Goal: Task Accomplishment & Management: Manage account settings

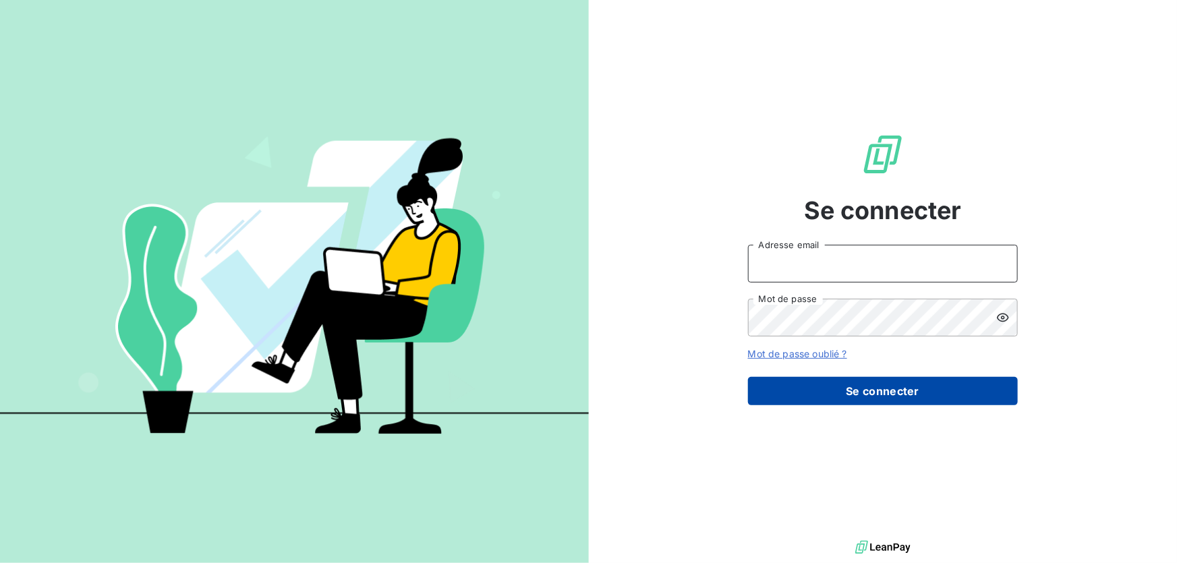
type input "[EMAIL_ADDRESS][DOMAIN_NAME]"
click at [823, 391] on button "Se connecter" at bounding box center [883, 391] width 270 height 28
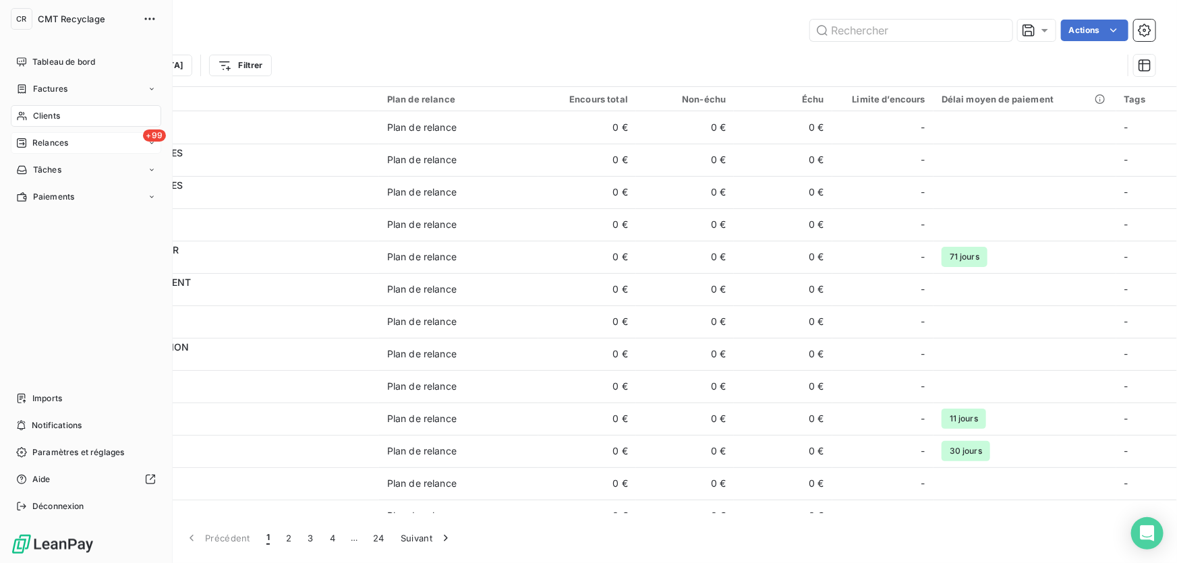
click at [39, 140] on span "Relances" at bounding box center [50, 143] width 36 height 12
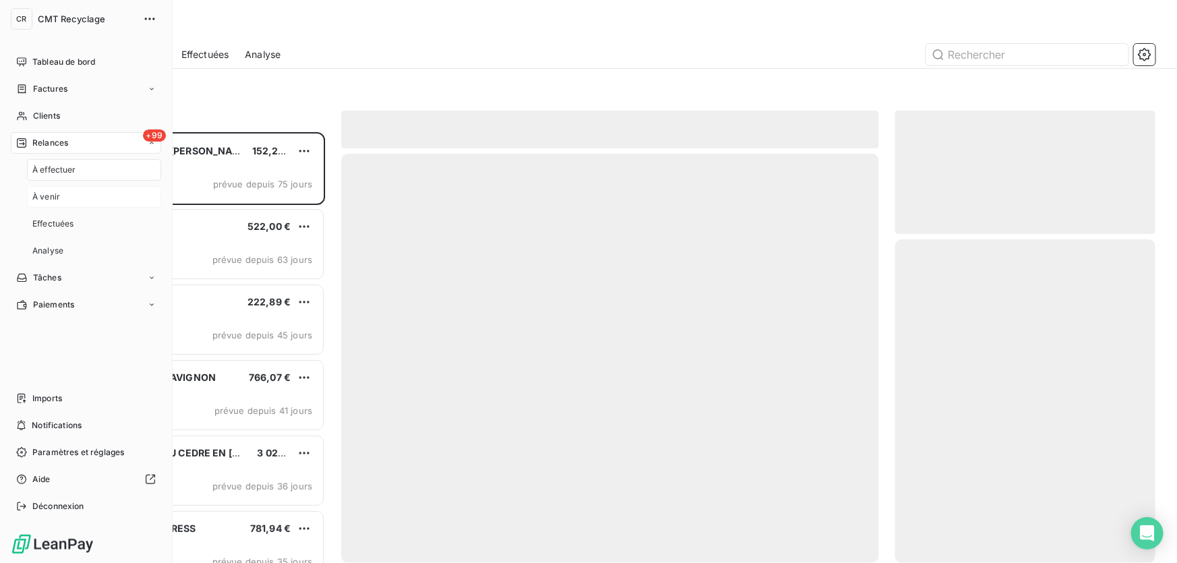
scroll to position [422, 251]
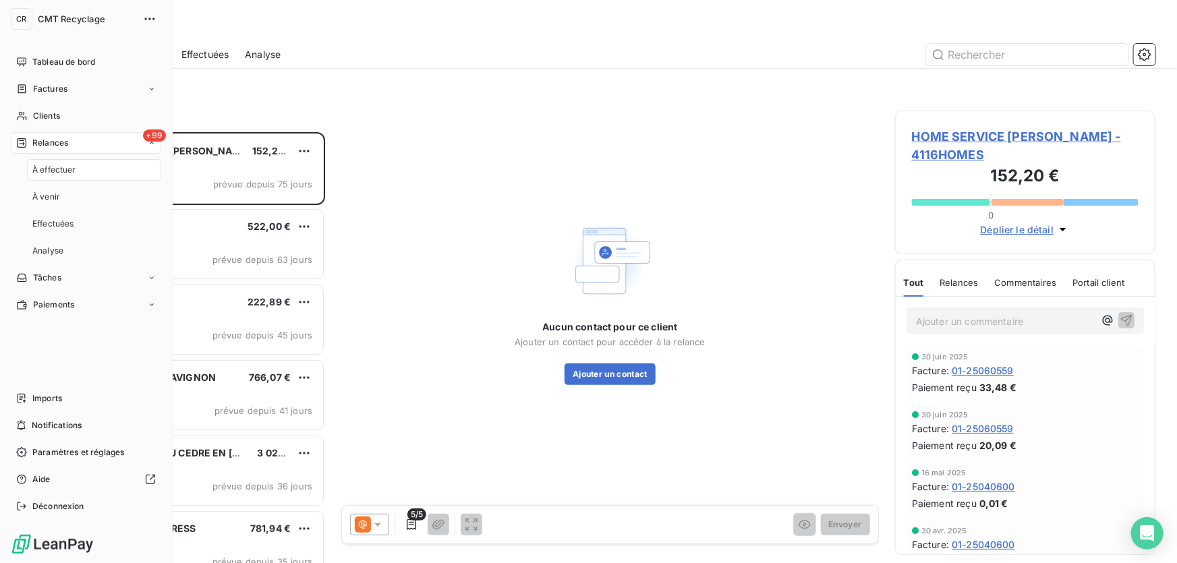
click at [47, 169] on span "À effectuer" at bounding box center [54, 170] width 44 height 12
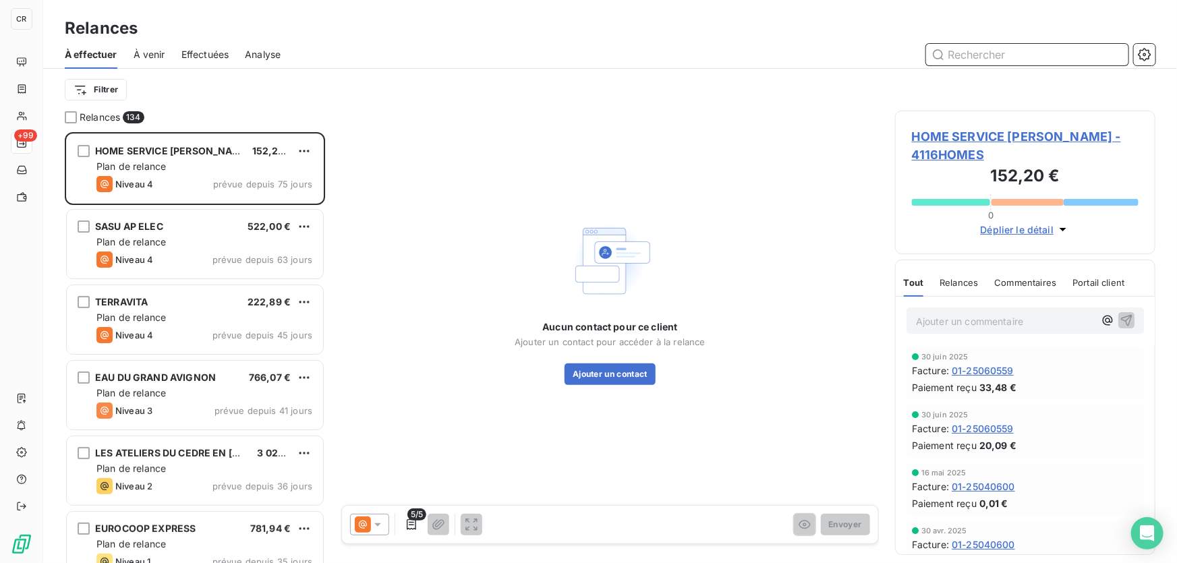
click at [1025, 54] on input "text" at bounding box center [1027, 55] width 202 height 22
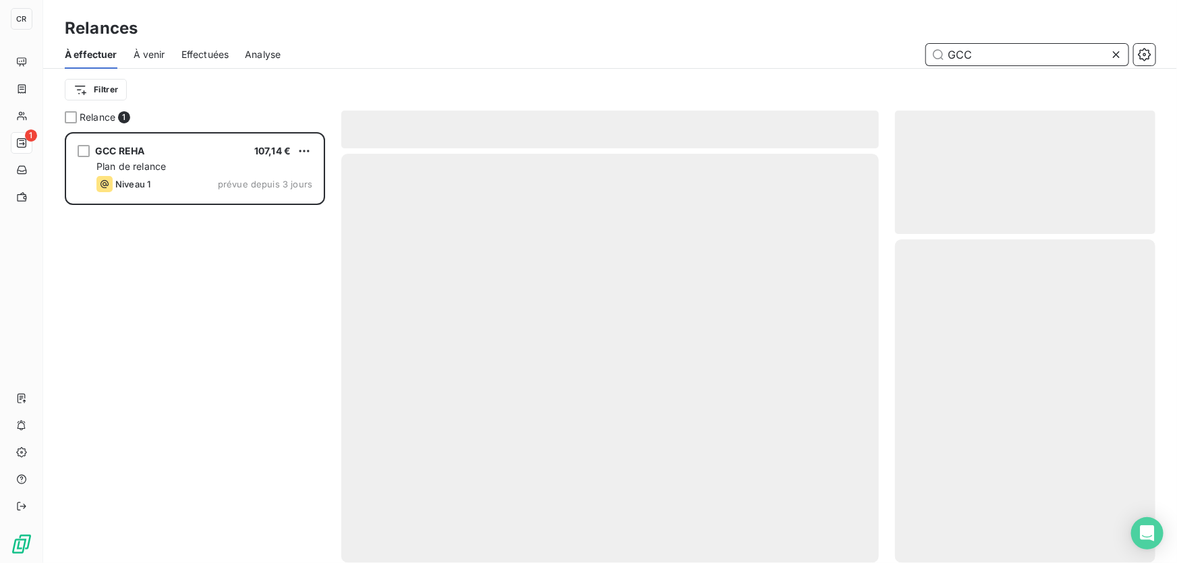
scroll to position [422, 251]
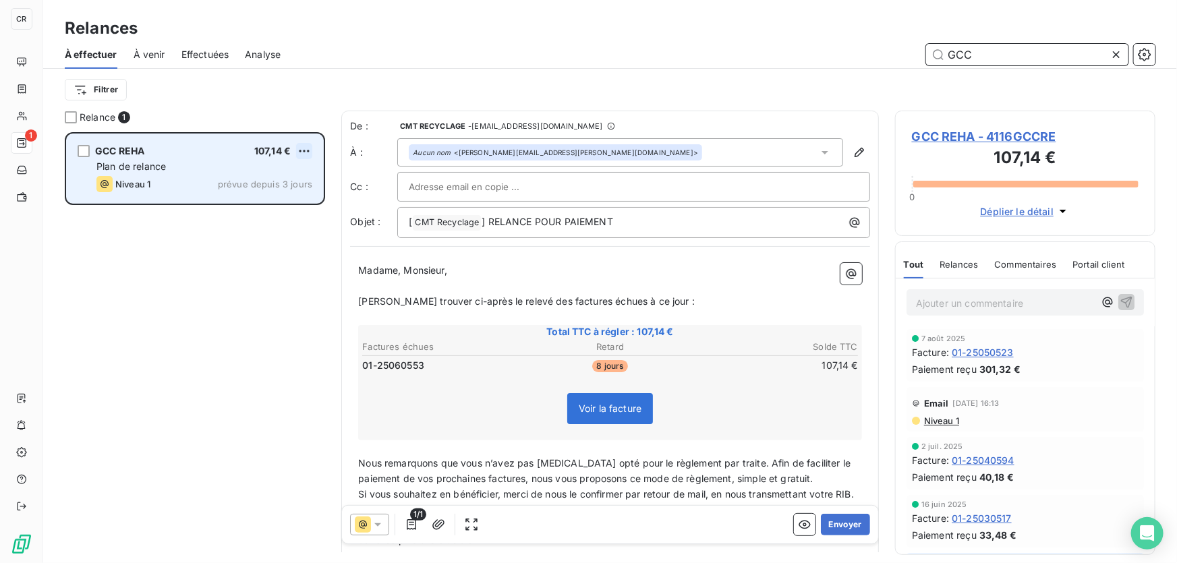
type input "GCC"
click at [304, 148] on html "CR 1 Relances À effectuer À venir Effectuées Analyse GCC Filtrer Relance 1 GCC …" at bounding box center [588, 281] width 1177 height 563
click at [256, 177] on div "Replanifier cette action" at bounding box center [245, 178] width 121 height 22
select select "8"
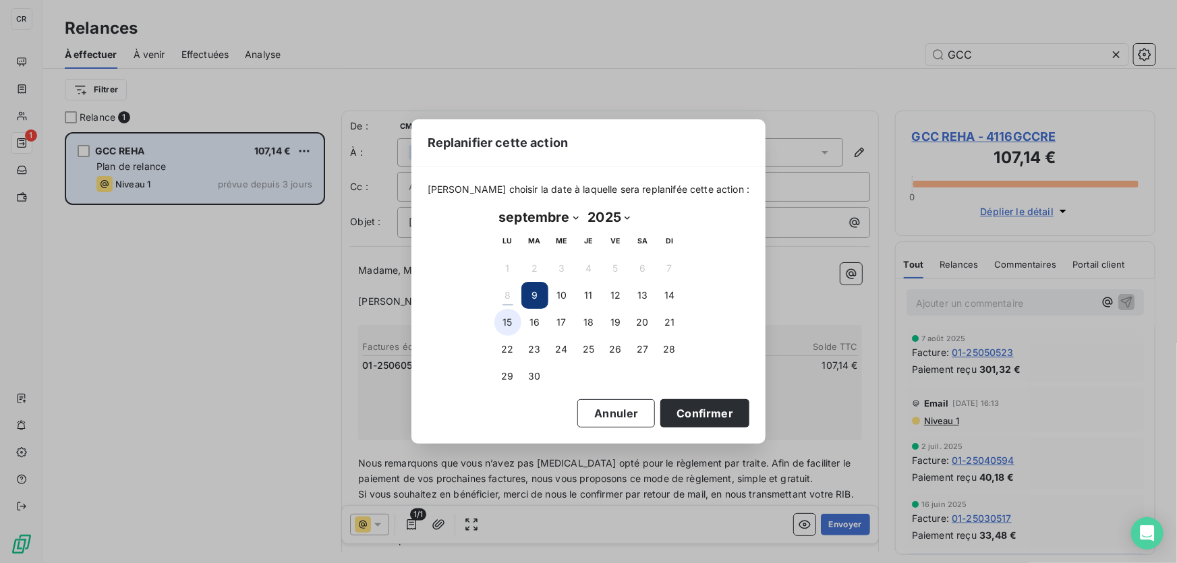
click at [498, 324] on button "15" at bounding box center [508, 322] width 27 height 27
click at [692, 416] on button "Confirmer" at bounding box center [705, 413] width 89 height 28
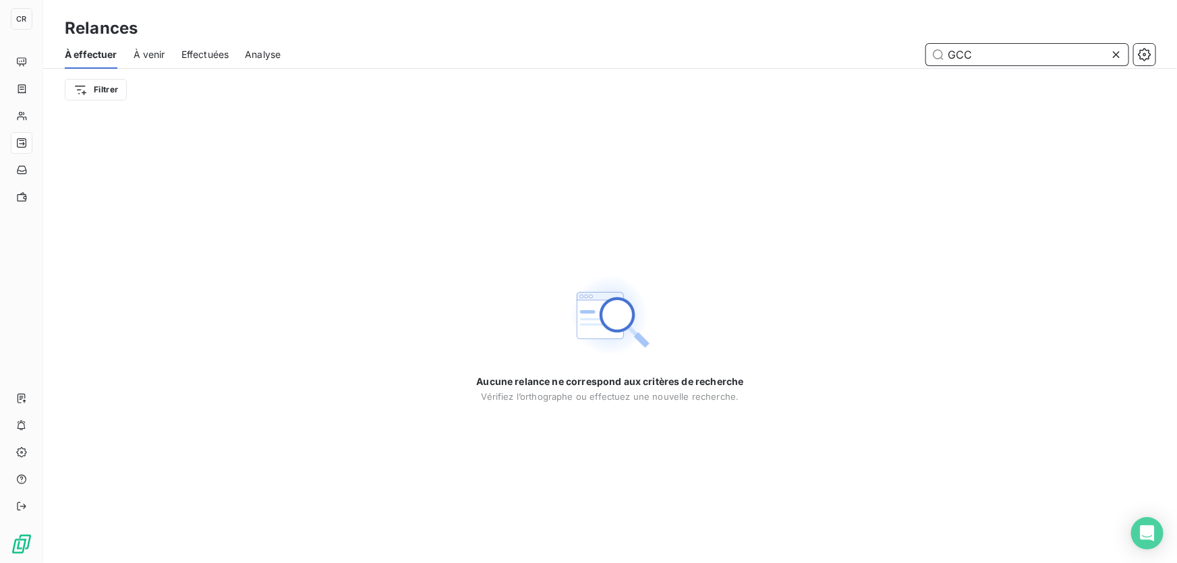
click at [1026, 54] on input "GCC" at bounding box center [1027, 55] width 202 height 22
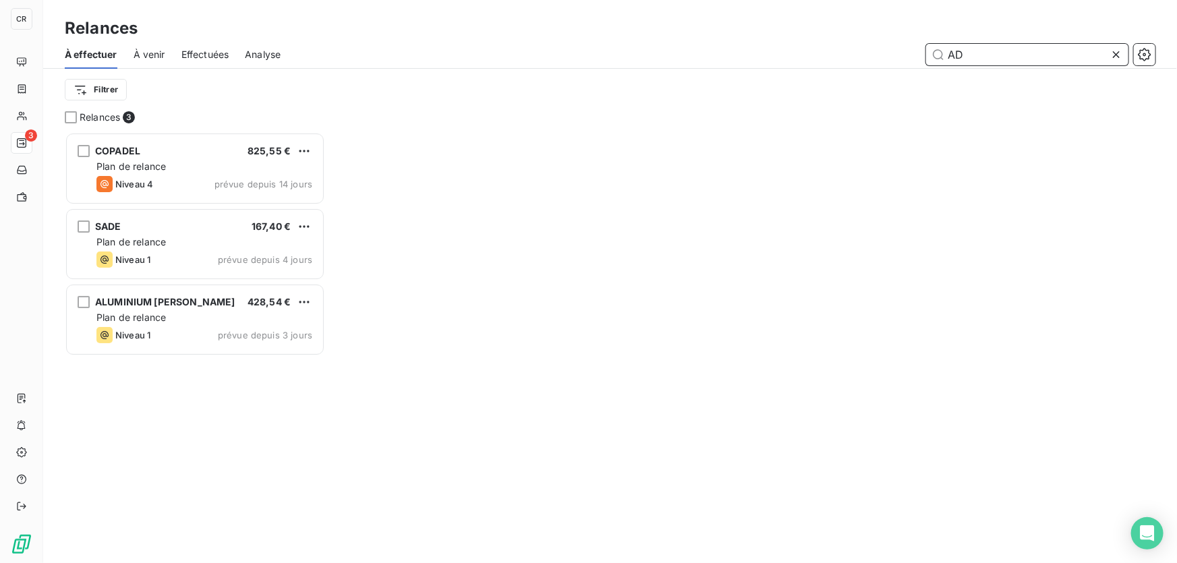
scroll to position [422, 251]
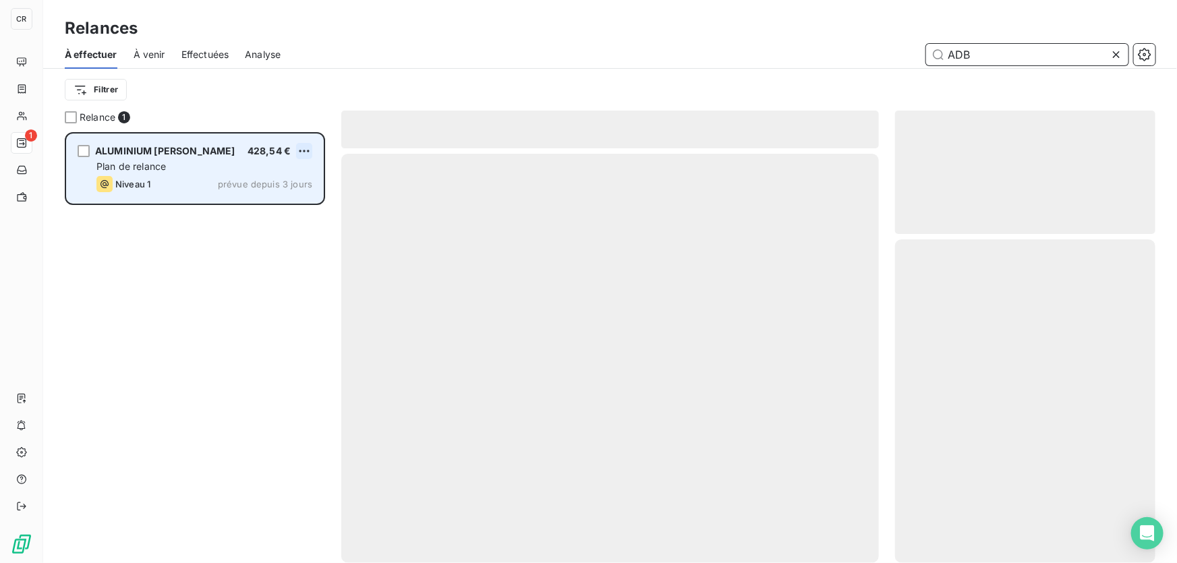
scroll to position [422, 251]
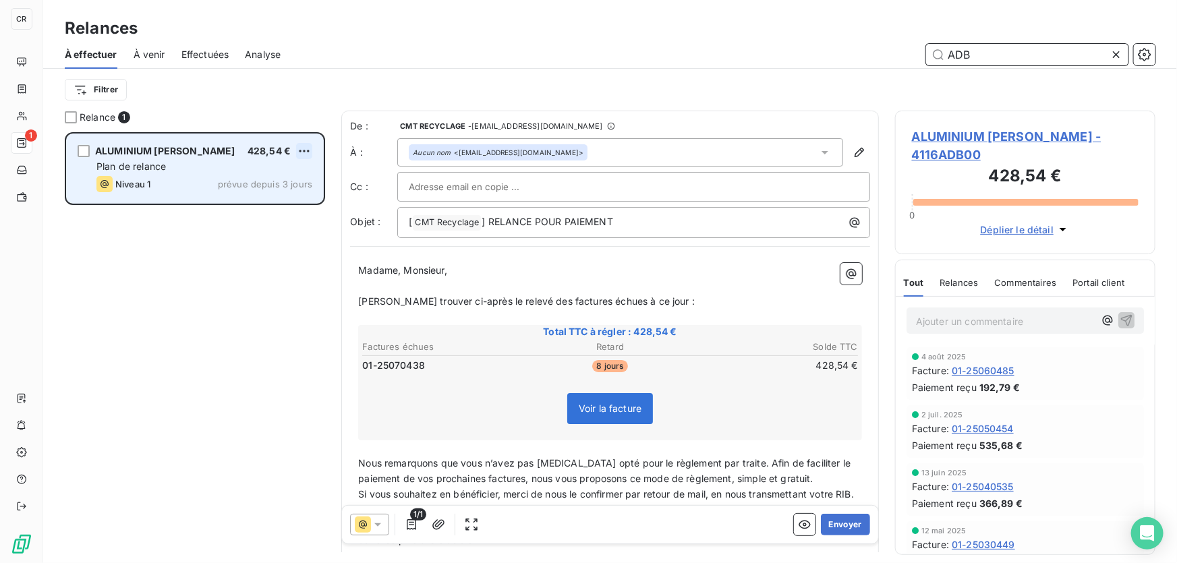
type input "ADB"
click at [300, 145] on html "CR 1 Relances À effectuer À venir Effectuées Analyse ADB Filtrer Relance 1 ALUM…" at bounding box center [588, 281] width 1177 height 563
drag, startPoint x: 289, startPoint y: 206, endPoint x: 287, endPoint y: 176, distance: 29.7
select select "8"
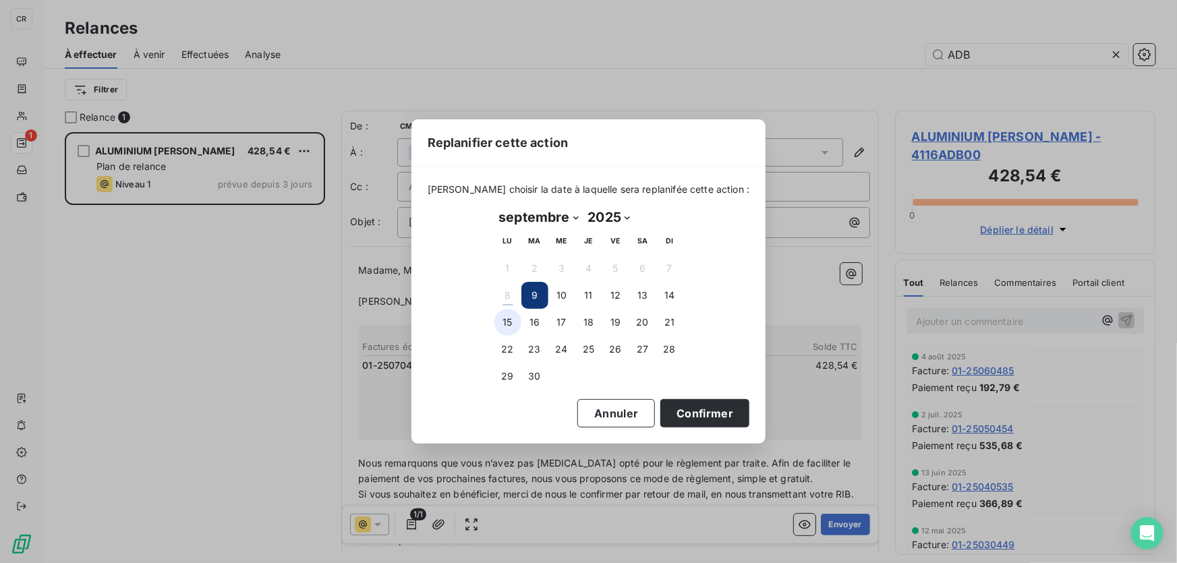
click at [511, 316] on button "15" at bounding box center [508, 322] width 27 height 27
click at [700, 403] on button "Confirmer" at bounding box center [705, 413] width 89 height 28
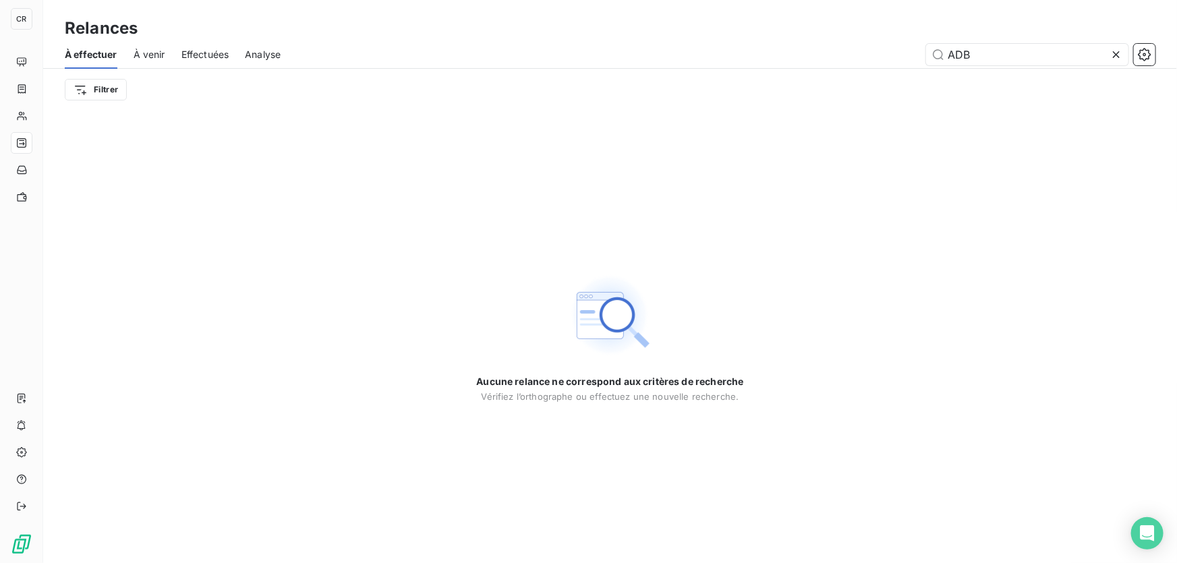
click at [977, 67] on div "À effectuer À venir Effectuées Analyse ADB" at bounding box center [610, 54] width 1134 height 28
click at [983, 56] on input "ADB" at bounding box center [1027, 55] width 202 height 22
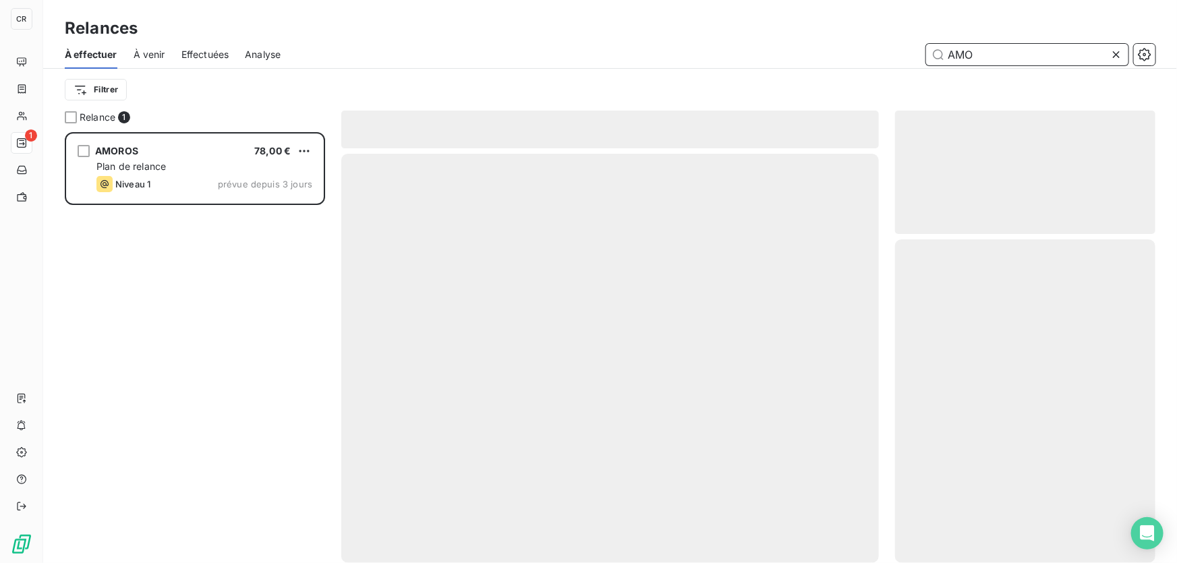
scroll to position [422, 251]
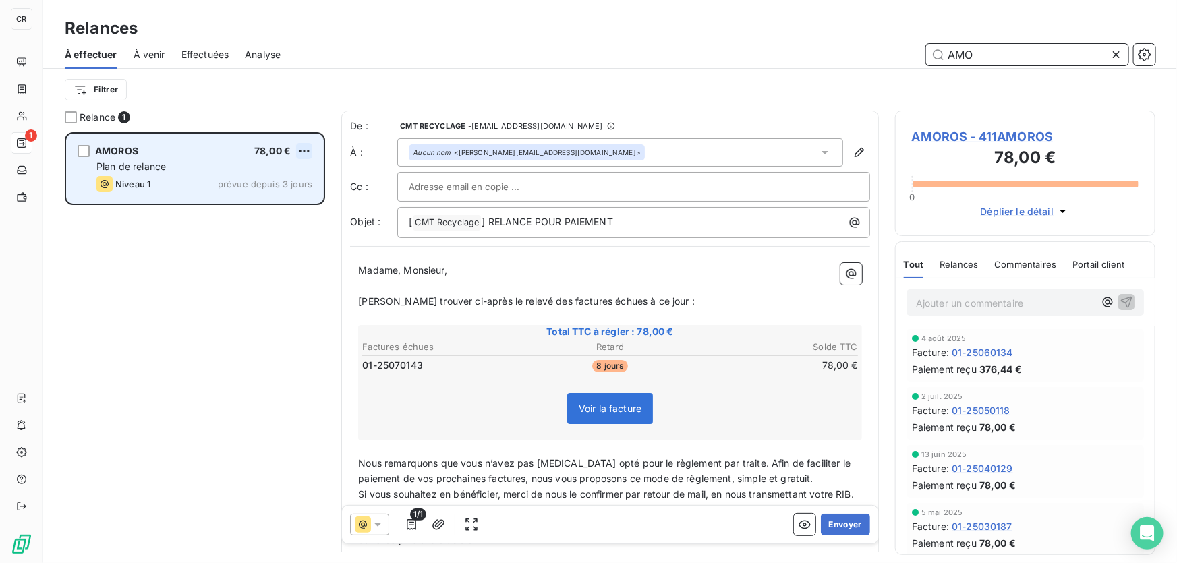
type input "AMO"
click at [310, 146] on html "CR 1 Relances À effectuer À venir Effectuées Analyse AMO Filtrer Relance 1 AMOR…" at bounding box center [588, 281] width 1177 height 563
click at [270, 175] on div "Replanifier cette action" at bounding box center [245, 178] width 121 height 22
select select "8"
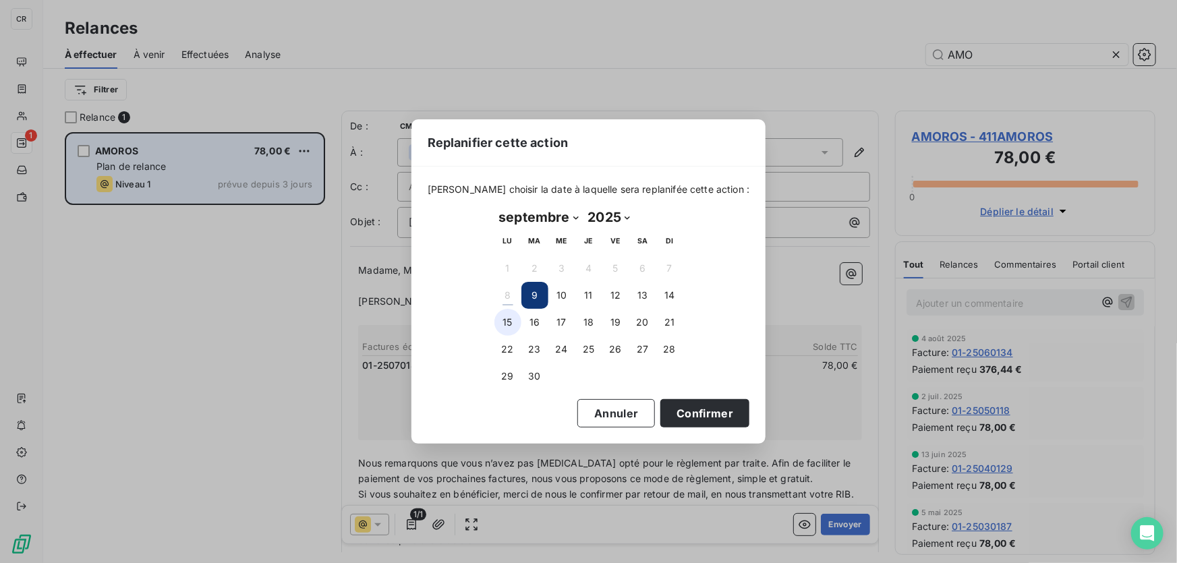
click at [503, 322] on button "15" at bounding box center [508, 322] width 27 height 27
click at [694, 415] on button "Confirmer" at bounding box center [705, 413] width 89 height 28
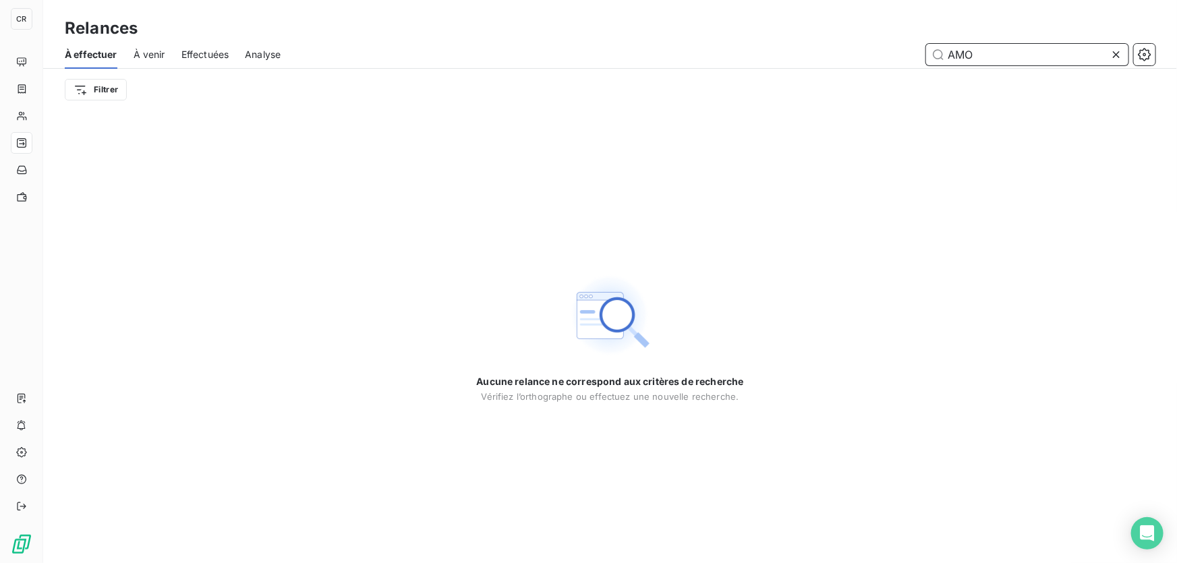
click at [997, 47] on input "AMO" at bounding box center [1027, 55] width 202 height 22
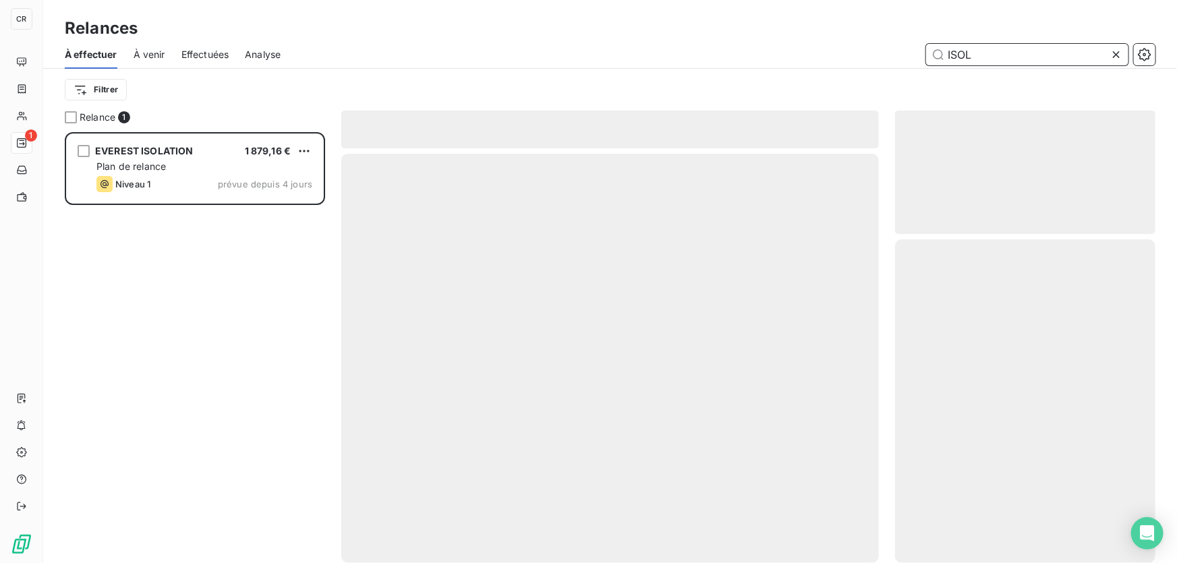
scroll to position [422, 251]
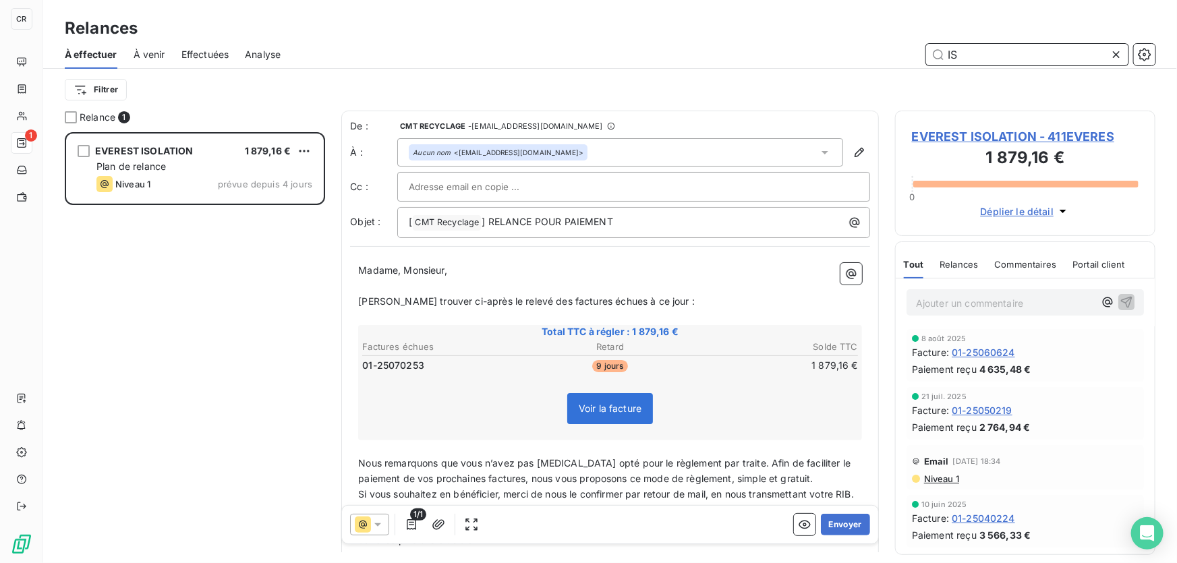
type input "I"
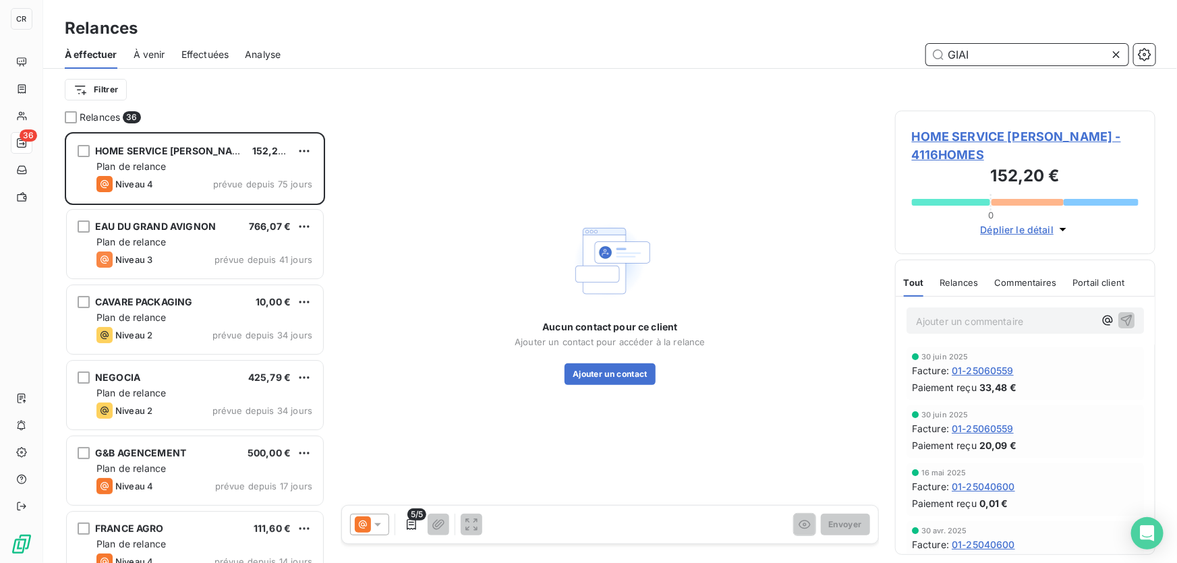
scroll to position [422, 251]
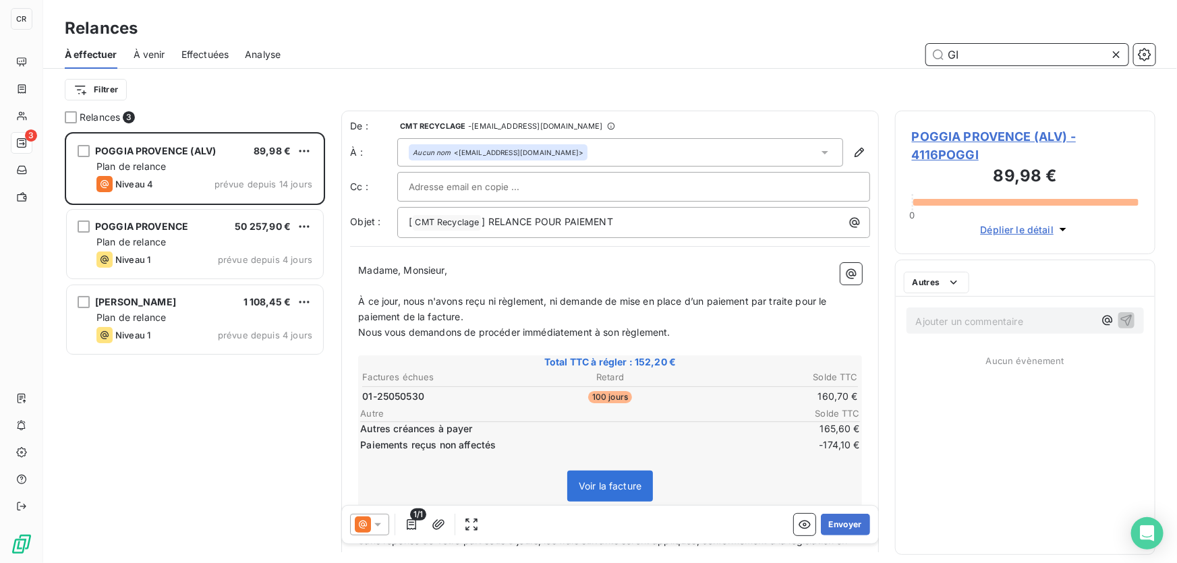
type input "G"
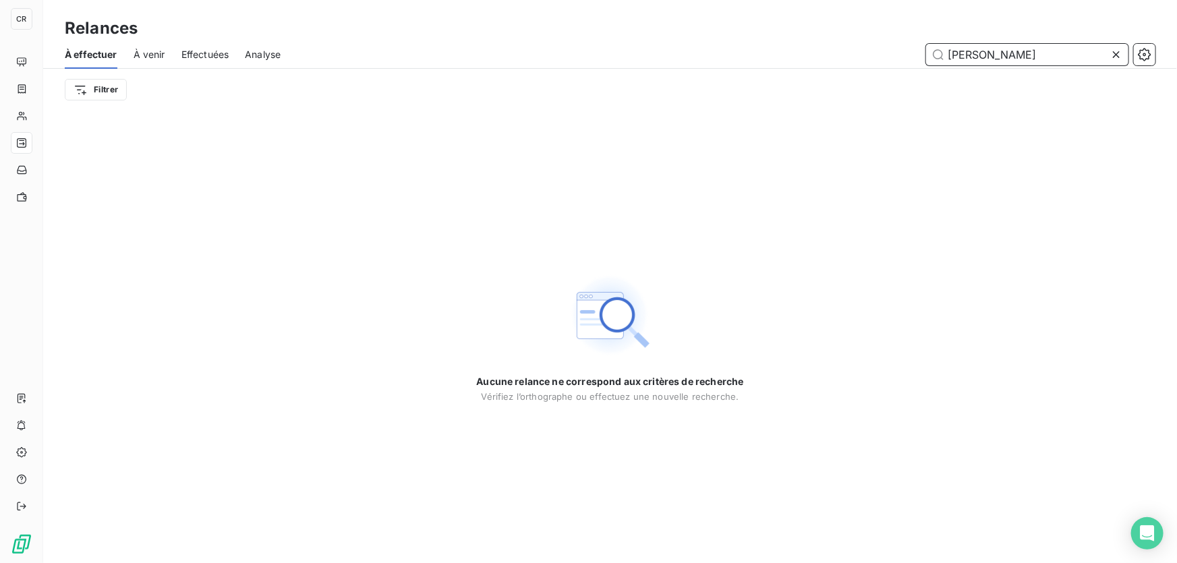
type input "J"
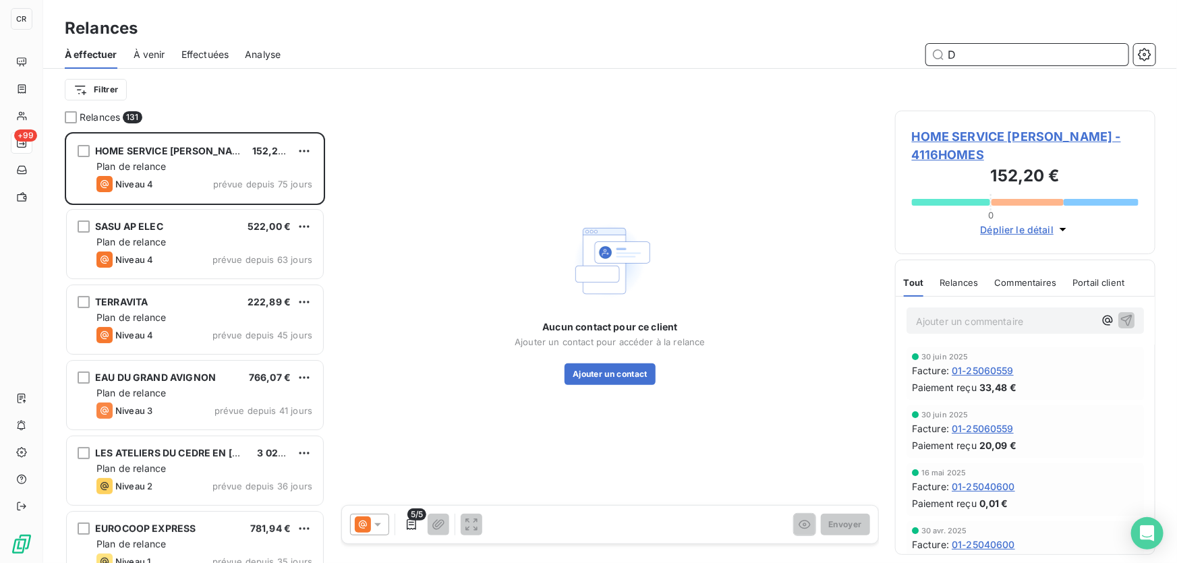
scroll to position [422, 251]
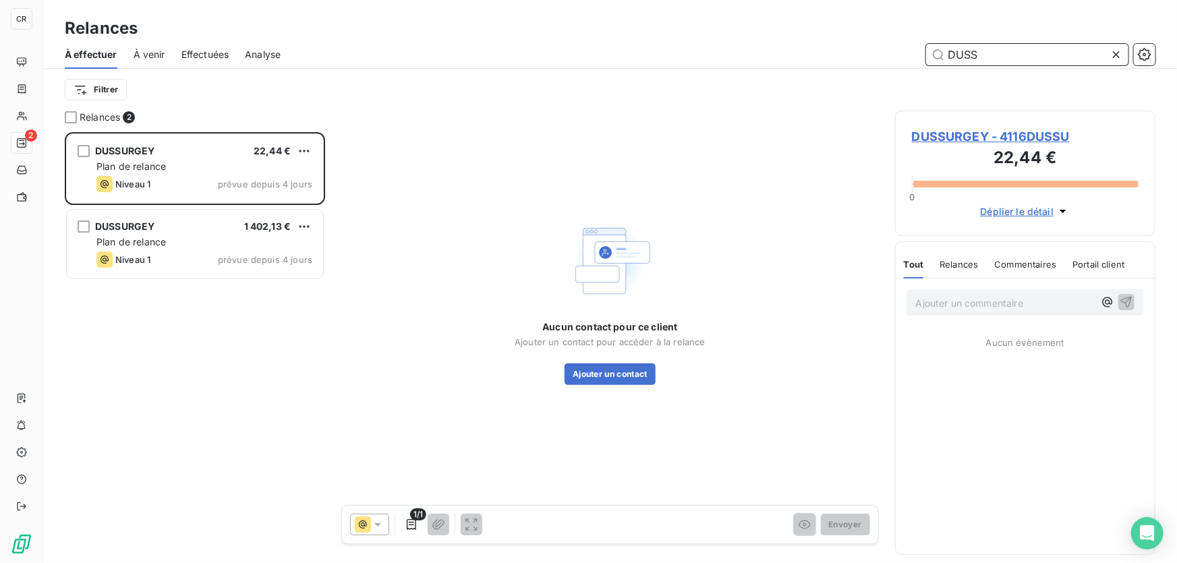
scroll to position [422, 251]
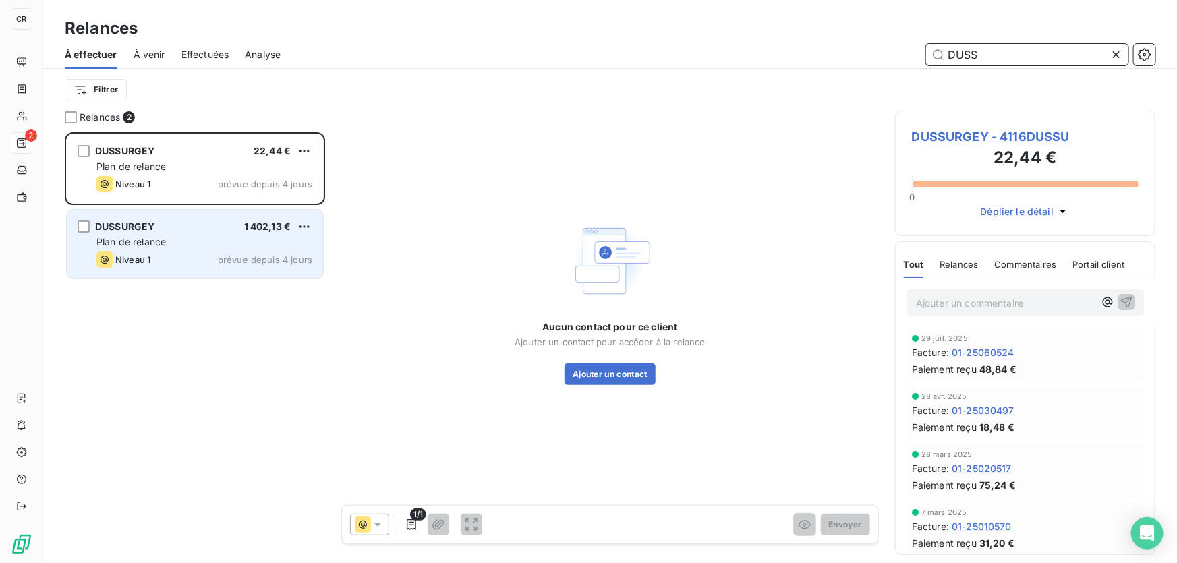
type input "DUSS"
click at [256, 253] on div "Niveau 1 prévue depuis 4 jours" at bounding box center [204, 260] width 216 height 16
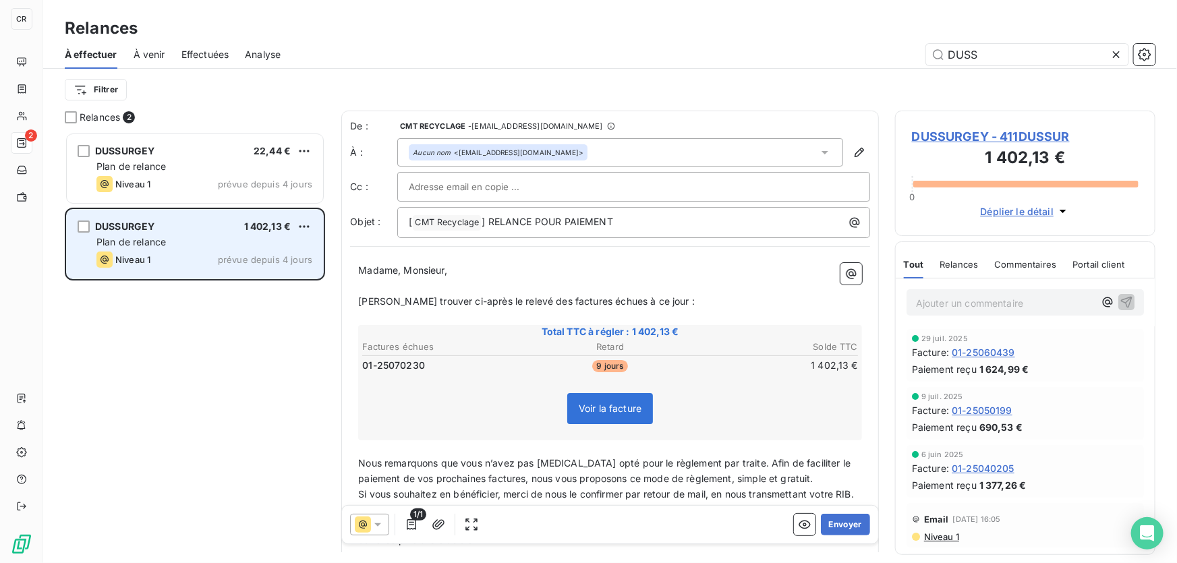
click at [314, 225] on div "DUSSURGEY 1 402,13 € Plan de relance Niveau 1 prévue depuis 4 jours" at bounding box center [195, 244] width 256 height 69
click at [295, 229] on div "DUSSURGEY 1 402,13 €" at bounding box center [204, 227] width 216 height 12
click at [302, 225] on html "CR 2 Relances À effectuer À venir Effectuées Analyse DUSS Filtrer Relances 2 DU…" at bounding box center [588, 281] width 1177 height 563
click at [239, 252] on div "Replanifier cette action" at bounding box center [245, 253] width 121 height 22
select select "8"
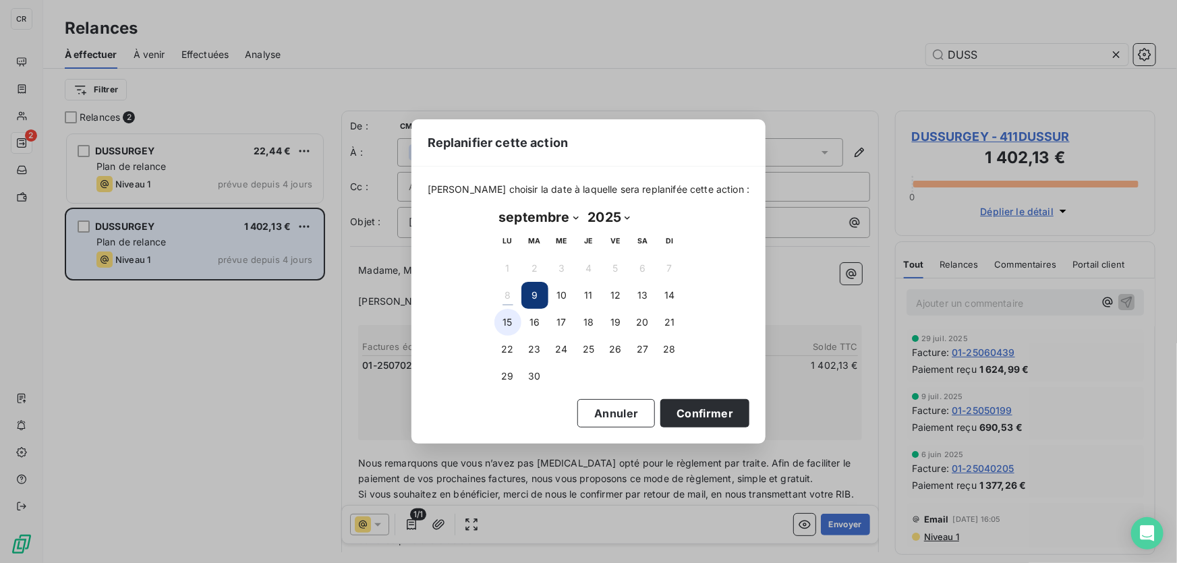
click at [512, 327] on button "15" at bounding box center [508, 322] width 27 height 27
click at [702, 421] on button "Confirmer" at bounding box center [705, 413] width 89 height 28
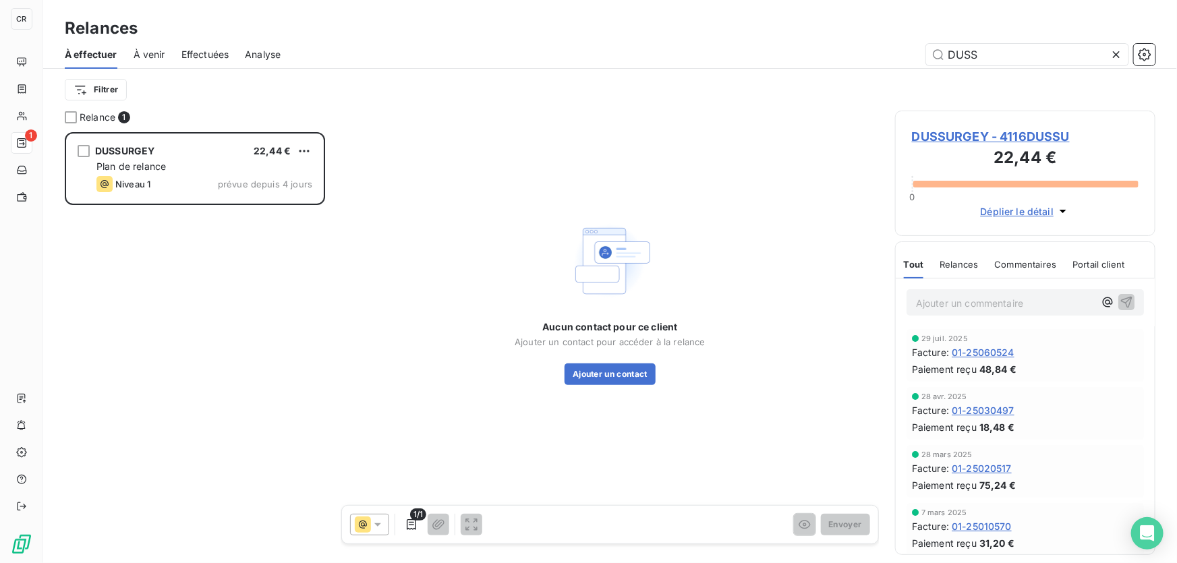
click at [312, 145] on html "CR 1 Relances À effectuer À venir Effectuées Analyse DUSS Filtrer Relance 1 DUS…" at bounding box center [588, 281] width 1177 height 563
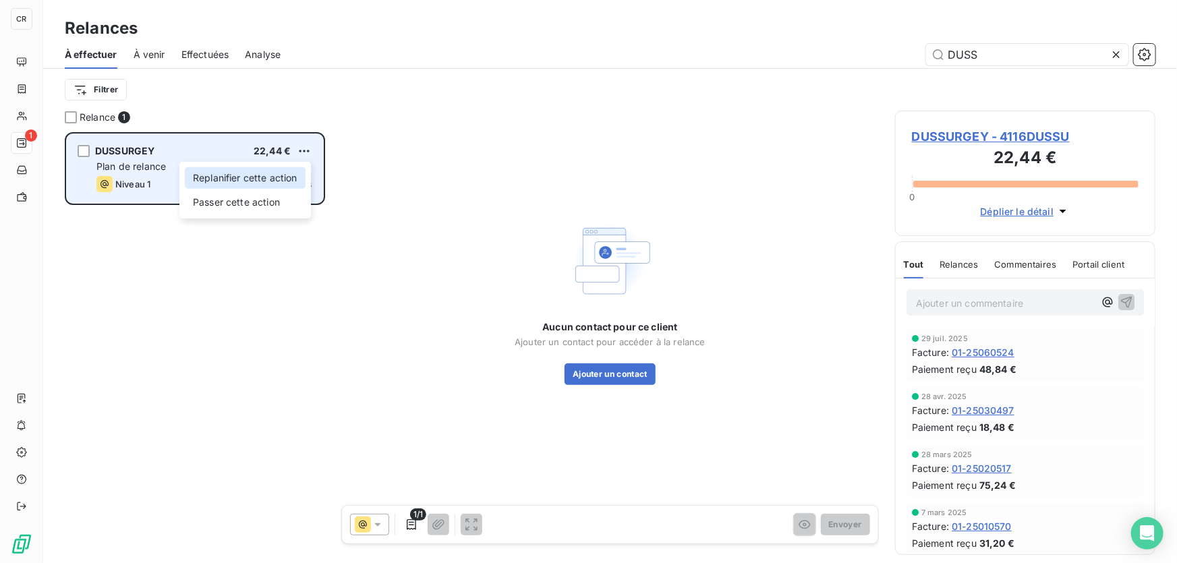
click at [277, 175] on div "Replanifier cette action" at bounding box center [245, 178] width 121 height 22
select select "8"
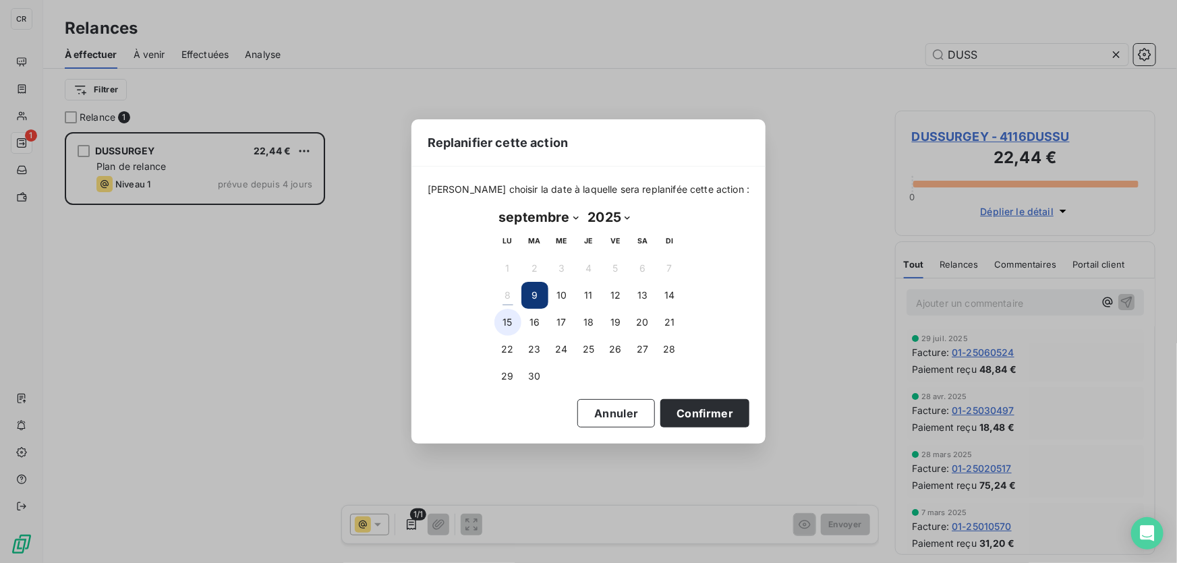
click at [506, 314] on button "15" at bounding box center [508, 322] width 27 height 27
click at [695, 415] on button "Confirmer" at bounding box center [705, 413] width 89 height 28
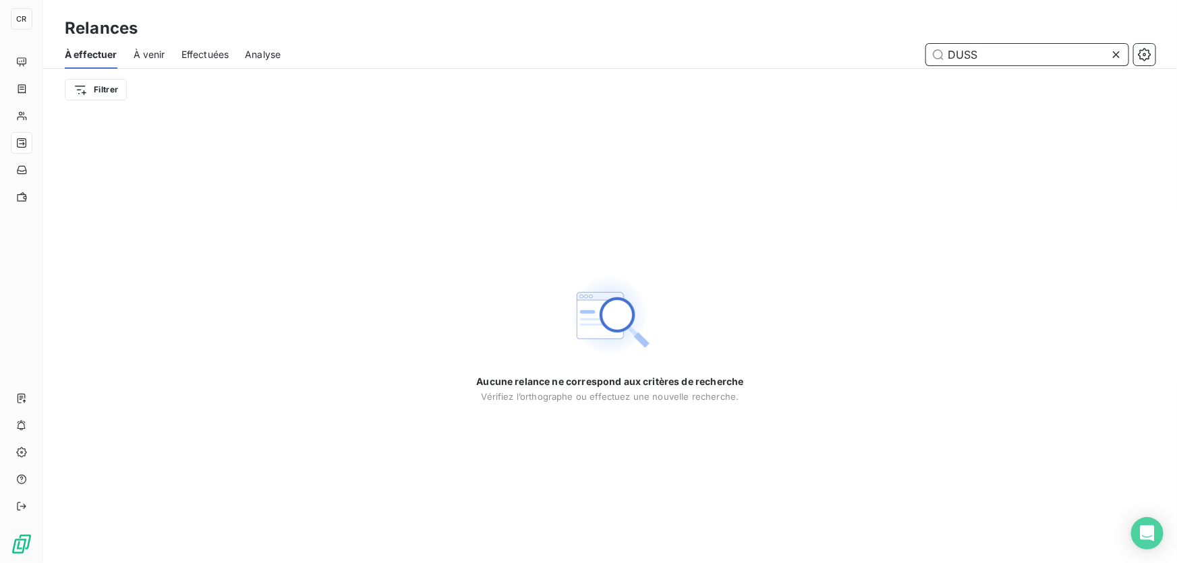
click at [978, 54] on input "DUSS" at bounding box center [1027, 55] width 202 height 22
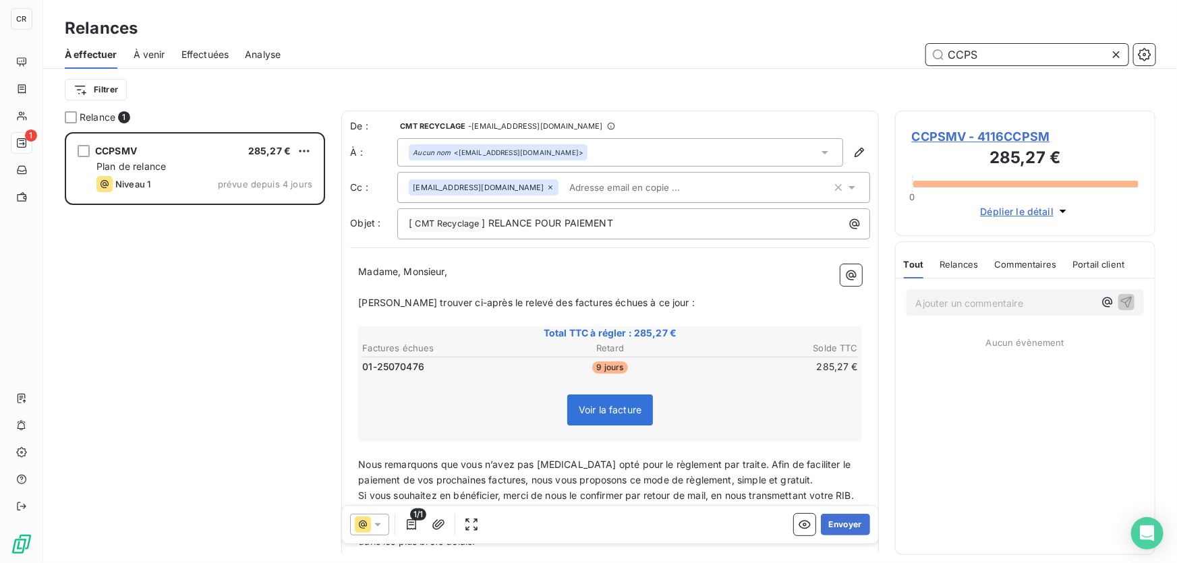
scroll to position [422, 251]
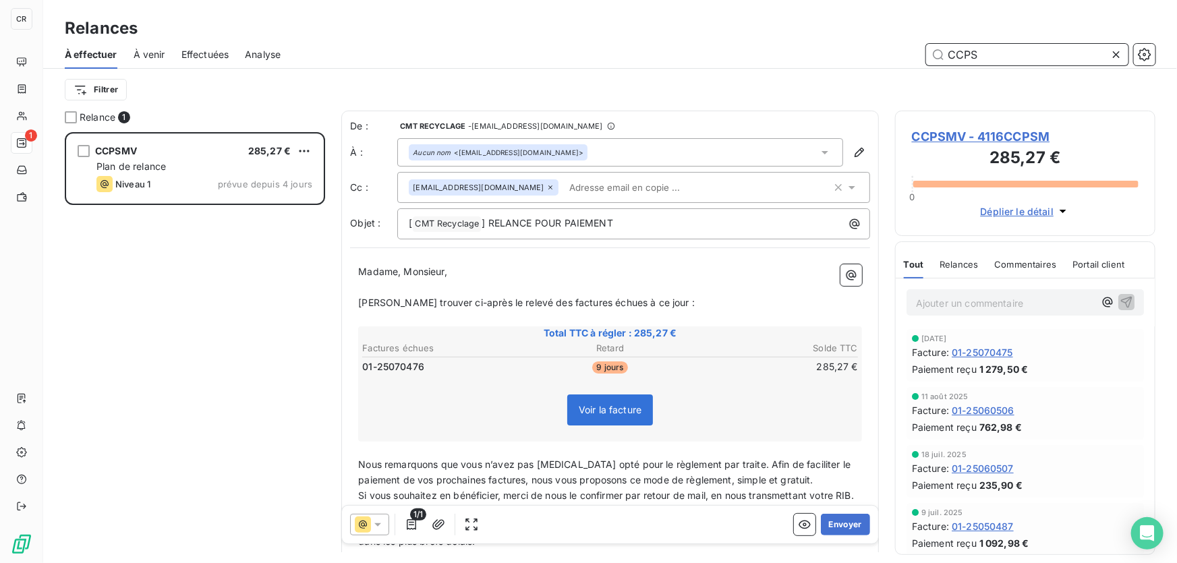
drag, startPoint x: 1032, startPoint y: 59, endPoint x: 908, endPoint y: 63, distance: 123.5
click at [904, 59] on div "CCPS" at bounding box center [726, 55] width 859 height 22
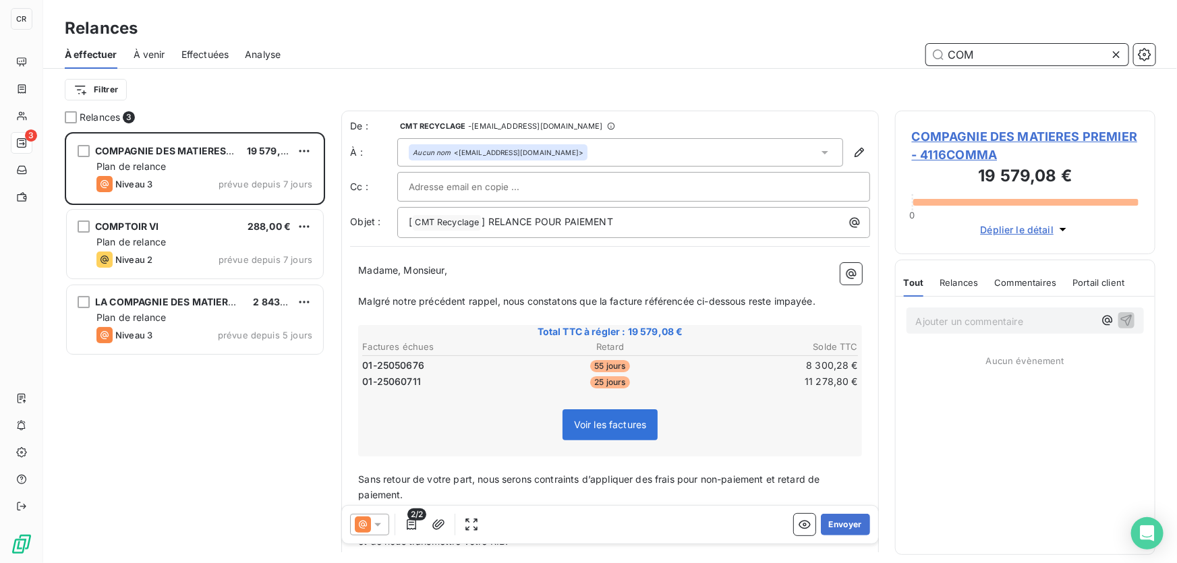
scroll to position [422, 251]
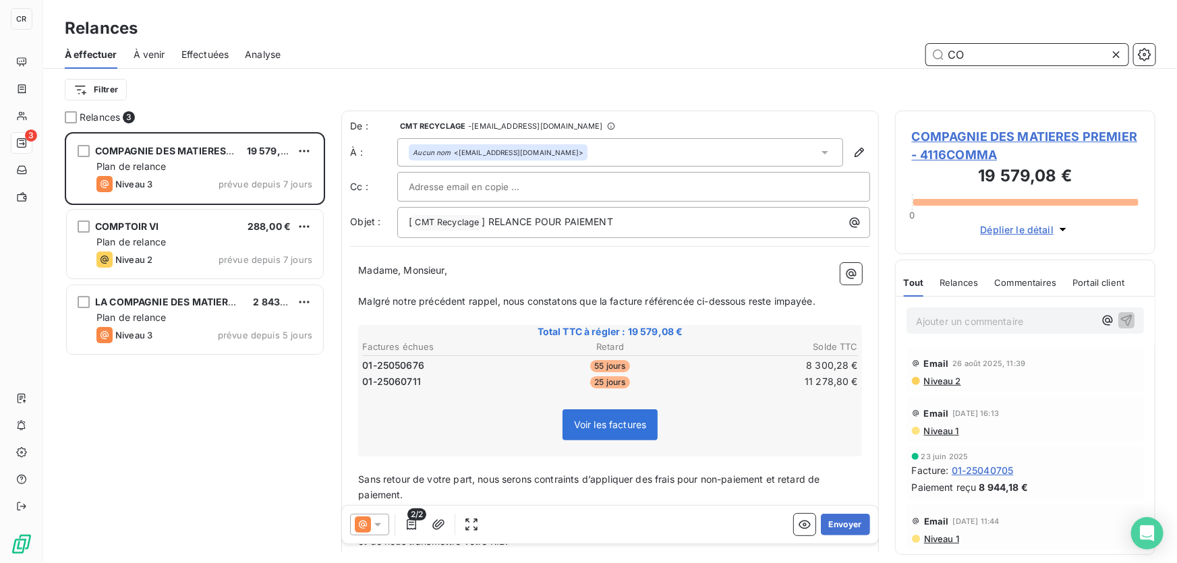
type input "C"
type input "E"
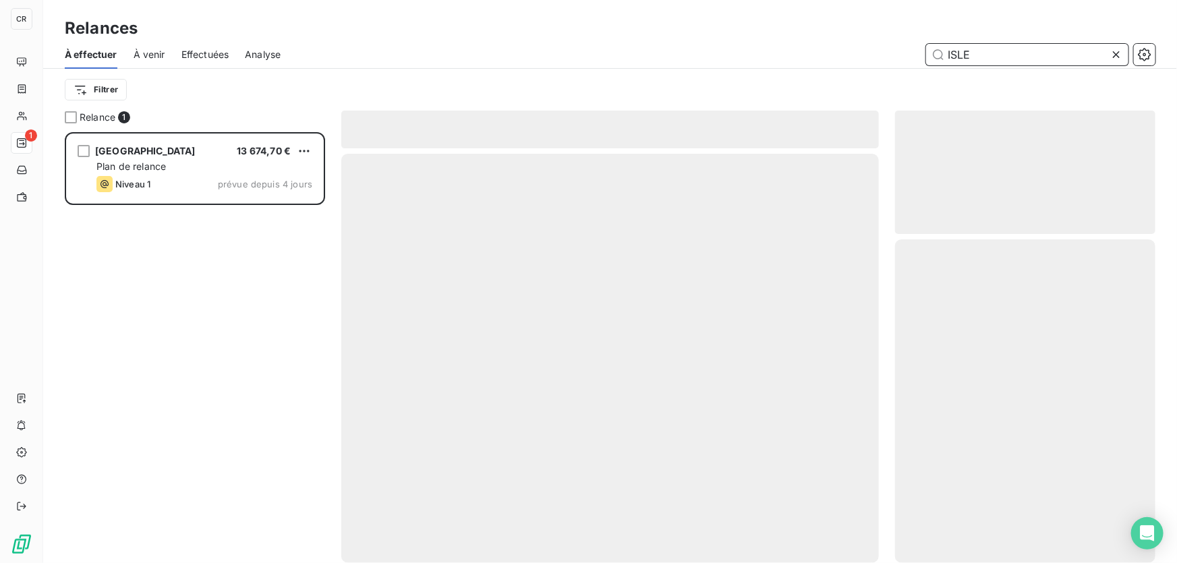
scroll to position [422, 251]
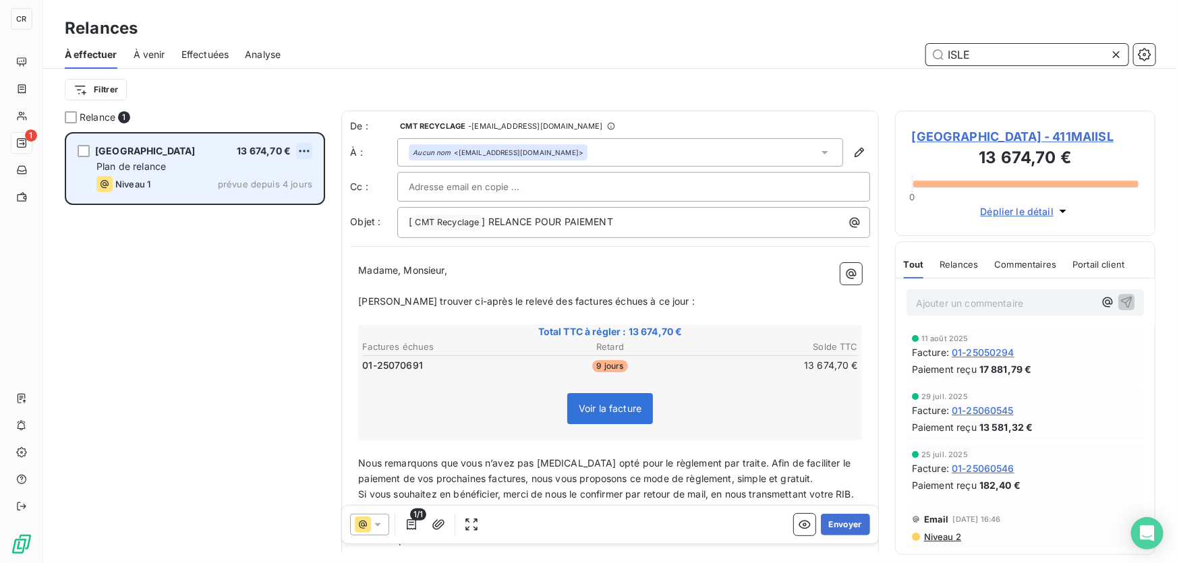
type input "ISLE"
click at [310, 152] on html "CR 1 Relances À effectuer À venir Effectuées Analyse ISLE Filtrer Relance 1 MAI…" at bounding box center [588, 281] width 1177 height 563
click at [285, 175] on div "Replanifier cette action" at bounding box center [245, 178] width 121 height 22
select select "8"
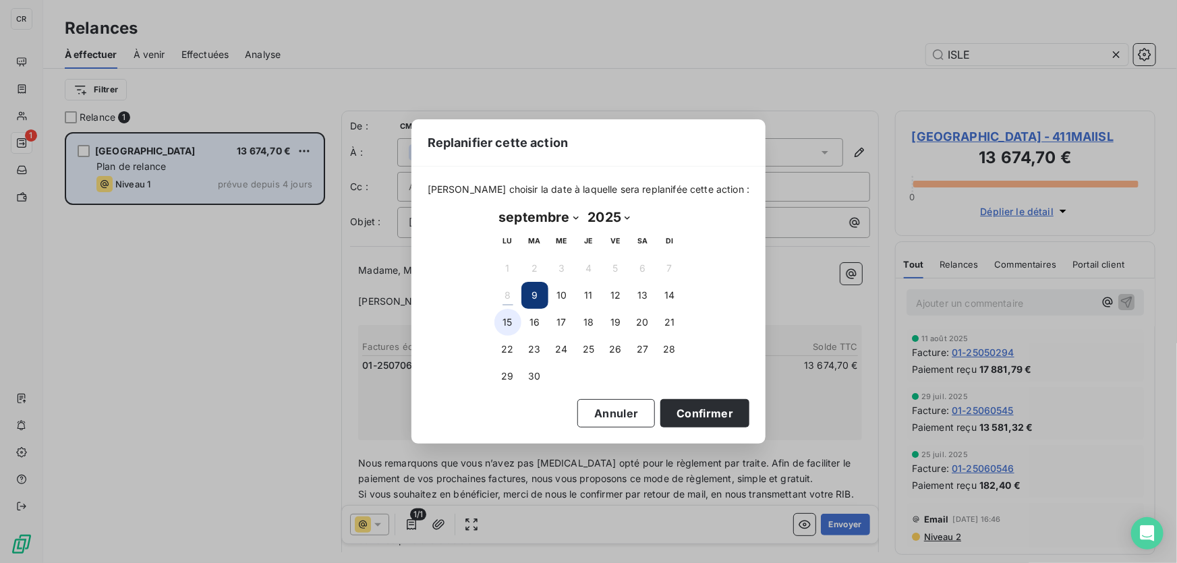
click at [520, 318] on button "15" at bounding box center [508, 322] width 27 height 27
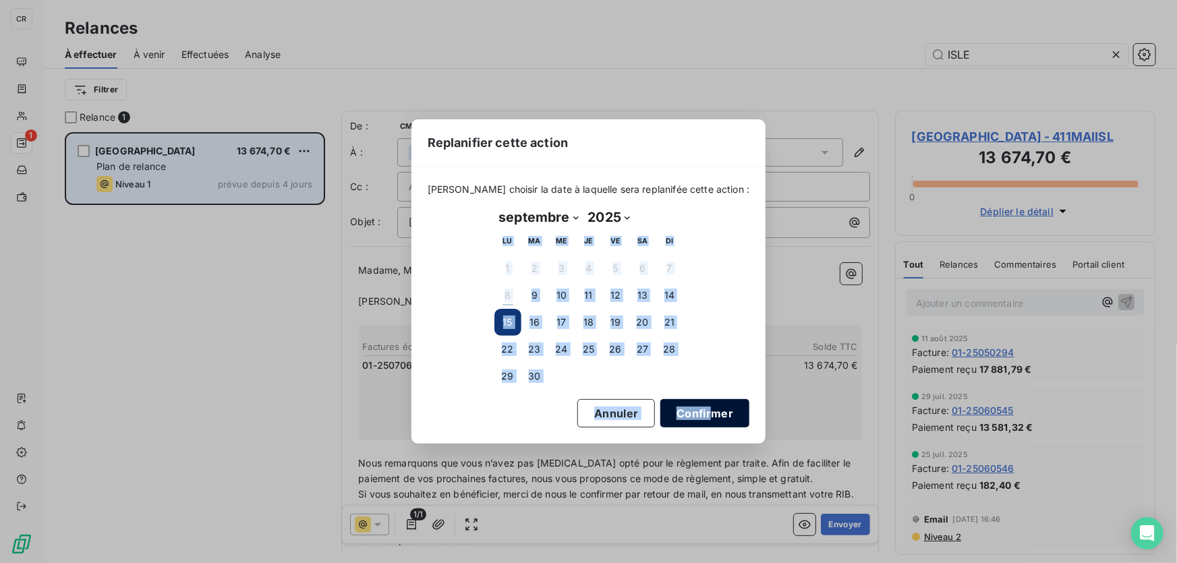
click at [690, 398] on div "[PERSON_NAME] choisir la date à laquelle sera replanifée cette action : [DATE] …" at bounding box center [589, 305] width 355 height 277
click at [690, 406] on button "Confirmer" at bounding box center [705, 413] width 89 height 28
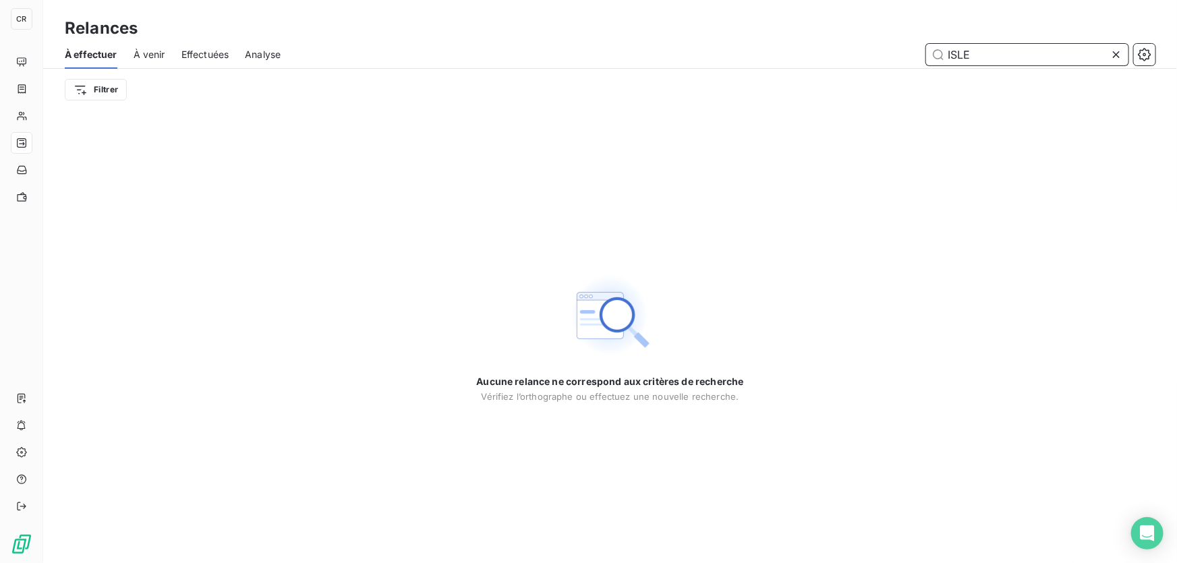
drag, startPoint x: 980, startPoint y: 61, endPoint x: 891, endPoint y: 60, distance: 89.1
click at [891, 60] on div "ISLE" at bounding box center [726, 55] width 859 height 22
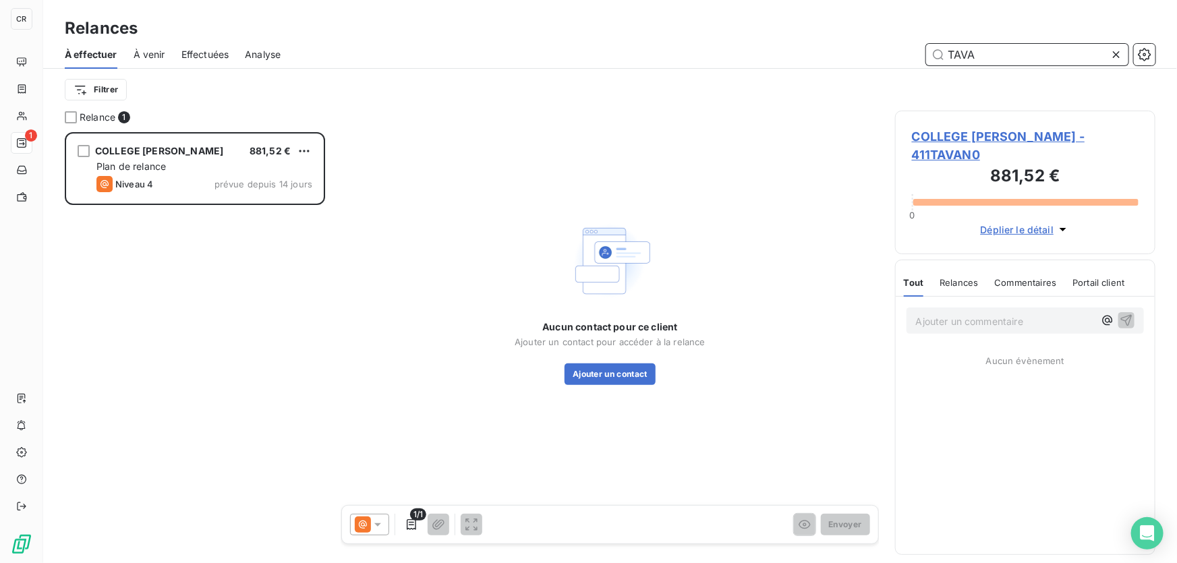
scroll to position [422, 251]
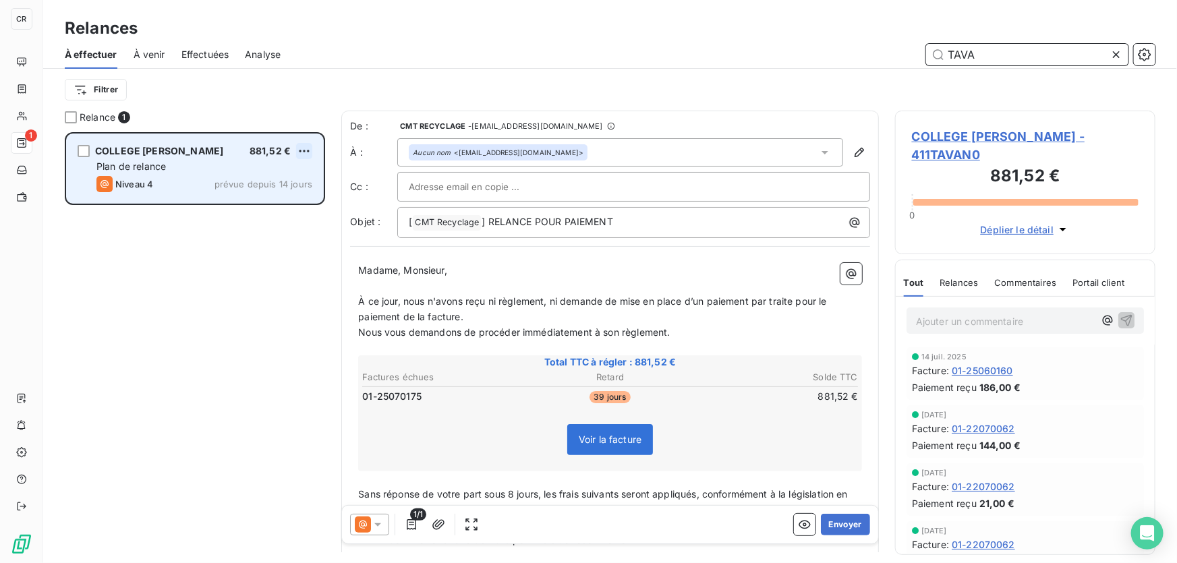
type input "TAVA"
click at [308, 149] on html "CR 1 Relances À effectuer À venir Effectuées Analyse TAVA Filtrer Relance 1 COL…" at bounding box center [588, 281] width 1177 height 563
click at [273, 167] on div "Replanifier cette action" at bounding box center [245, 178] width 121 height 22
select select "8"
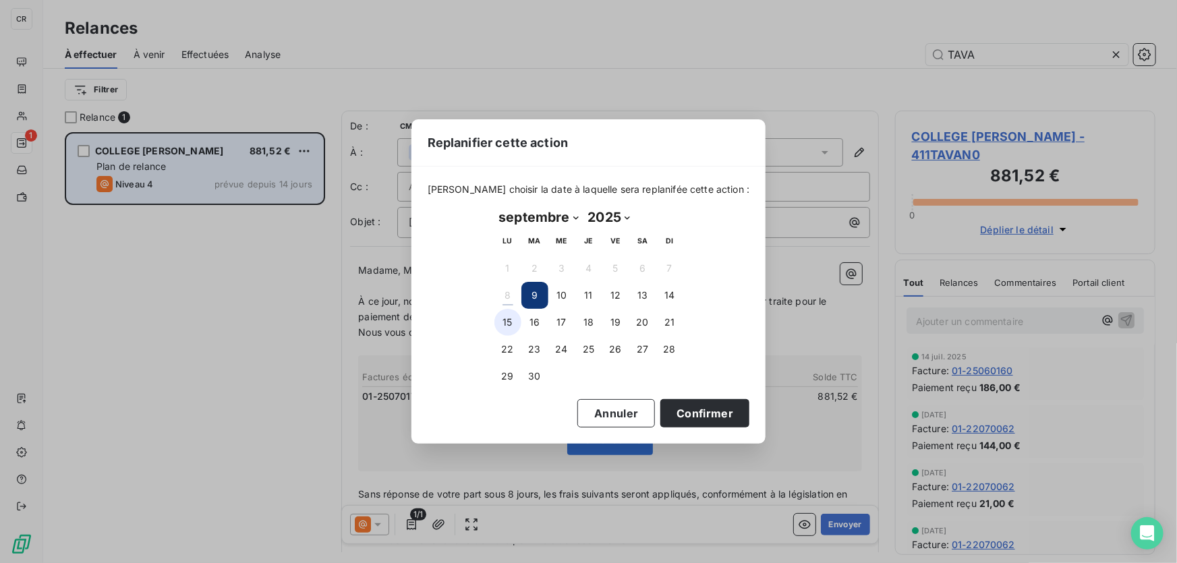
click at [495, 321] on button "15" at bounding box center [508, 322] width 27 height 27
click at [671, 418] on button "Confirmer" at bounding box center [705, 413] width 89 height 28
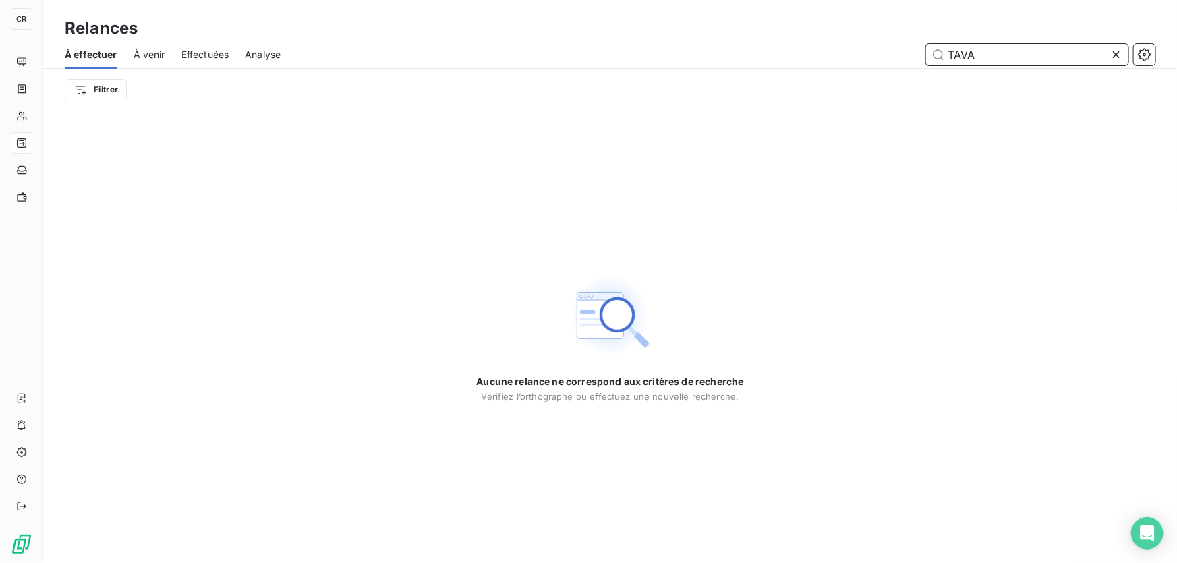
drag, startPoint x: 968, startPoint y: 54, endPoint x: 866, endPoint y: 57, distance: 101.9
click at [866, 57] on div "TAVA" at bounding box center [726, 55] width 859 height 22
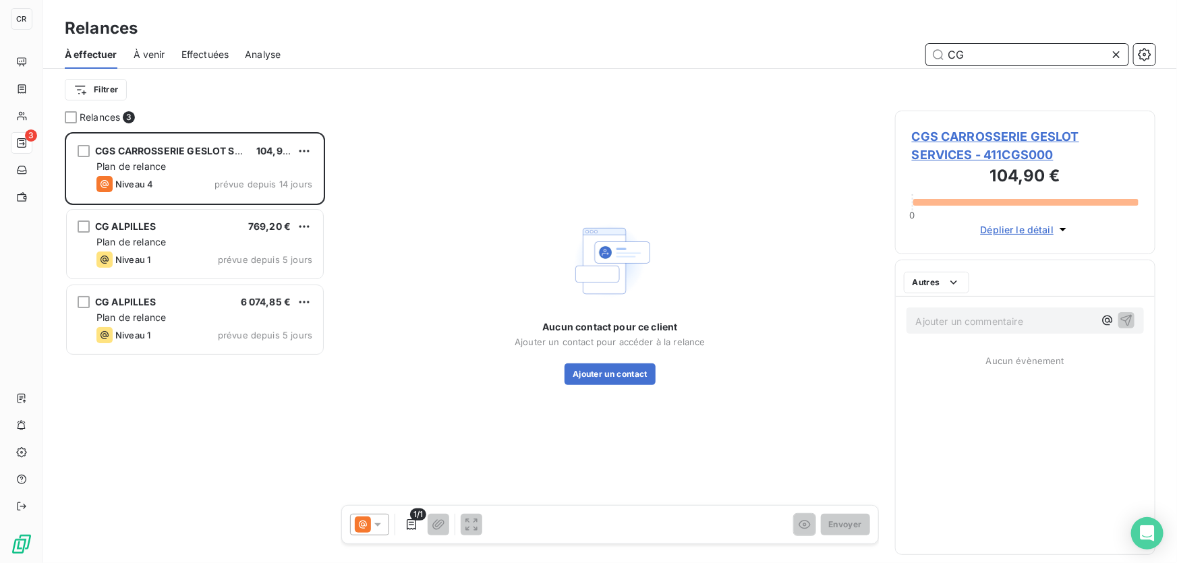
scroll to position [422, 251]
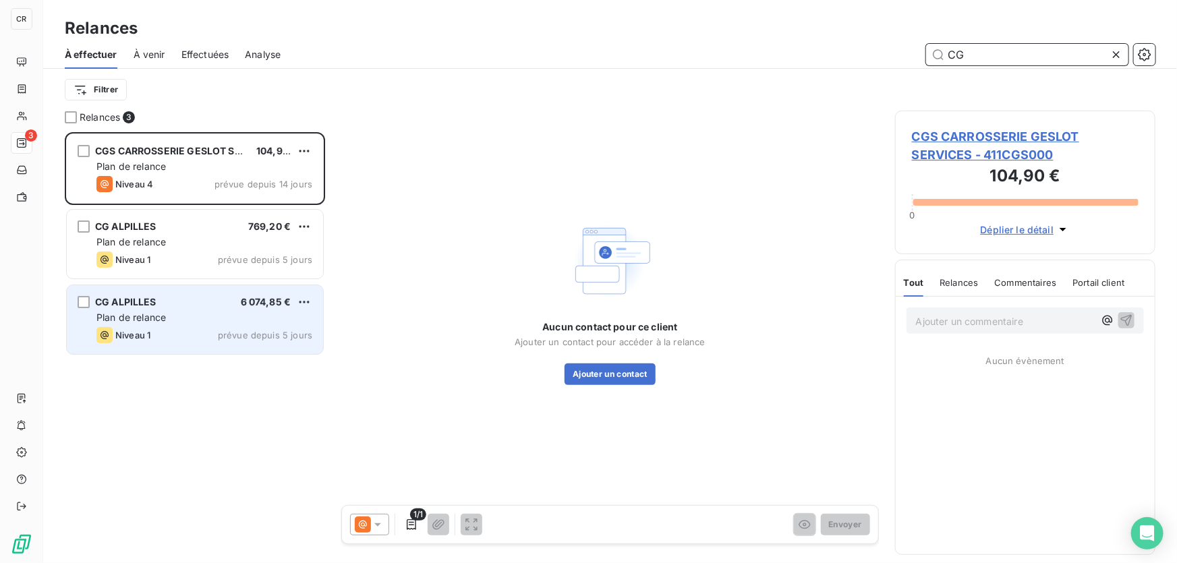
type input "CG"
click at [220, 326] on div "CG ALPILLES 6 074,85 € Plan de relance Niveau 1 prévue depuis 5 jours" at bounding box center [195, 319] width 256 height 69
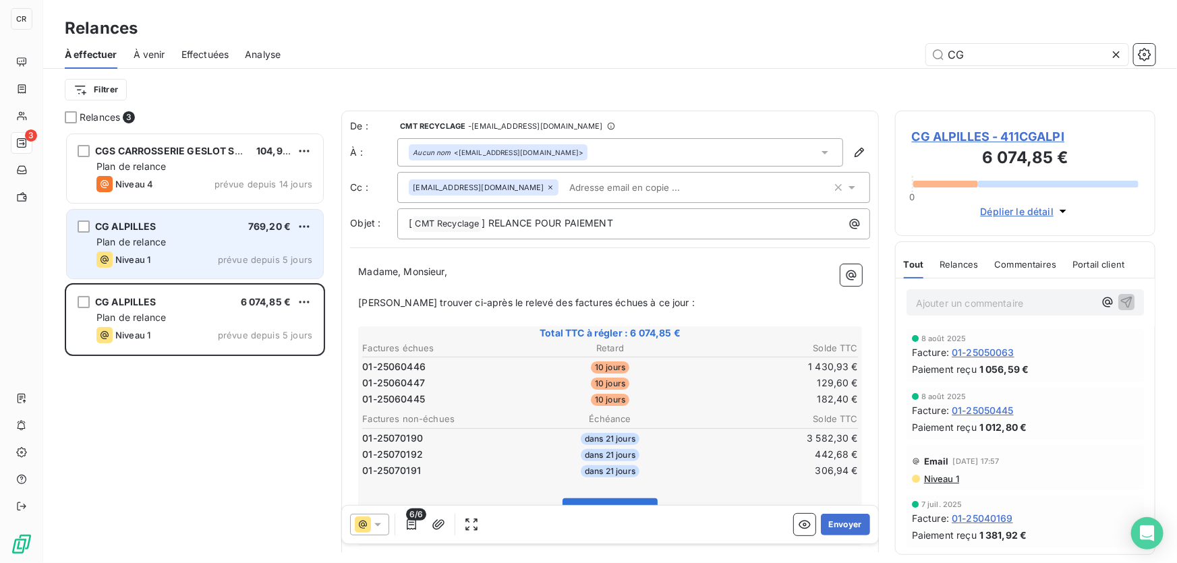
click at [183, 248] on div "Plan de relance" at bounding box center [204, 241] width 216 height 13
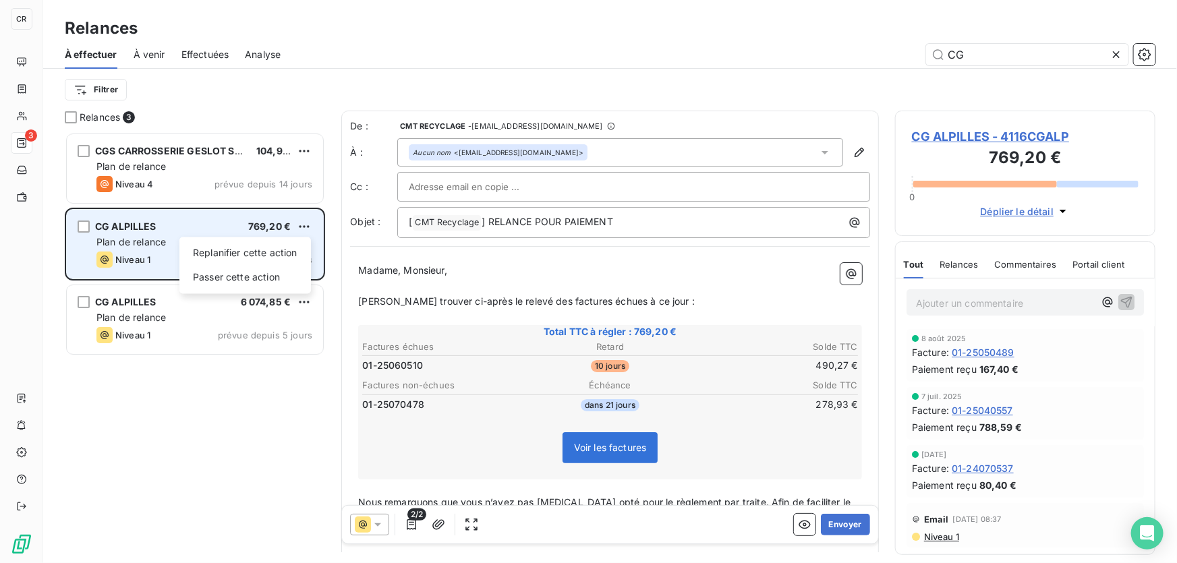
click at [298, 218] on html "CR 3 Relances À effectuer À venir Effectuées Analyse CG Filtrer Relances 3 CGS …" at bounding box center [588, 281] width 1177 height 563
click at [250, 247] on div "Replanifier cette action" at bounding box center [245, 253] width 121 height 22
select select "8"
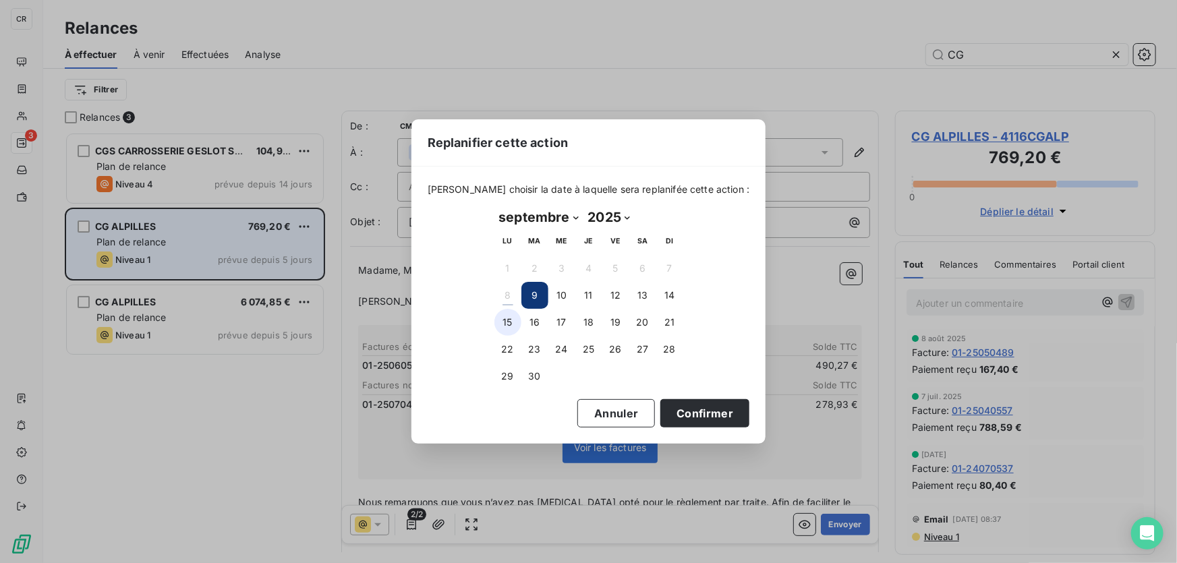
drag, startPoint x: 514, startPoint y: 325, endPoint x: 515, endPoint y: 331, distance: 6.8
click at [515, 325] on button "15" at bounding box center [508, 322] width 27 height 27
click at [724, 412] on button "Confirmer" at bounding box center [705, 413] width 89 height 28
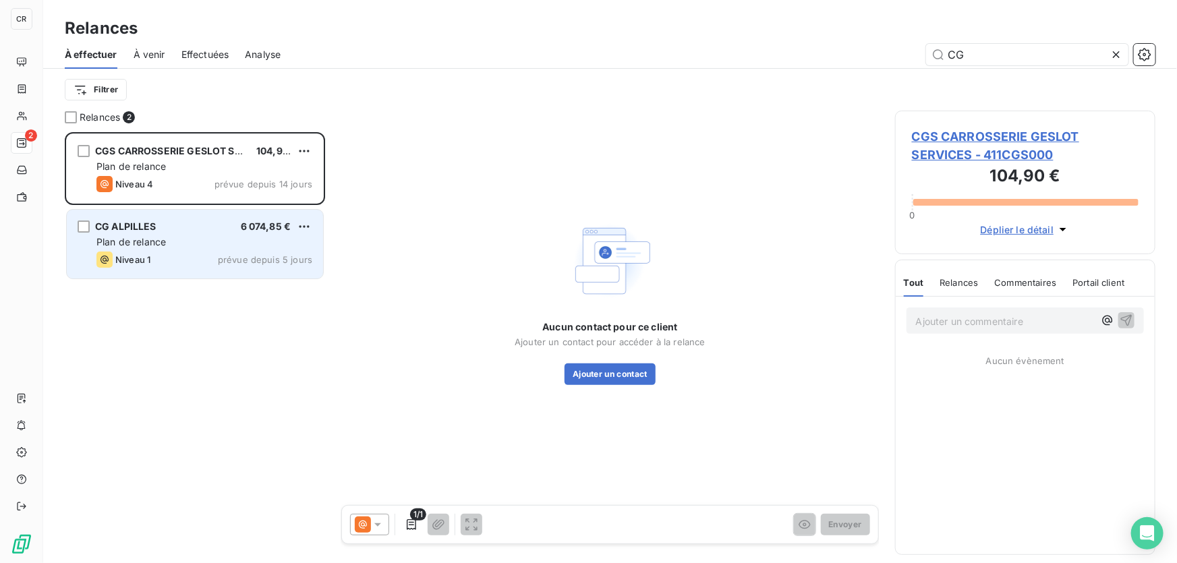
click at [315, 231] on div "CG ALPILLES 6 074,85 € Plan de relance Niveau 1 prévue depuis 5 jours" at bounding box center [195, 244] width 256 height 69
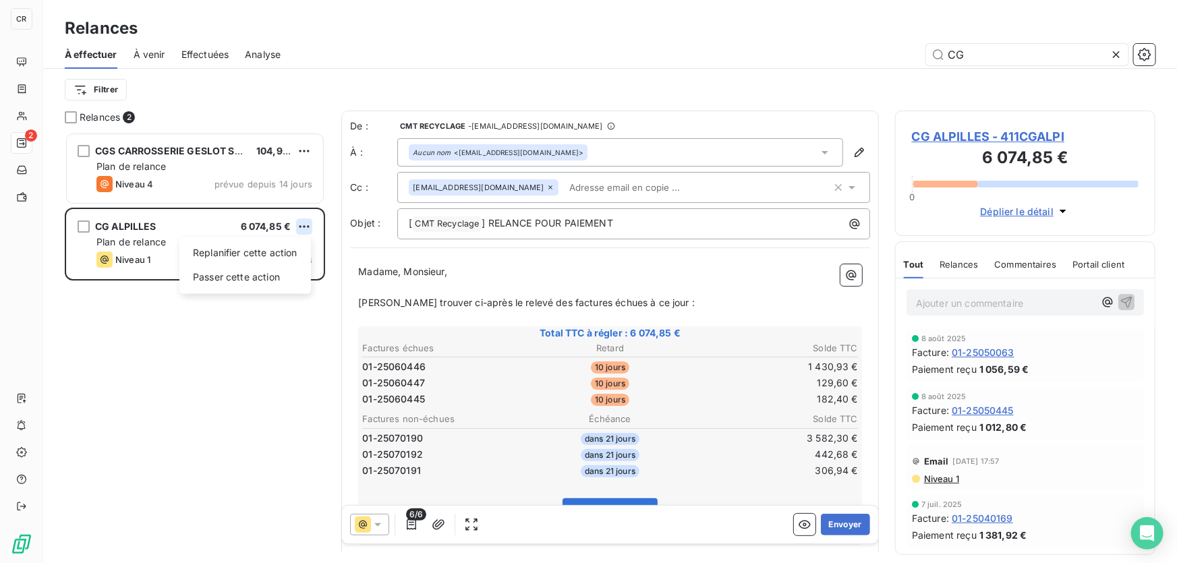
click at [310, 226] on html "CR 2 Relances À effectuer À venir Effectuées Analyse CG Filtrer Relances 2 CGS …" at bounding box center [588, 281] width 1177 height 563
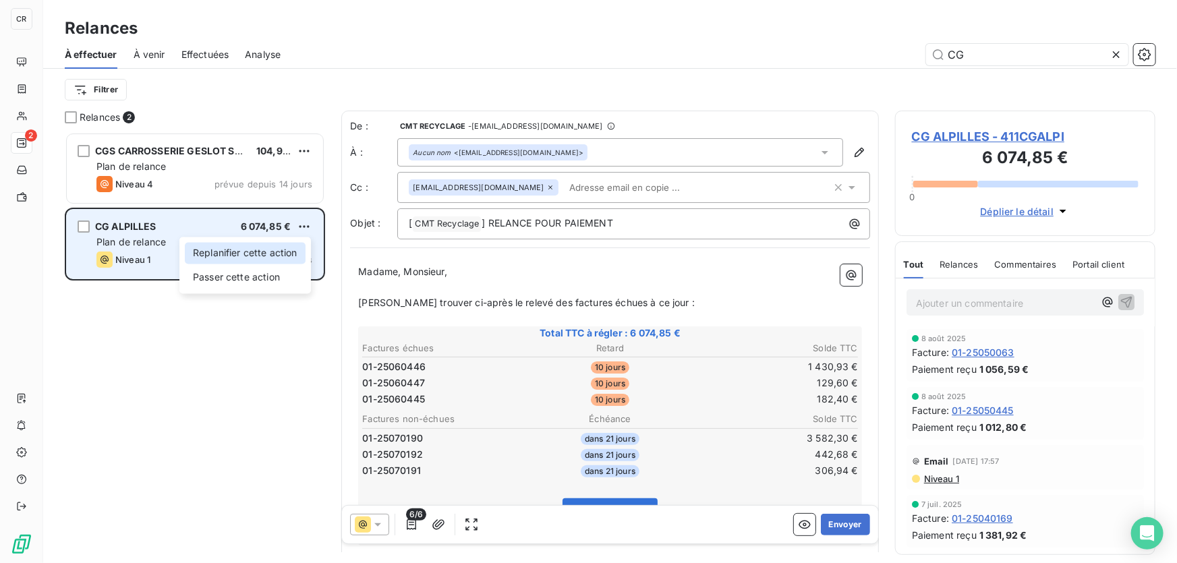
click at [271, 256] on div "Replanifier cette action" at bounding box center [245, 253] width 121 height 22
select select "8"
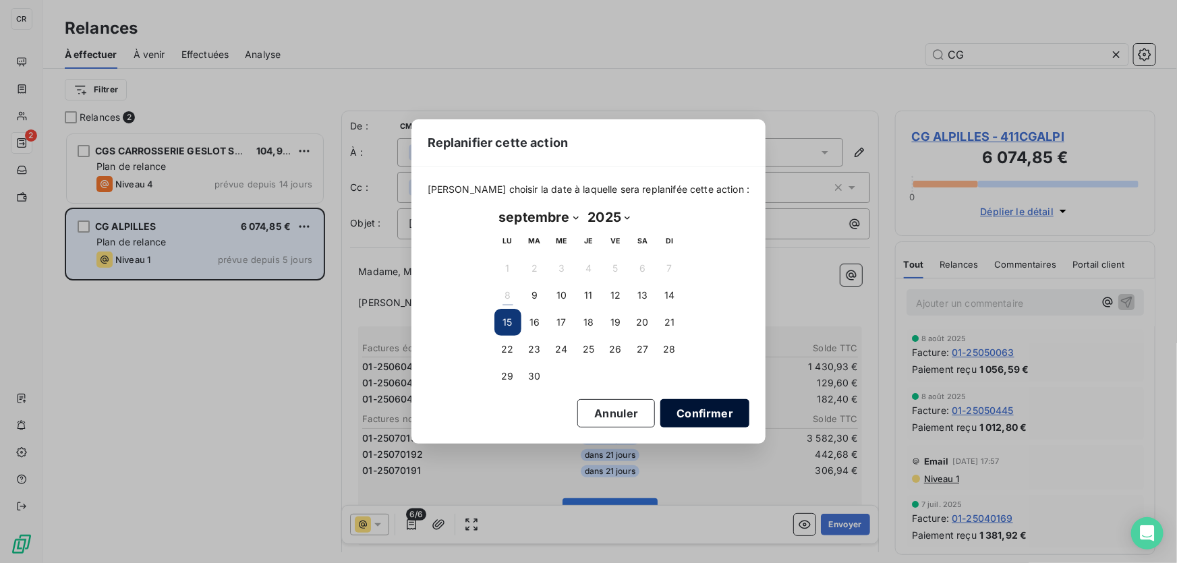
click at [706, 416] on button "Confirmer" at bounding box center [705, 413] width 89 height 28
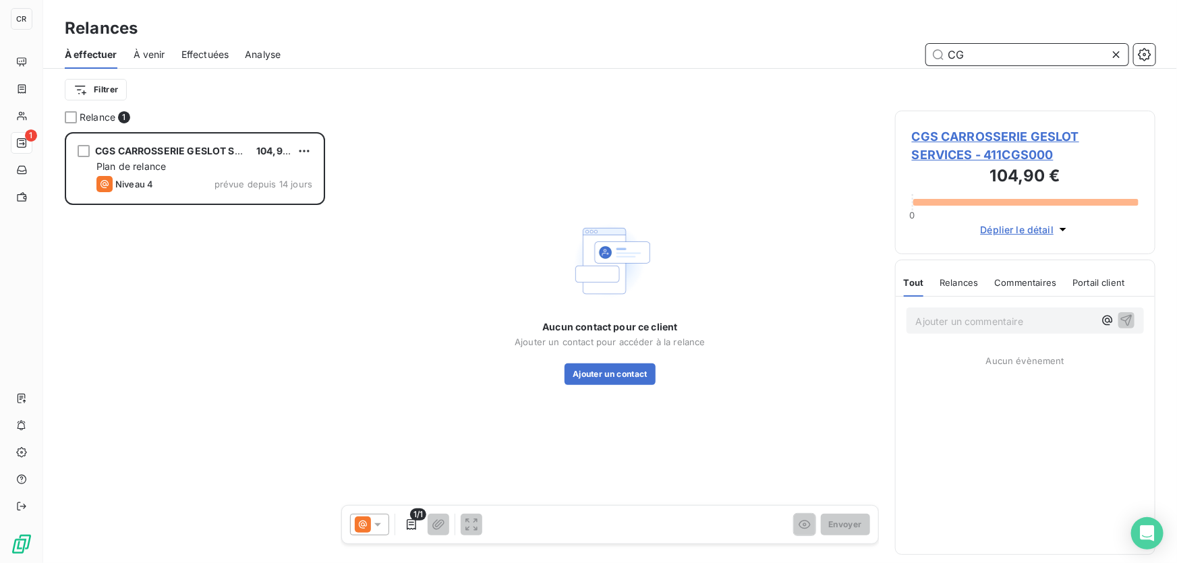
drag, startPoint x: 913, startPoint y: 54, endPoint x: 837, endPoint y: 53, distance: 75.6
click at [837, 53] on div "CG" at bounding box center [726, 55] width 859 height 22
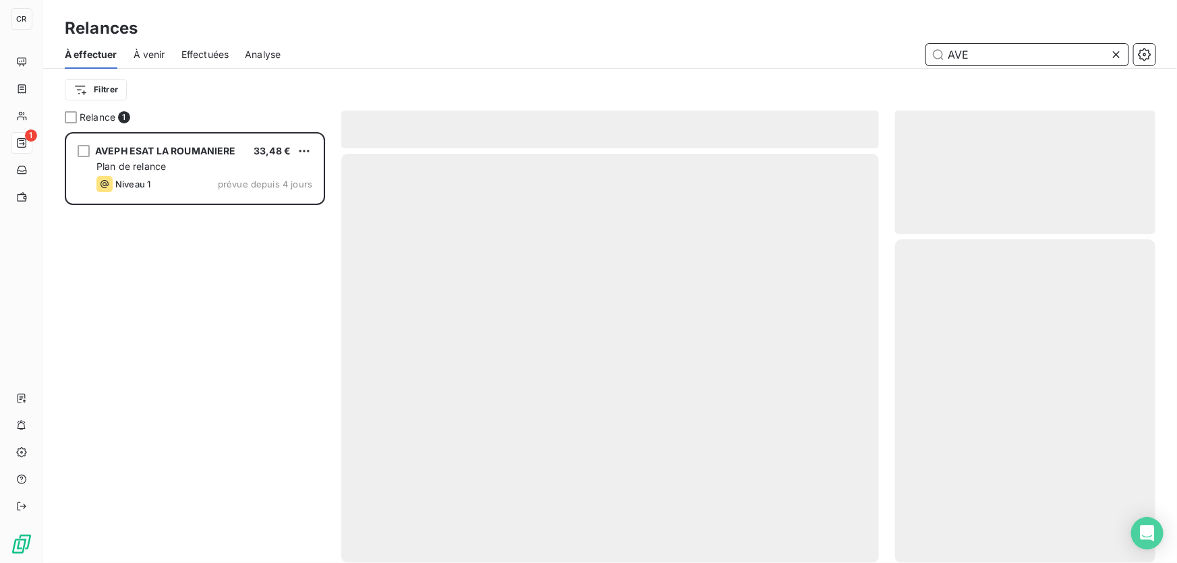
scroll to position [422, 251]
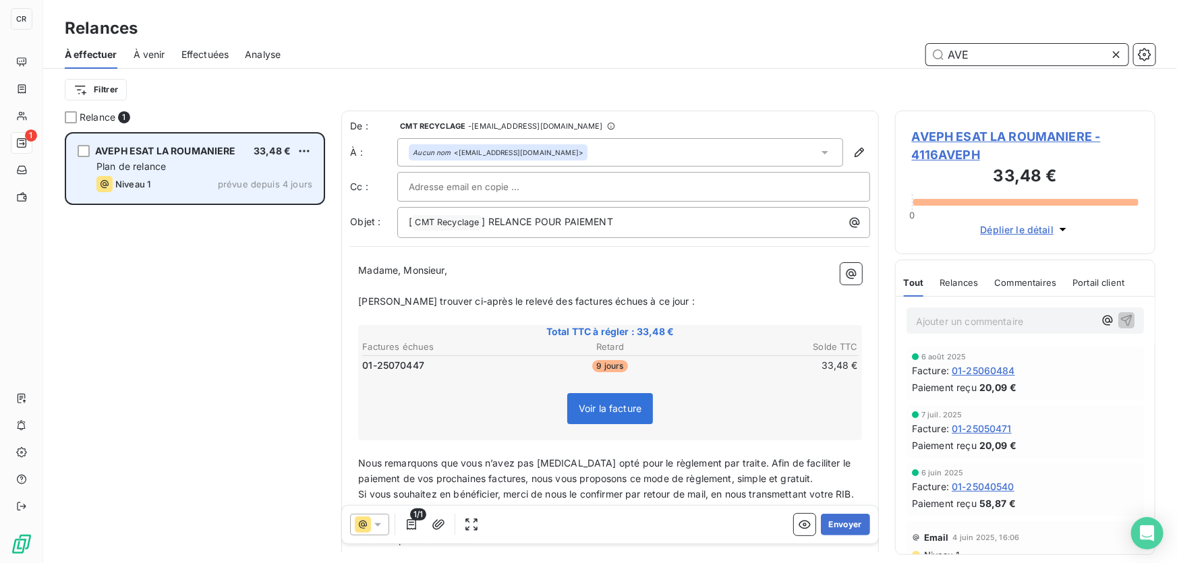
type input "AVE"
click at [312, 146] on div "AVEPH ESAT LA ROUMANIERE 33,48 € Plan de relance Niveau 1 prévue depuis 4 jours" at bounding box center [195, 168] width 256 height 69
click at [298, 152] on html "CR 1 Relances À effectuer À venir Effectuées Analyse AVE Filtrer Relance 1 AVEP…" at bounding box center [588, 281] width 1177 height 563
click at [256, 188] on div "Replanifier cette action" at bounding box center [245, 178] width 121 height 22
select select "8"
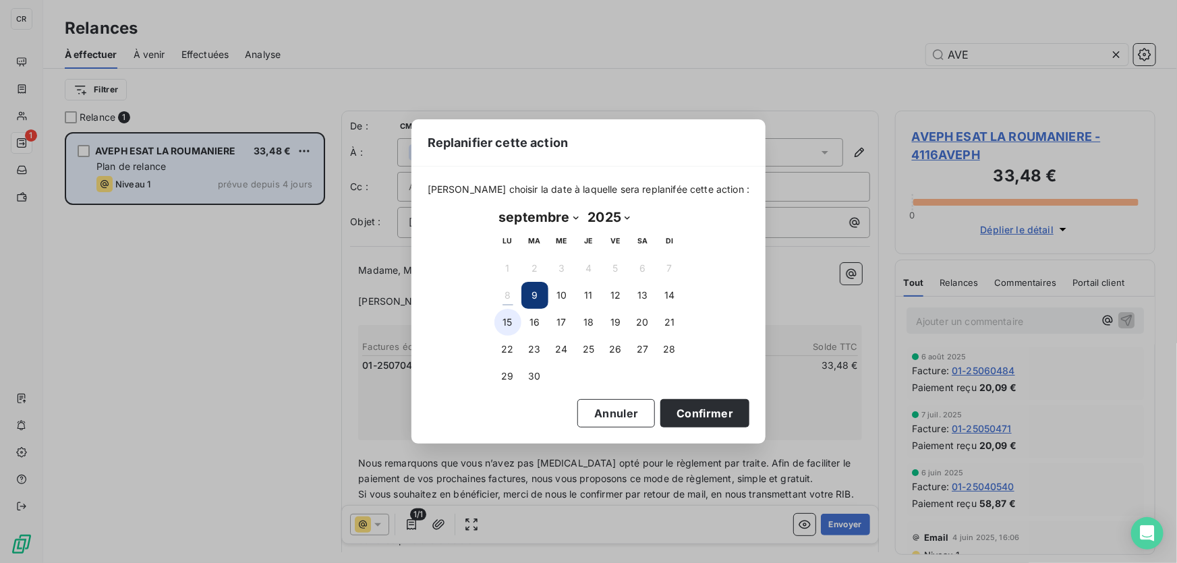
click at [501, 323] on button "15" at bounding box center [508, 322] width 27 height 27
click at [704, 412] on button "Confirmer" at bounding box center [705, 413] width 89 height 28
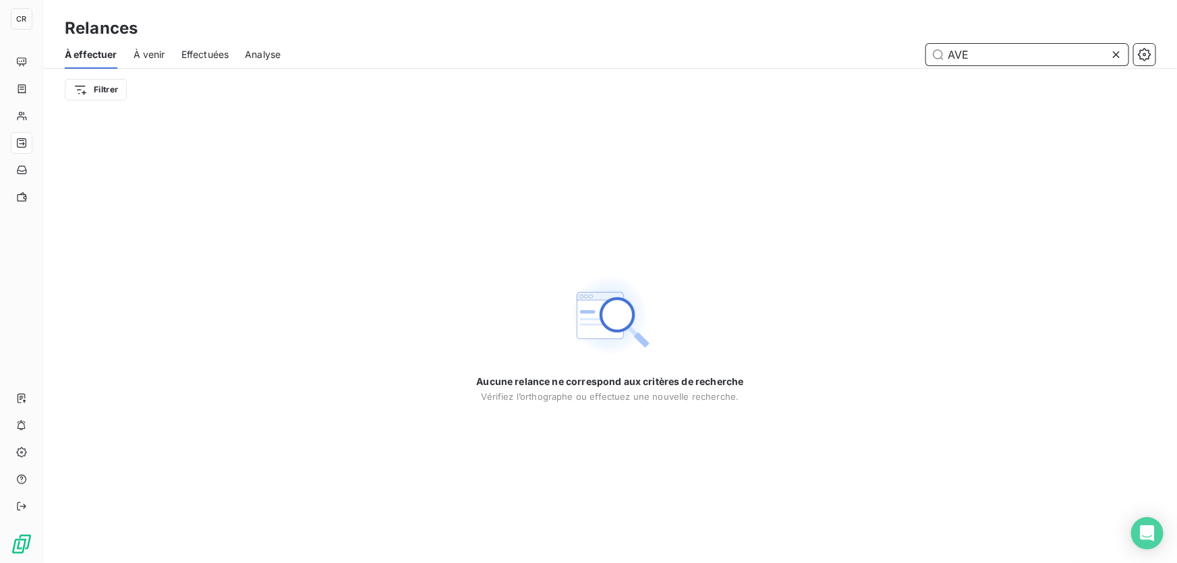
drag, startPoint x: 992, startPoint y: 58, endPoint x: 908, endPoint y: 62, distance: 83.8
click at [908, 62] on div "AVE" at bounding box center [726, 55] width 859 height 22
click at [994, 52] on input "8041" at bounding box center [1027, 55] width 202 height 22
drag, startPoint x: 882, startPoint y: 48, endPoint x: 768, endPoint y: 47, distance: 114.7
click at [768, 47] on div "801" at bounding box center [726, 55] width 859 height 22
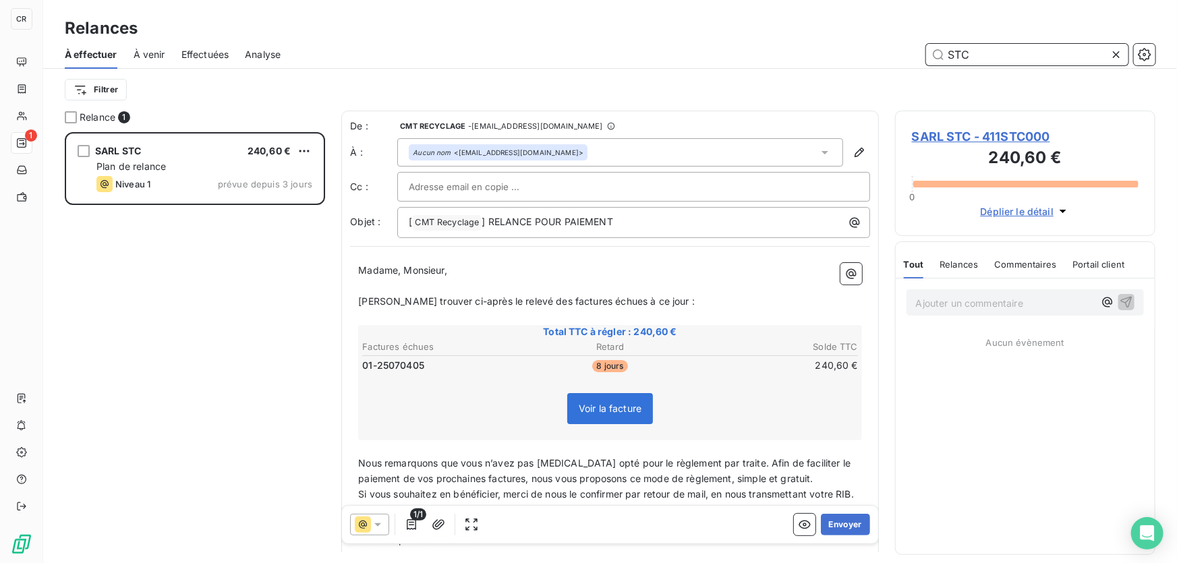
scroll to position [422, 251]
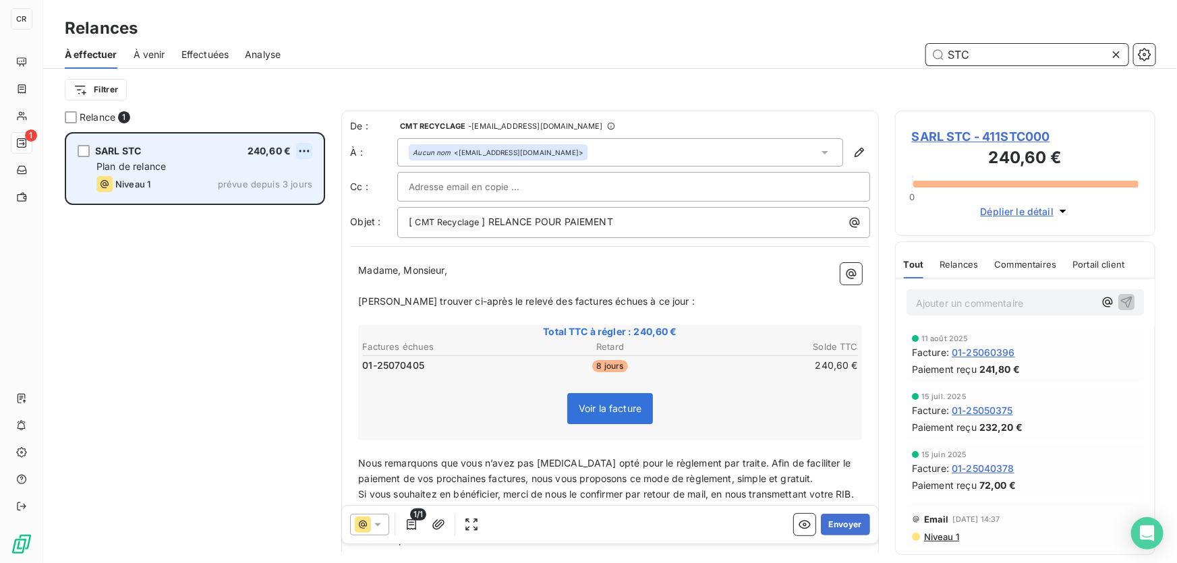
type input "STC"
click at [300, 146] on html "CR 1 Relances À effectuer À venir Effectuées Analyse STC Filtrer Relance 1 SARL…" at bounding box center [588, 281] width 1177 height 563
click at [269, 184] on div "Replanifier cette action" at bounding box center [245, 178] width 121 height 22
select select "8"
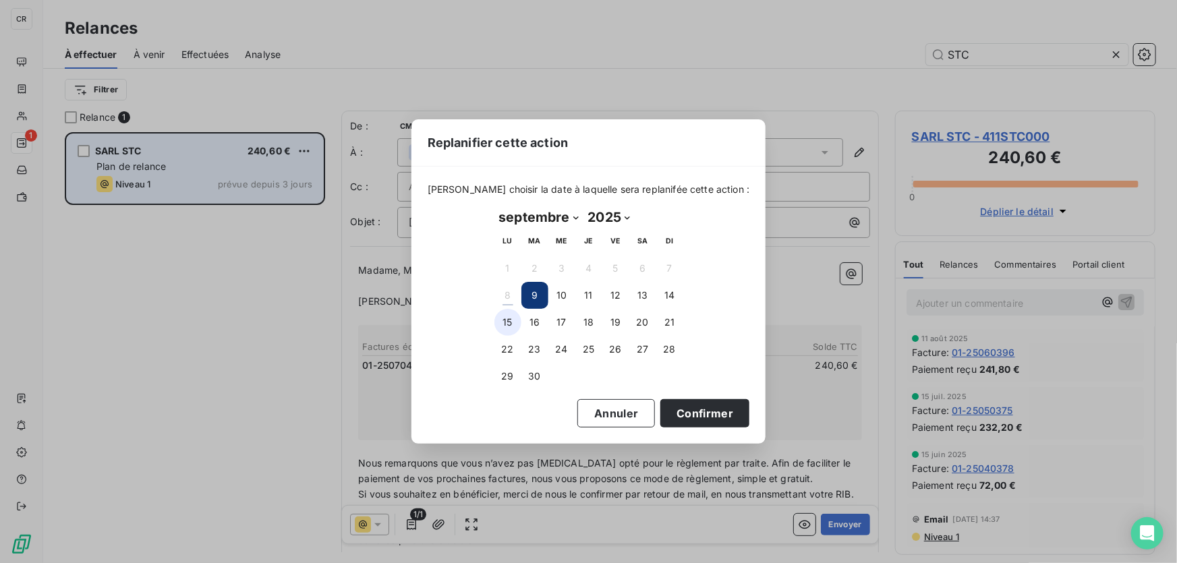
click at [514, 320] on button "15" at bounding box center [508, 322] width 27 height 27
click at [674, 420] on button "Confirmer" at bounding box center [705, 413] width 89 height 28
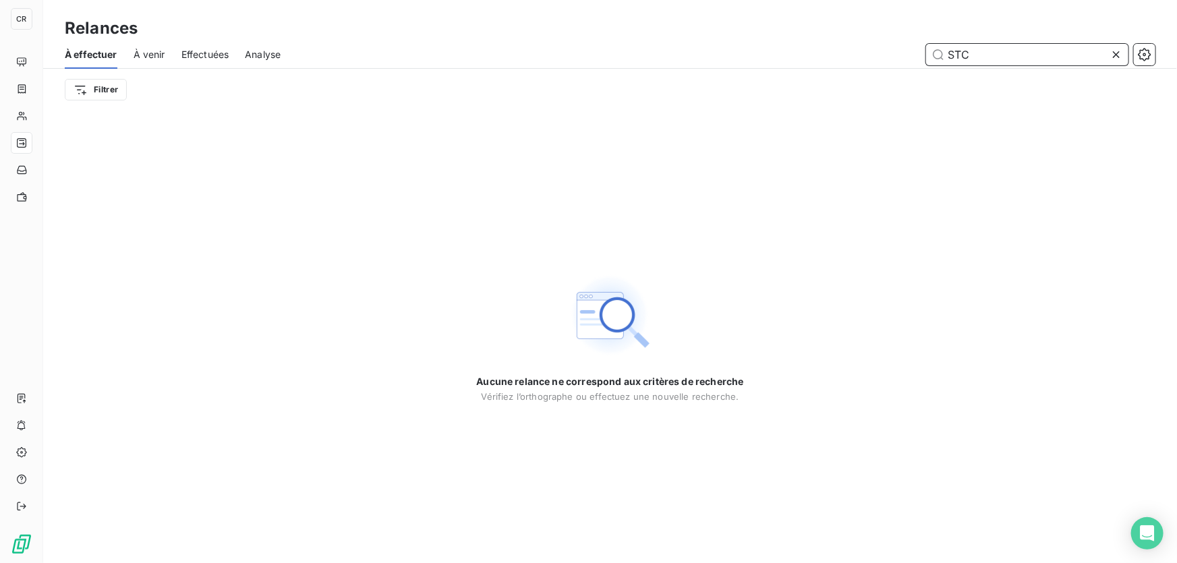
drag, startPoint x: 992, startPoint y: 55, endPoint x: 897, endPoint y: 53, distance: 95.1
click at [897, 53] on div "STC" at bounding box center [726, 55] width 859 height 22
drag, startPoint x: 1032, startPoint y: 55, endPoint x: 829, endPoint y: 62, distance: 203.2
click at [829, 62] on div "MADY" at bounding box center [726, 55] width 859 height 22
drag, startPoint x: 984, startPoint y: 51, endPoint x: 808, endPoint y: 57, distance: 176.2
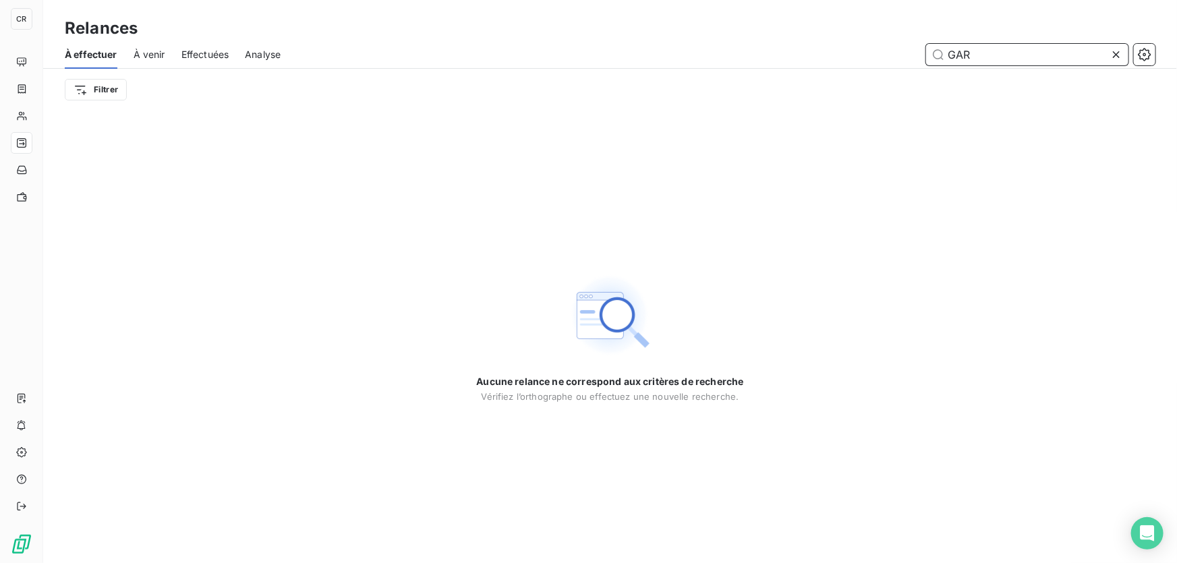
click at [810, 53] on div "GAR" at bounding box center [726, 55] width 859 height 22
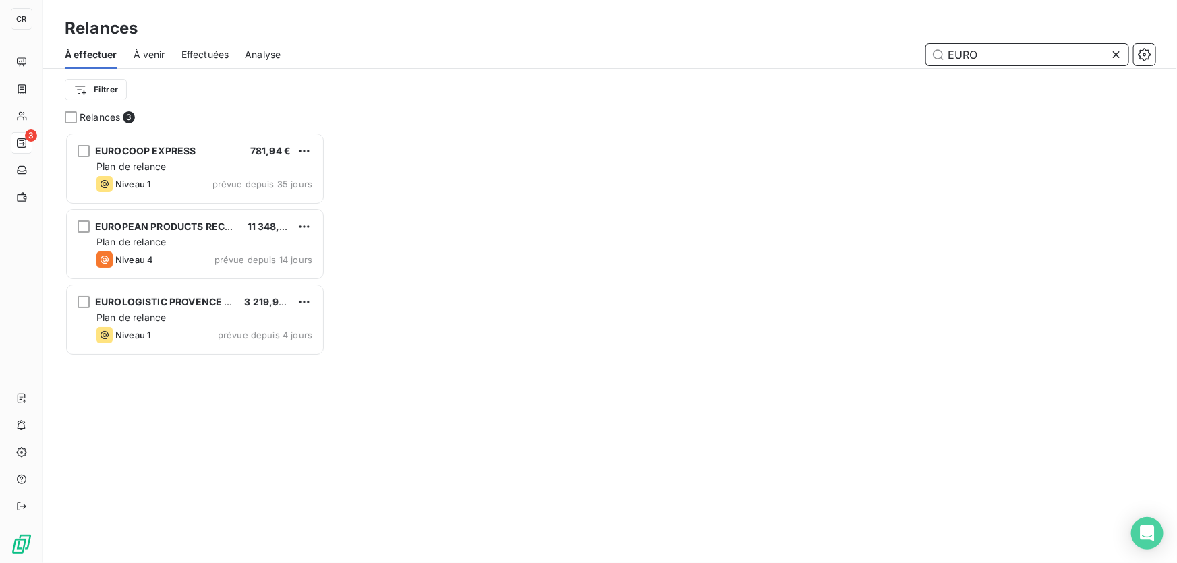
scroll to position [422, 251]
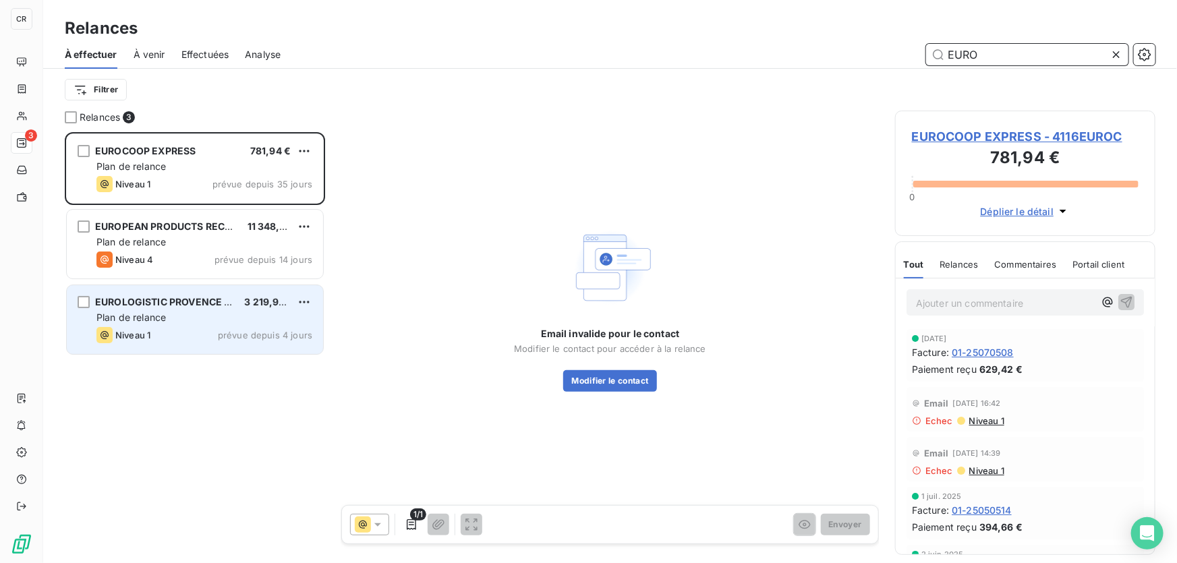
type input "EURO"
click at [267, 304] on span "3 219,98 €" at bounding box center [269, 301] width 50 height 11
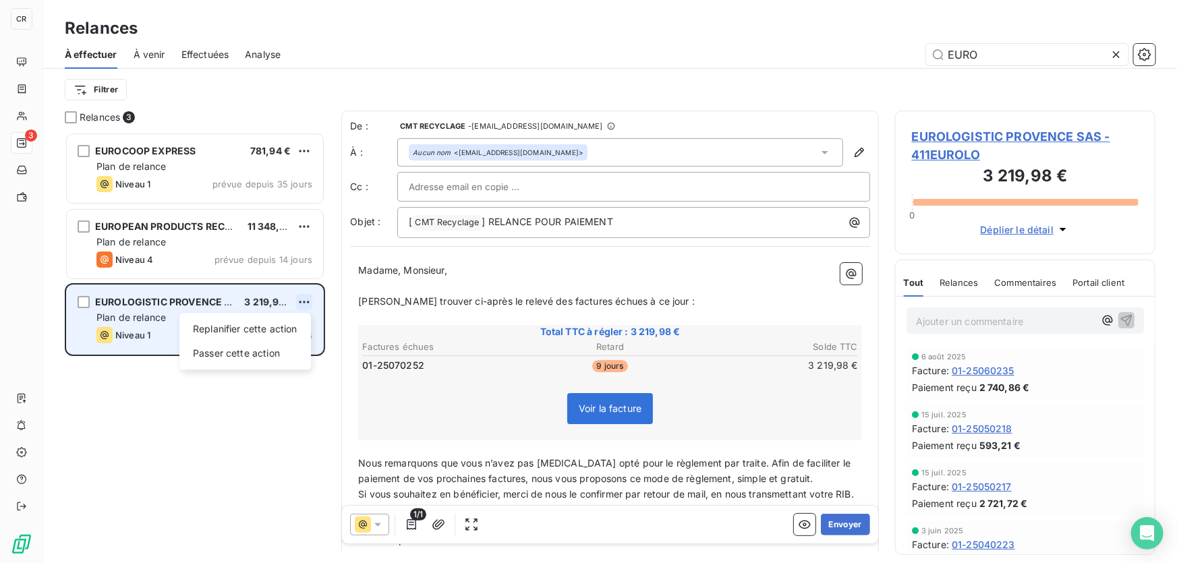
click at [310, 301] on html "CR 3 Relances À effectuer À venir Effectuées Analyse EURO Filtrer Relances 3 EU…" at bounding box center [588, 281] width 1177 height 563
click at [256, 334] on div "Replanifier cette action" at bounding box center [245, 329] width 121 height 22
select select "8"
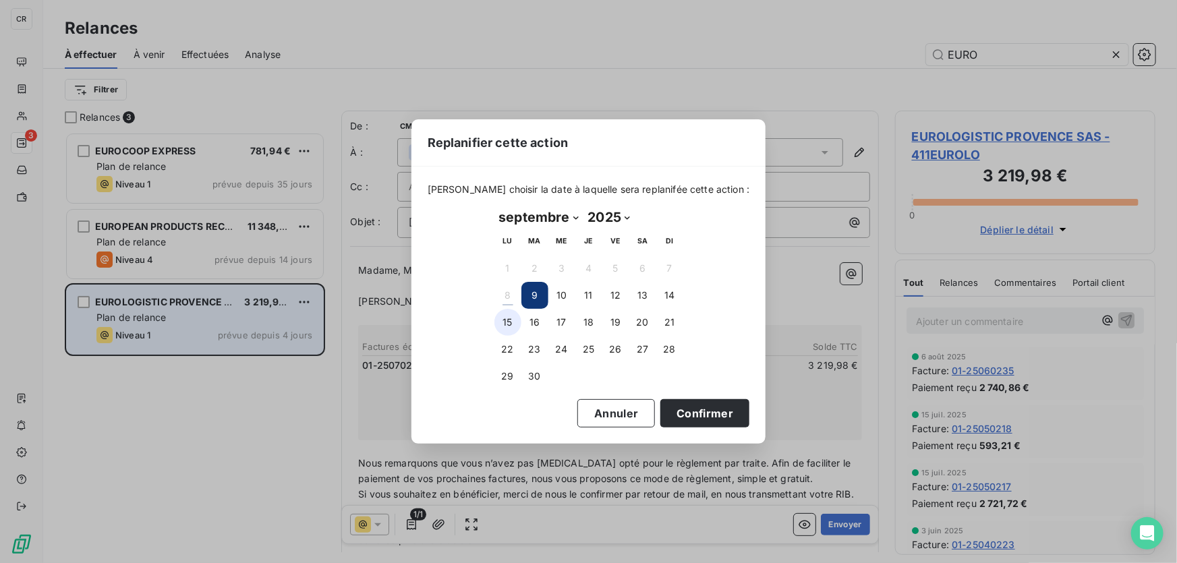
click at [515, 322] on button "15" at bounding box center [508, 322] width 27 height 27
click at [681, 410] on button "Confirmer" at bounding box center [705, 413] width 89 height 28
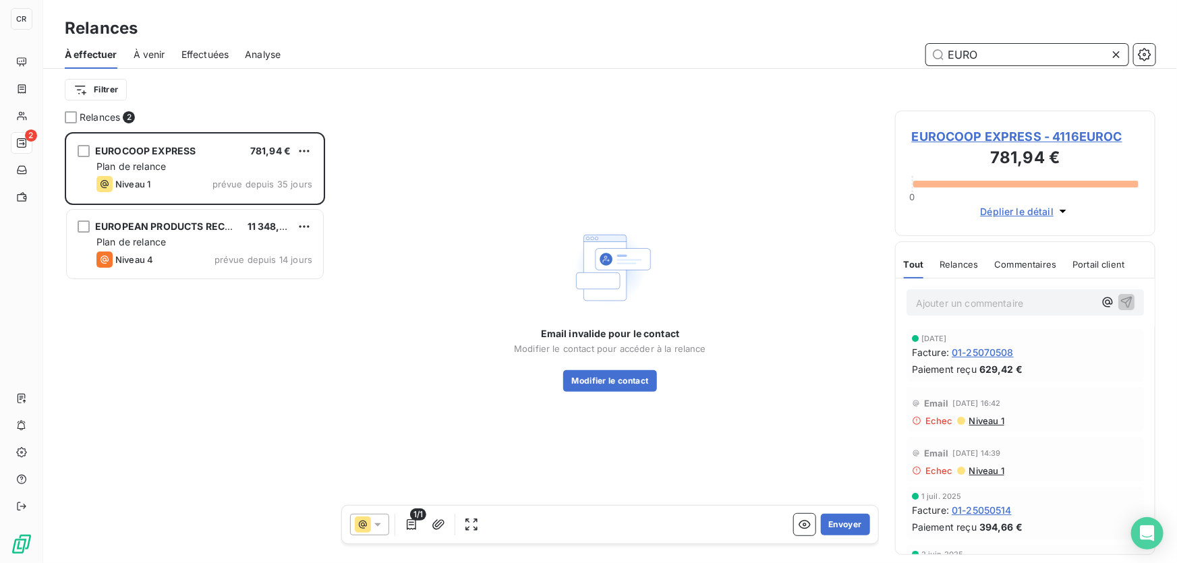
drag, startPoint x: 1019, startPoint y: 60, endPoint x: 883, endPoint y: 76, distance: 136.5
click at [883, 76] on div "À effectuer À venir Effectuées Analyse EURO Filtrer" at bounding box center [610, 75] width 1134 height 70
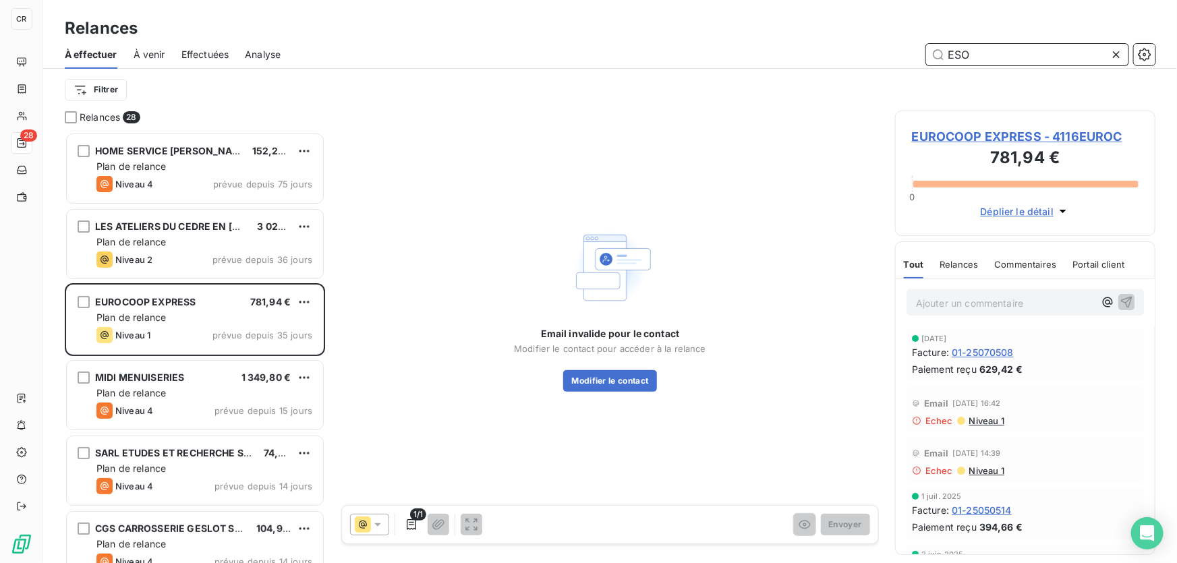
scroll to position [422, 251]
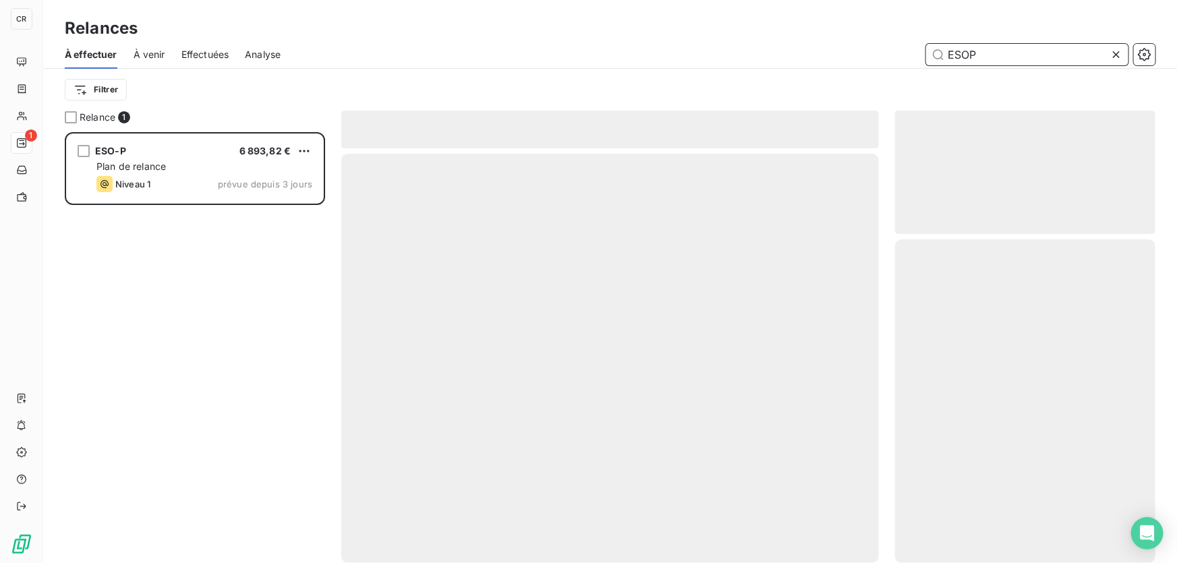
scroll to position [422, 251]
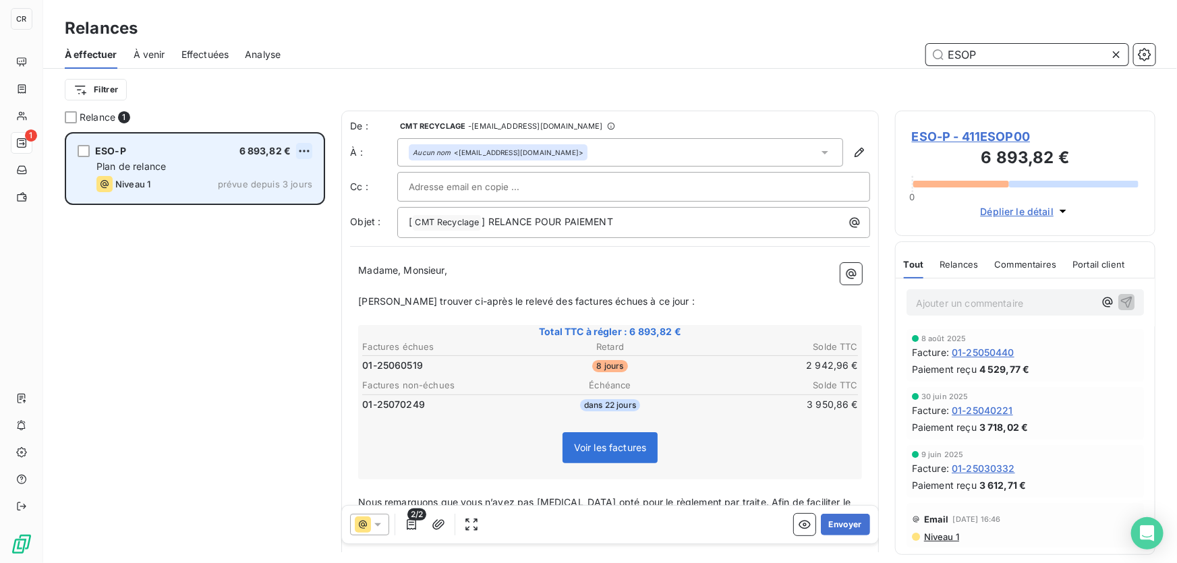
type input "ESOP"
click at [306, 145] on html "CR 1 Relances À effectuer À venir Effectuées Analyse ESOP Filtrer Relance 1 ESO…" at bounding box center [588, 281] width 1177 height 563
click at [271, 175] on div "Replanifier cette action" at bounding box center [245, 178] width 121 height 22
select select "8"
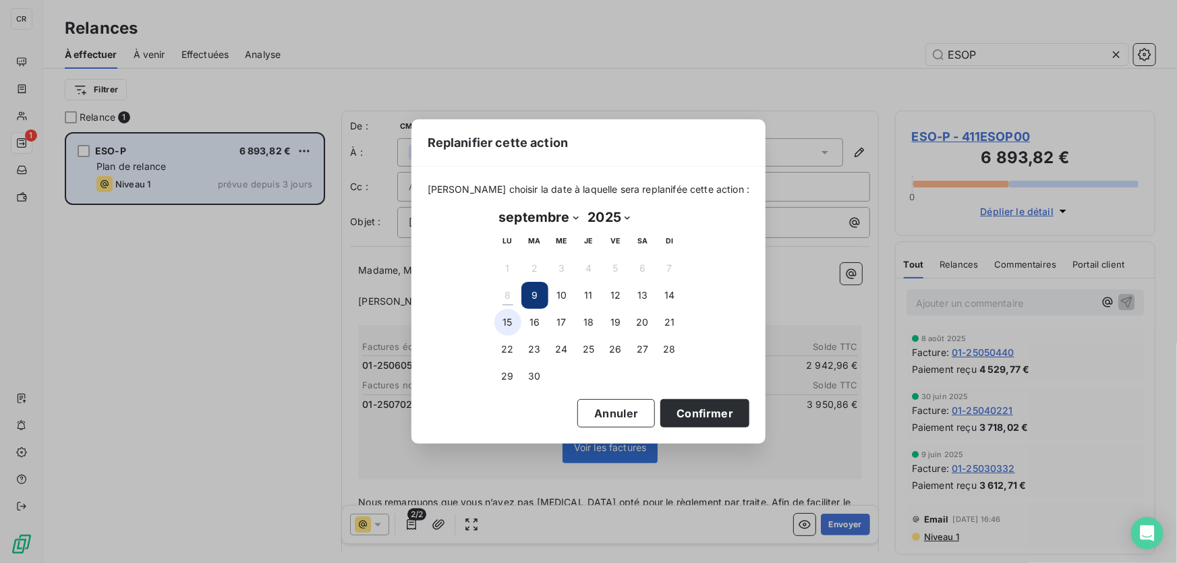
click at [509, 325] on button "15" at bounding box center [508, 322] width 27 height 27
click at [695, 407] on button "Confirmer" at bounding box center [705, 413] width 89 height 28
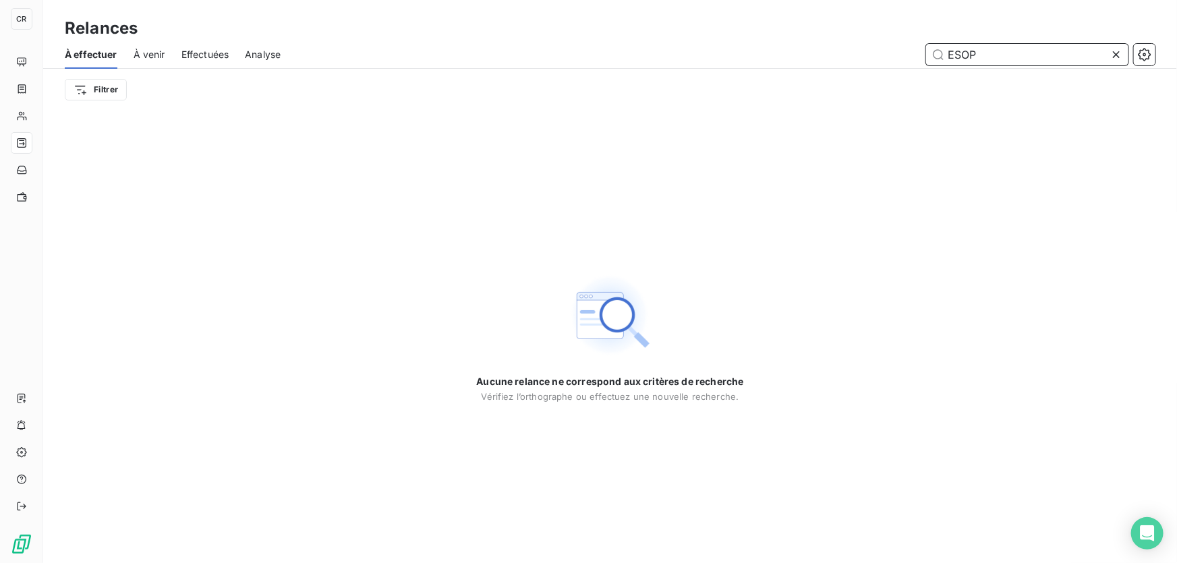
drag, startPoint x: 982, startPoint y: 59, endPoint x: 783, endPoint y: 75, distance: 199.0
click at [783, 75] on div "À effectuer À venir Effectuées Analyse ESOP Filtrer" at bounding box center [610, 75] width 1134 height 70
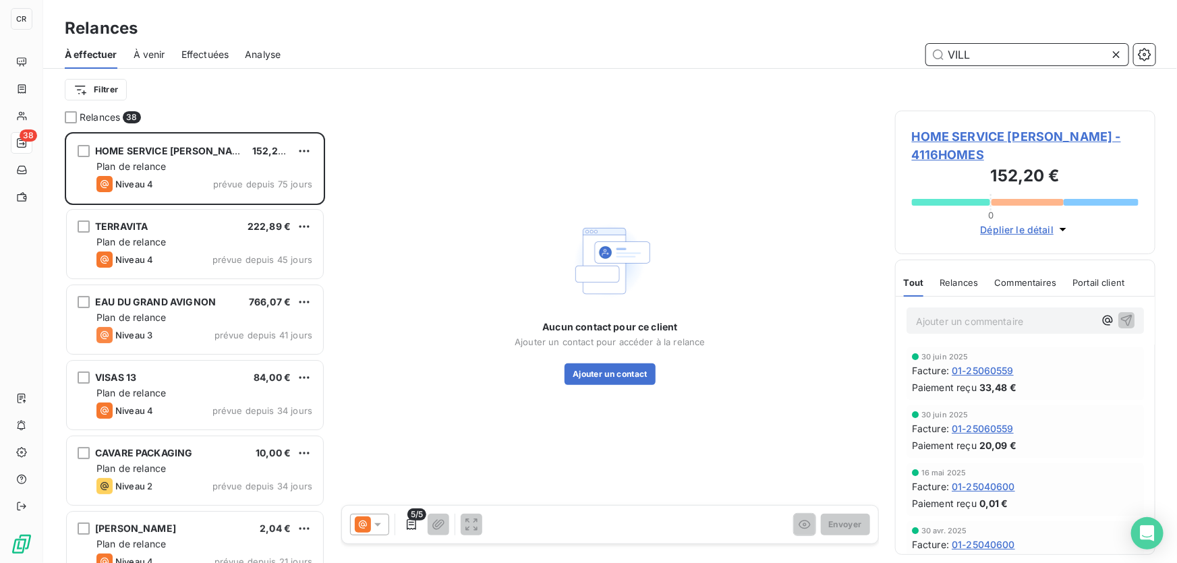
scroll to position [422, 251]
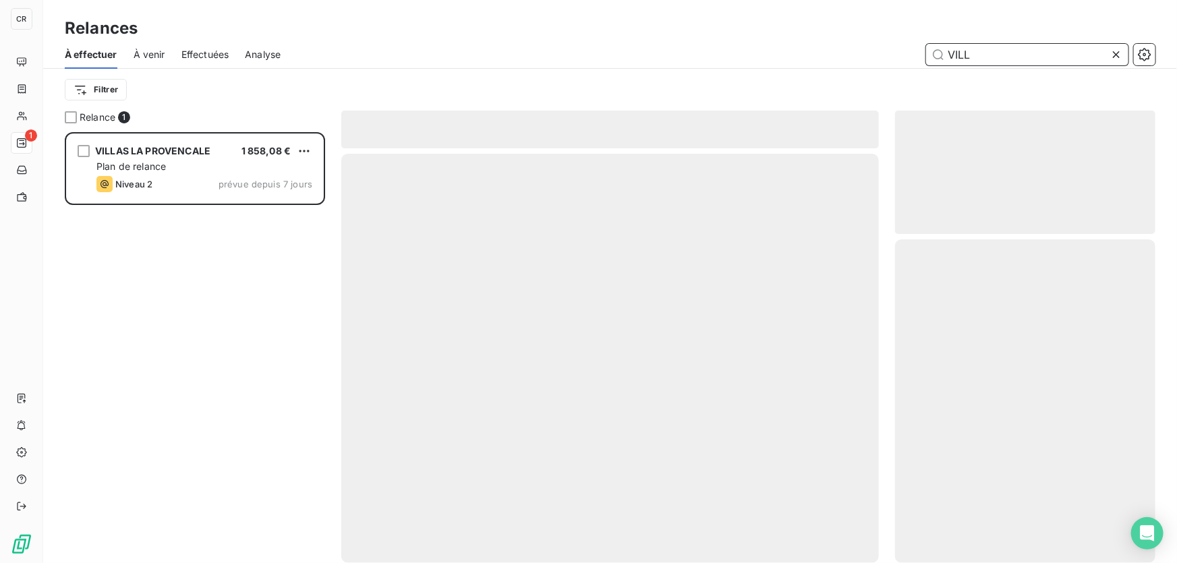
scroll to position [422, 251]
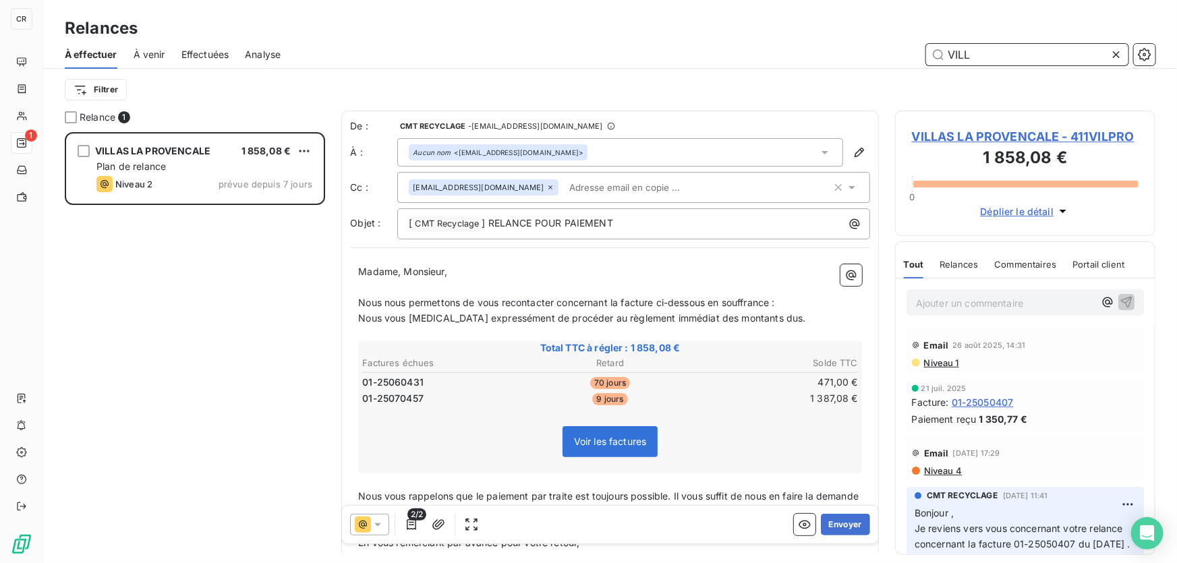
drag, startPoint x: 987, startPoint y: 51, endPoint x: 865, endPoint y: 49, distance: 122.1
click at [865, 49] on div "VILL" at bounding box center [726, 55] width 859 height 22
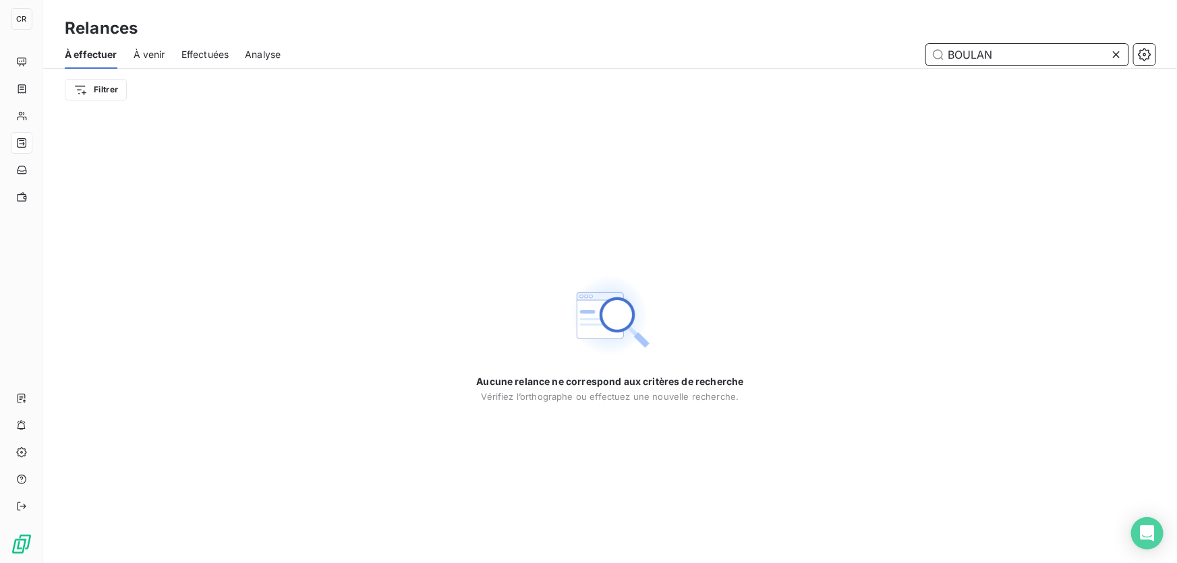
drag, startPoint x: 987, startPoint y: 52, endPoint x: 864, endPoint y: 57, distance: 123.6
click at [864, 57] on div "BOULAN" at bounding box center [726, 55] width 859 height 22
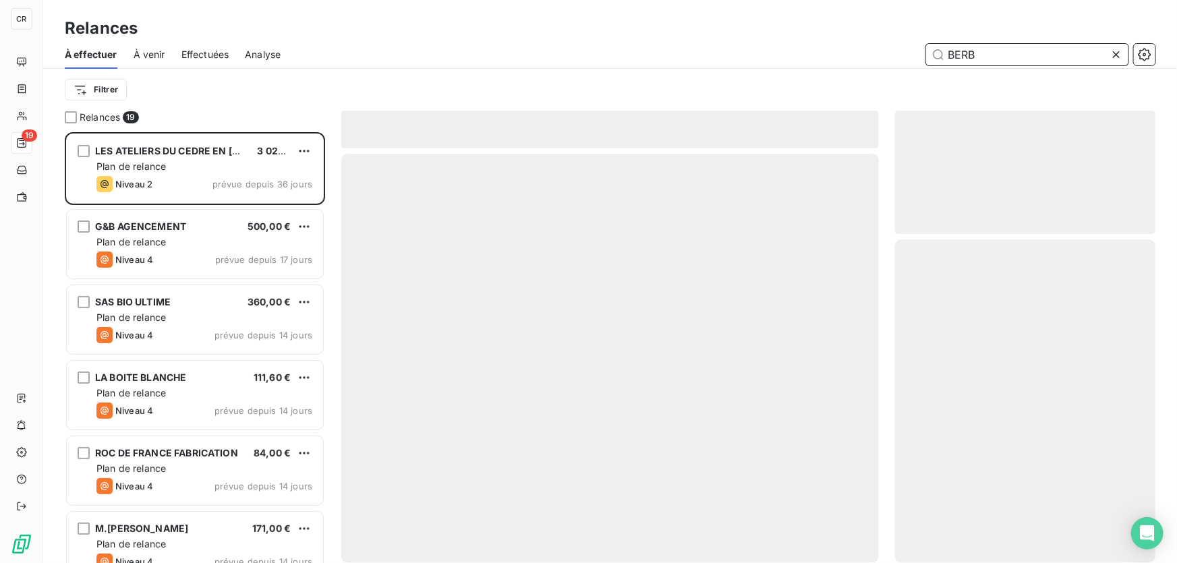
scroll to position [422, 251]
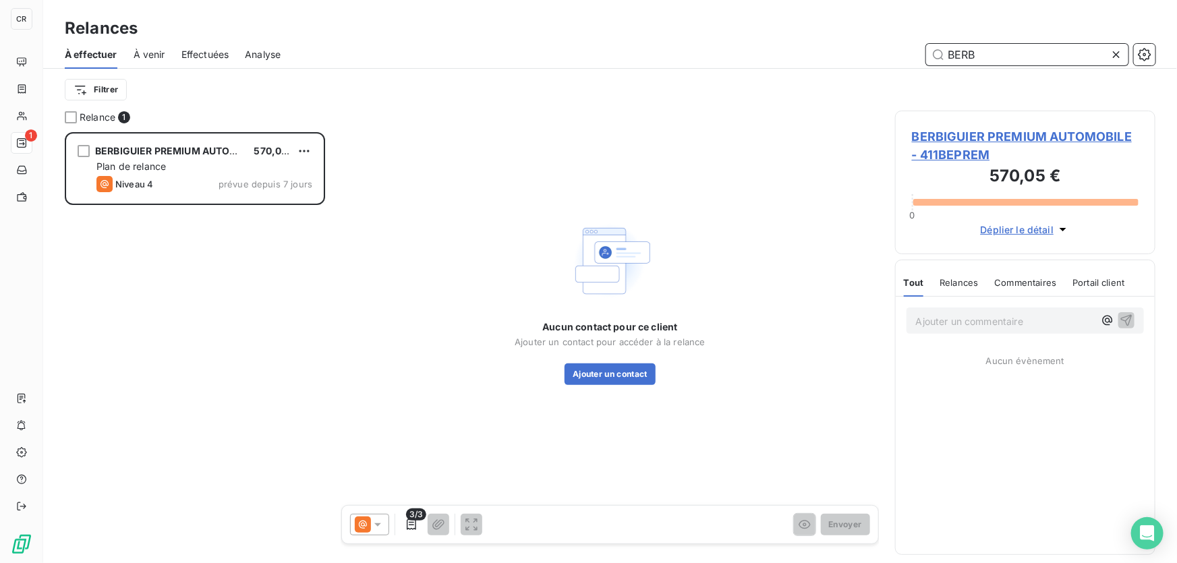
scroll to position [422, 251]
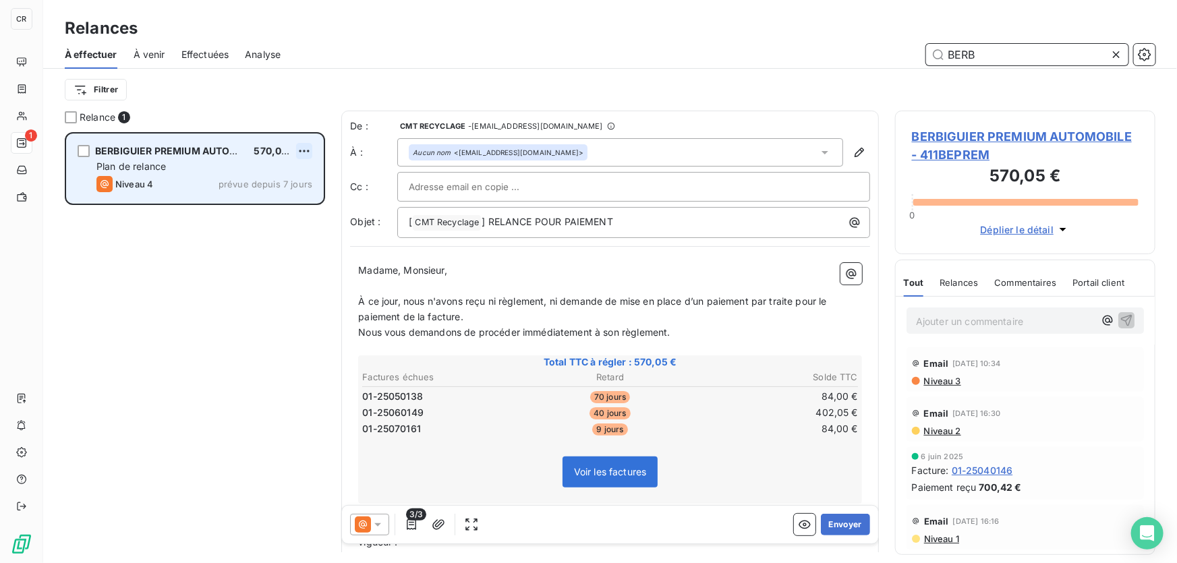
type input "BERB"
click at [304, 148] on html "CR 1 Relances À effectuer À venir Effectuées Analyse BERB Filtrer Relance 1 BER…" at bounding box center [588, 281] width 1177 height 563
click at [271, 173] on div "Replanifier cette action" at bounding box center [245, 178] width 121 height 22
select select "8"
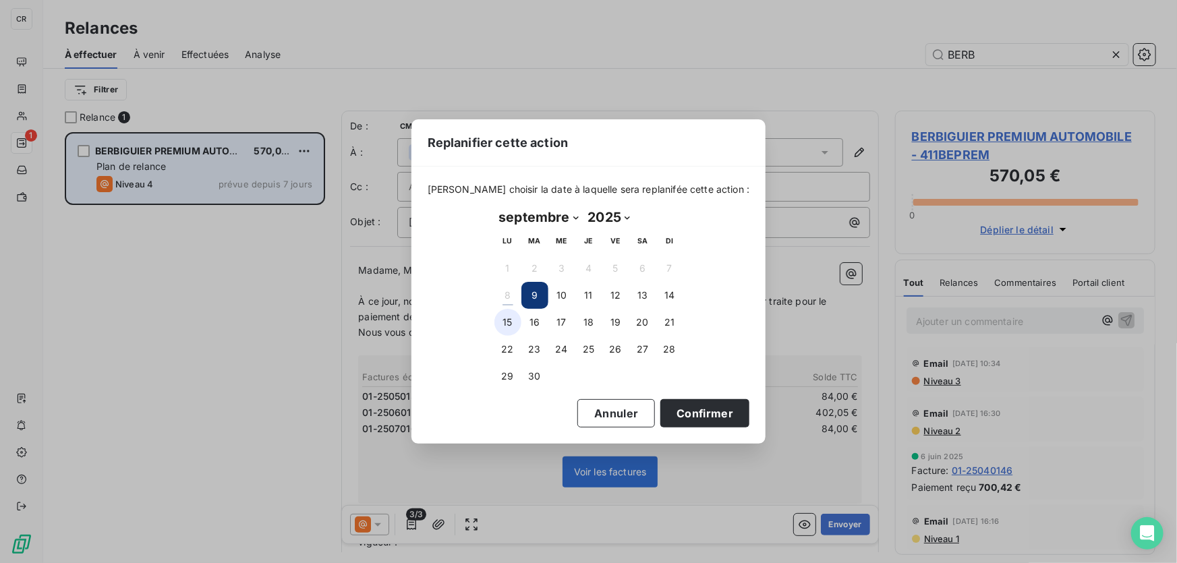
click at [520, 323] on button "15" at bounding box center [508, 322] width 27 height 27
click at [696, 424] on button "Confirmer" at bounding box center [705, 413] width 89 height 28
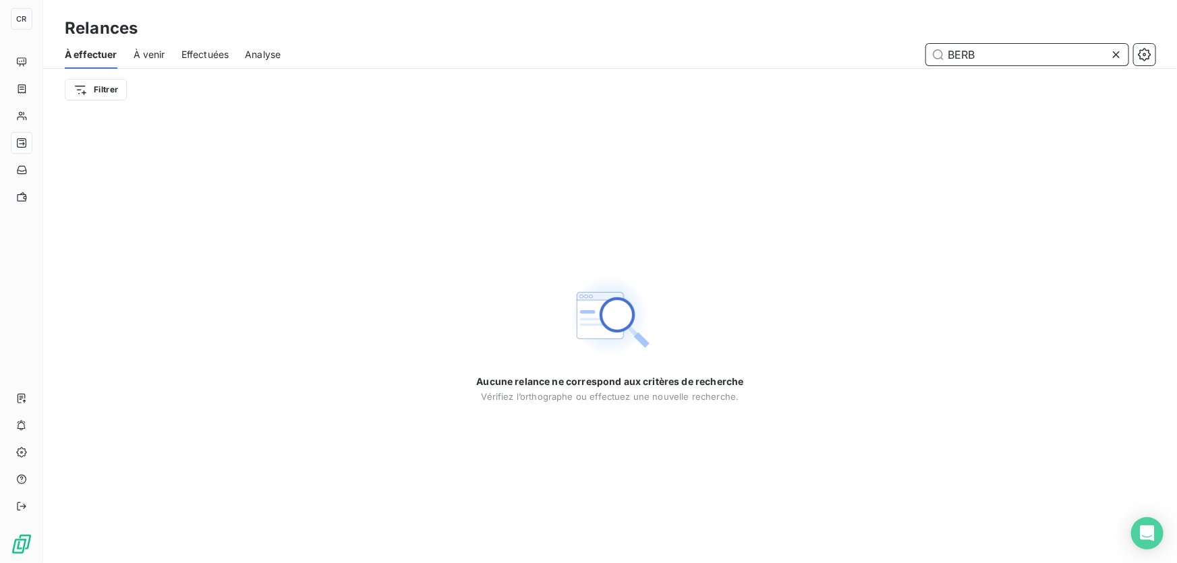
drag, startPoint x: 1007, startPoint y: 51, endPoint x: 862, endPoint y: 54, distance: 144.4
click at [862, 54] on div "BERB" at bounding box center [726, 55] width 859 height 22
drag, startPoint x: 982, startPoint y: 53, endPoint x: 762, endPoint y: 48, distance: 219.3
click at [762, 48] on div "AVEN" at bounding box center [726, 55] width 859 height 22
drag, startPoint x: 936, startPoint y: 55, endPoint x: 810, endPoint y: 64, distance: 126.5
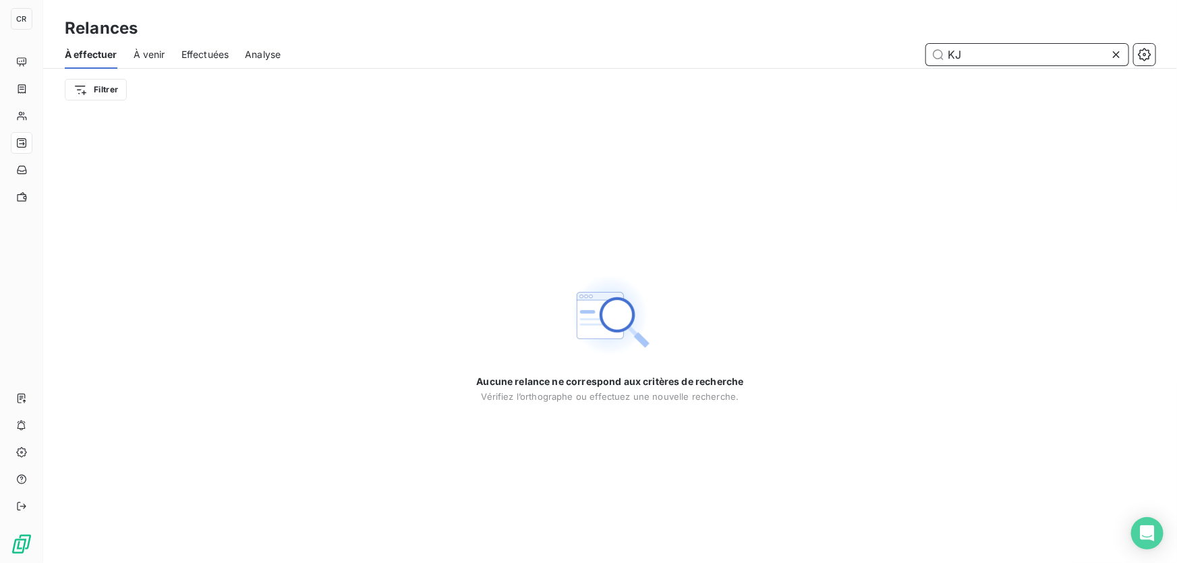
click at [810, 64] on div "KJ" at bounding box center [726, 55] width 859 height 22
drag, startPoint x: 994, startPoint y: 57, endPoint x: 821, endPoint y: 67, distance: 173.7
click at [821, 67] on div "À effectuer À venir Effectuées Analyse UFFRE" at bounding box center [610, 54] width 1134 height 28
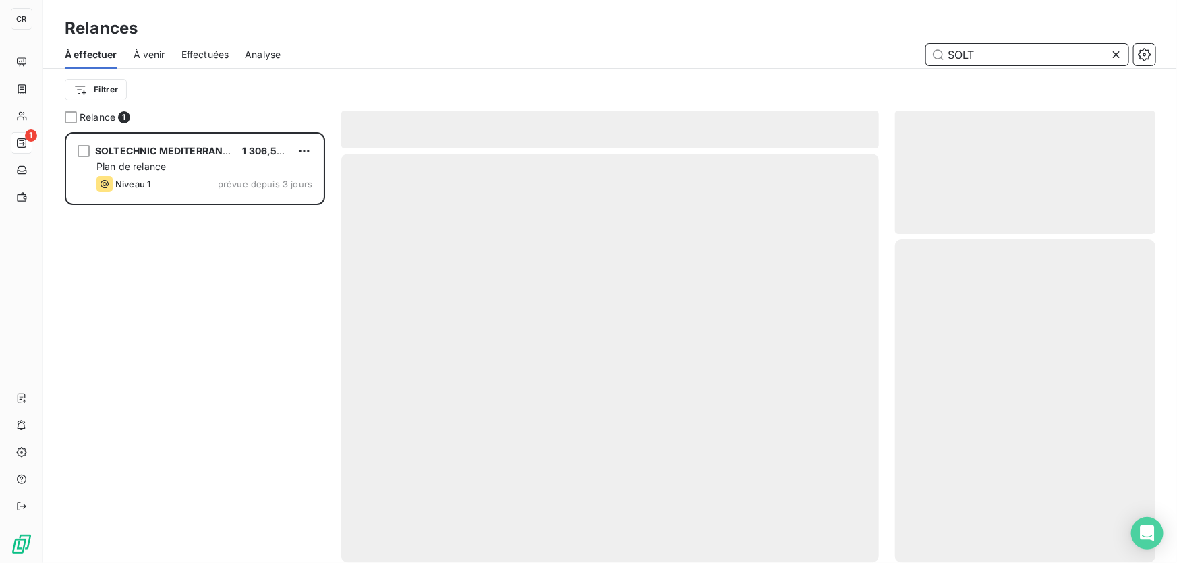
scroll to position [422, 251]
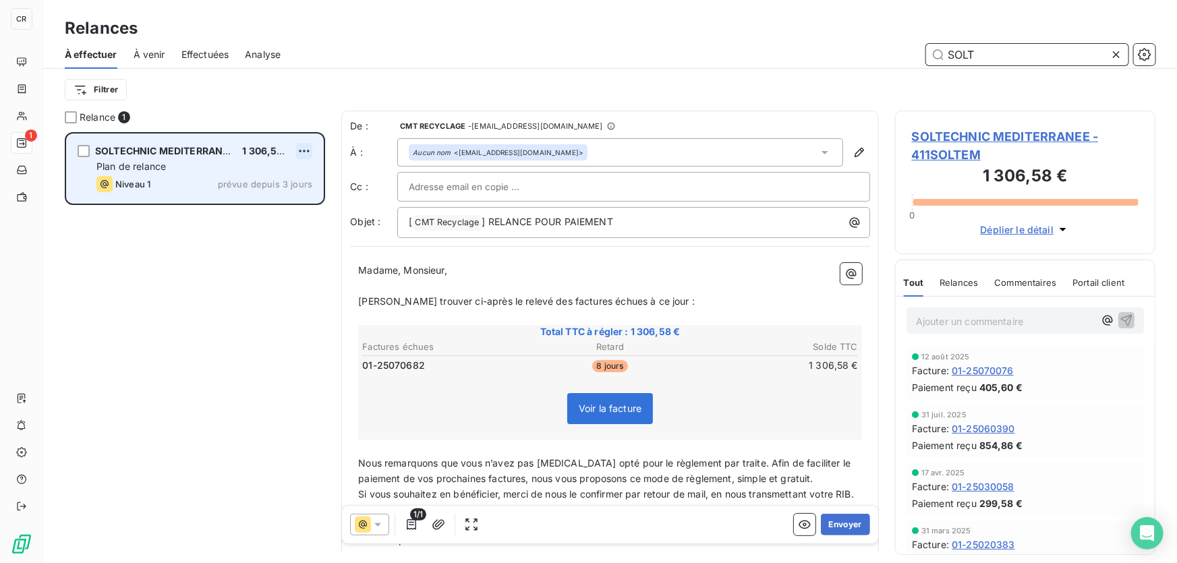
type input "SOLT"
click at [303, 147] on html "CR 1 Relances À effectuer À venir Effectuées Analyse SOLT Filtrer Relance 1 SOL…" at bounding box center [588, 281] width 1177 height 563
click at [279, 180] on div "Replanifier cette action" at bounding box center [245, 178] width 121 height 22
select select "8"
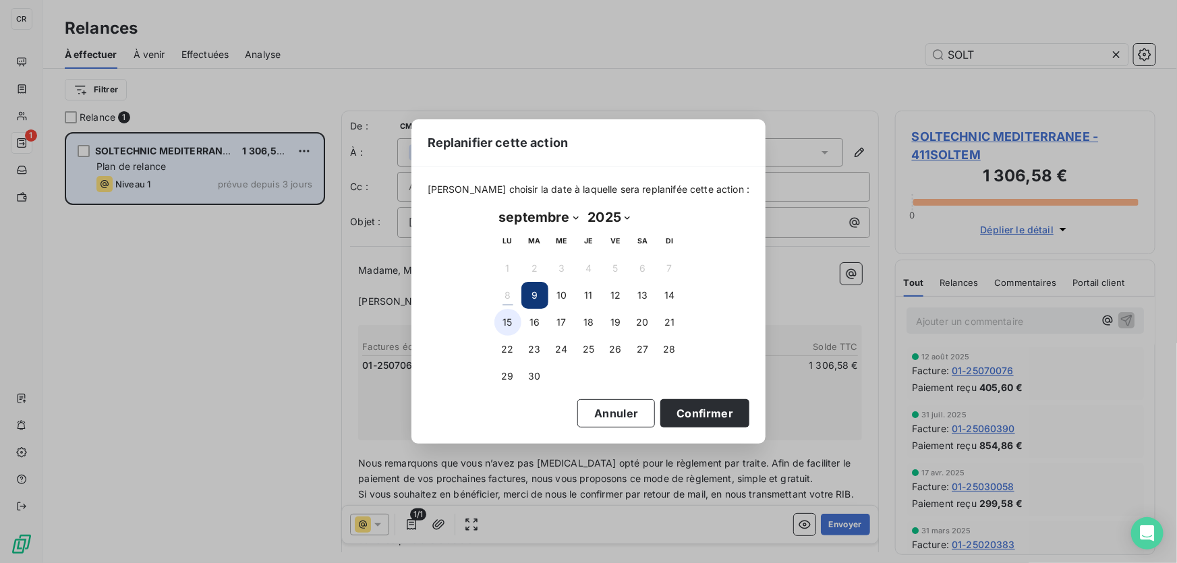
click at [505, 329] on button "15" at bounding box center [508, 322] width 27 height 27
click at [689, 418] on button "Confirmer" at bounding box center [705, 413] width 89 height 28
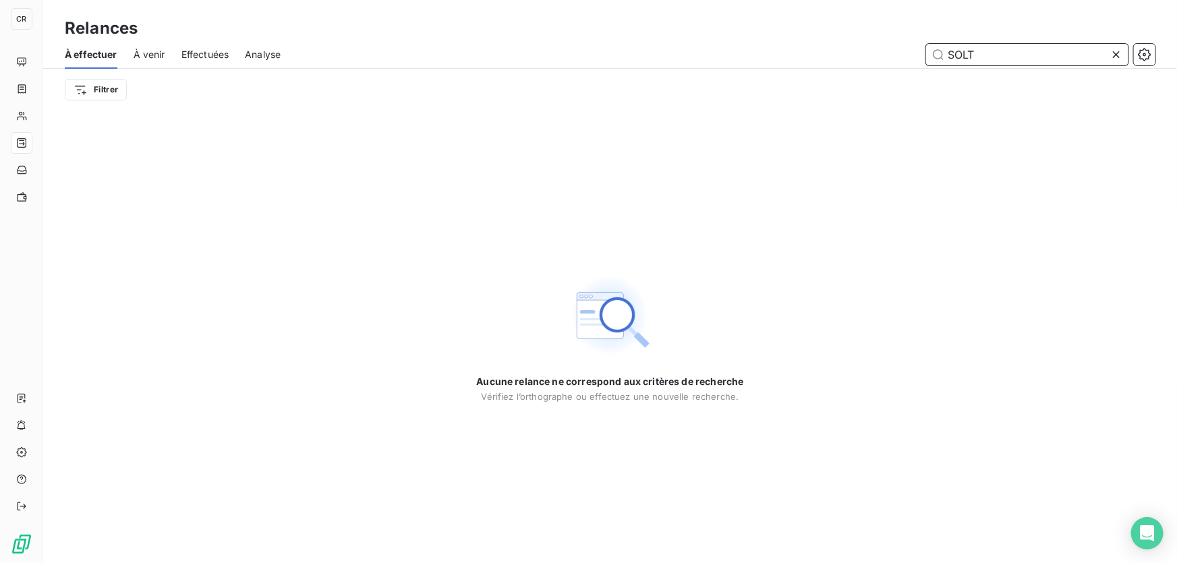
drag, startPoint x: 982, startPoint y: 55, endPoint x: 841, endPoint y: 57, distance: 141.7
click at [841, 57] on div "SOLT" at bounding box center [726, 55] width 859 height 22
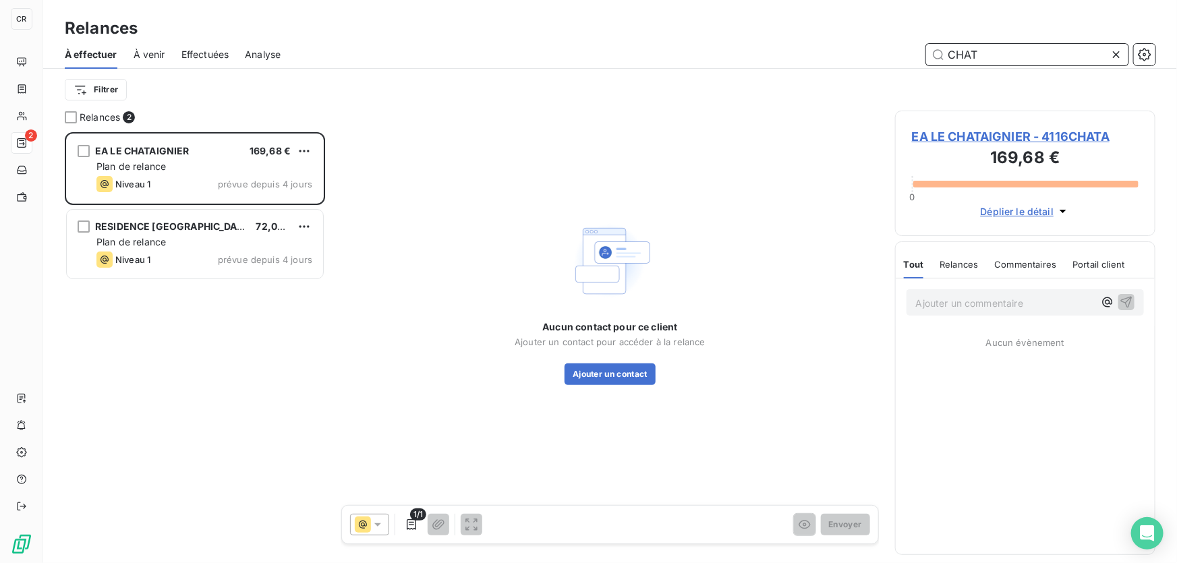
scroll to position [422, 251]
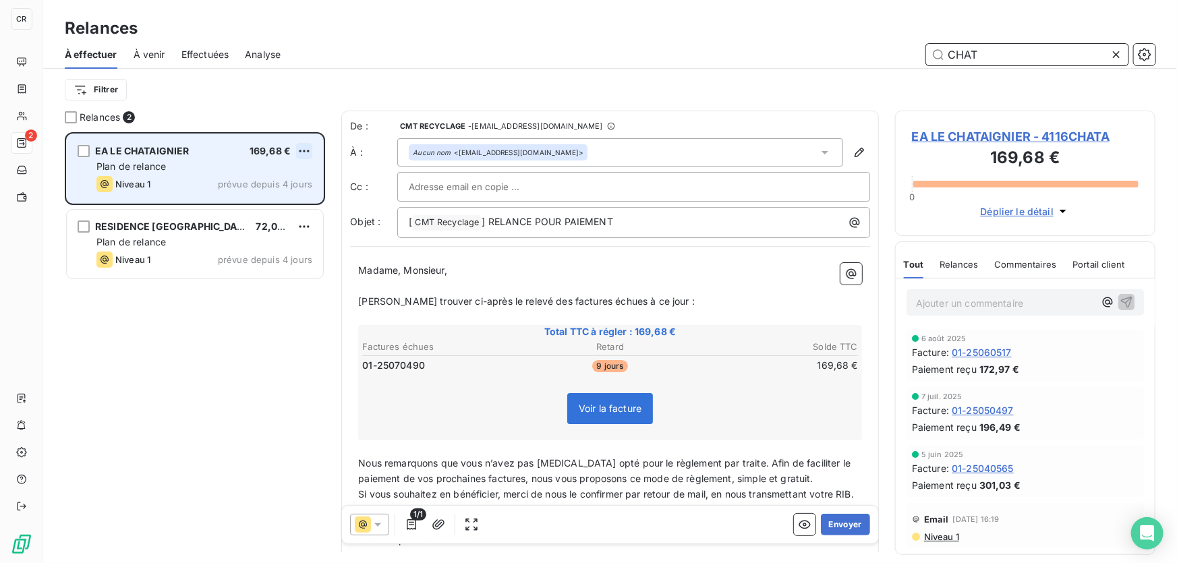
type input "CHAT"
click at [303, 148] on html "CR 2 Relances À effectuer À venir Effectuées Analyse CHAT Filtrer Relances 2 EA…" at bounding box center [588, 281] width 1177 height 563
drag, startPoint x: 259, startPoint y: 202, endPoint x: 263, endPoint y: 168, distance: 34.6
select select "8"
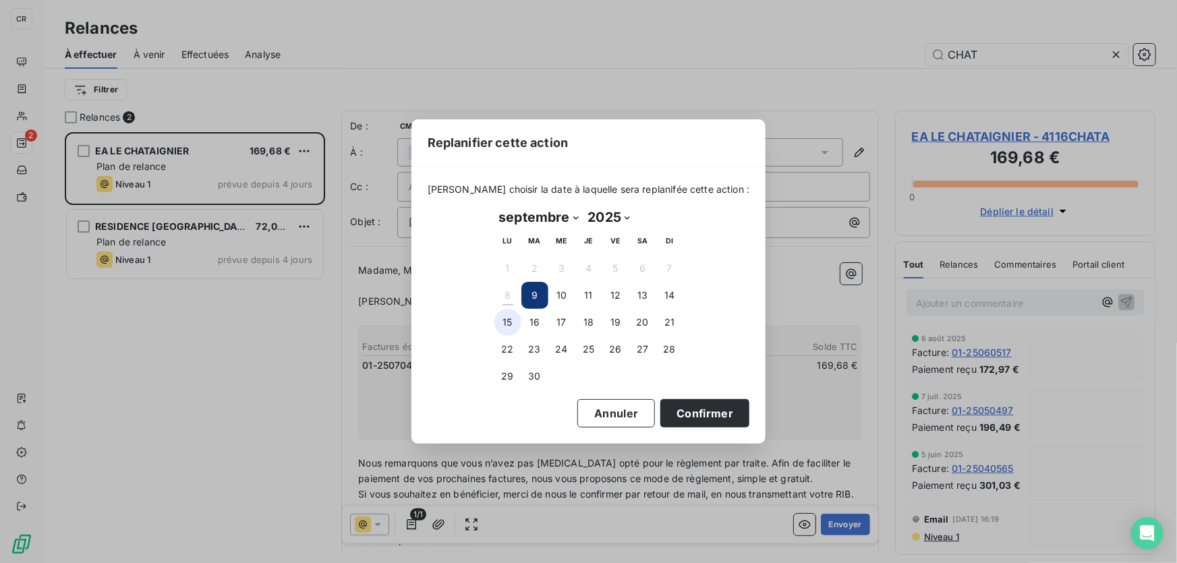
click at [513, 323] on button "15" at bounding box center [508, 322] width 27 height 27
click at [689, 417] on button "Confirmer" at bounding box center [705, 413] width 89 height 28
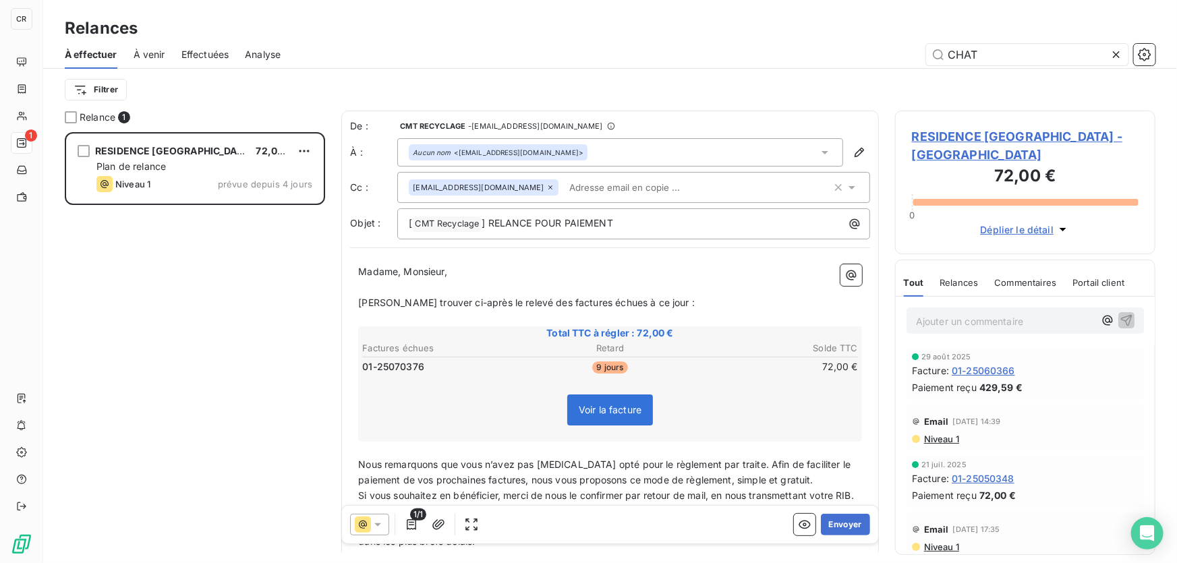
click at [610, 114] on div "De : CMT RECYCLAGE - [EMAIL_ADDRESS][DOMAIN_NAME] À : Aucun nom <[EMAIL_ADDRESS…" at bounding box center [610, 524] width 538 height 826
drag, startPoint x: 978, startPoint y: 55, endPoint x: 878, endPoint y: 64, distance: 100.3
click at [878, 64] on div "CHAT" at bounding box center [726, 55] width 859 height 22
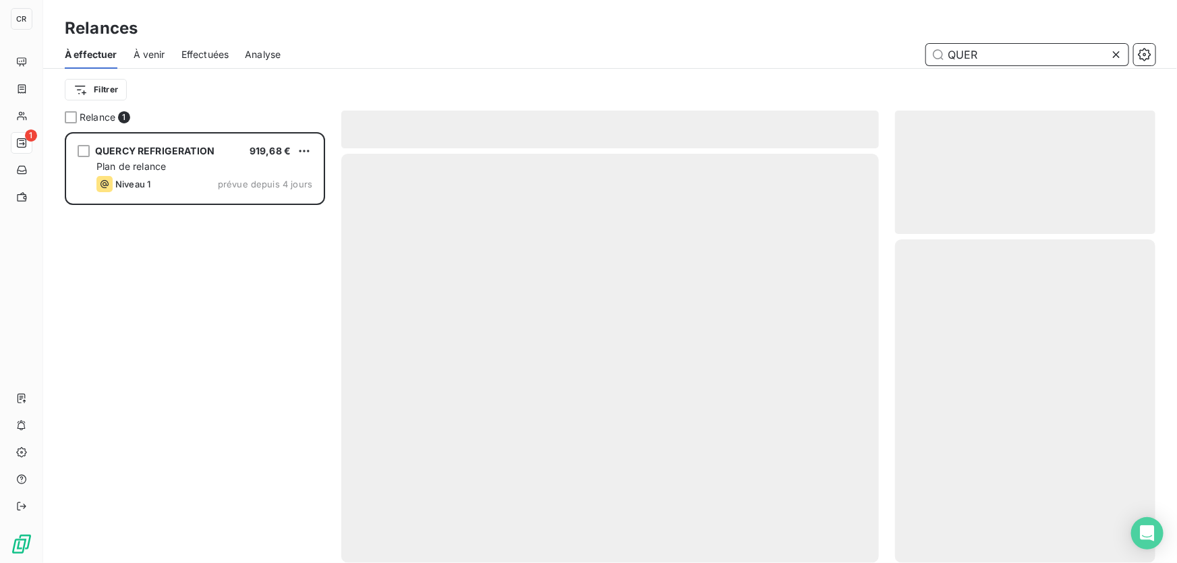
scroll to position [422, 251]
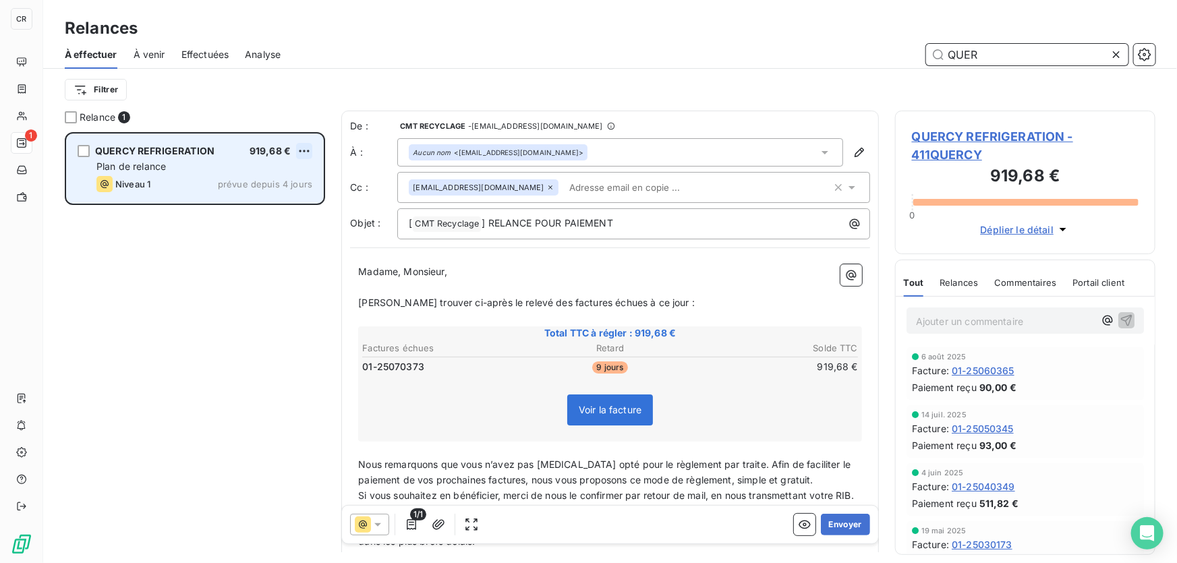
type input "QUER"
click at [309, 155] on html "CR 1 Relances À effectuer À venir Effectuées Analyse QUER Filtrer Relance 1 QUE…" at bounding box center [588, 281] width 1177 height 563
click at [271, 175] on div "Replanifier cette action" at bounding box center [245, 178] width 121 height 22
select select "8"
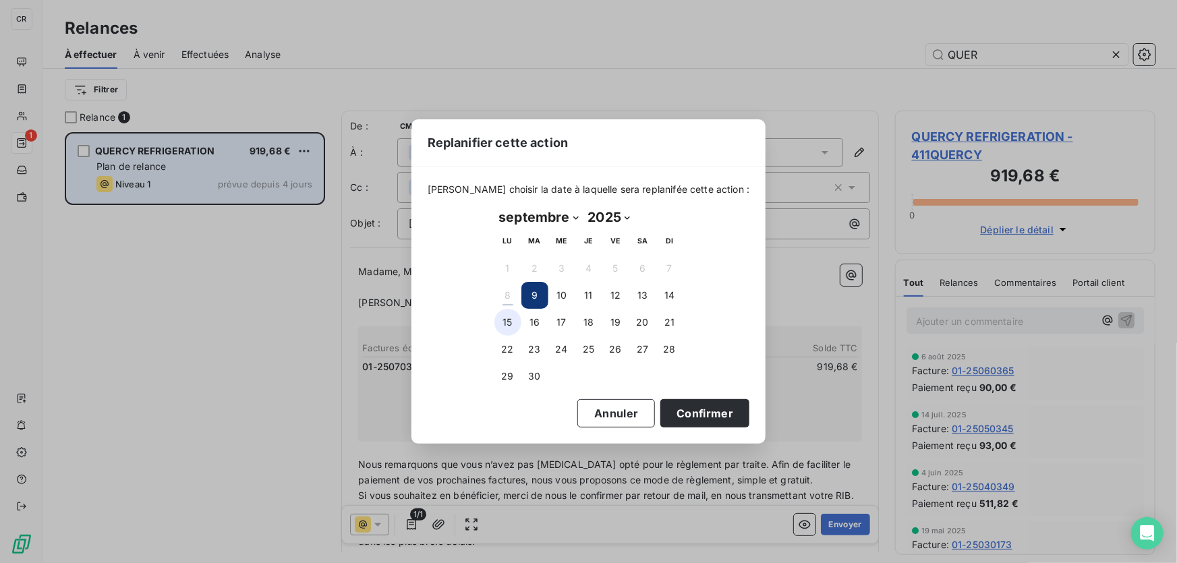
click at [504, 328] on button "15" at bounding box center [508, 322] width 27 height 27
click at [663, 412] on button "Confirmer" at bounding box center [705, 413] width 89 height 28
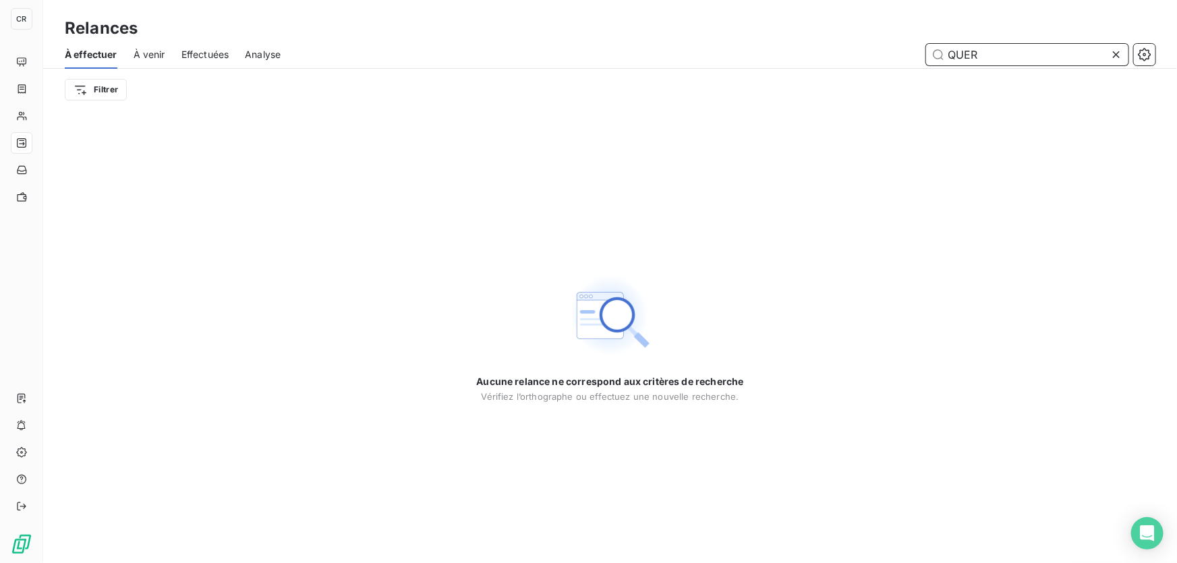
drag, startPoint x: 905, startPoint y: 54, endPoint x: 866, endPoint y: 59, distance: 38.7
click at [866, 59] on div "QUER" at bounding box center [726, 55] width 859 height 22
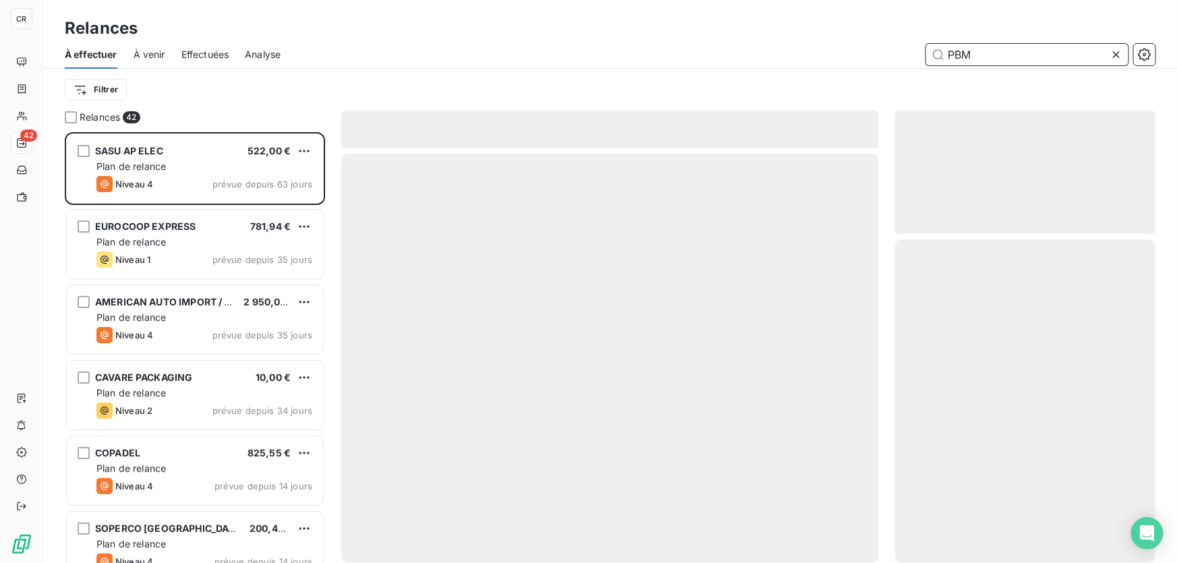
scroll to position [422, 251]
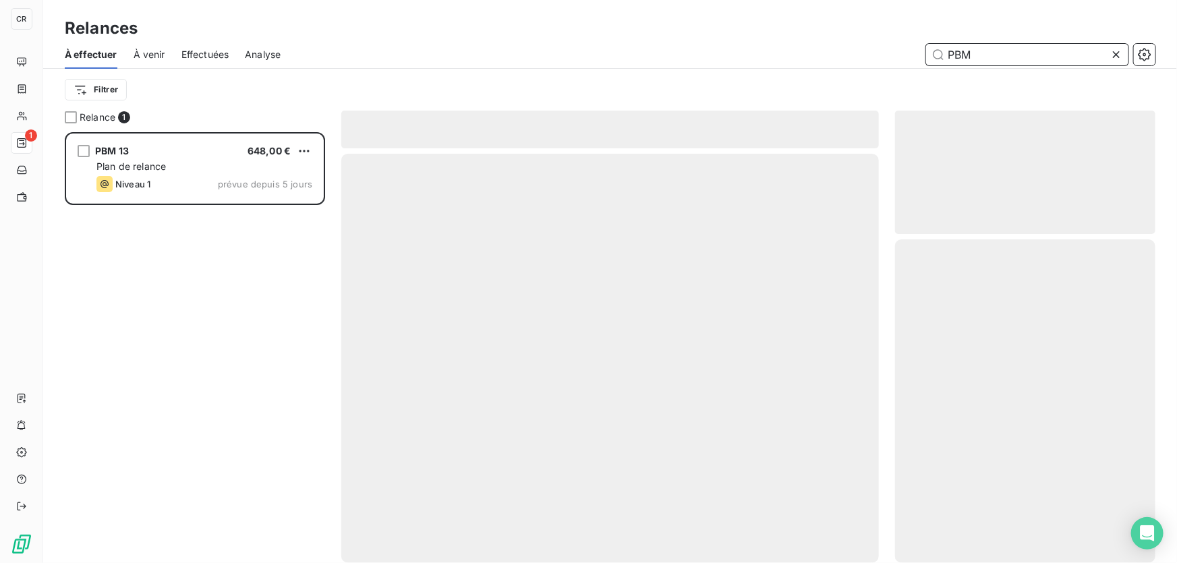
scroll to position [422, 251]
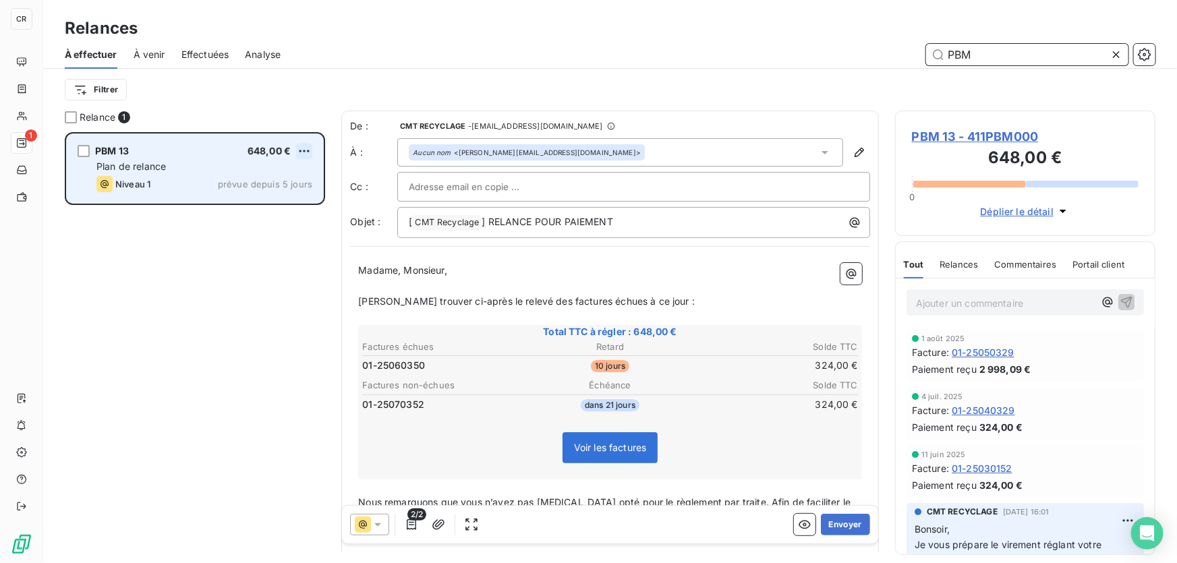
type input "PBM"
click at [302, 148] on html "CR 1 Relances À effectuer À venir Effectuées Analyse PBM Filtrer Relance 1 PBM …" at bounding box center [588, 281] width 1177 height 563
click at [273, 168] on div "Replanifier cette action" at bounding box center [245, 178] width 121 height 22
select select "8"
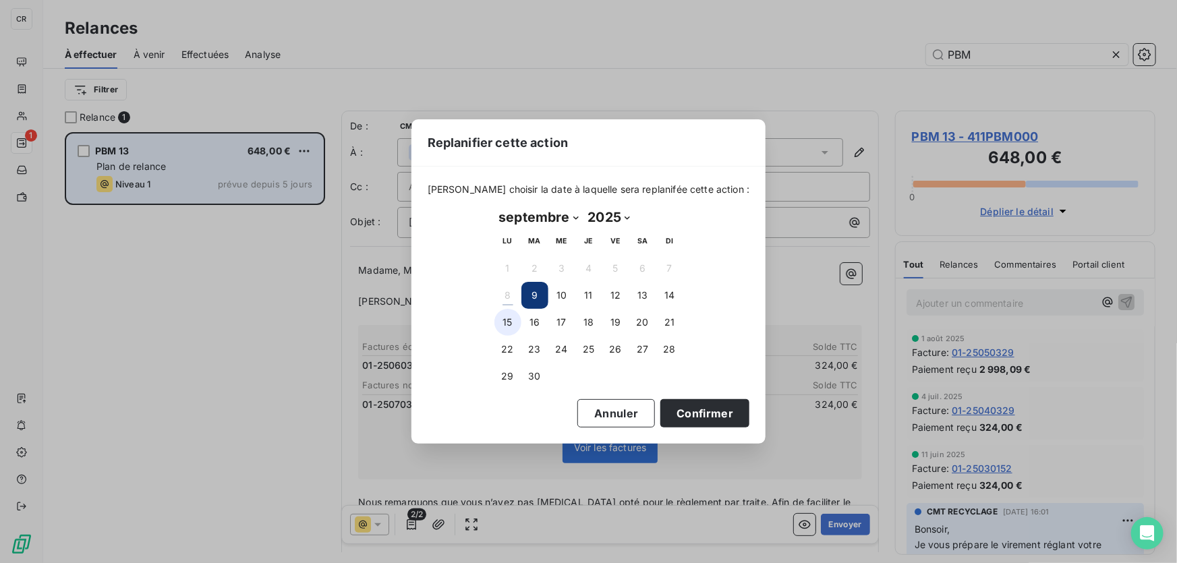
click at [503, 316] on button "15" at bounding box center [508, 322] width 27 height 27
click at [677, 410] on button "Confirmer" at bounding box center [705, 413] width 89 height 28
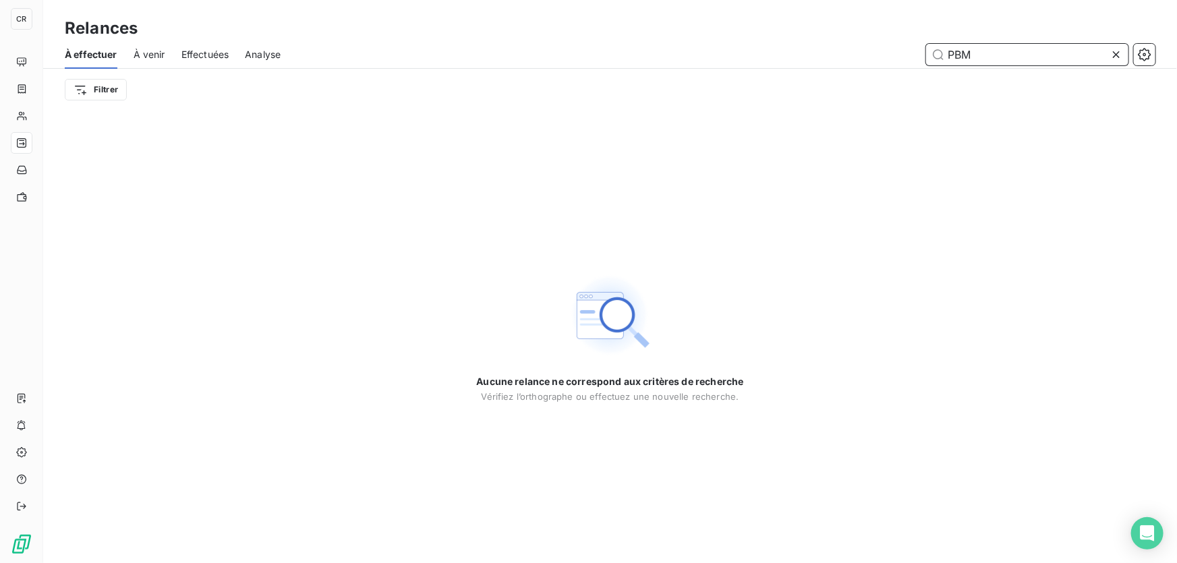
drag, startPoint x: 951, startPoint y: 55, endPoint x: 901, endPoint y: 58, distance: 50.0
click at [901, 58] on div "PBM" at bounding box center [726, 55] width 859 height 22
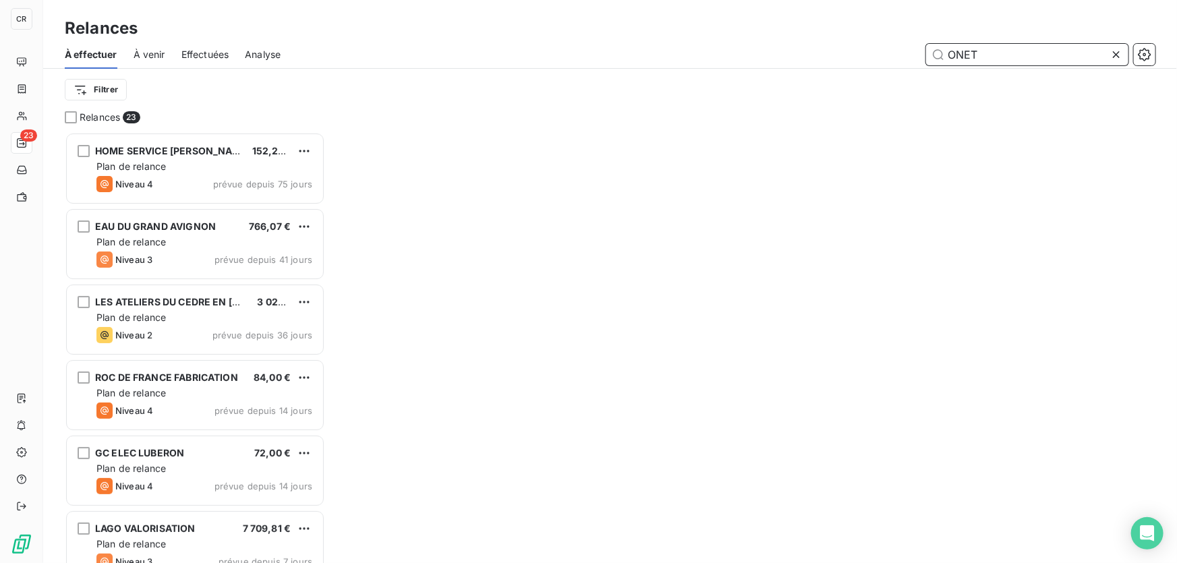
scroll to position [422, 251]
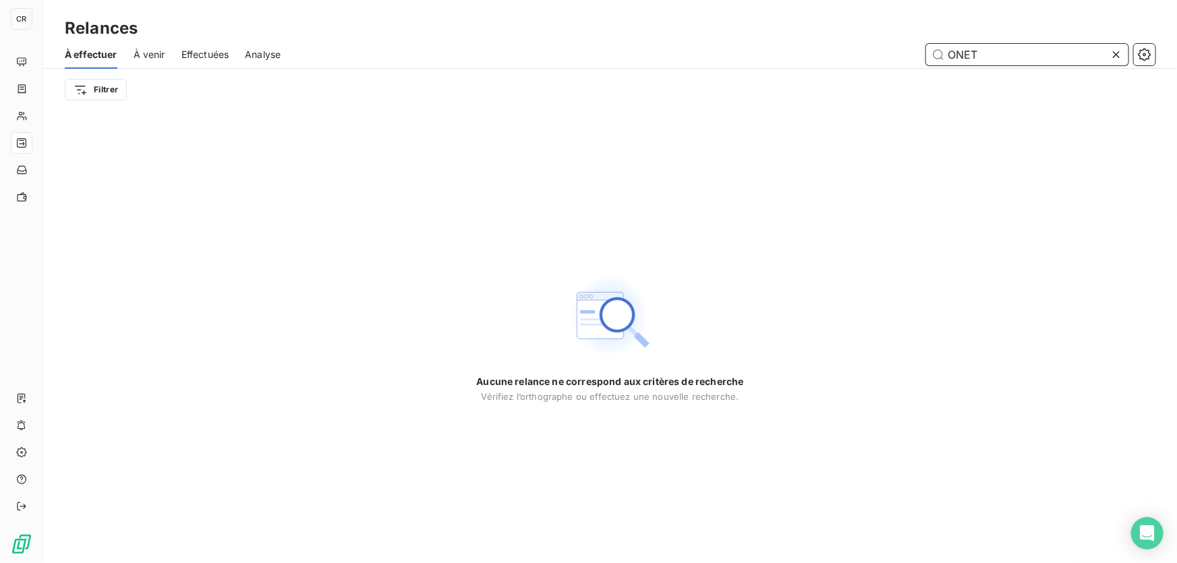
drag, startPoint x: 972, startPoint y: 62, endPoint x: 910, endPoint y: 63, distance: 61.4
click at [910, 63] on div "ONET" at bounding box center [726, 55] width 859 height 22
drag, startPoint x: 974, startPoint y: 54, endPoint x: 918, endPoint y: 54, distance: 56.0
click at [918, 54] on div "ONET" at bounding box center [726, 55] width 859 height 22
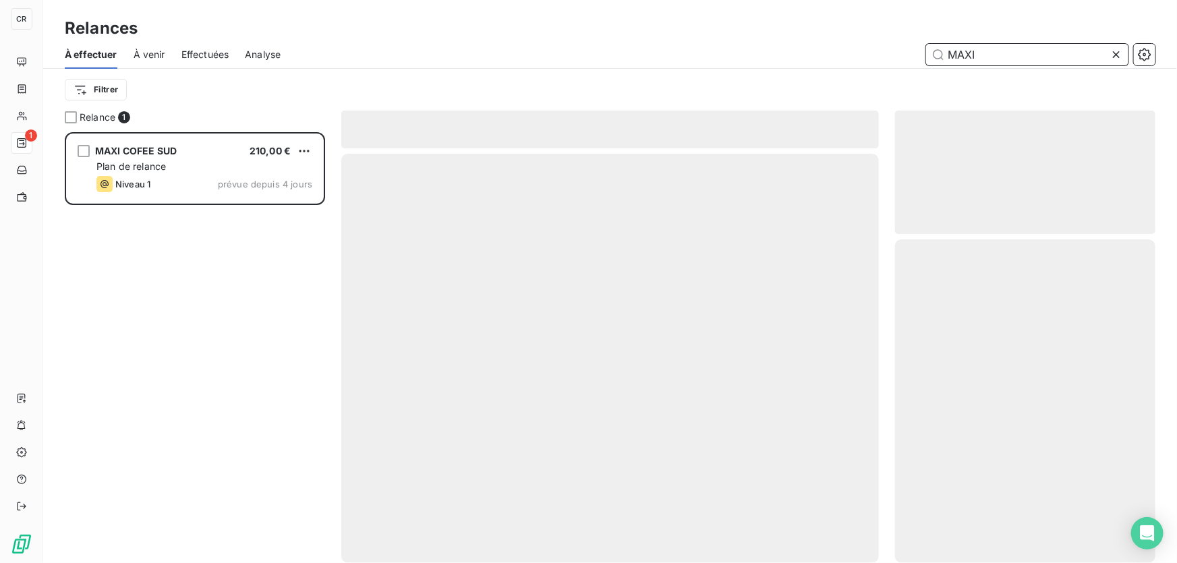
scroll to position [422, 251]
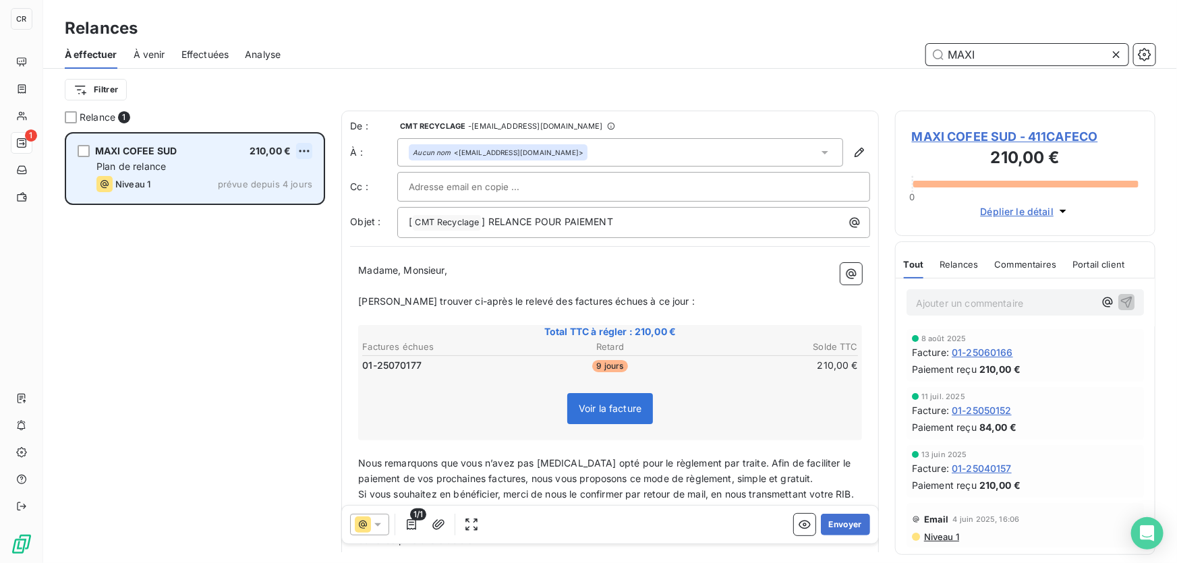
type input "MAXI"
click at [303, 146] on html "CR 1 Relances À effectuer À venir Effectuées Analyse MAXI Filtrer Relance 1 MAX…" at bounding box center [588, 281] width 1177 height 563
click at [285, 169] on div "Replanifier cette action" at bounding box center [245, 178] width 121 height 22
select select "8"
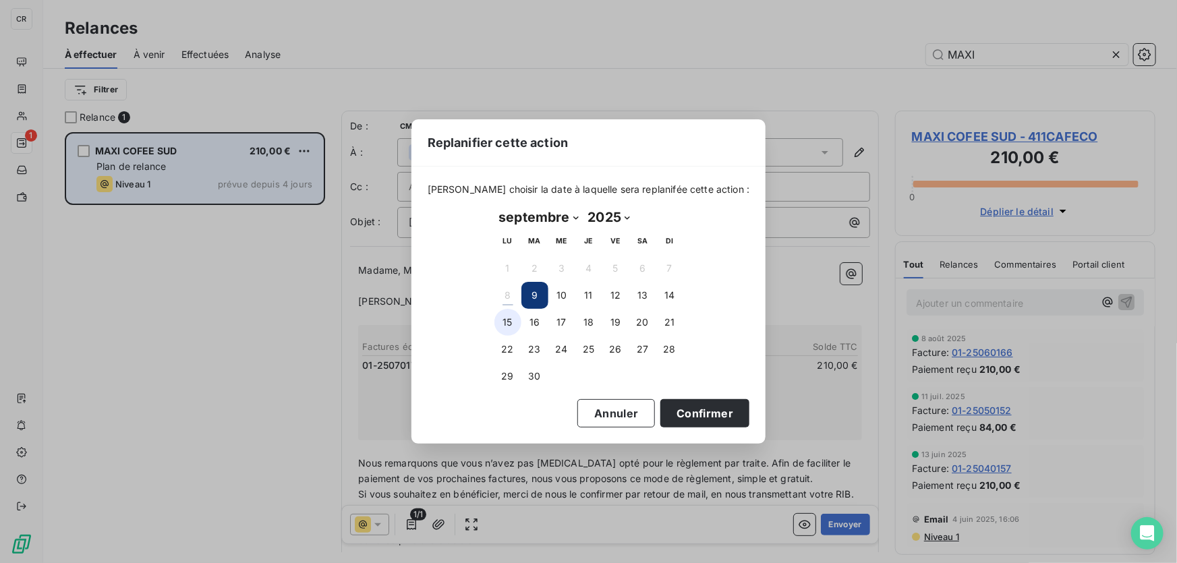
click at [502, 315] on button "15" at bounding box center [508, 322] width 27 height 27
click at [661, 418] on button "Confirmer" at bounding box center [705, 413] width 89 height 28
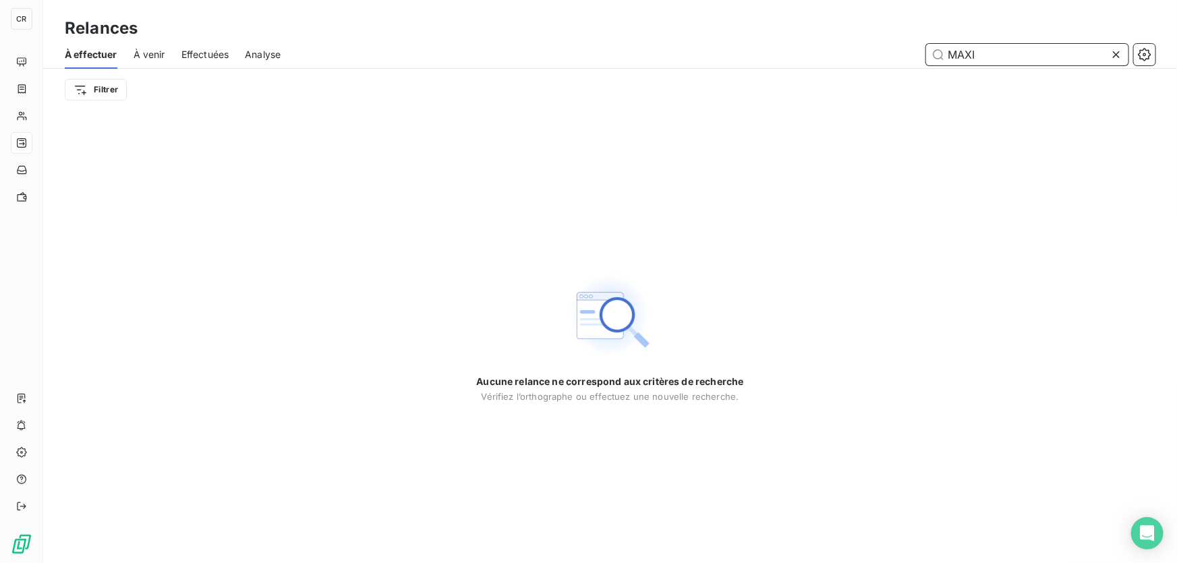
drag, startPoint x: 939, startPoint y: 53, endPoint x: 826, endPoint y: 55, distance: 113.4
click at [826, 55] on div "MAXI" at bounding box center [726, 55] width 859 height 22
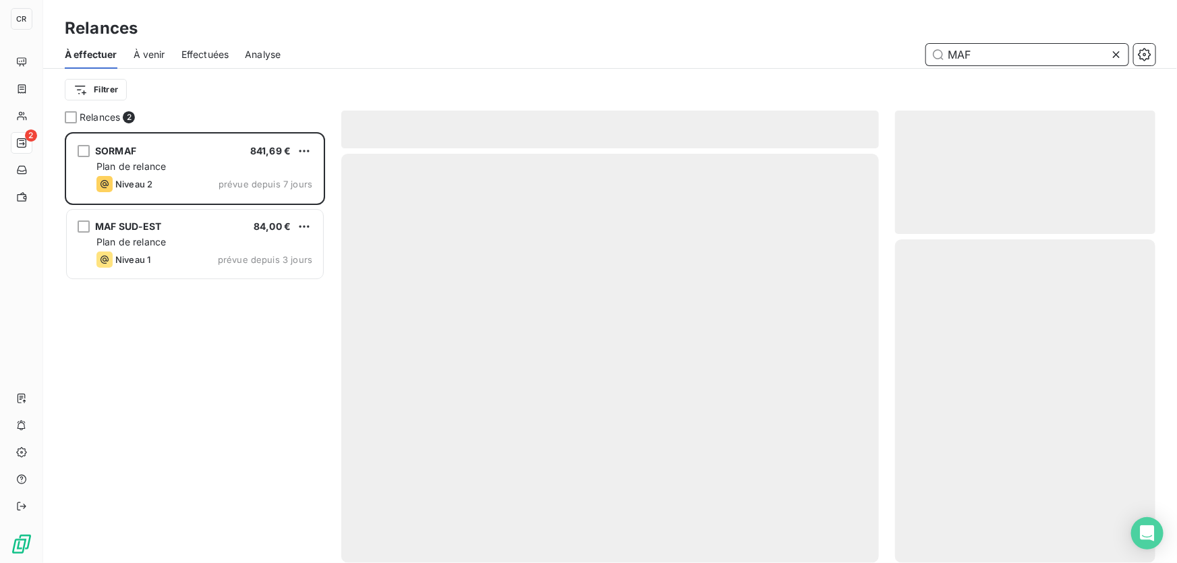
scroll to position [422, 251]
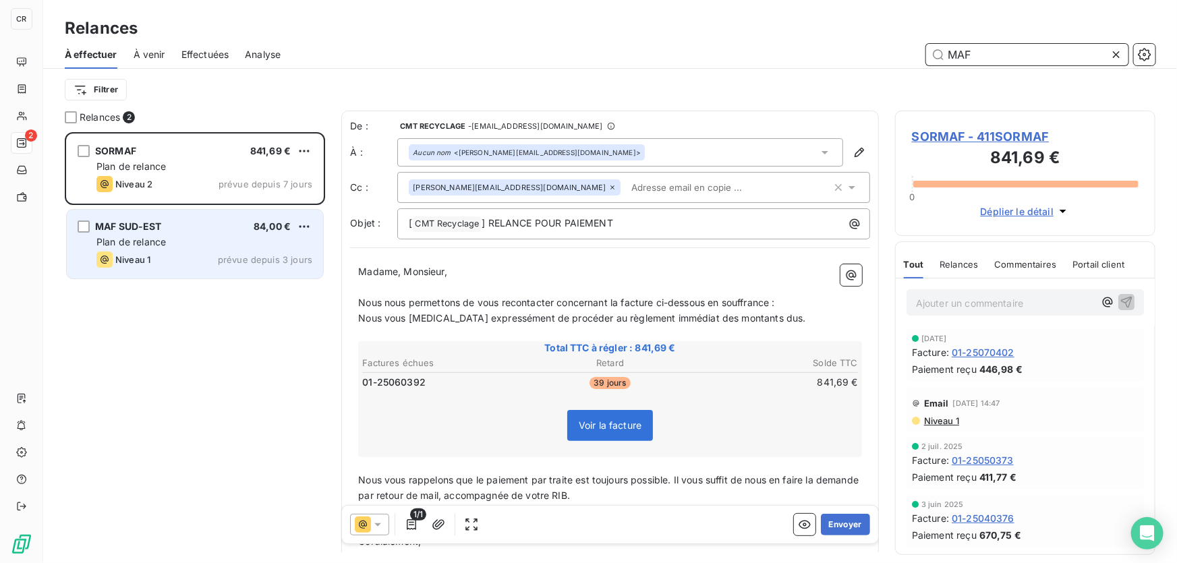
type input "MAF"
click at [238, 221] on div "MAF SUD-EST 84,00 €" at bounding box center [204, 227] width 216 height 12
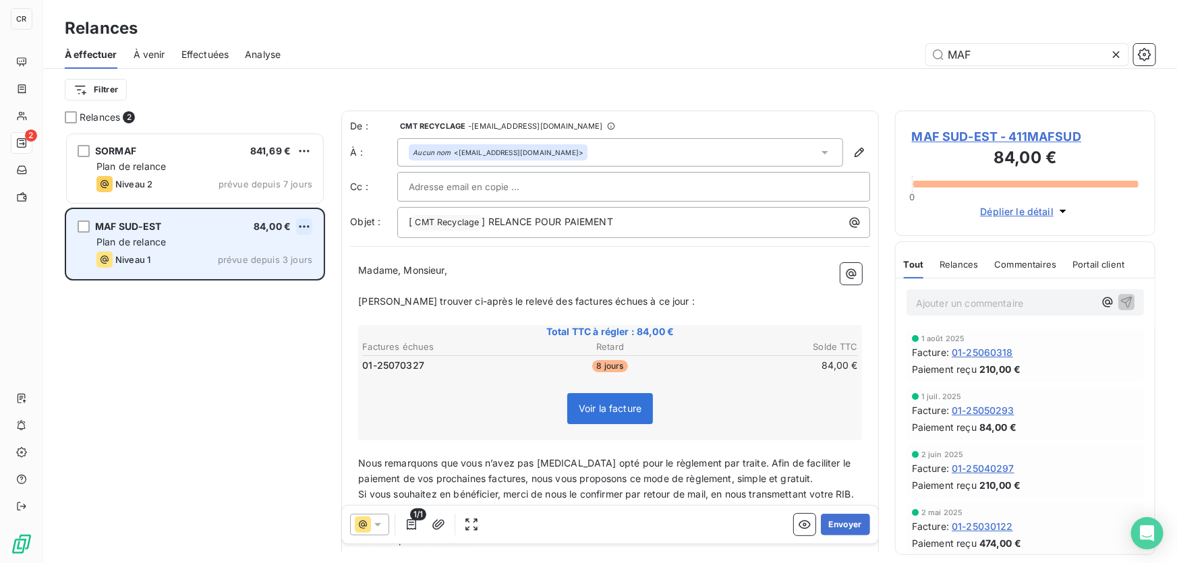
click at [312, 223] on html "CR 2 Relances À effectuer À venir Effectuées Analyse MAF Filtrer Relances 2 SOR…" at bounding box center [588, 281] width 1177 height 563
click at [278, 246] on div "Replanifier cette action" at bounding box center [245, 253] width 121 height 22
select select "8"
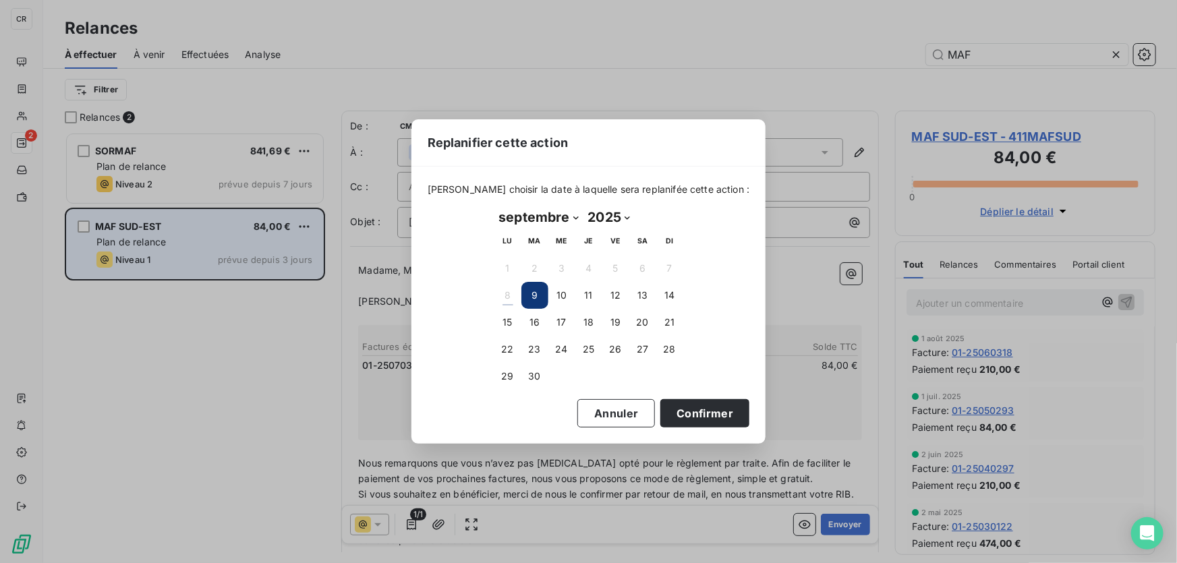
click at [485, 323] on div "[DATE] Month: janvier février mars avril mai juin juillet août septembre octobr…" at bounding box center [589, 298] width 208 height 202
drag, startPoint x: 510, startPoint y: 325, endPoint x: 540, endPoint y: 342, distance: 34.1
click at [509, 326] on button "15" at bounding box center [508, 322] width 27 height 27
click at [688, 427] on div "[PERSON_NAME] choisir la date à laquelle sera replanifée cette action : [DATE] …" at bounding box center [589, 305] width 355 height 277
click at [690, 416] on button "Confirmer" at bounding box center [705, 413] width 89 height 28
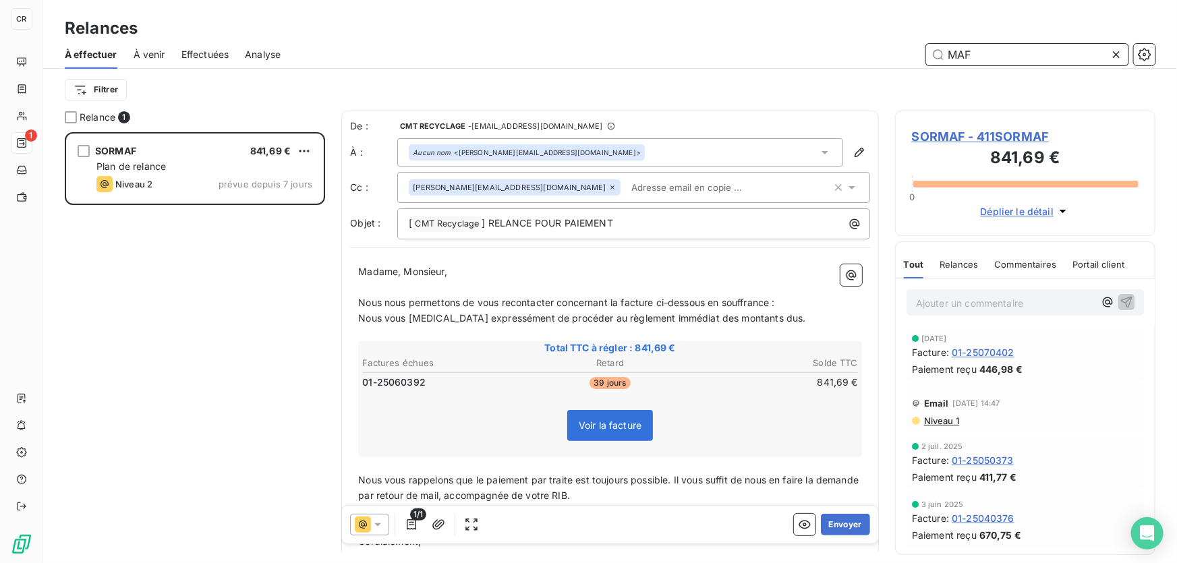
drag, startPoint x: 986, startPoint y: 54, endPoint x: 923, endPoint y: 53, distance: 63.4
click at [923, 53] on div "MAF" at bounding box center [726, 55] width 859 height 22
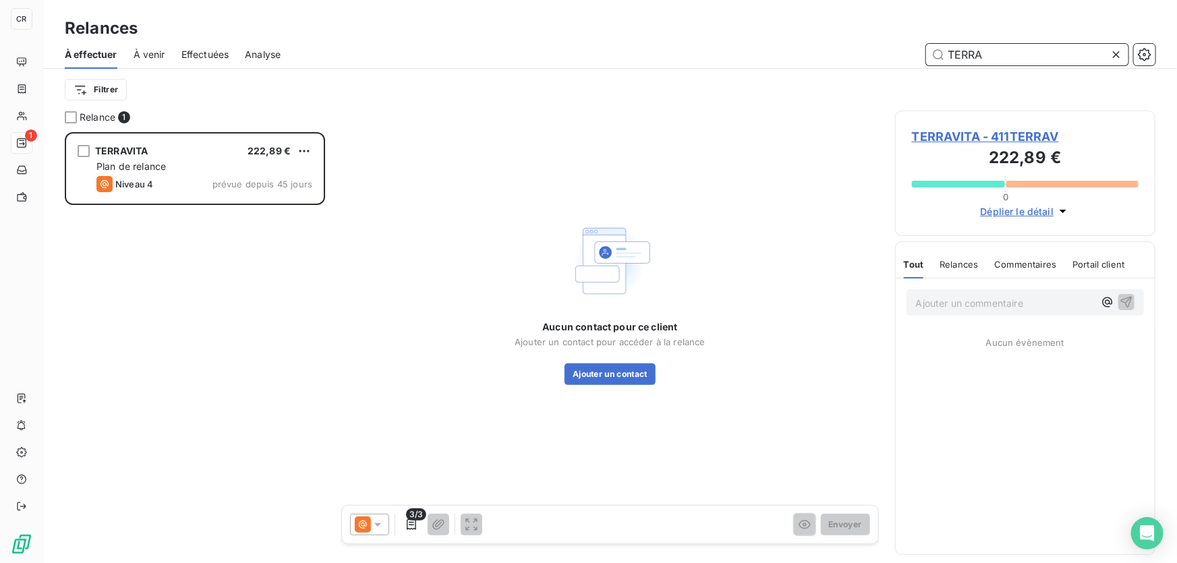
scroll to position [422, 251]
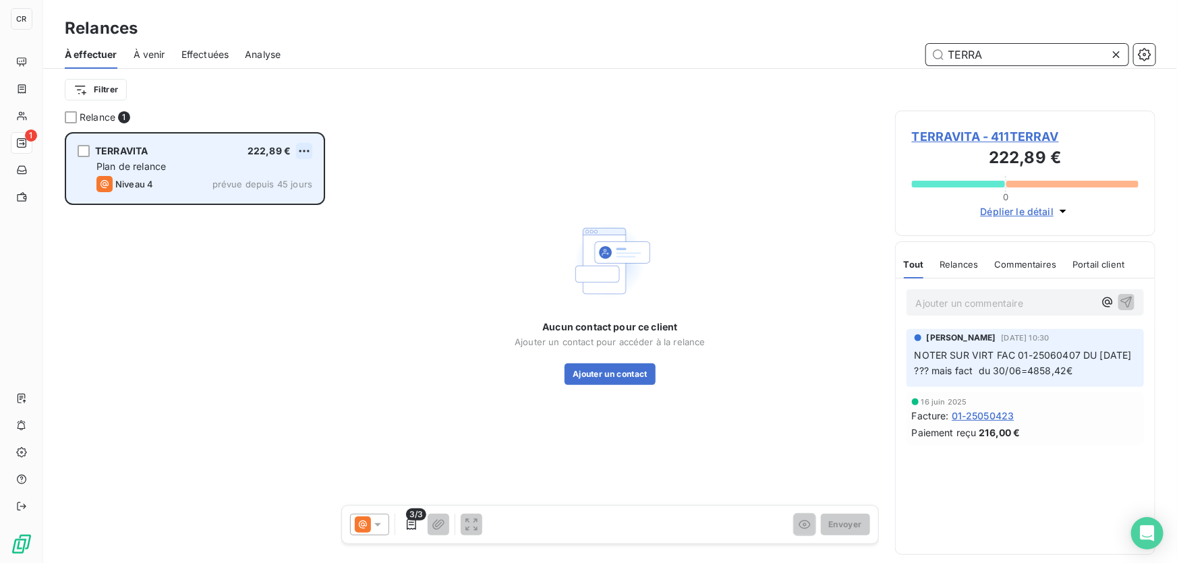
type input "TERRA"
click at [310, 146] on html "CR 1 Relances À effectuer À venir Effectuées Analyse TERRA Filtrer Relance 1 TE…" at bounding box center [588, 281] width 1177 height 563
click at [289, 169] on div "Replanifier cette action" at bounding box center [245, 178] width 121 height 22
select select "8"
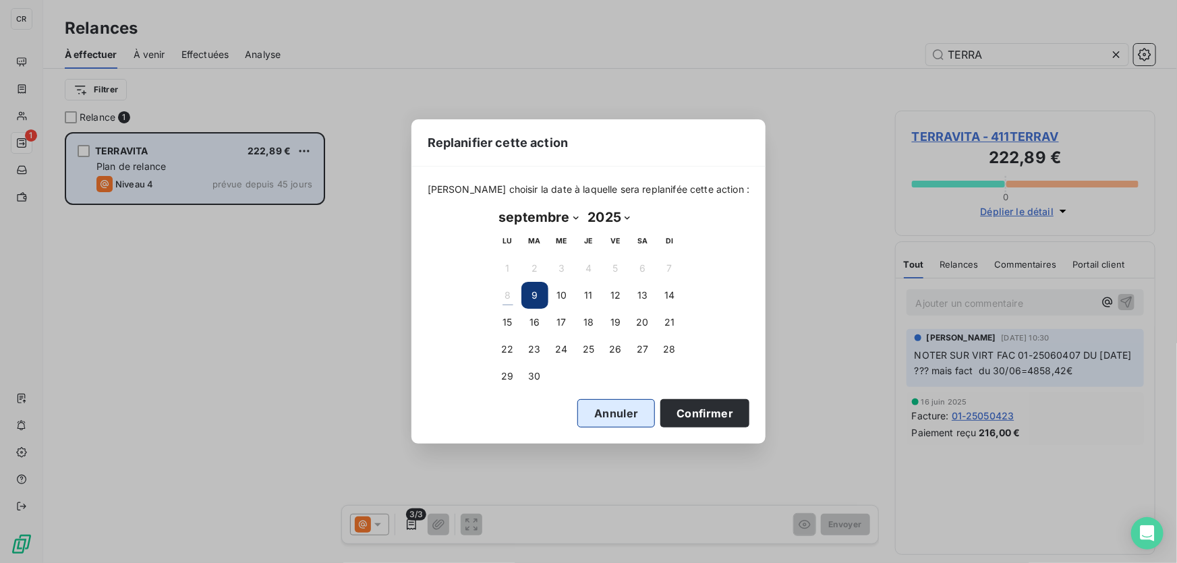
click at [597, 414] on button "Annuler" at bounding box center [617, 413] width 78 height 28
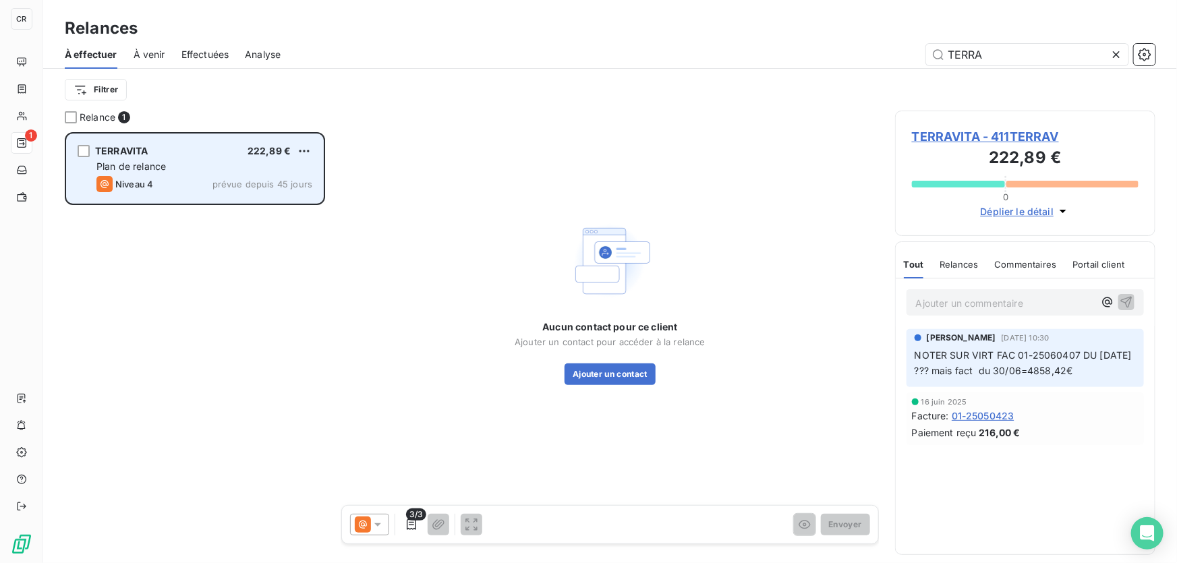
click at [951, 298] on p "Ajouter un commentaire ﻿" at bounding box center [1005, 303] width 178 height 17
click at [1121, 301] on icon "button" at bounding box center [1126, 301] width 13 height 13
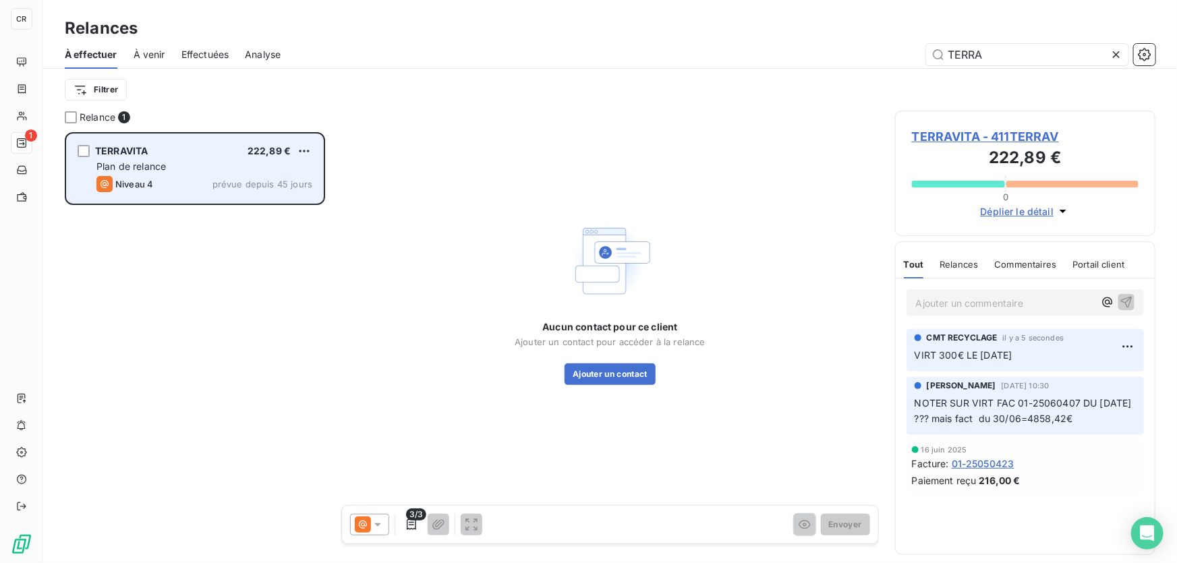
click at [1118, 53] on icon at bounding box center [1116, 54] width 7 height 7
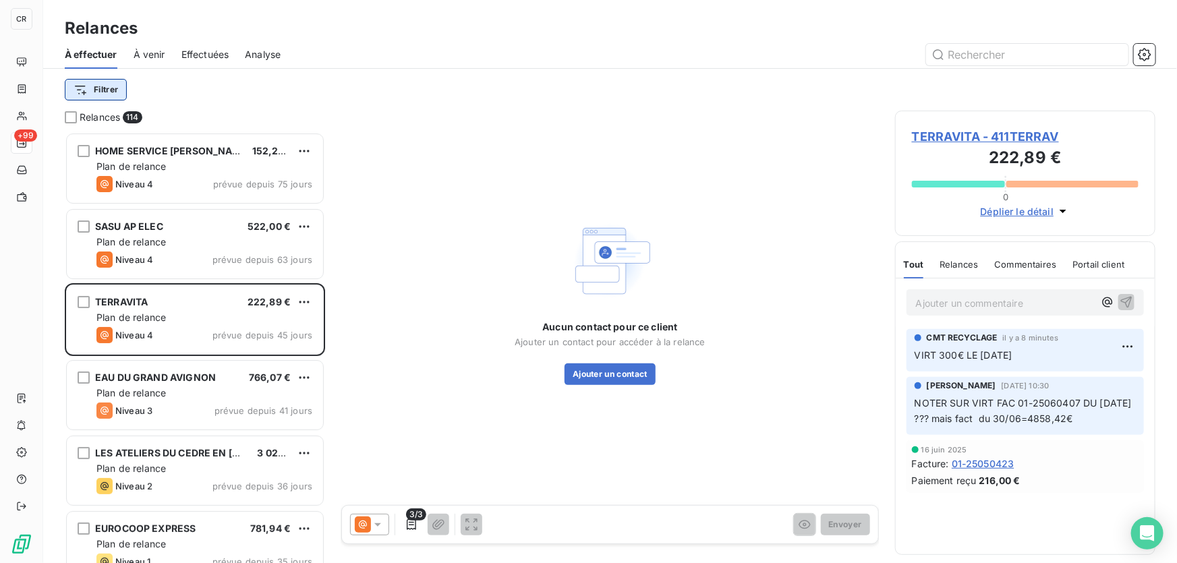
click at [115, 90] on html "CR +99 Relances À effectuer À venir Effectuées Analyse Filtrer Relances 114 HOM…" at bounding box center [588, 281] width 1177 height 563
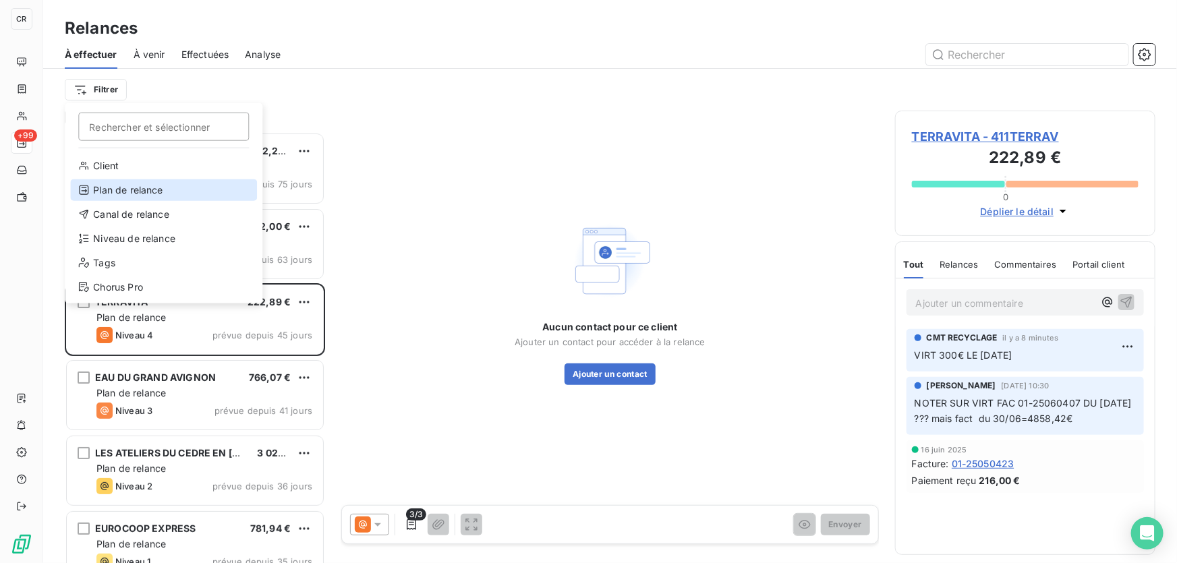
click at [104, 188] on div "Plan de relance" at bounding box center [163, 190] width 187 height 22
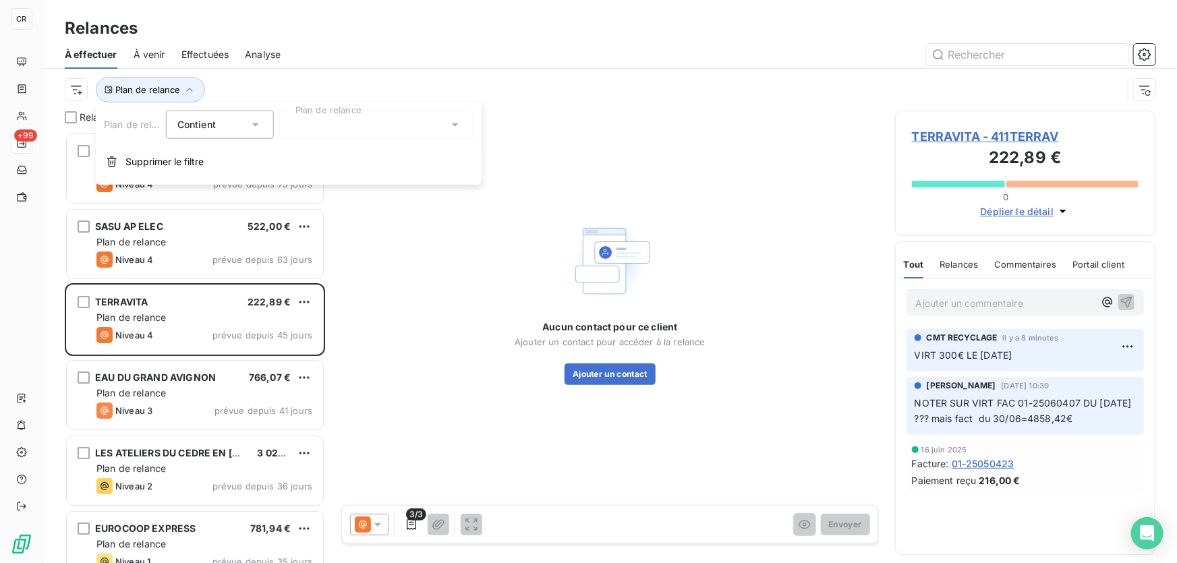
click at [281, 124] on div at bounding box center [376, 125] width 194 height 28
click at [318, 151] on span "Plan de relance" at bounding box center [339, 153] width 69 height 13
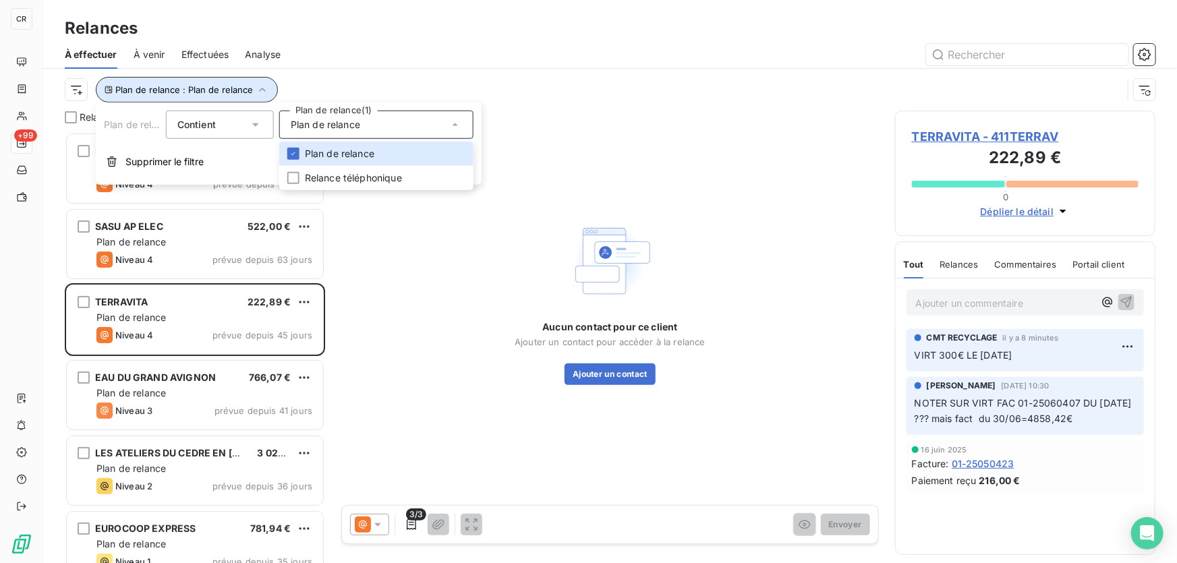
click at [229, 78] on button "Plan de relance : Plan de relance" at bounding box center [187, 90] width 182 height 26
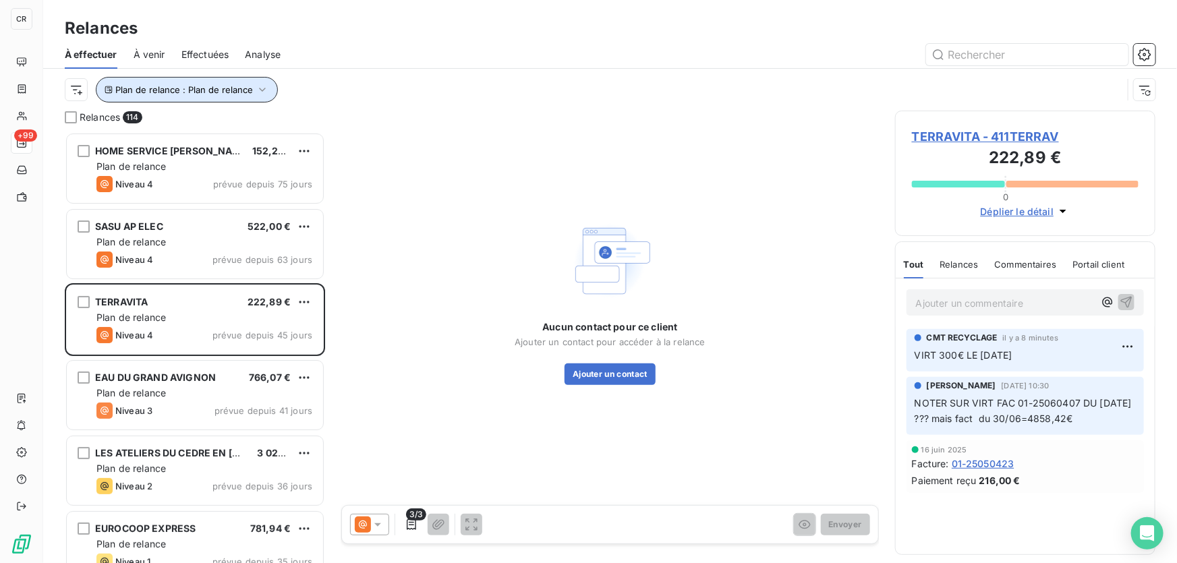
click at [168, 101] on button "Plan de relance : Plan de relance" at bounding box center [187, 90] width 182 height 26
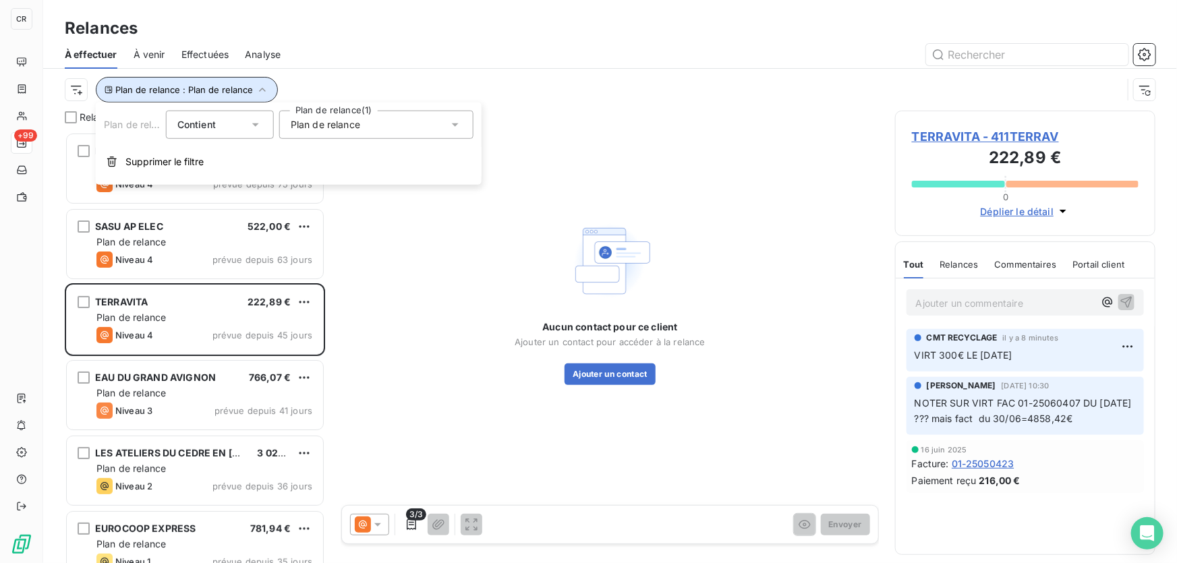
click at [173, 84] on span "Plan de relance : Plan de relance" at bounding box center [184, 89] width 138 height 11
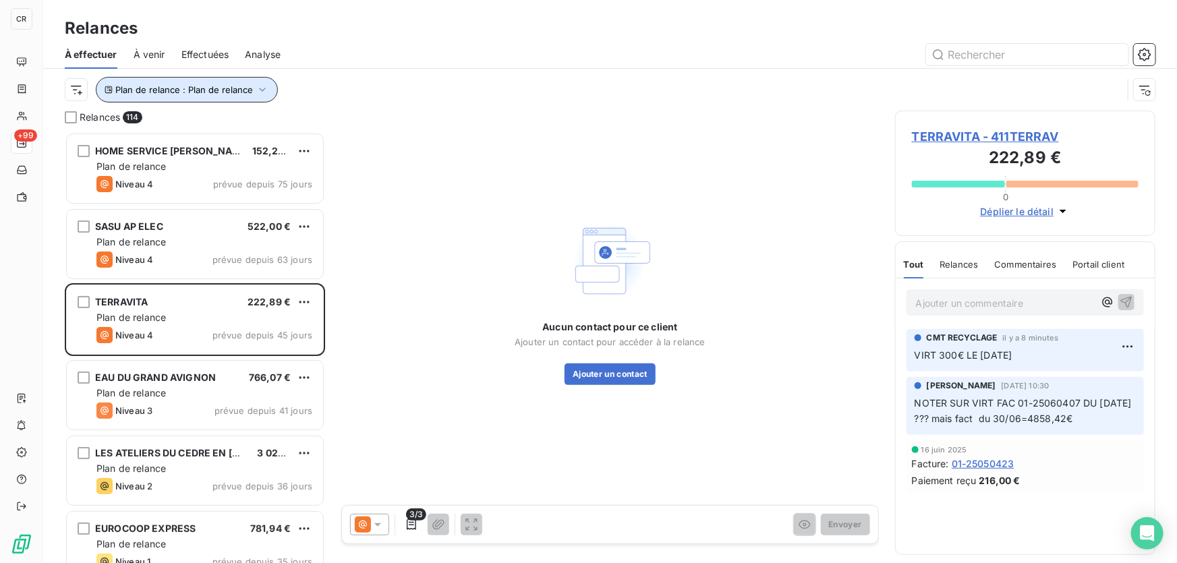
click at [170, 88] on span "Plan de relance : Plan de relance" at bounding box center [184, 89] width 138 height 11
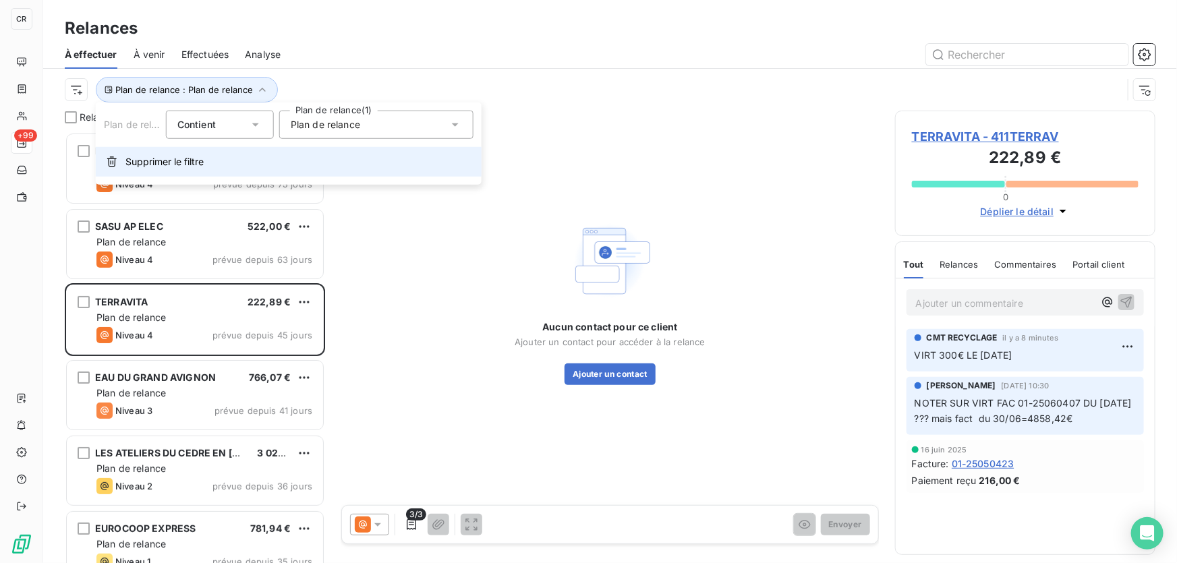
click at [165, 159] on span "Supprimer le filtre" at bounding box center [164, 161] width 78 height 13
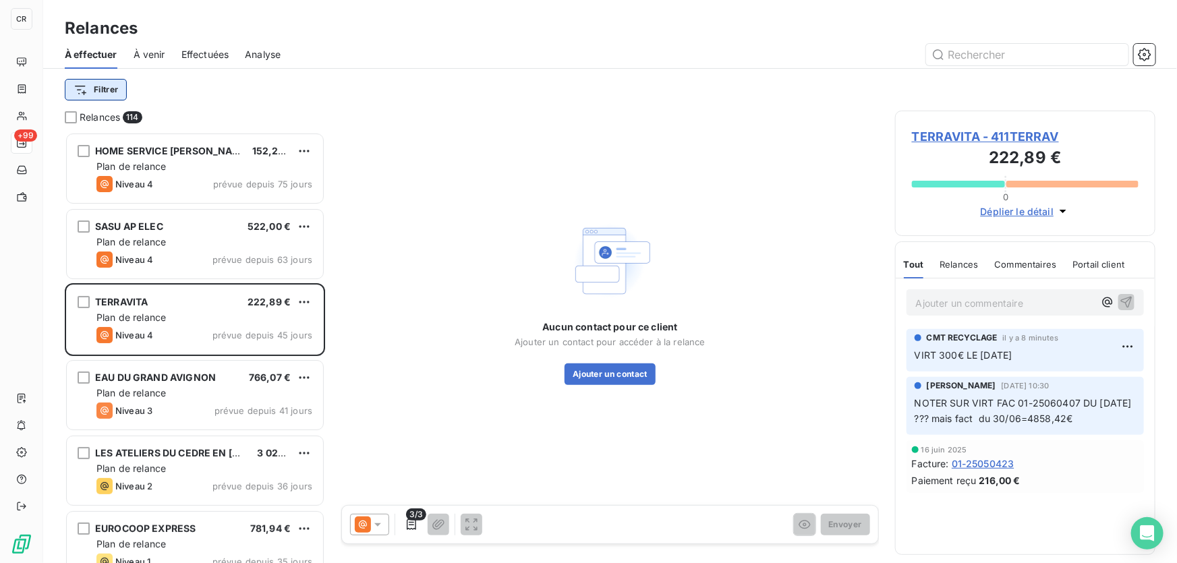
click at [109, 96] on html "CR +99 Relances À effectuer À venir Effectuées Analyse Filtrer Relances 114 HOM…" at bounding box center [588, 281] width 1177 height 563
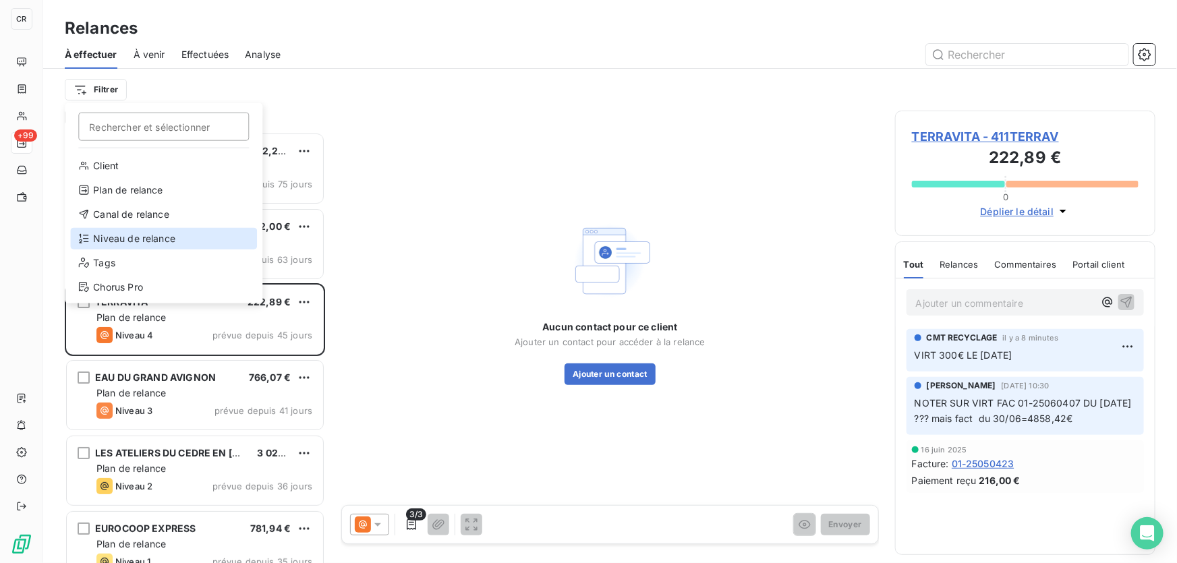
click at [123, 239] on div "Niveau de relance" at bounding box center [163, 239] width 187 height 22
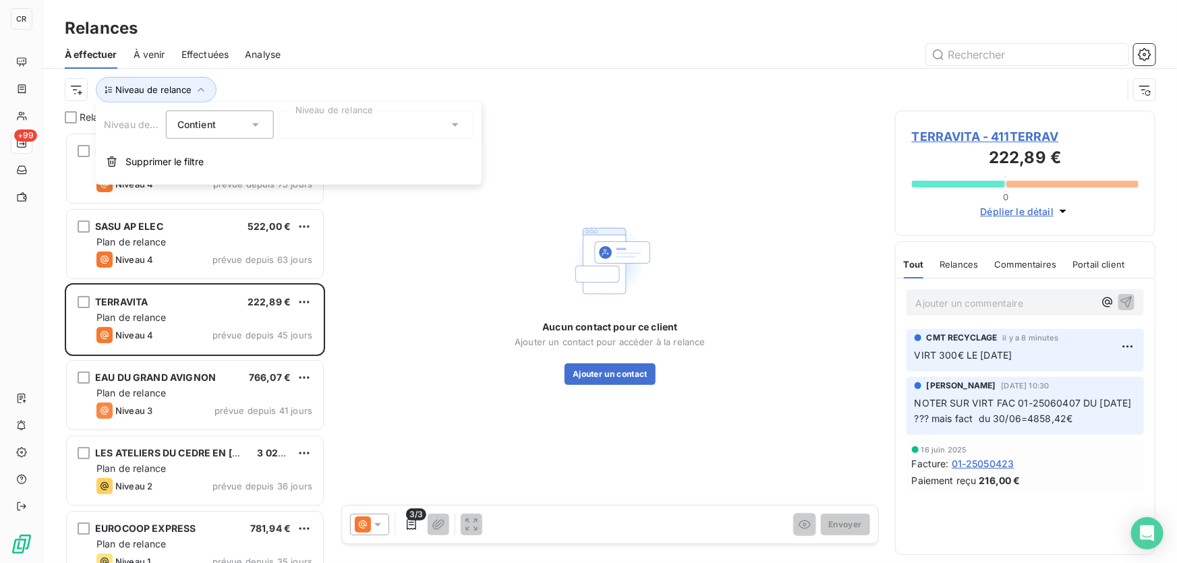
click at [300, 125] on div at bounding box center [376, 125] width 194 height 28
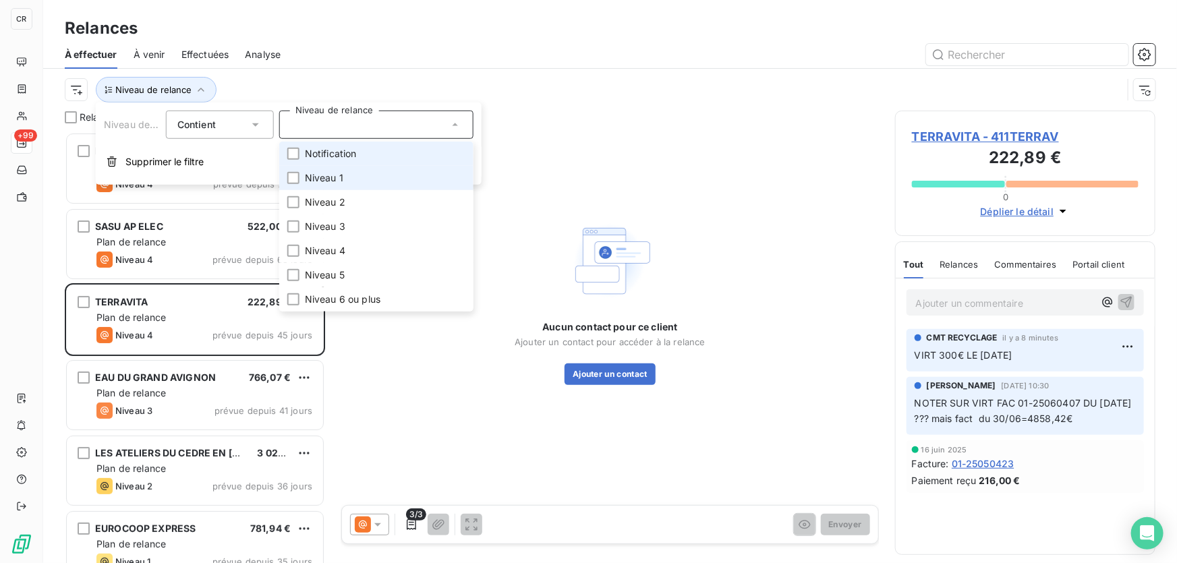
click at [318, 183] on span "Niveau 1" at bounding box center [324, 177] width 38 height 13
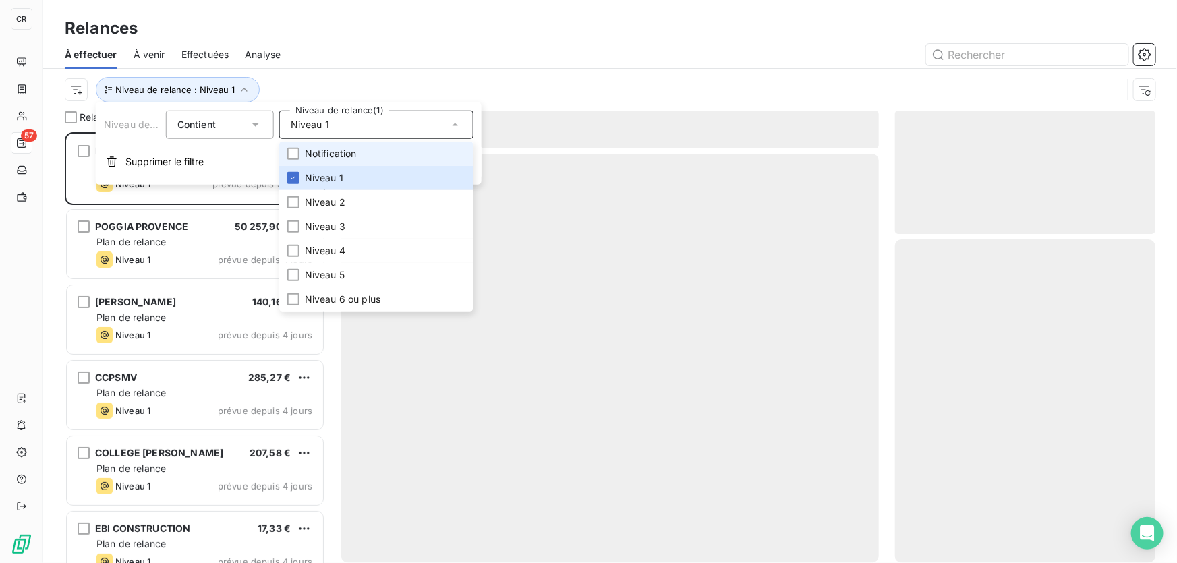
click at [313, 157] on span "Notification" at bounding box center [331, 153] width 52 height 13
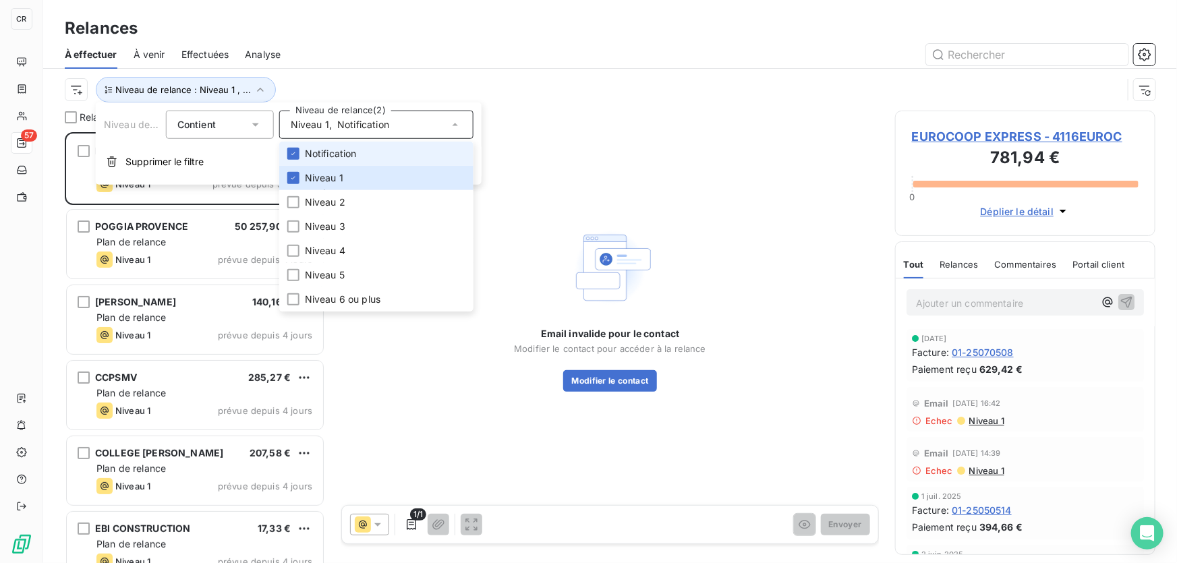
scroll to position [422, 251]
click at [319, 177] on span "Niveau 1" at bounding box center [324, 177] width 38 height 13
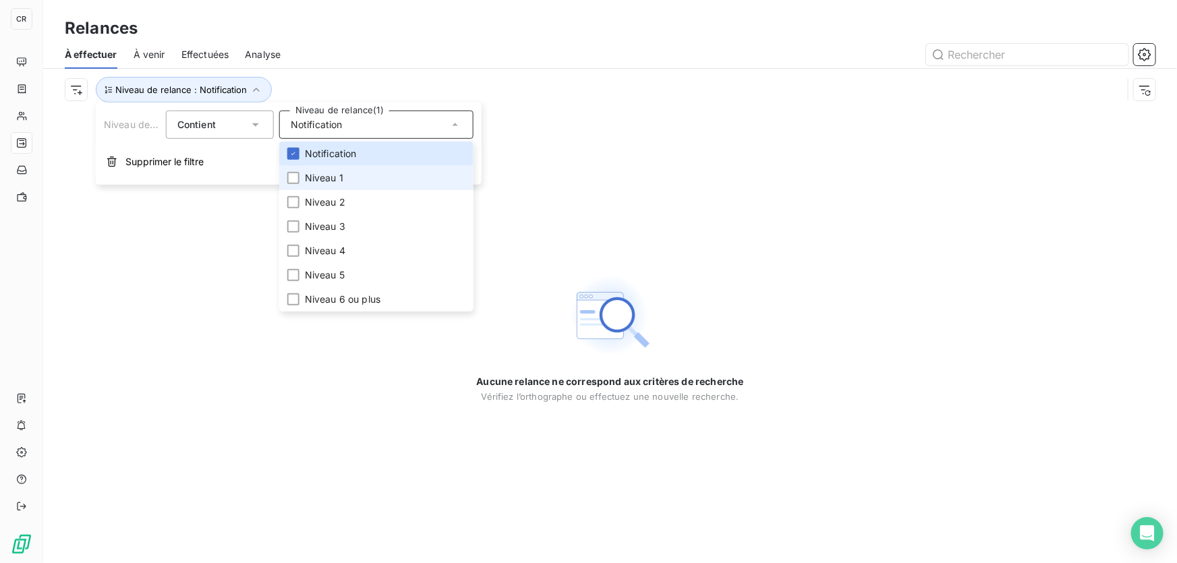
click at [320, 181] on span "Niveau 1" at bounding box center [324, 177] width 38 height 13
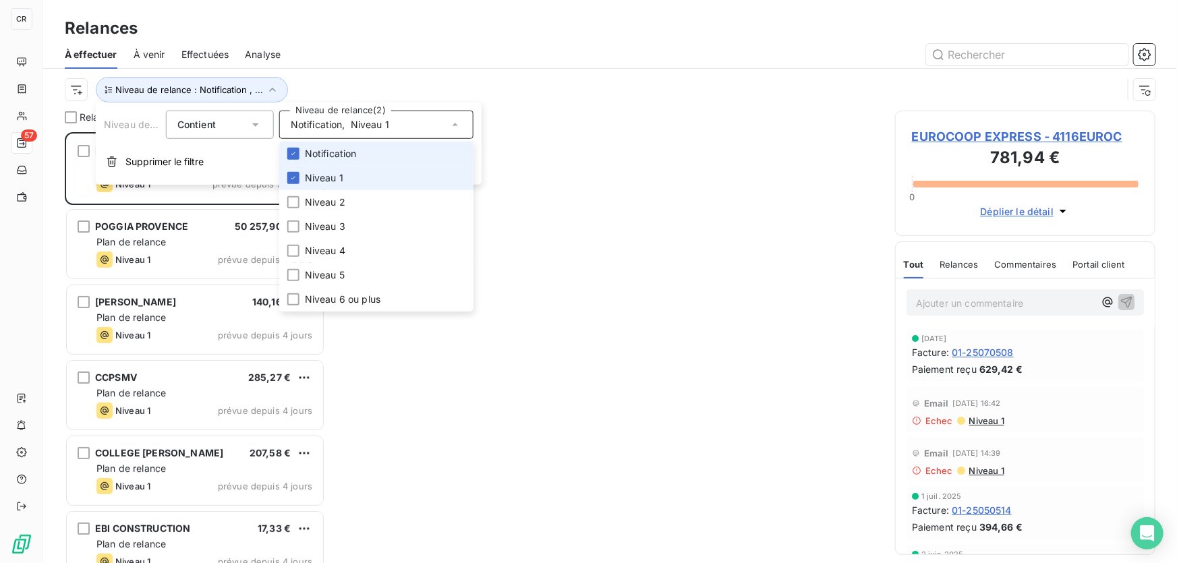
scroll to position [422, 251]
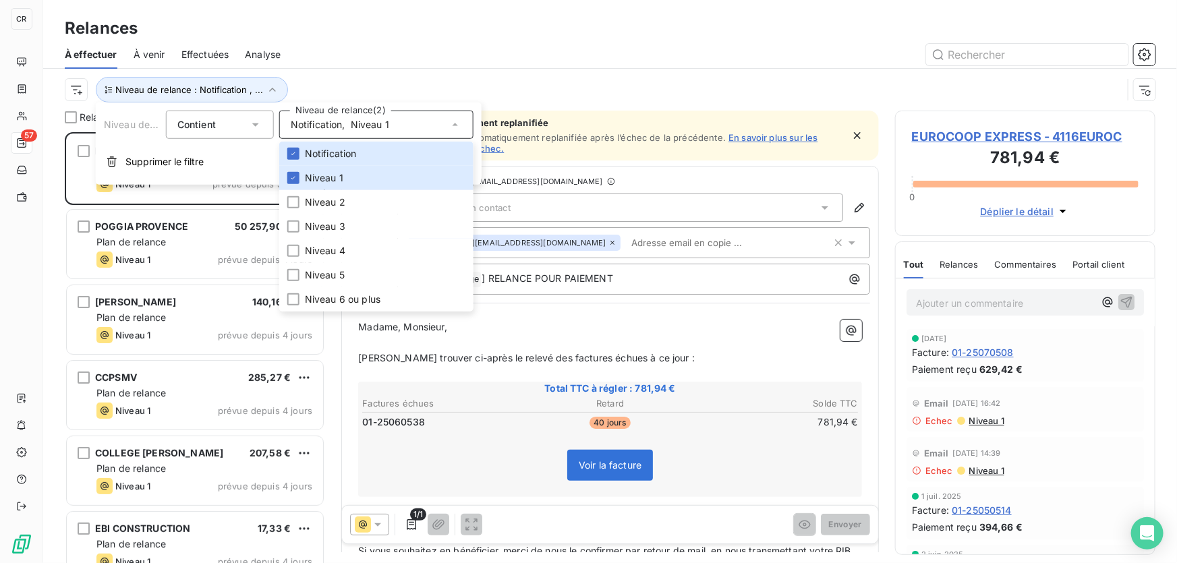
click at [419, 76] on div "Niveau de relance : Notification , ..." at bounding box center [610, 90] width 1091 height 42
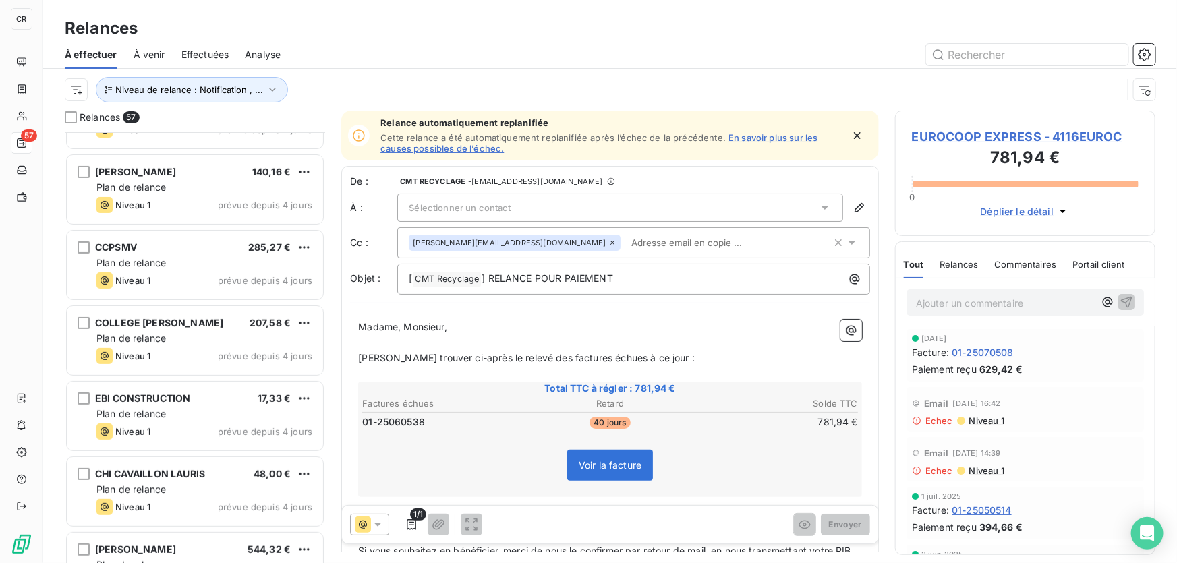
scroll to position [0, 0]
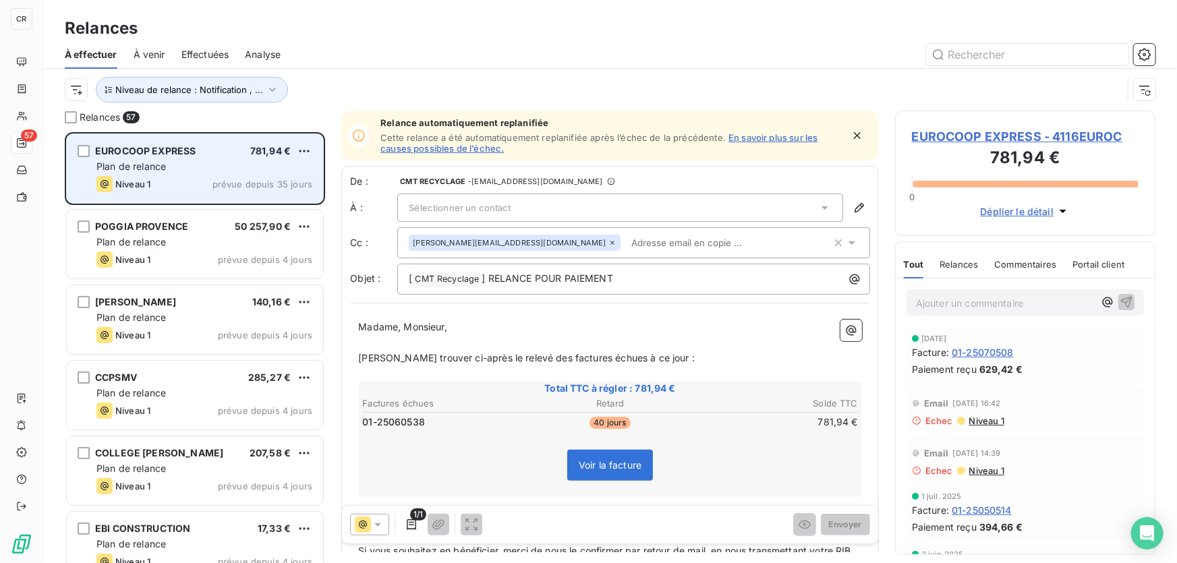
click at [163, 169] on span "Plan de relance" at bounding box center [130, 166] width 69 height 11
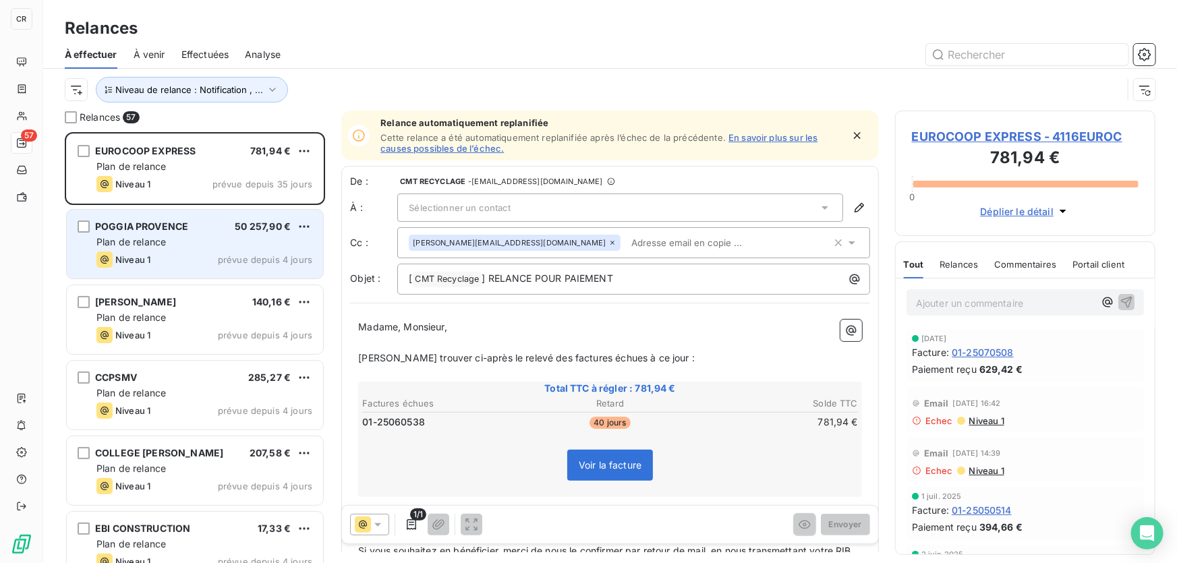
click at [151, 225] on span "POGGIA PROVENCE" at bounding box center [141, 226] width 93 height 11
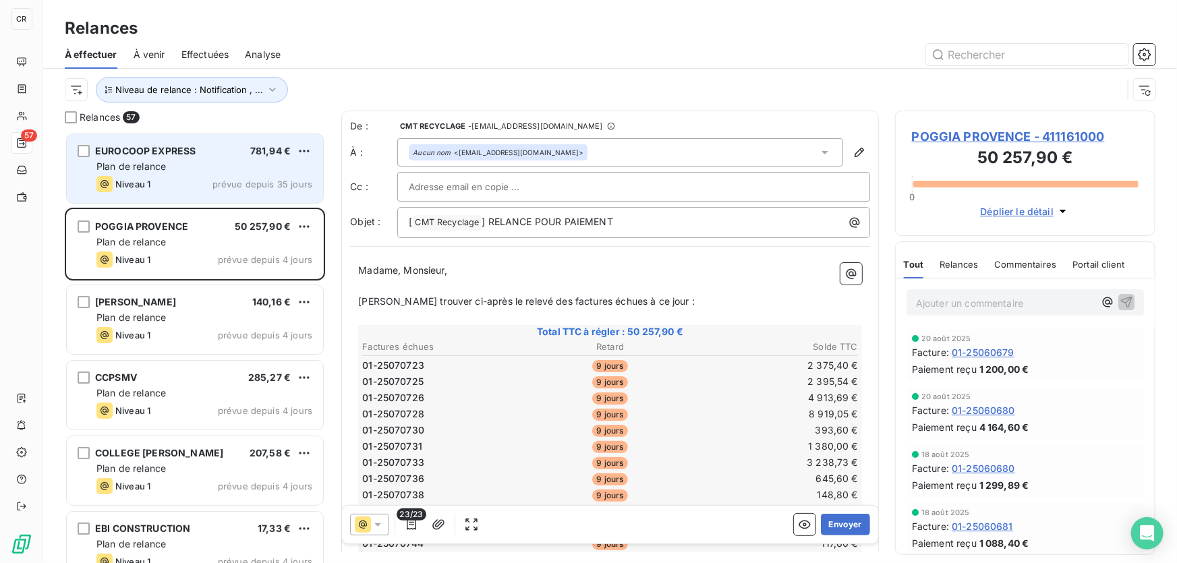
click at [175, 176] on div "Niveau 1 prévue depuis 35 jours" at bounding box center [204, 184] width 216 height 16
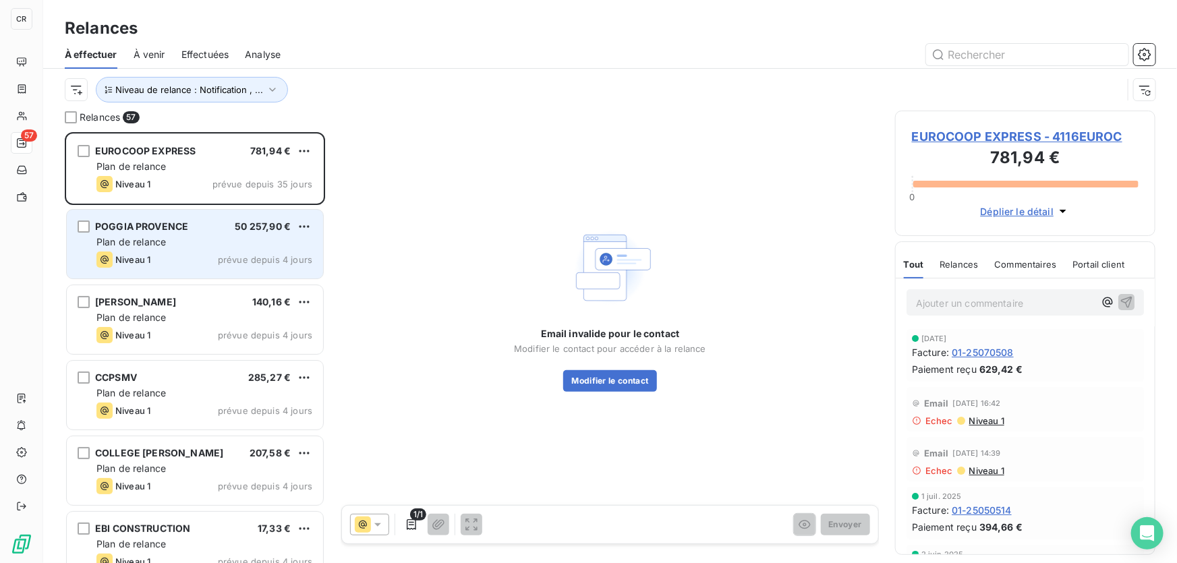
click at [180, 252] on div "Niveau 1 prévue depuis 4 jours" at bounding box center [204, 260] width 216 height 16
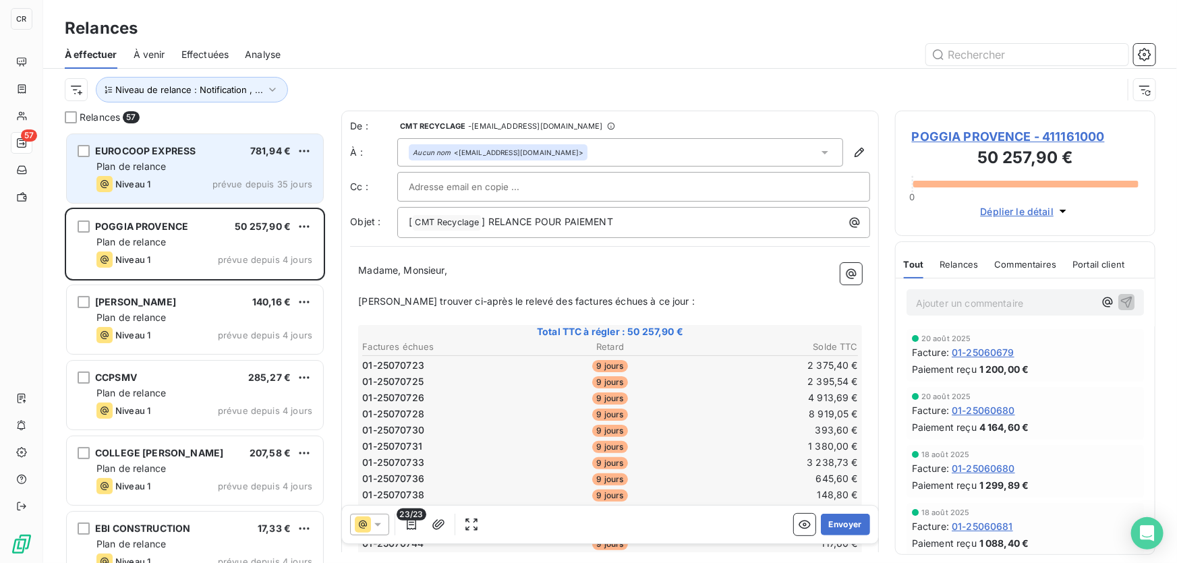
click at [181, 176] on div "Niveau 1 prévue depuis 35 jours" at bounding box center [204, 184] width 216 height 16
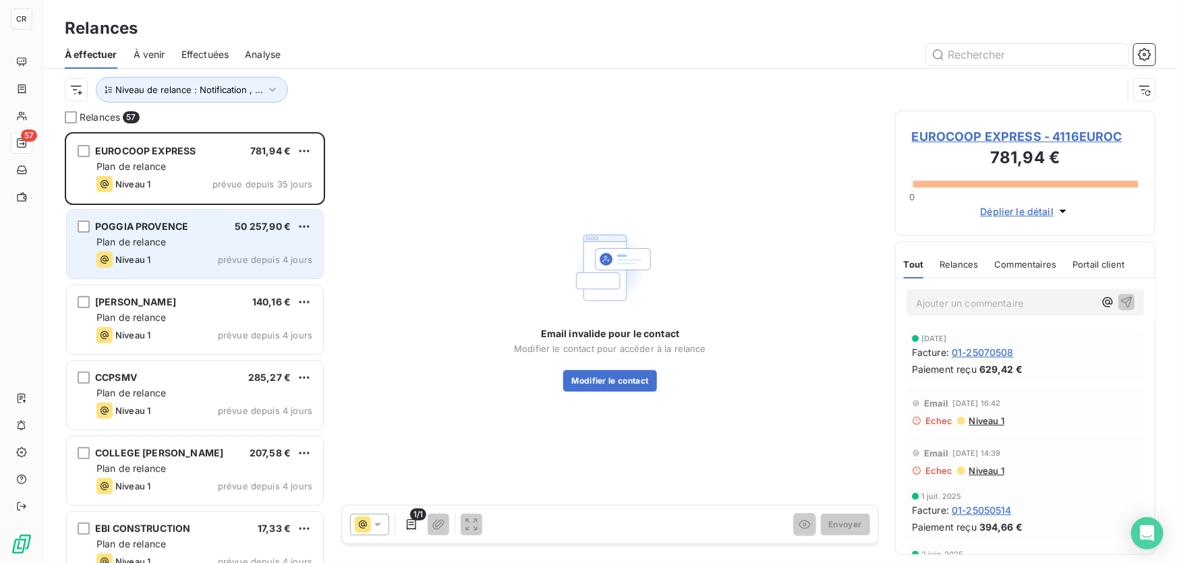
click at [171, 231] on span "POGGIA PROVENCE" at bounding box center [141, 226] width 93 height 11
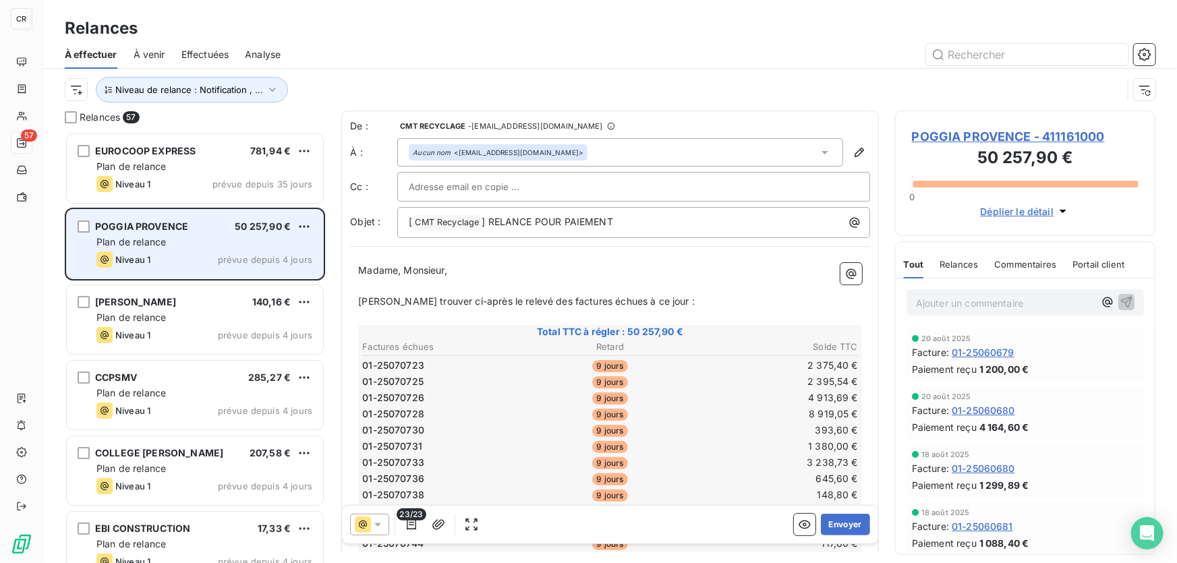
scroll to position [66, 0]
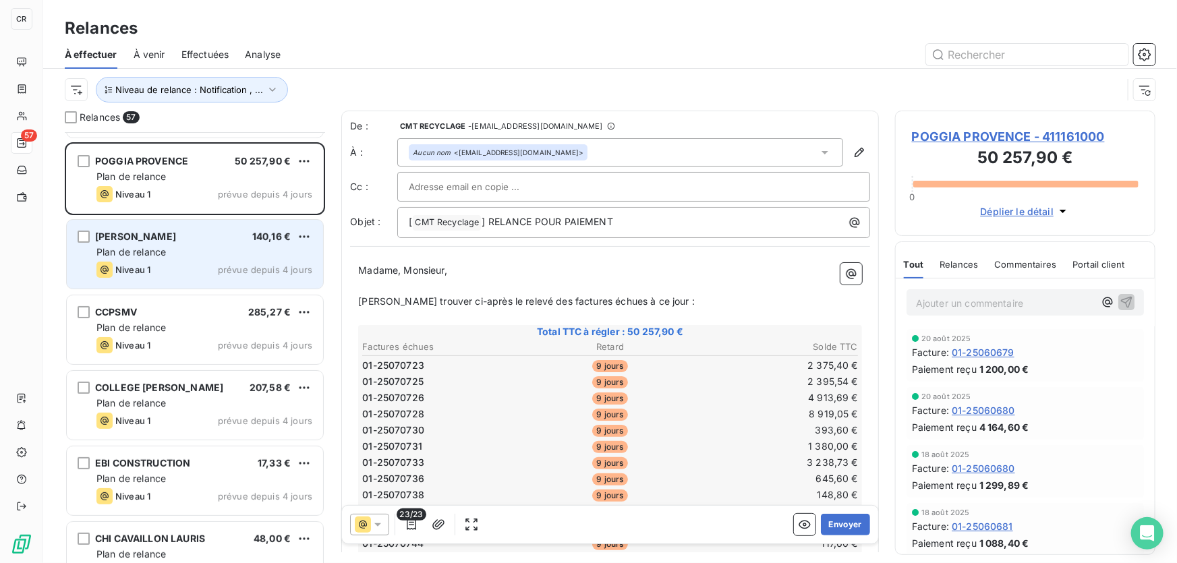
click at [173, 237] on span "[PERSON_NAME]" at bounding box center [135, 236] width 81 height 11
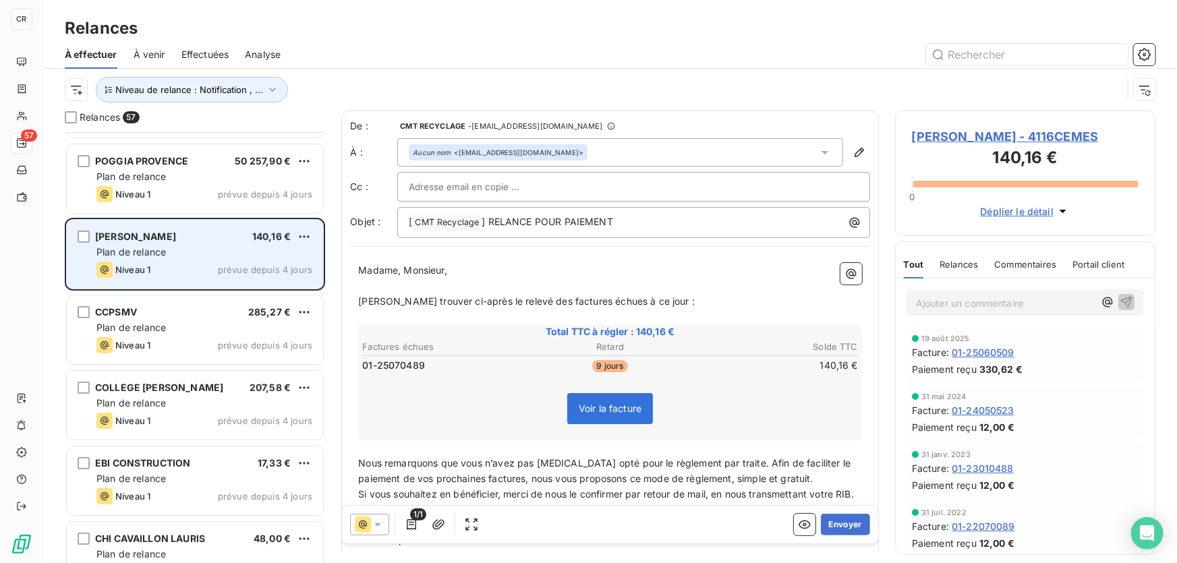
scroll to position [131, 0]
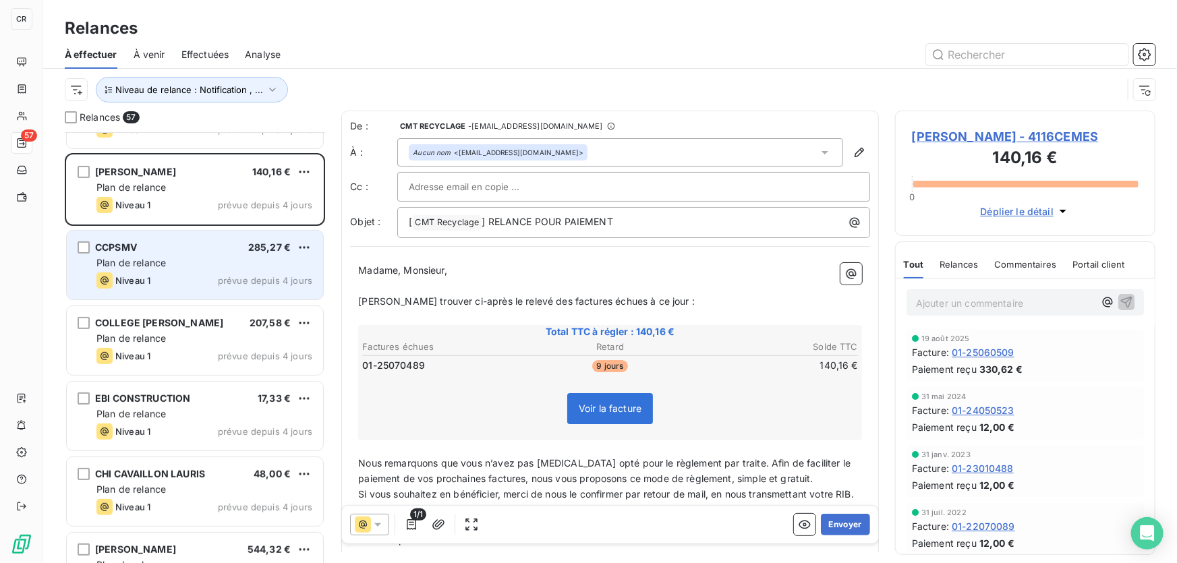
click at [166, 267] on span "Plan de relance" at bounding box center [130, 262] width 69 height 11
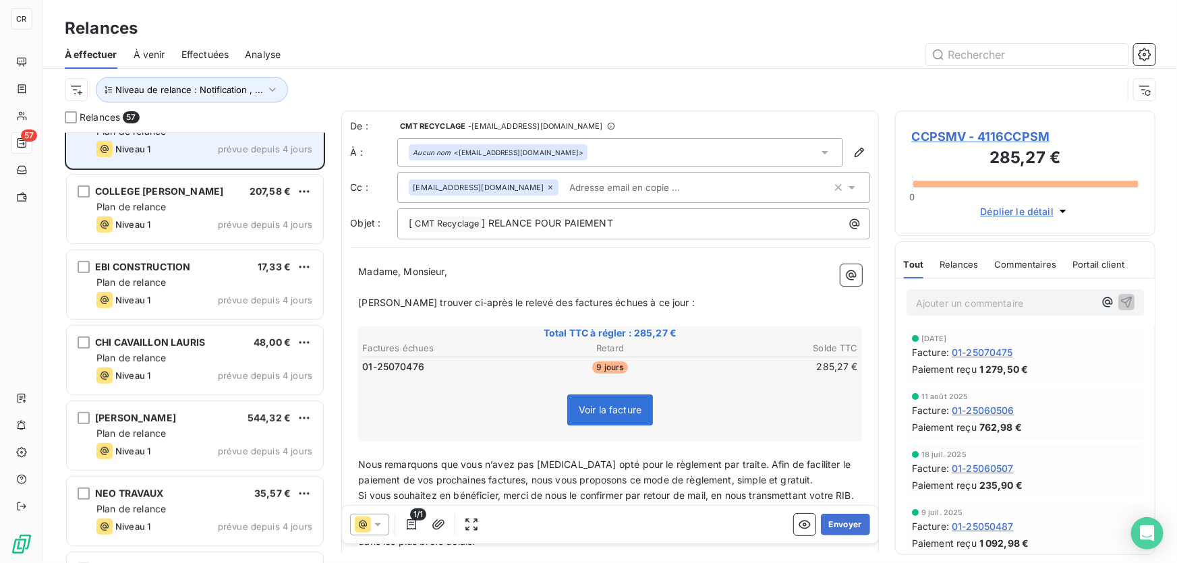
scroll to position [327, 0]
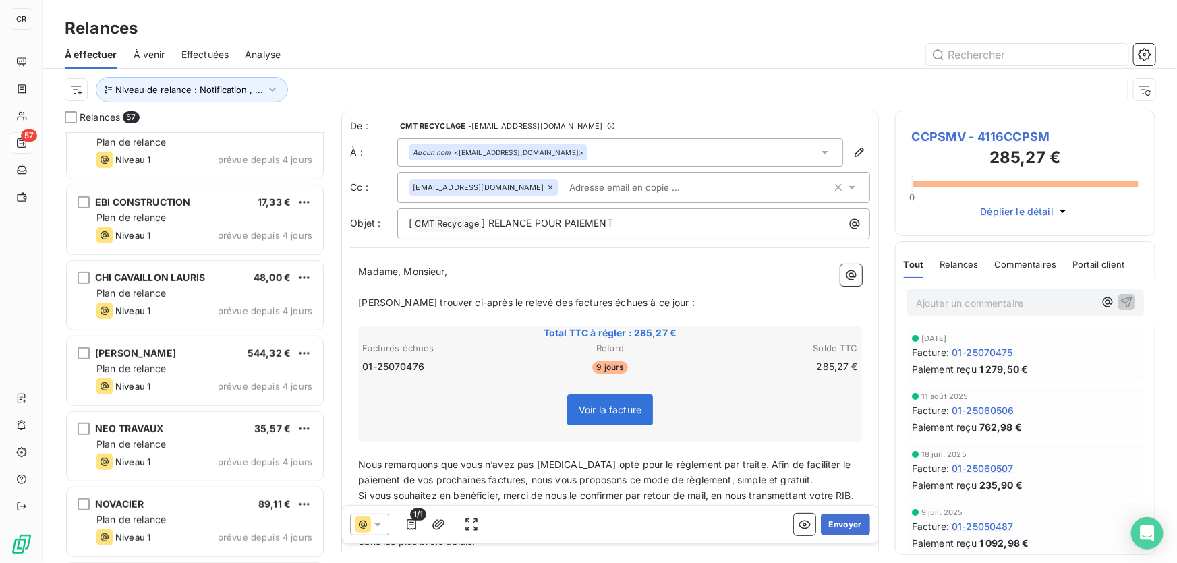
click at [167, 267] on div "CHI CAVAILLON LAURIS 48,00 € Plan de relance Niveau 1 prévue depuis 4 jours" at bounding box center [195, 295] width 256 height 69
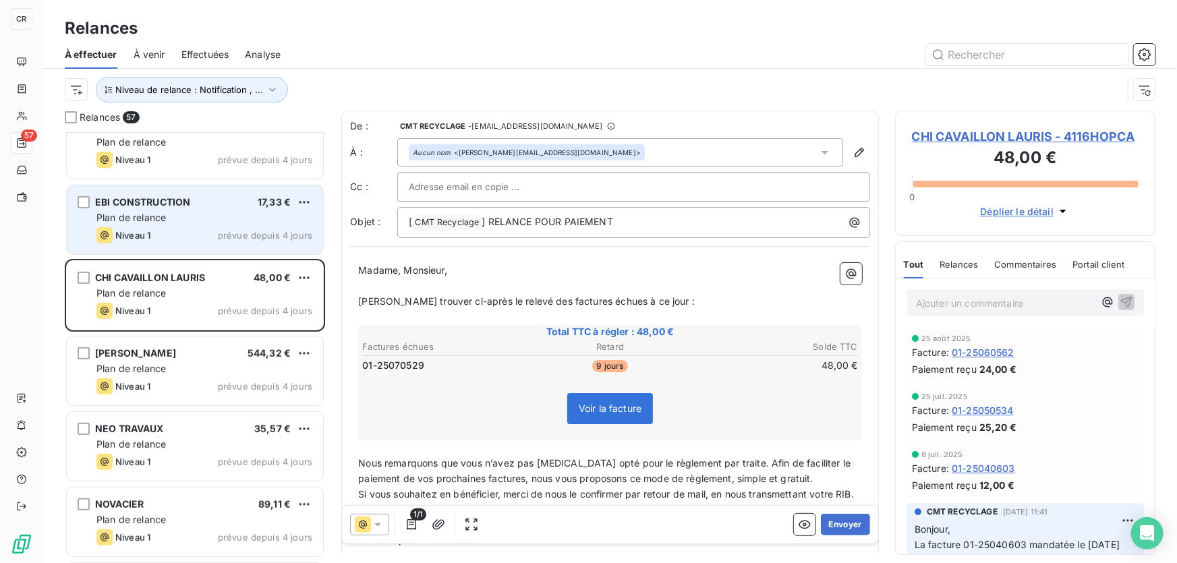
click at [179, 224] on div "EBI CONSTRUCTION 17,33 € Plan de relance Niveau 1 prévue depuis 4 jours" at bounding box center [195, 220] width 256 height 69
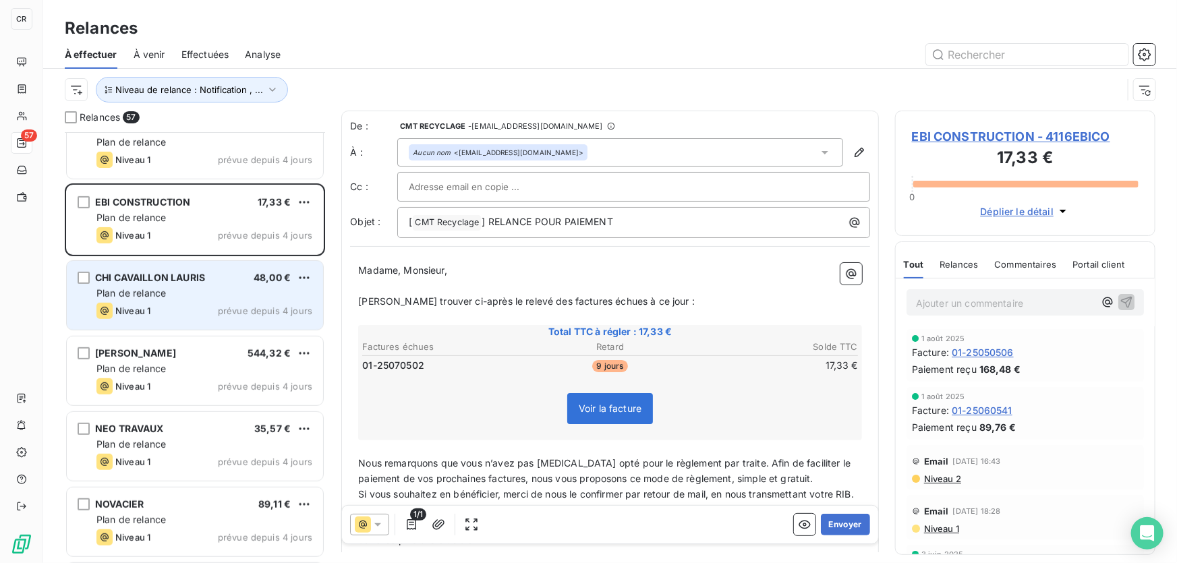
click at [184, 293] on div "Plan de relance" at bounding box center [204, 293] width 216 height 13
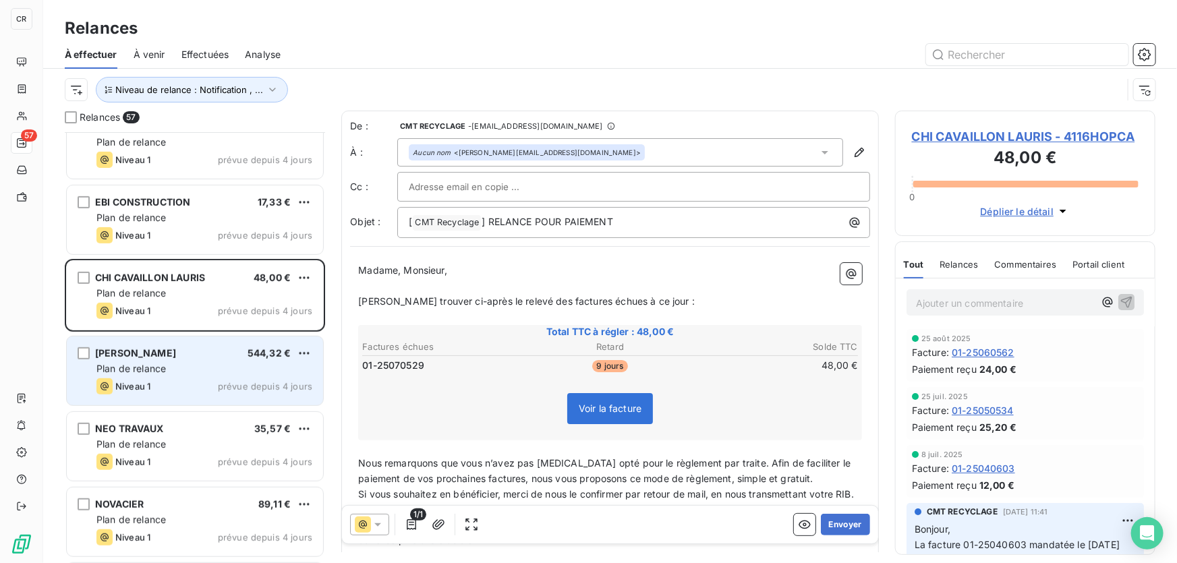
click at [181, 364] on div "Plan de relance" at bounding box center [204, 368] width 216 height 13
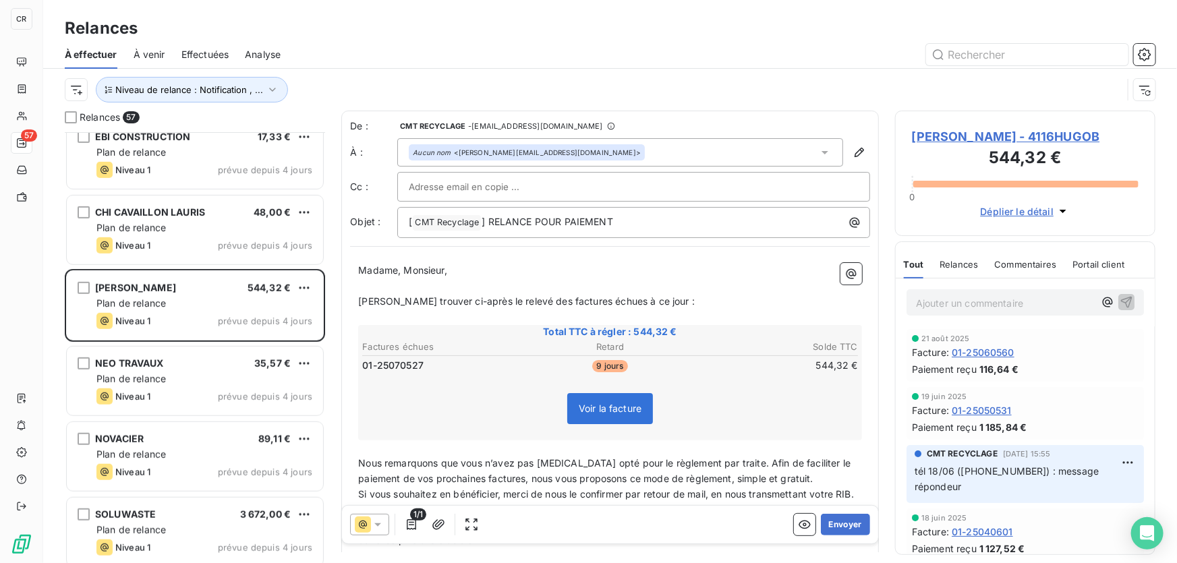
scroll to position [459, 0]
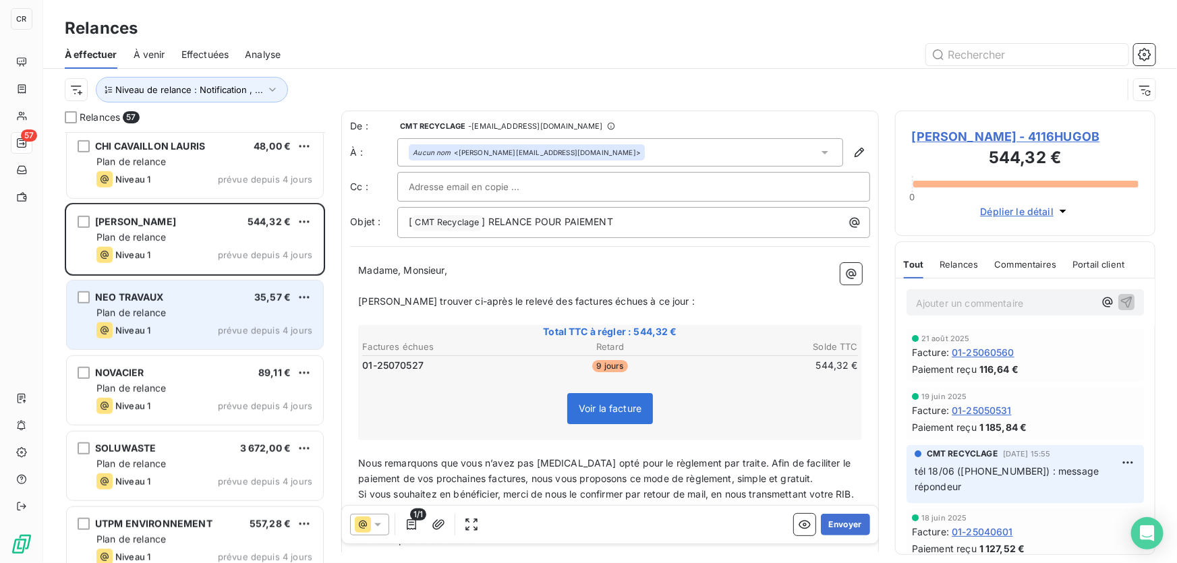
click at [194, 310] on div "Plan de relance" at bounding box center [204, 312] width 216 height 13
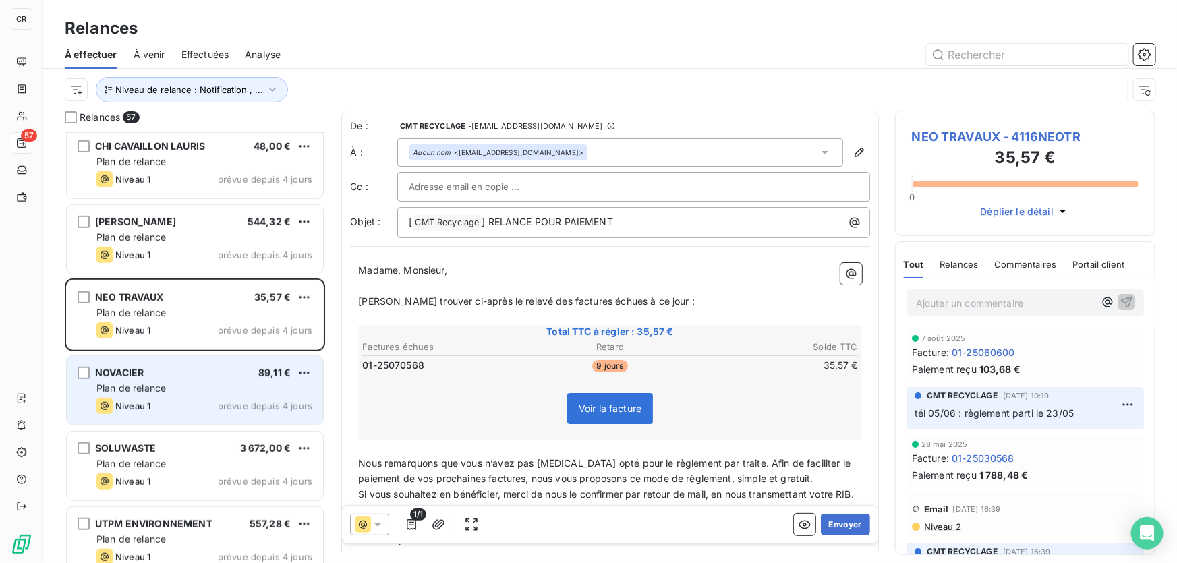
click at [176, 373] on div "NOVACIER 89,11 €" at bounding box center [204, 373] width 216 height 12
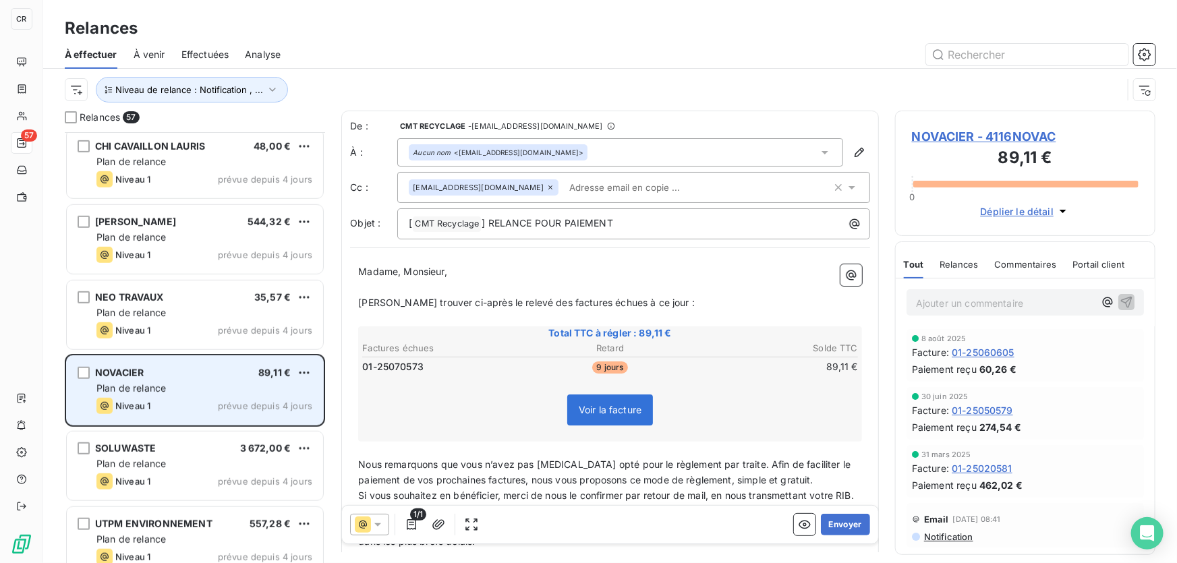
click at [175, 423] on div "NOVACIER 89,11 € Plan de relance Niveau 1 prévue depuis 4 jours" at bounding box center [195, 390] width 256 height 69
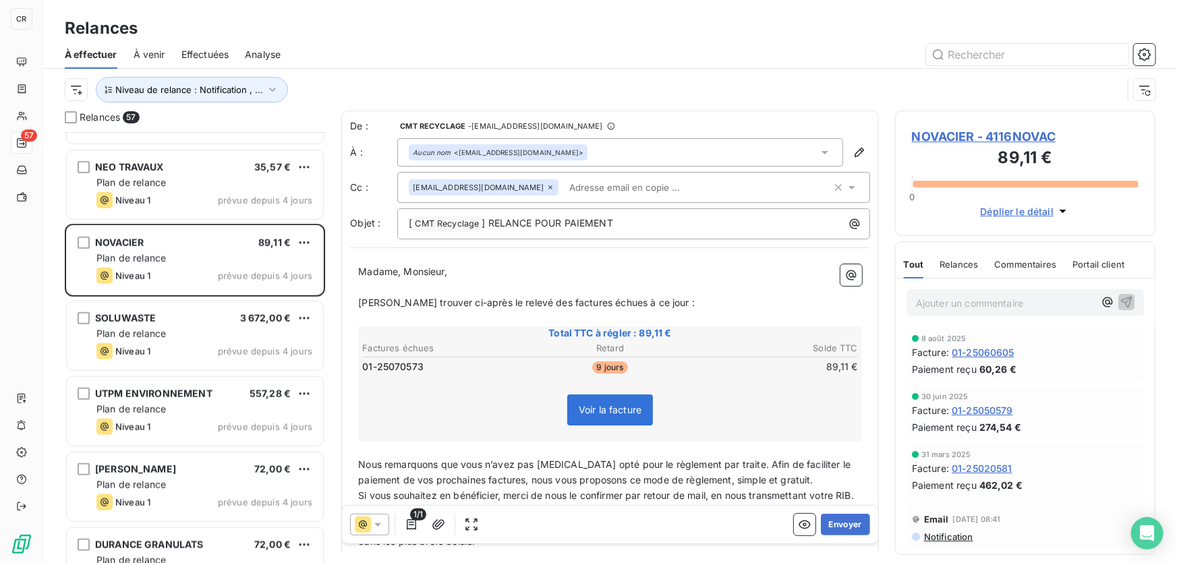
scroll to position [720, 0]
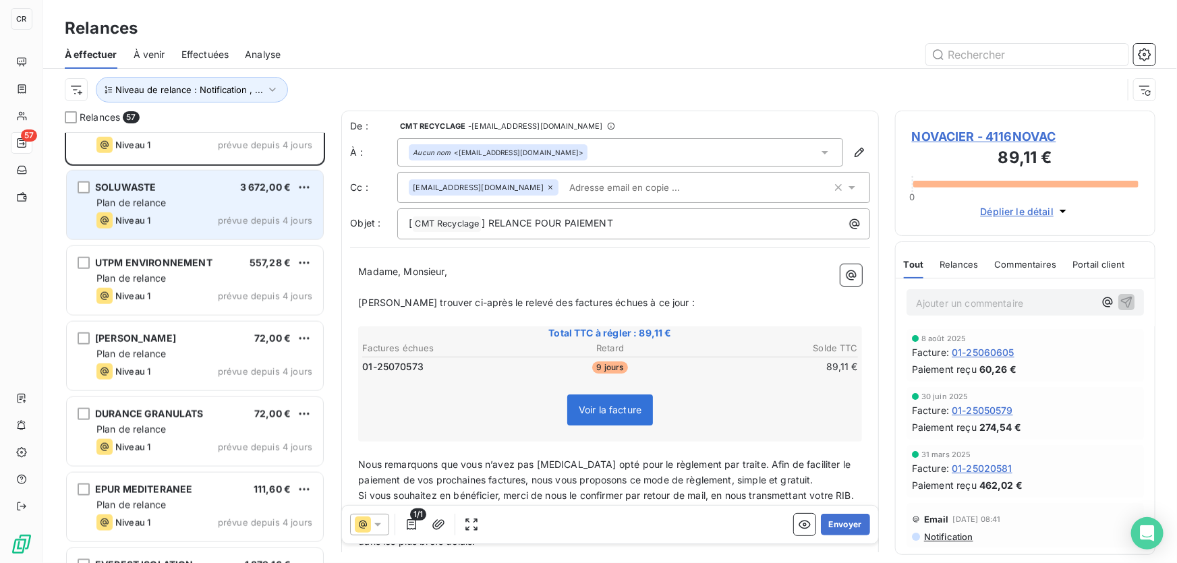
click at [189, 227] on div "Niveau 1 prévue depuis 4 jours" at bounding box center [204, 221] width 216 height 16
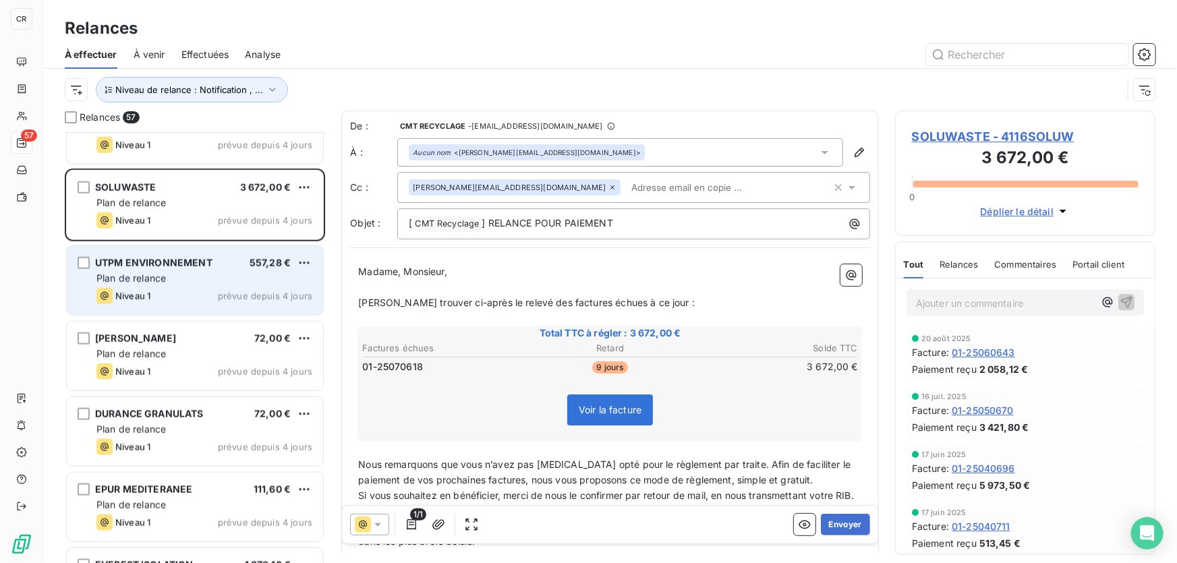
click at [190, 265] on span "UTPM ENVIRONNEMENT" at bounding box center [153, 262] width 117 height 11
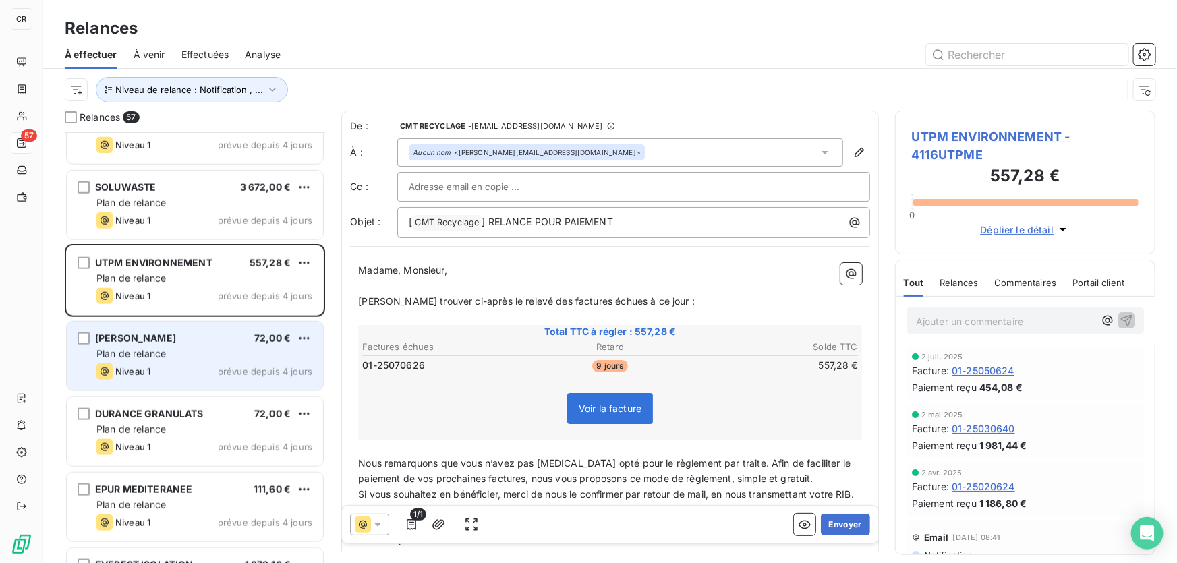
click at [189, 367] on div "Niveau 1 prévue depuis 4 jours" at bounding box center [204, 372] width 216 height 16
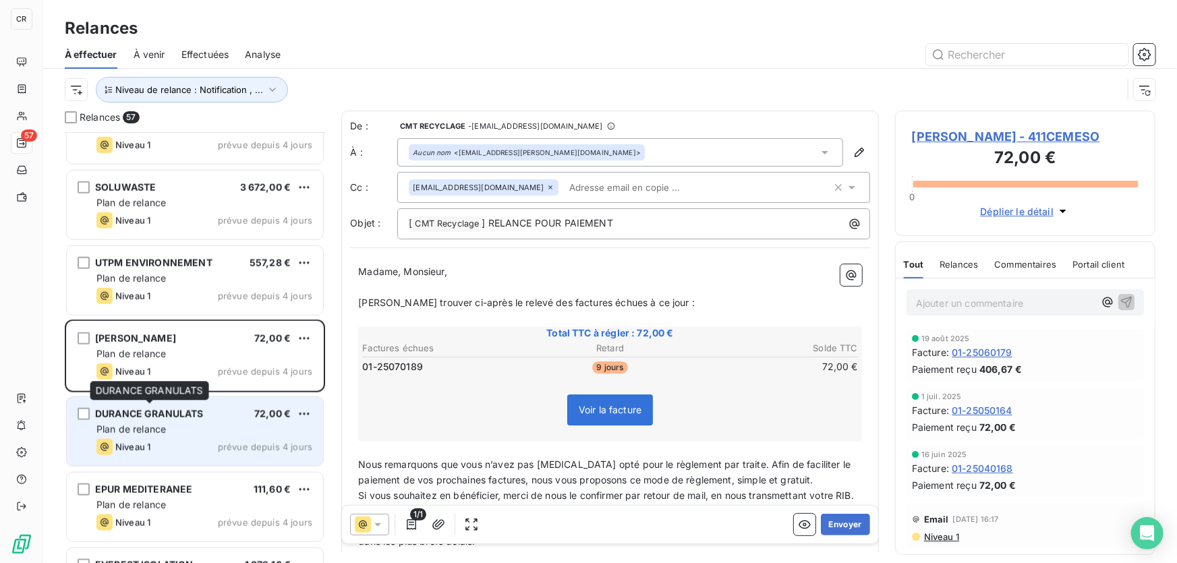
click at [173, 415] on span "DURANCE GRANULATS" at bounding box center [149, 413] width 109 height 11
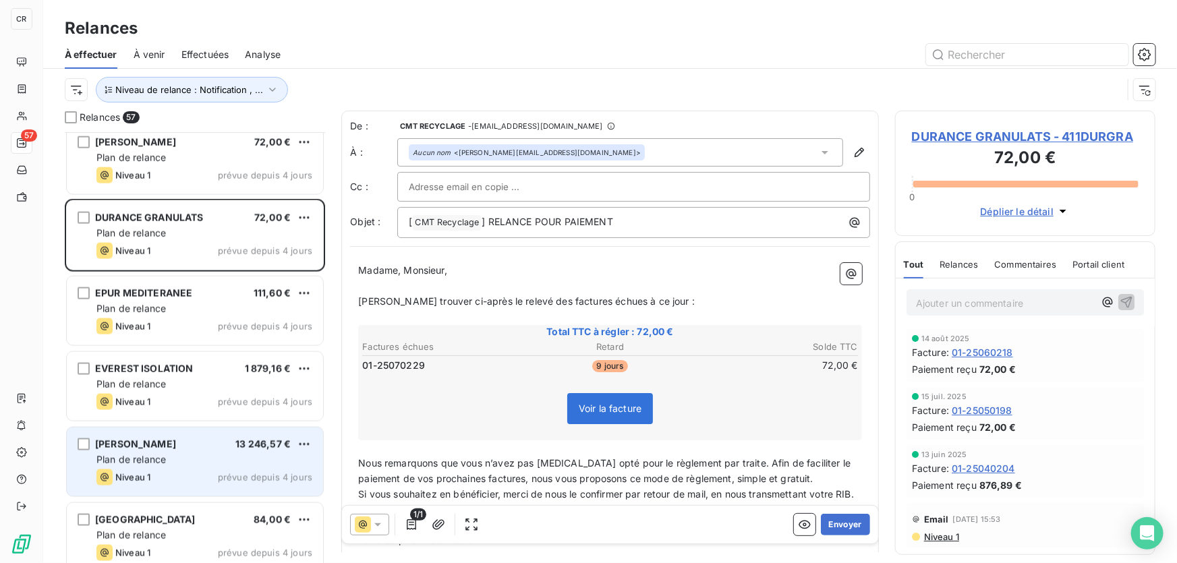
scroll to position [982, 0]
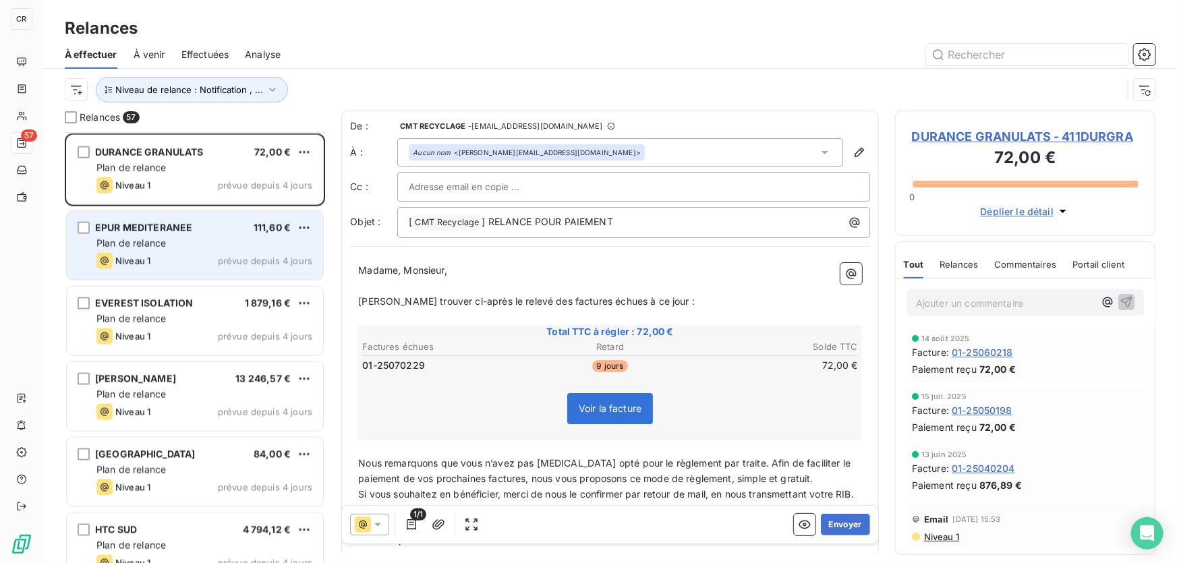
click at [177, 263] on div "Niveau 1 prévue depuis 4 jours" at bounding box center [204, 261] width 216 height 16
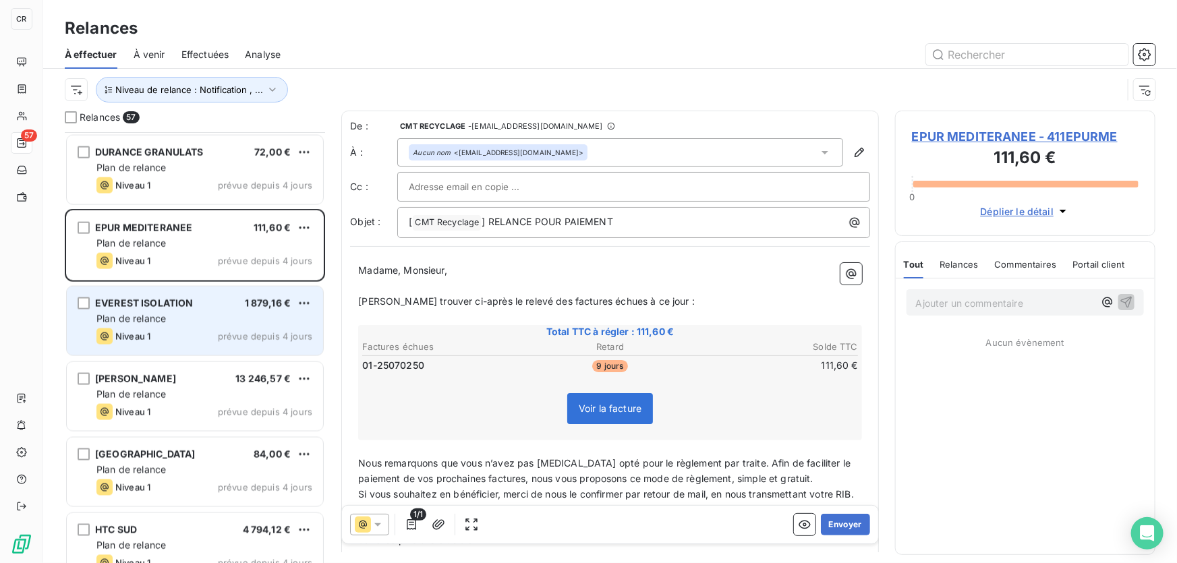
click at [175, 316] on div "Plan de relance" at bounding box center [204, 318] width 216 height 13
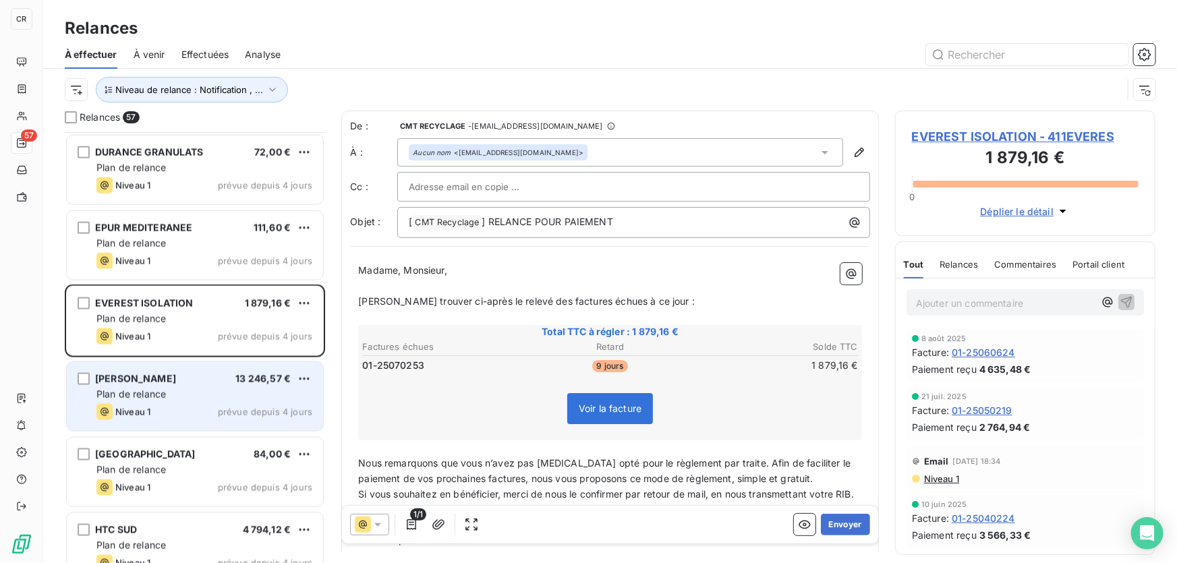
click at [175, 362] on div "FLORETTE FRANCE 13 246,57 € Plan de relance Niveau 1 prévue depuis 4 jours" at bounding box center [195, 396] width 256 height 69
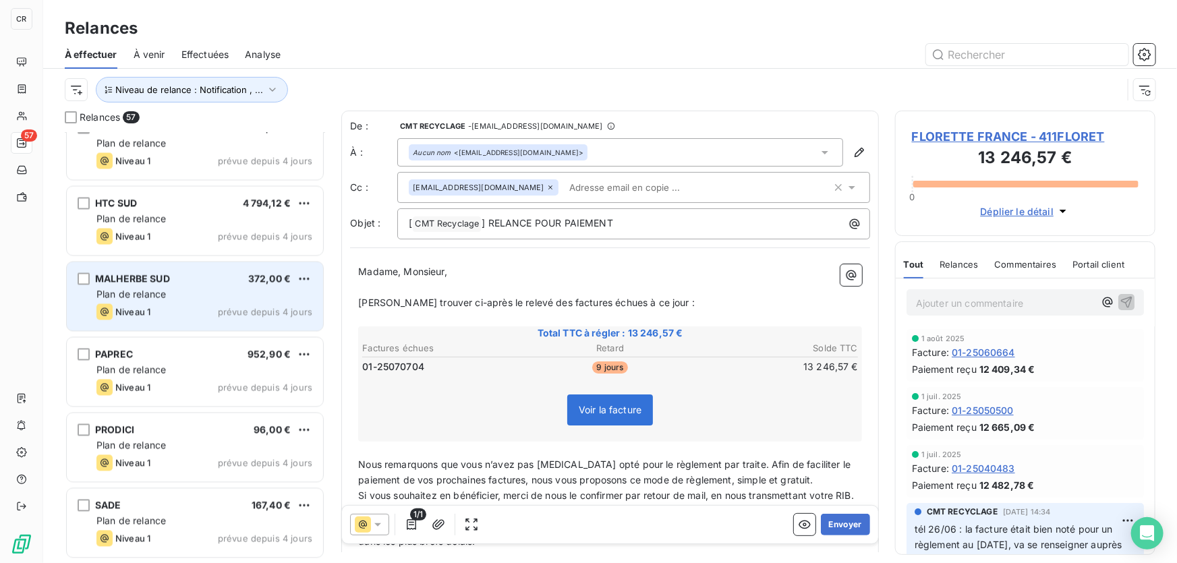
scroll to position [1243, 0]
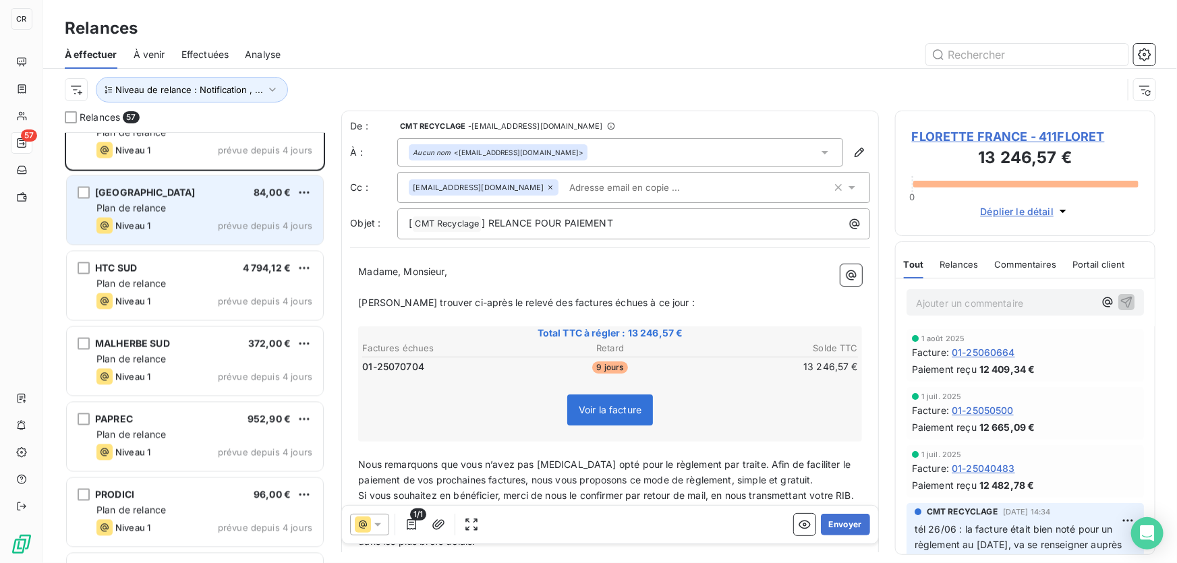
click at [171, 216] on div "[GEOGRAPHIC_DATA] 84,00 € Plan de relance Niveau 1 prévue depuis 4 jours" at bounding box center [195, 210] width 256 height 69
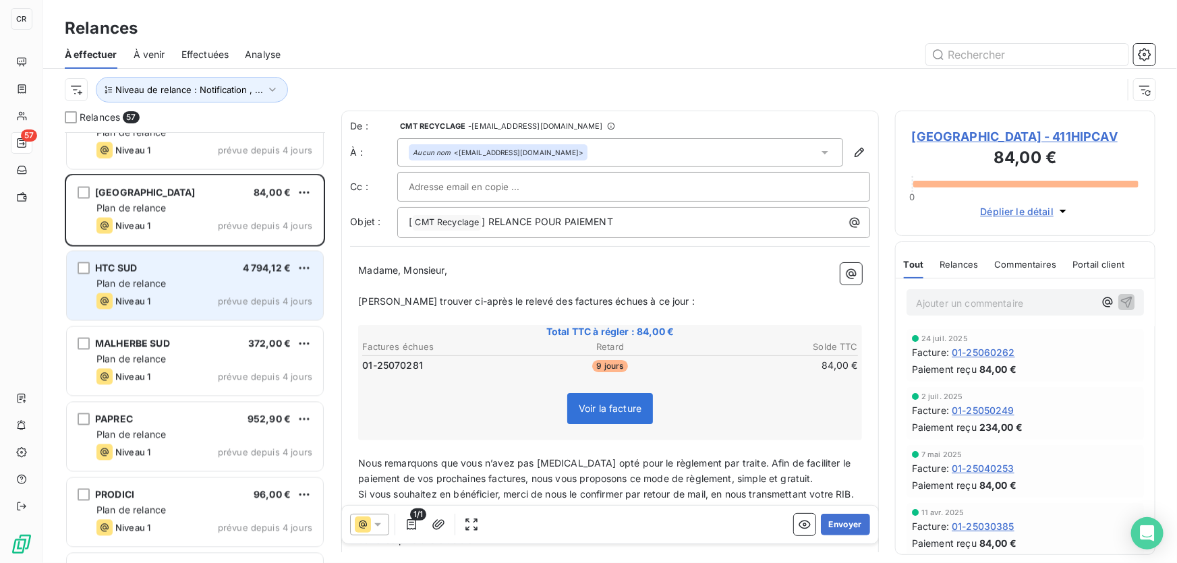
click at [168, 278] on div "Plan de relance" at bounding box center [204, 283] width 216 height 13
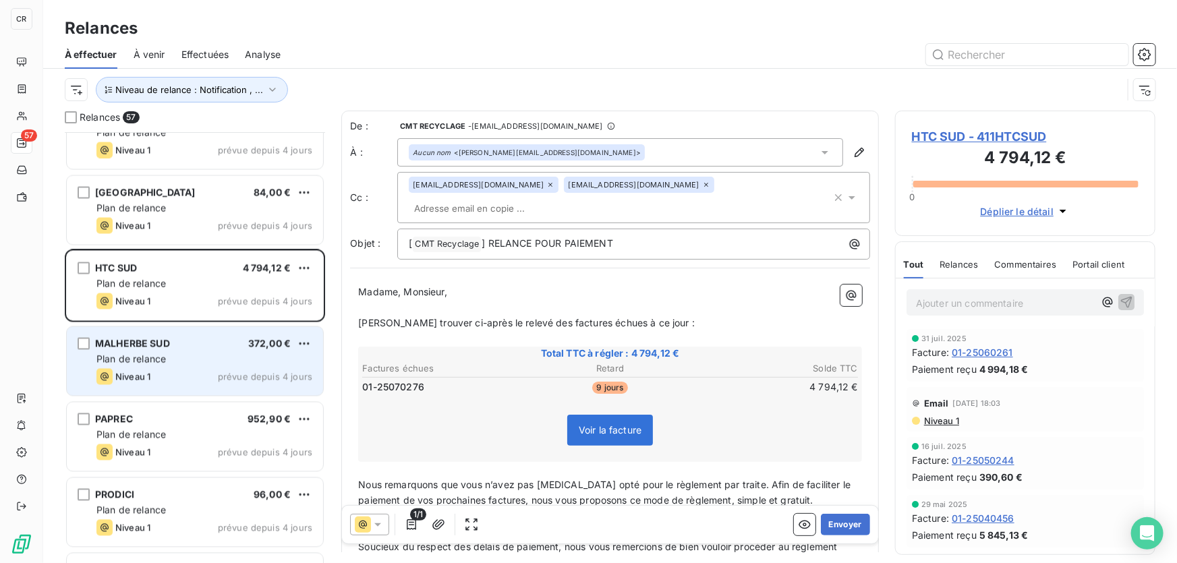
click at [164, 350] on div "MALHERBE SUD" at bounding box center [132, 343] width 75 height 13
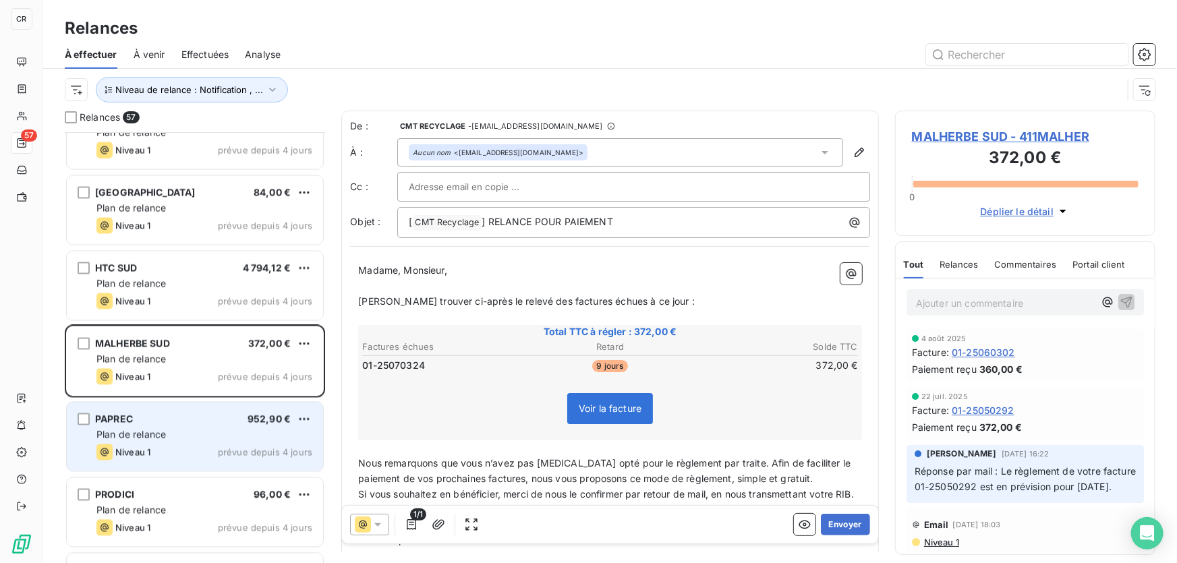
click at [155, 418] on div "PAPREC 952,90 €" at bounding box center [204, 420] width 216 height 12
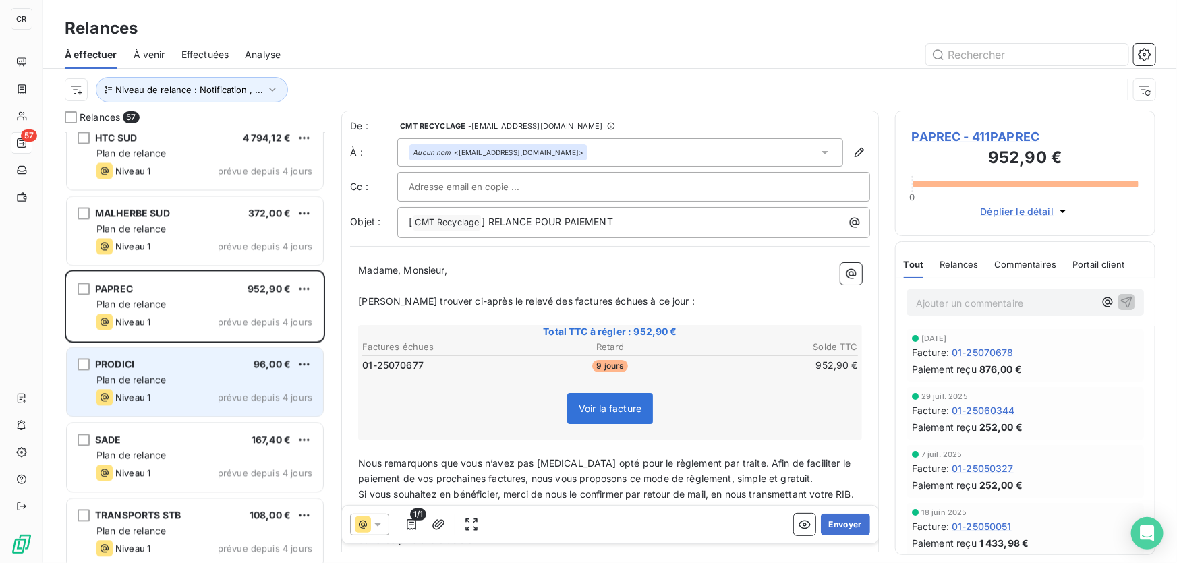
click at [163, 374] on span "Plan de relance" at bounding box center [130, 379] width 69 height 11
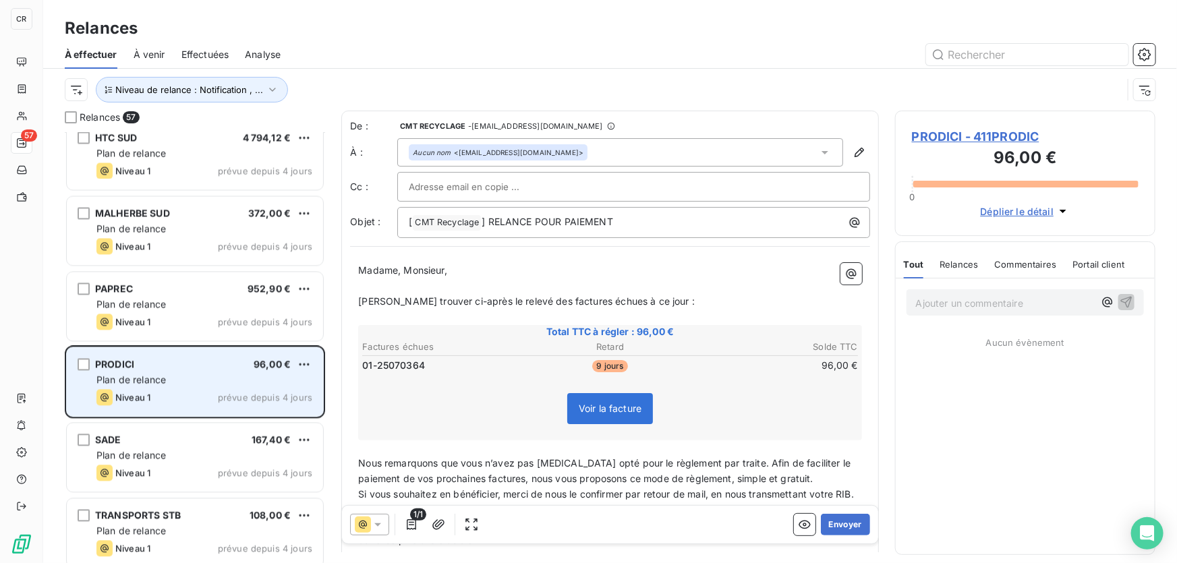
scroll to position [1571, 0]
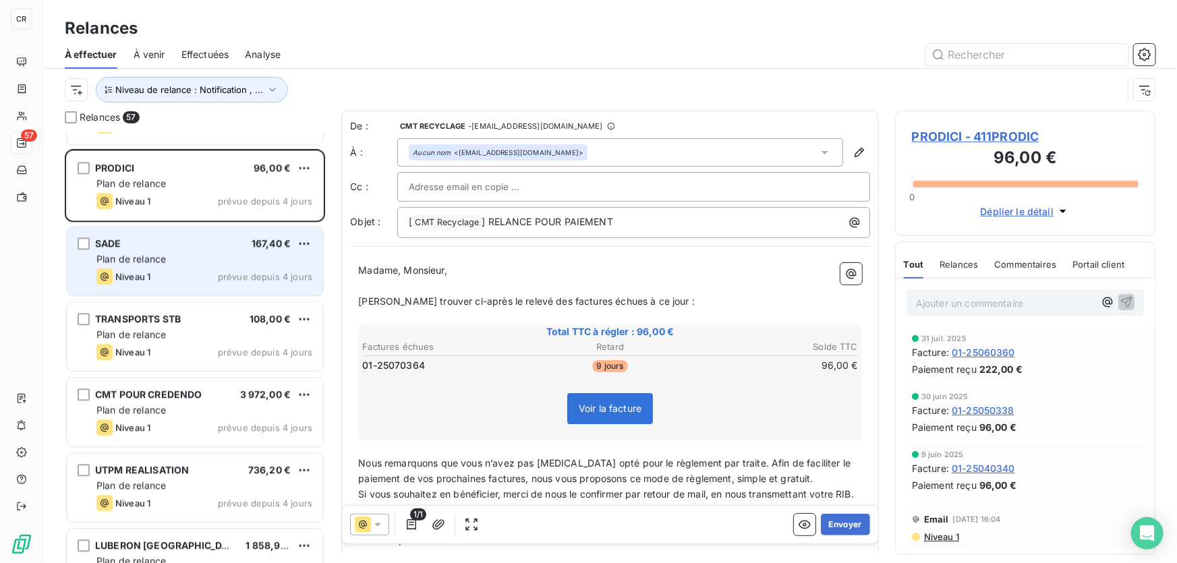
click at [170, 254] on div "Plan de relance" at bounding box center [204, 258] width 216 height 13
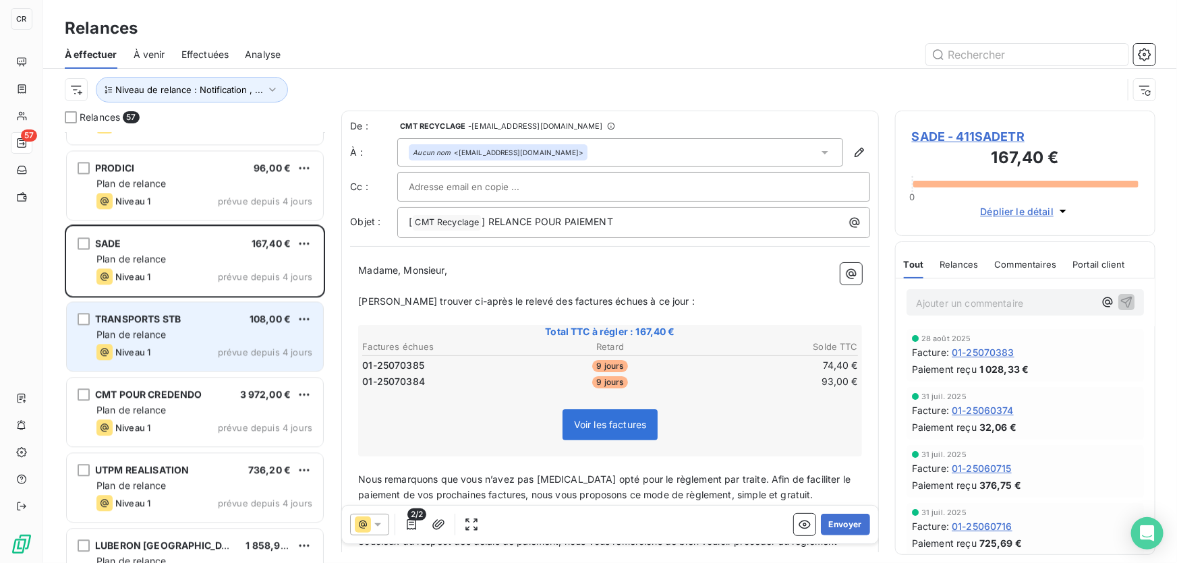
click at [165, 319] on span "TRANSPORTS STB" at bounding box center [138, 318] width 86 height 11
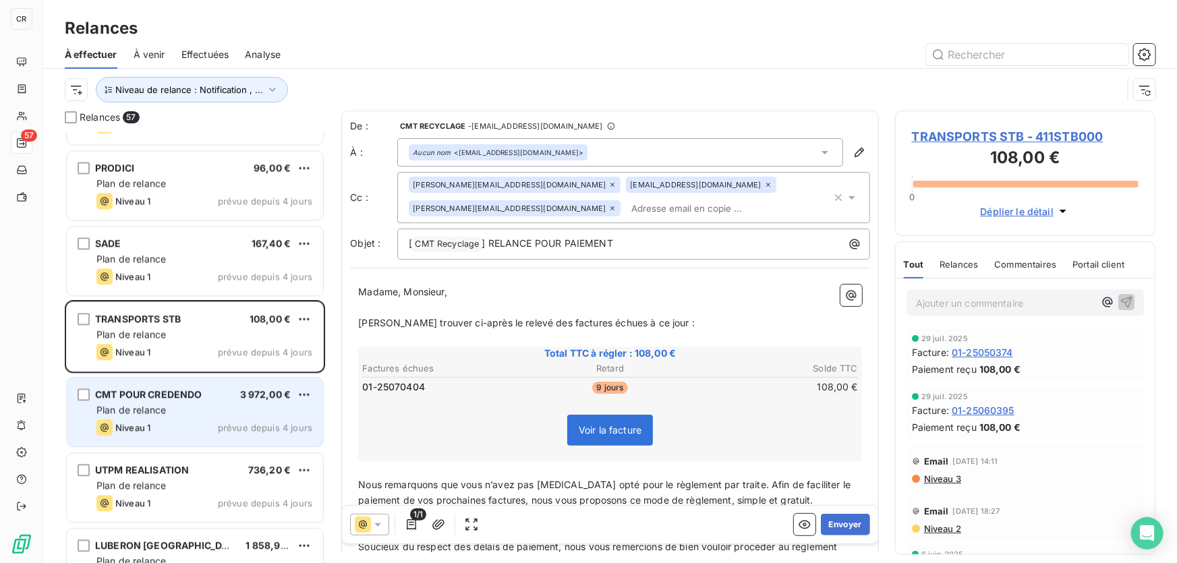
click at [161, 405] on span "Plan de relance" at bounding box center [130, 409] width 69 height 11
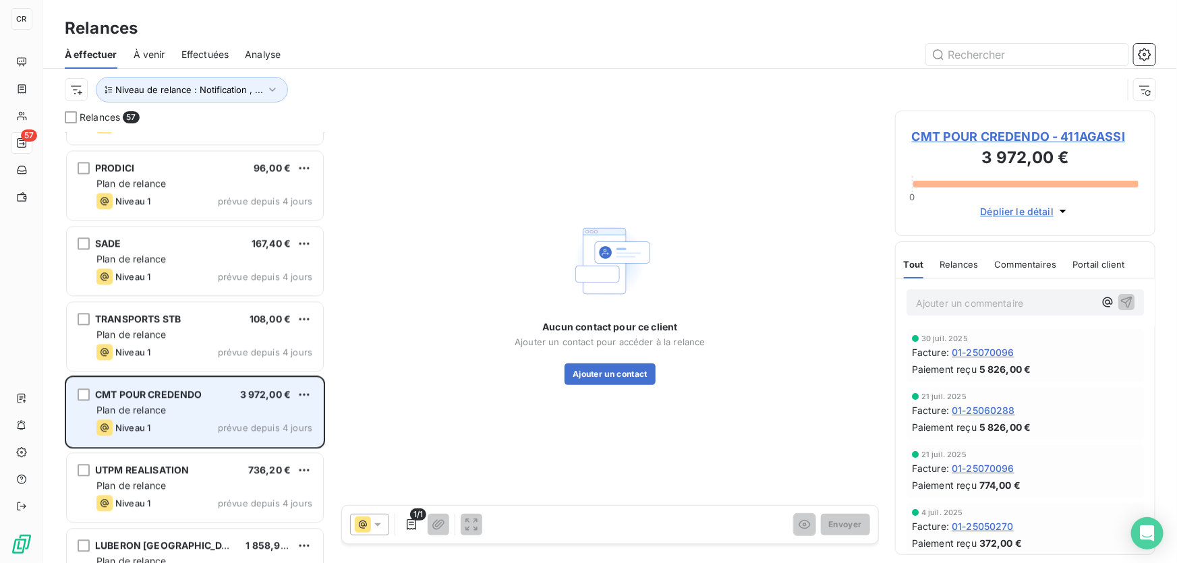
scroll to position [1701, 0]
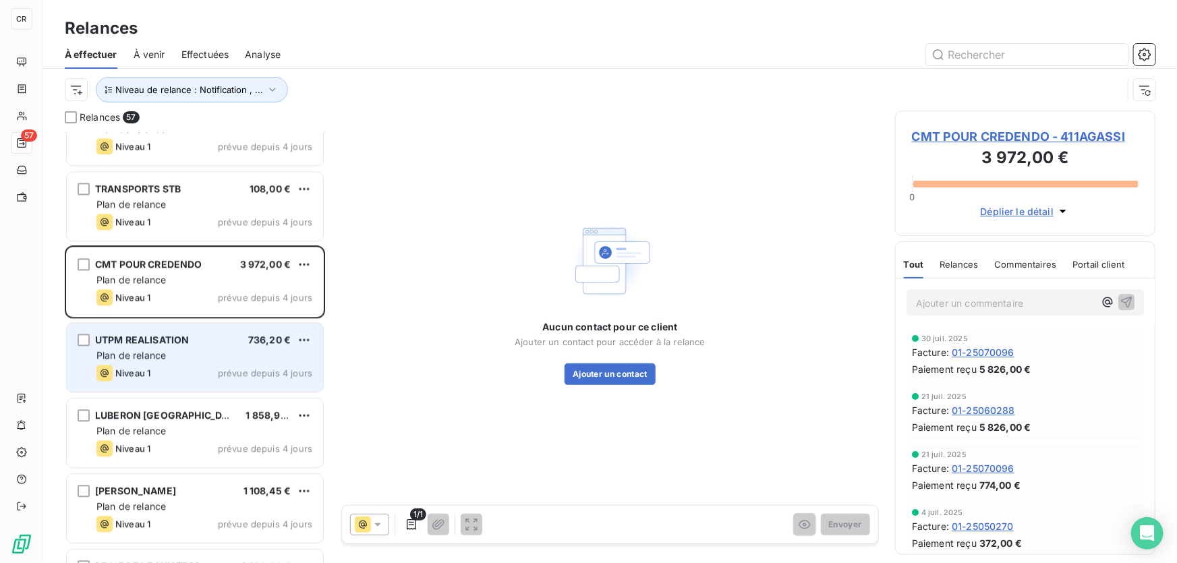
click at [174, 376] on div "Niveau 1 prévue depuis 4 jours" at bounding box center [204, 373] width 216 height 16
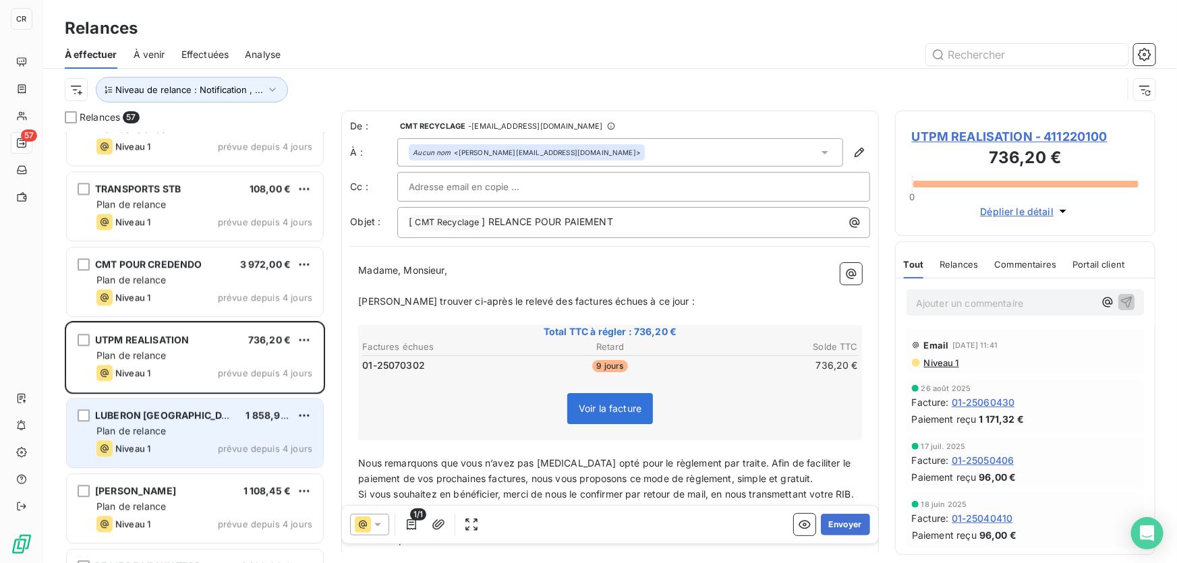
click at [172, 423] on div "LUBERON MONTS DE VAUCLUSE 1 858,91 € Plan de relance Niveau 1 prévue depuis 4 j…" at bounding box center [195, 433] width 256 height 69
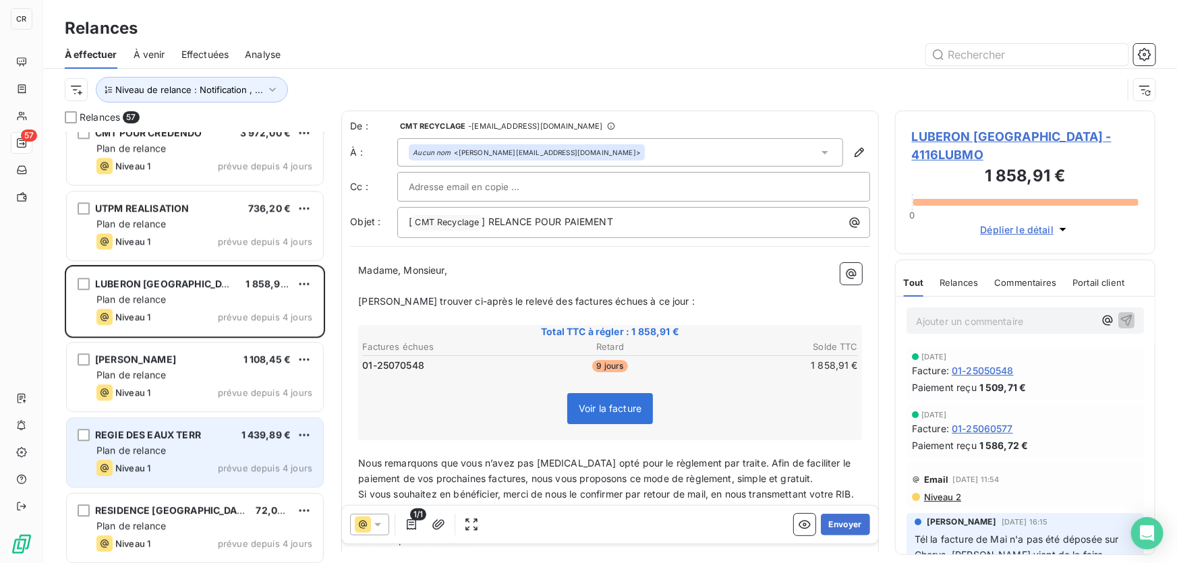
scroll to position [1897, 0]
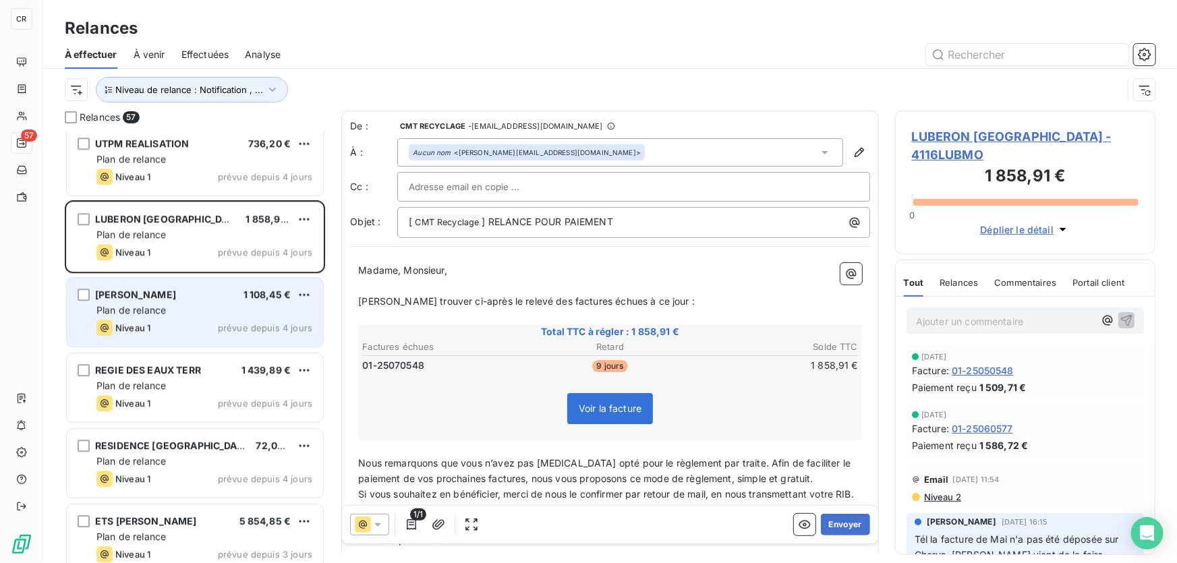
click at [171, 309] on div "Plan de relance" at bounding box center [204, 310] width 216 height 13
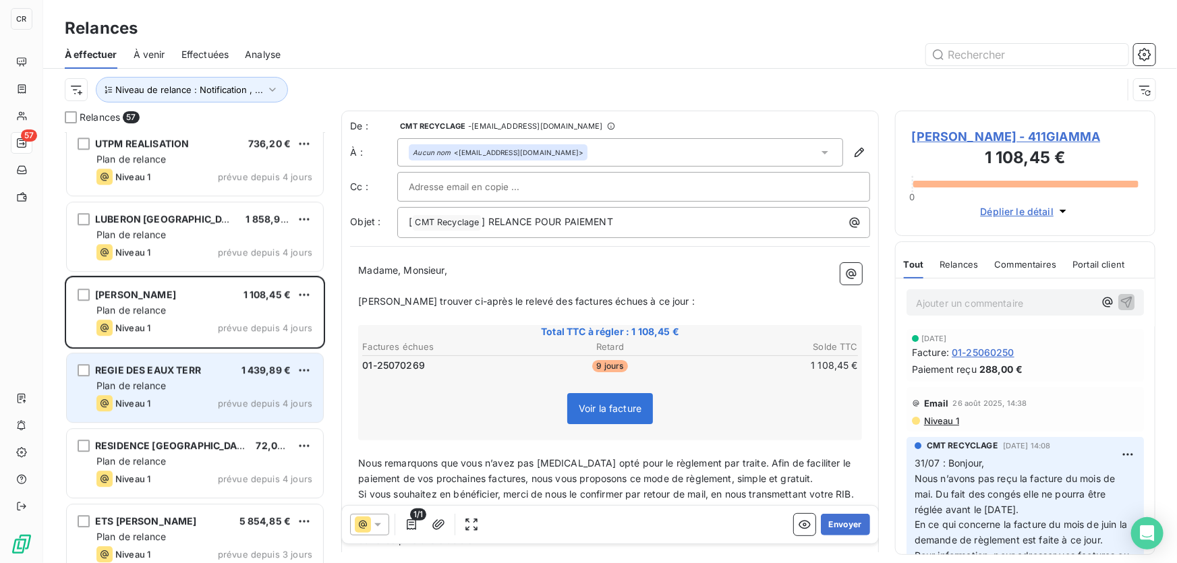
click at [165, 383] on span "Plan de relance" at bounding box center [130, 385] width 69 height 11
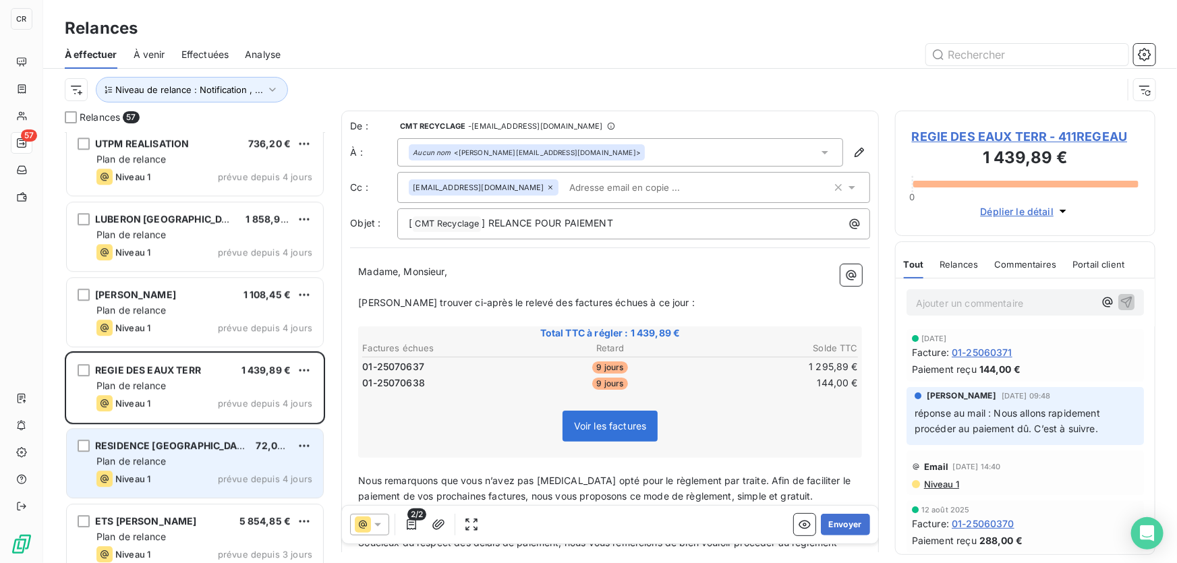
scroll to position [2094, 0]
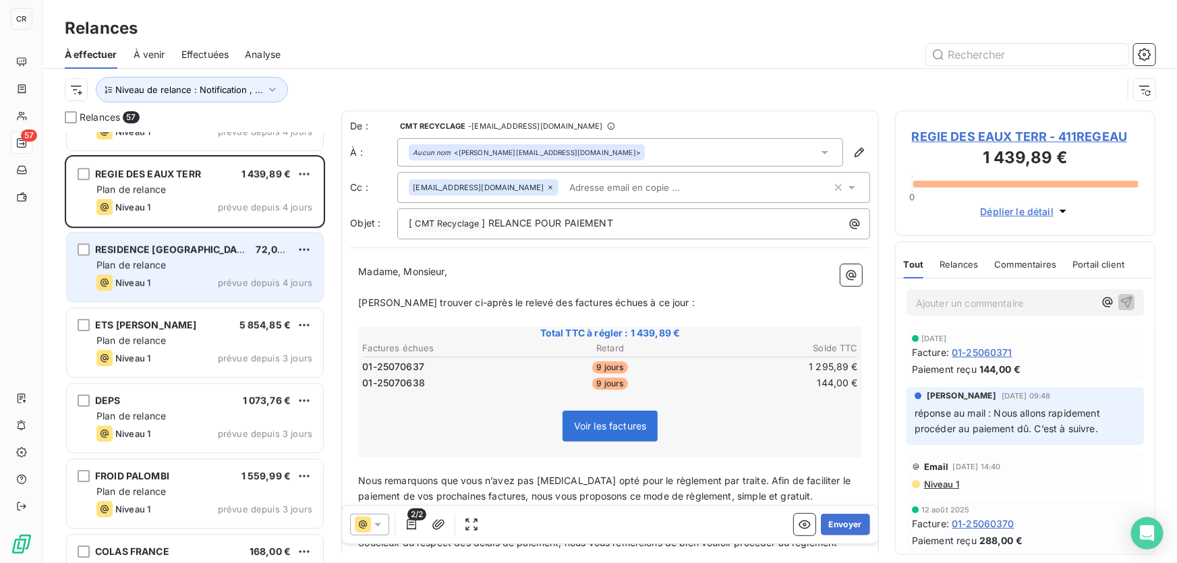
click at [163, 281] on div "Niveau 1 prévue depuis 4 jours" at bounding box center [204, 283] width 216 height 16
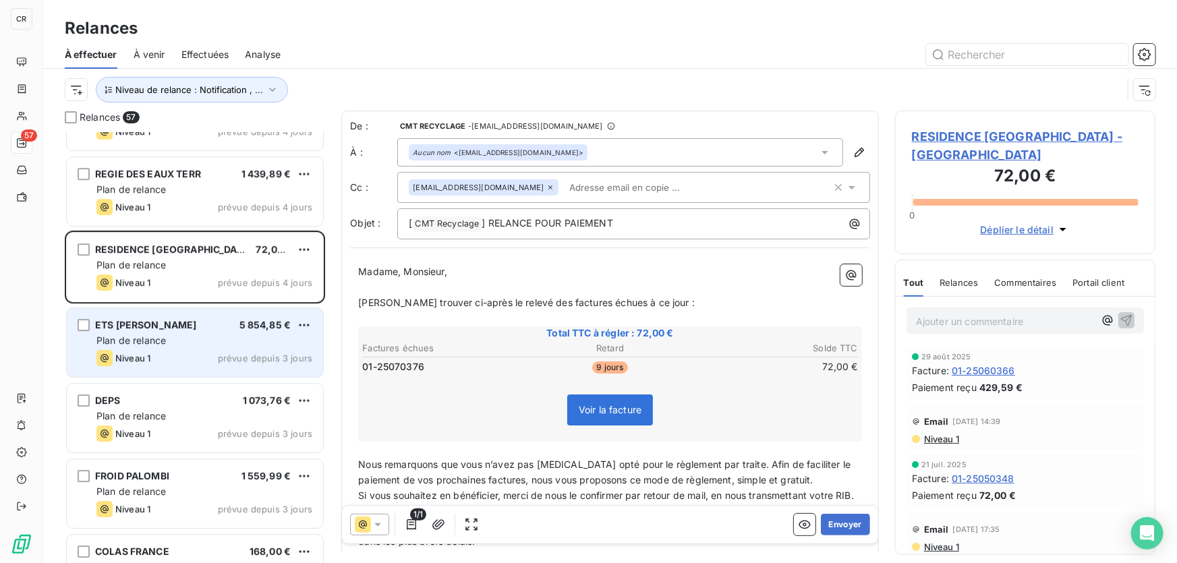
click at [163, 339] on span "Plan de relance" at bounding box center [130, 340] width 69 height 11
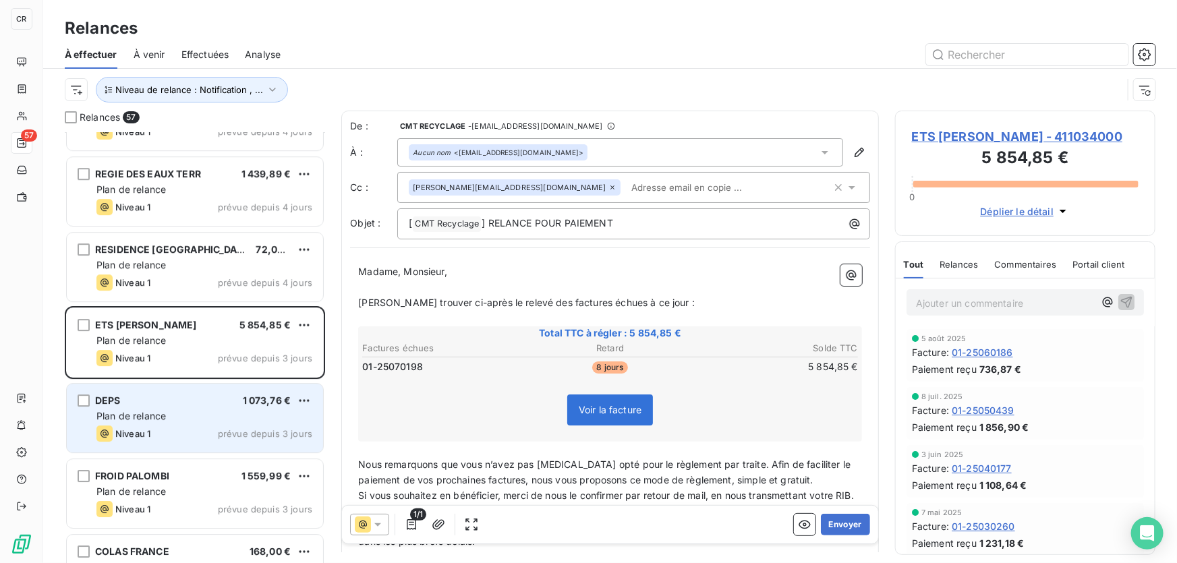
click at [163, 391] on div "DEPS 1 073,76 € Plan de relance Niveau 1 prévue depuis 3 jours" at bounding box center [195, 418] width 256 height 69
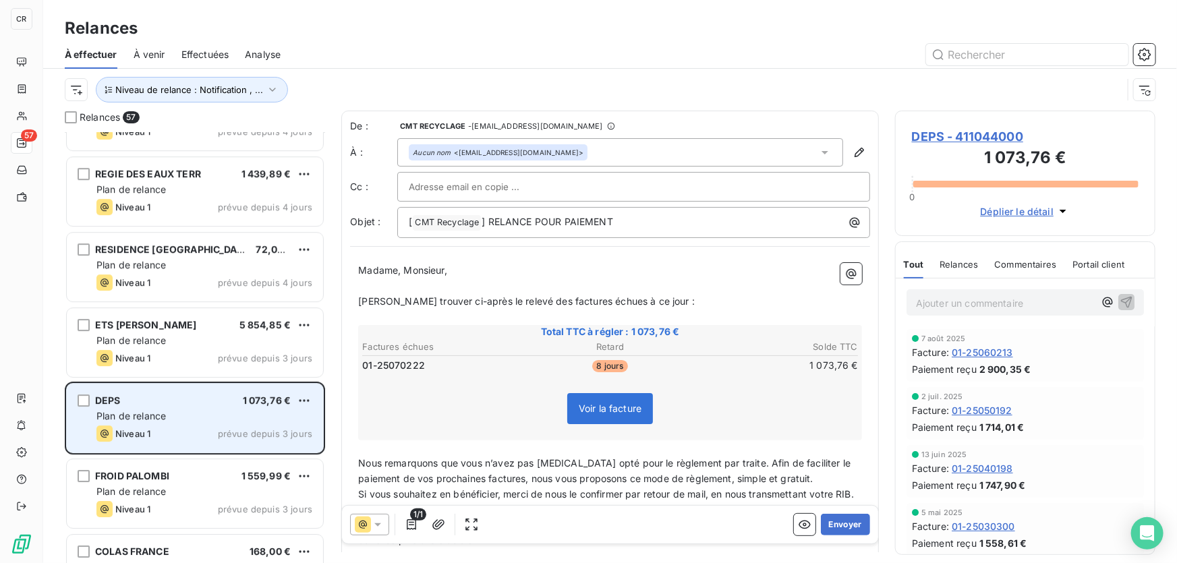
scroll to position [2225, 0]
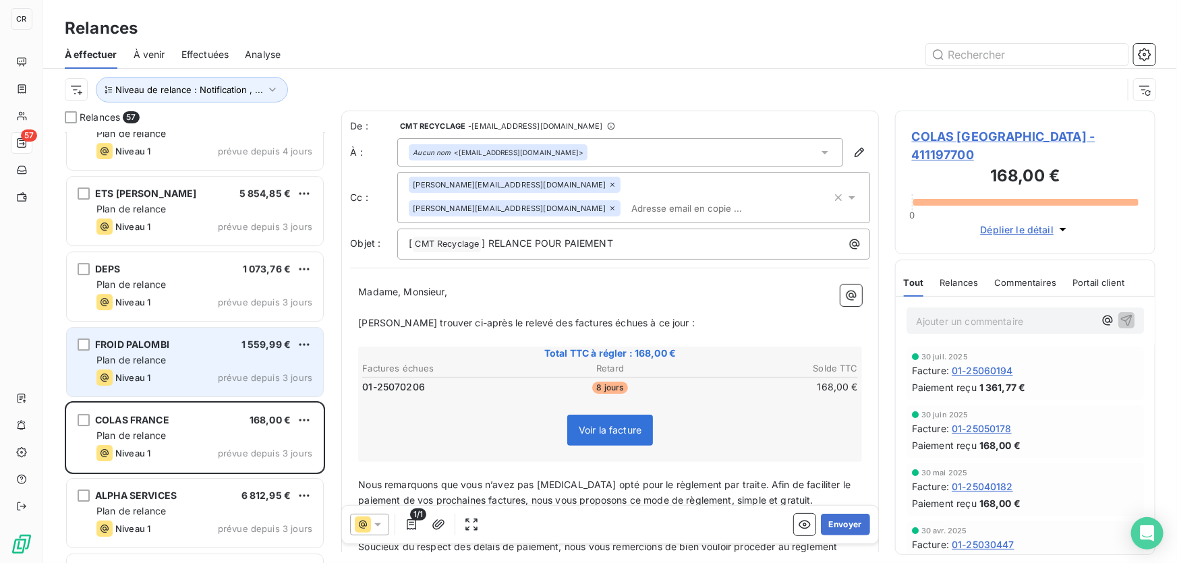
click at [171, 370] on div "Niveau 1 prévue depuis 3 jours" at bounding box center [204, 378] width 216 height 16
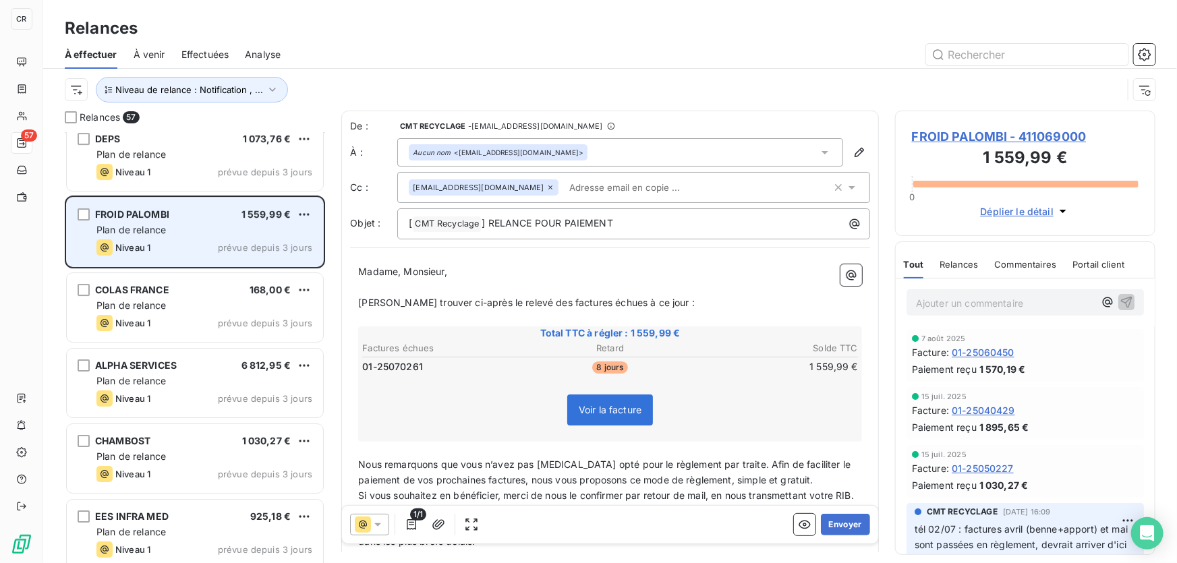
scroll to position [2421, 0]
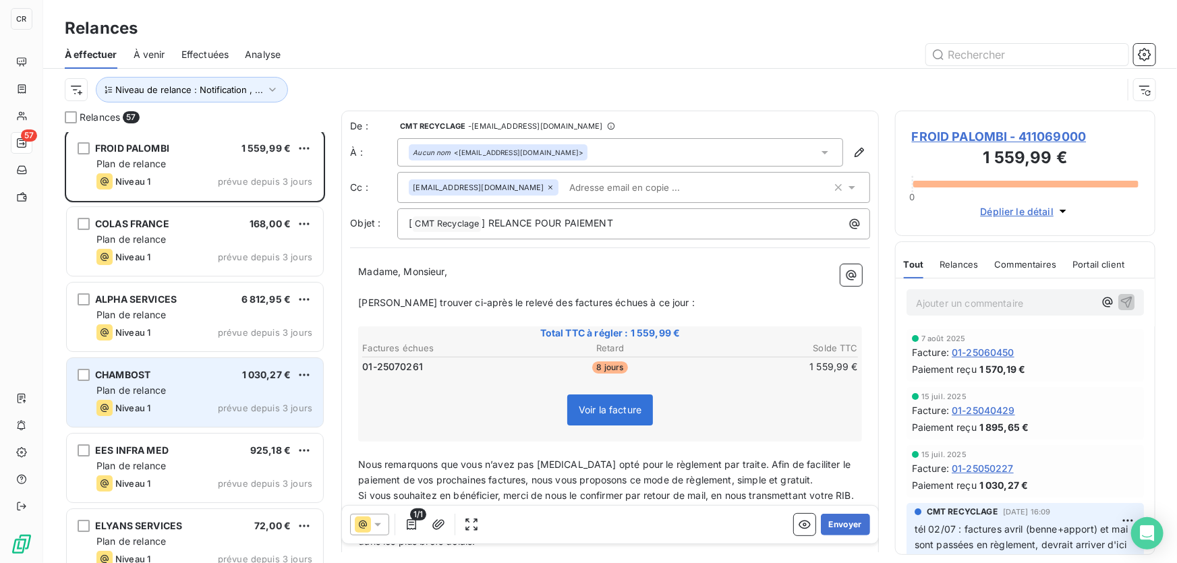
click at [171, 372] on div "CHAMBOST 1 030,27 €" at bounding box center [204, 375] width 216 height 12
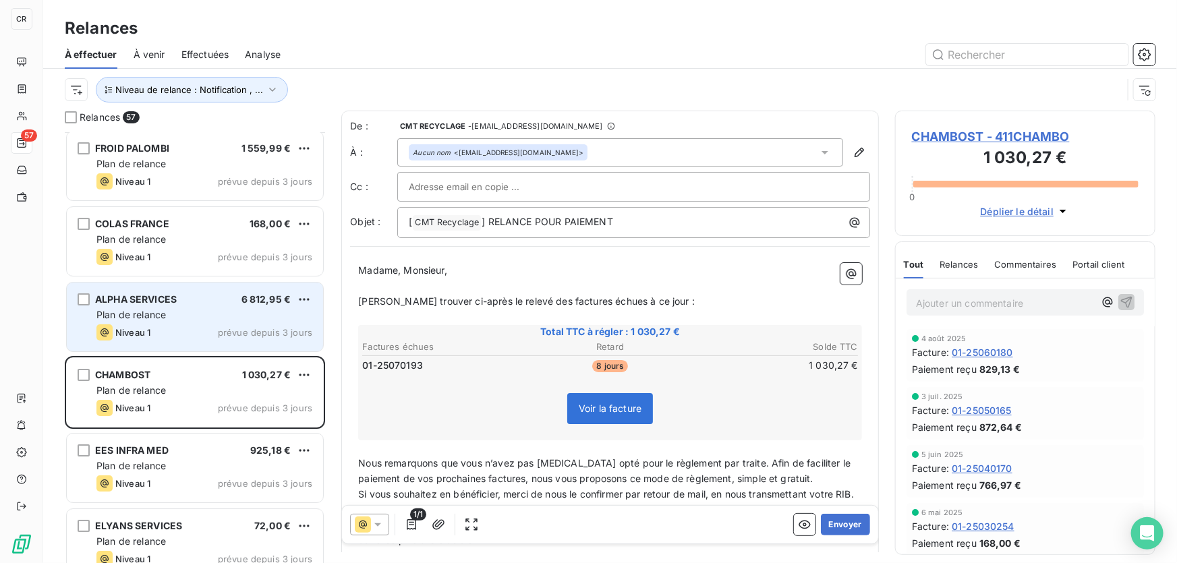
click at [173, 323] on div "ALPHA SERVICES 6 812,95 € Plan de relance Niveau 1 prévue depuis 3 jours" at bounding box center [195, 317] width 256 height 69
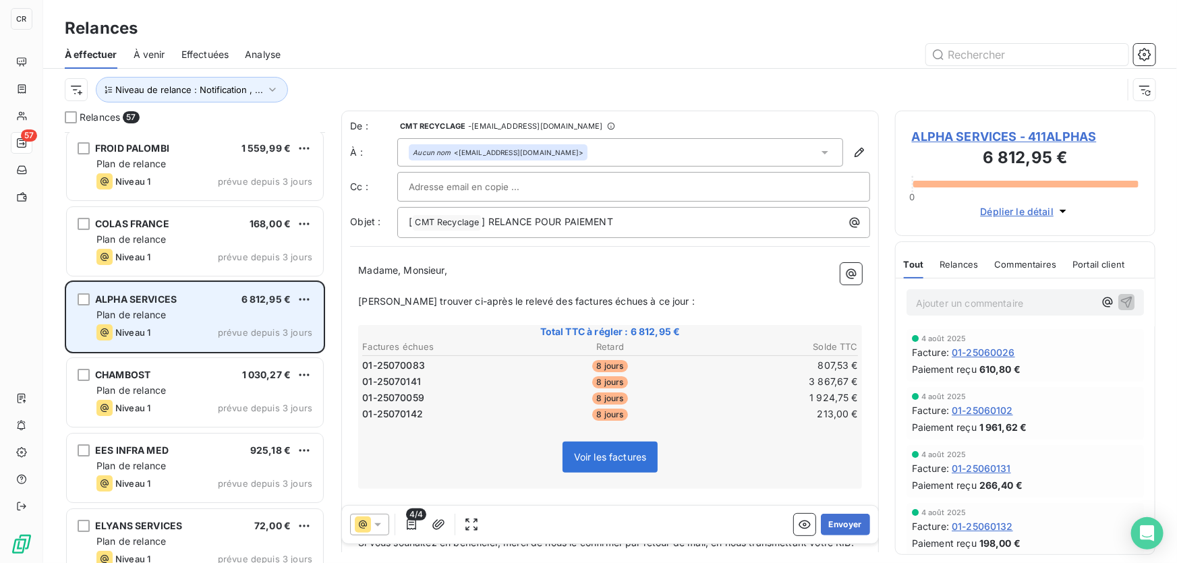
scroll to position [2552, 0]
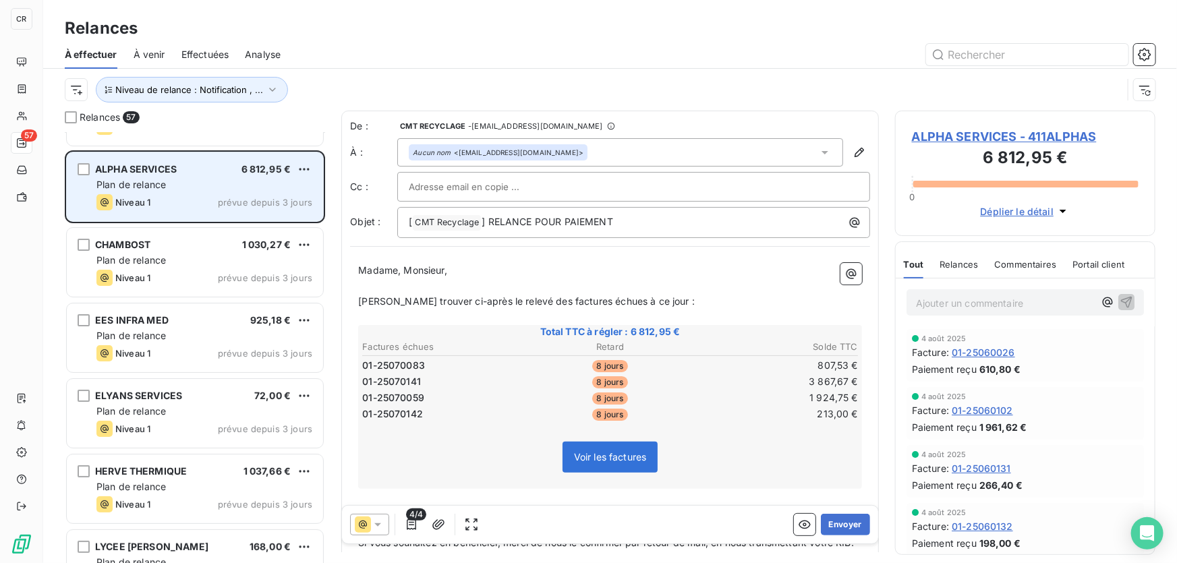
click at [173, 325] on div "EES INFRA MED 925,18 €" at bounding box center [204, 320] width 216 height 12
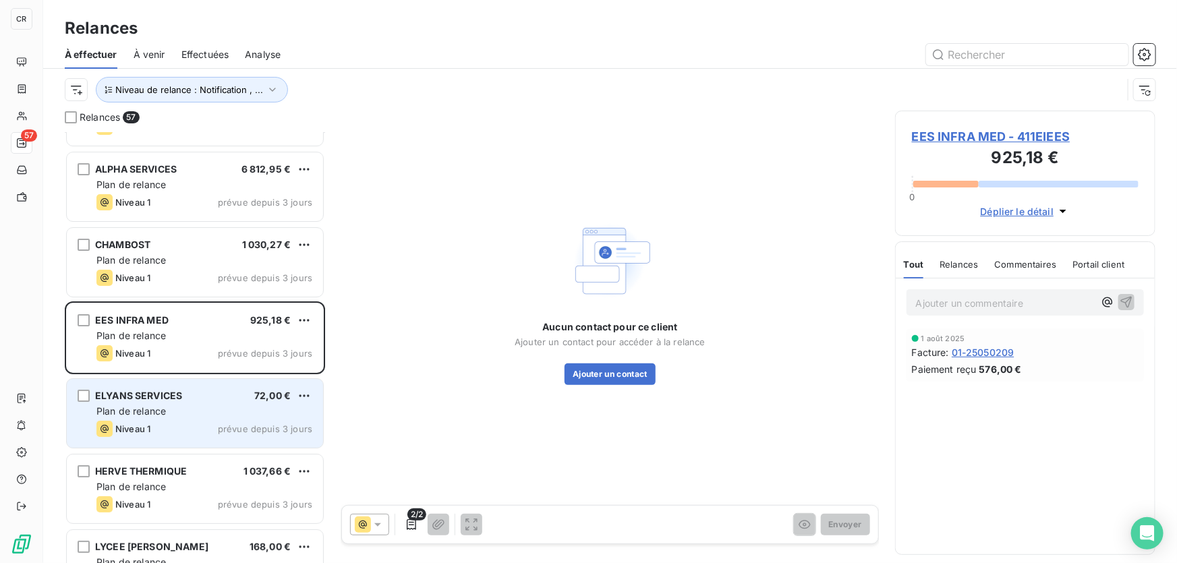
click at [168, 416] on div "Plan de relance" at bounding box center [204, 411] width 216 height 13
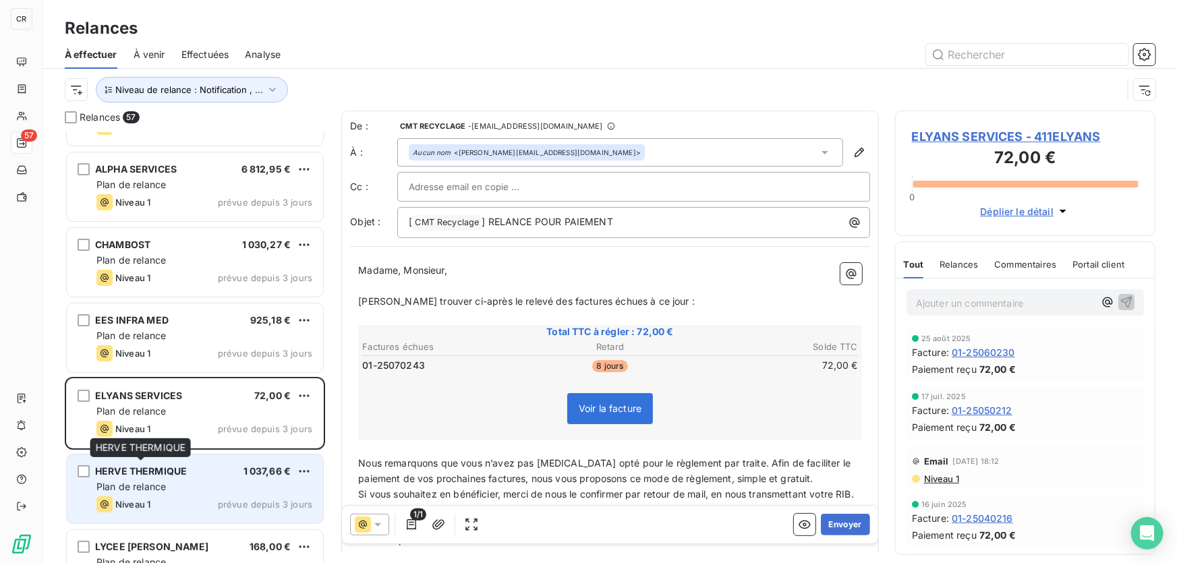
click at [150, 470] on span "HERVE THERMIQUE" at bounding box center [141, 471] width 92 height 11
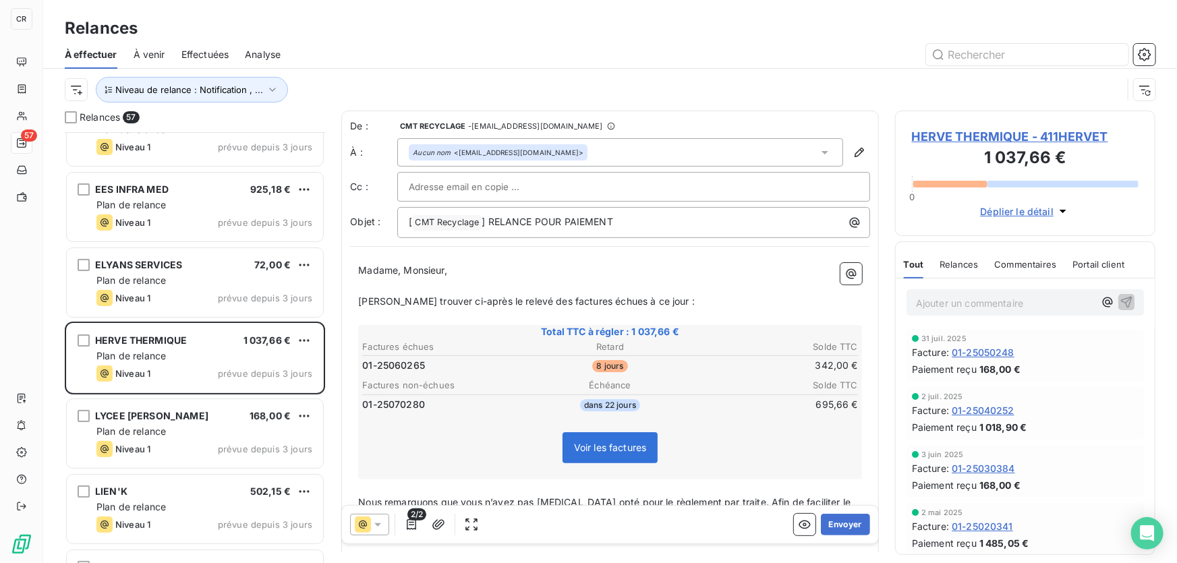
scroll to position [2813, 0]
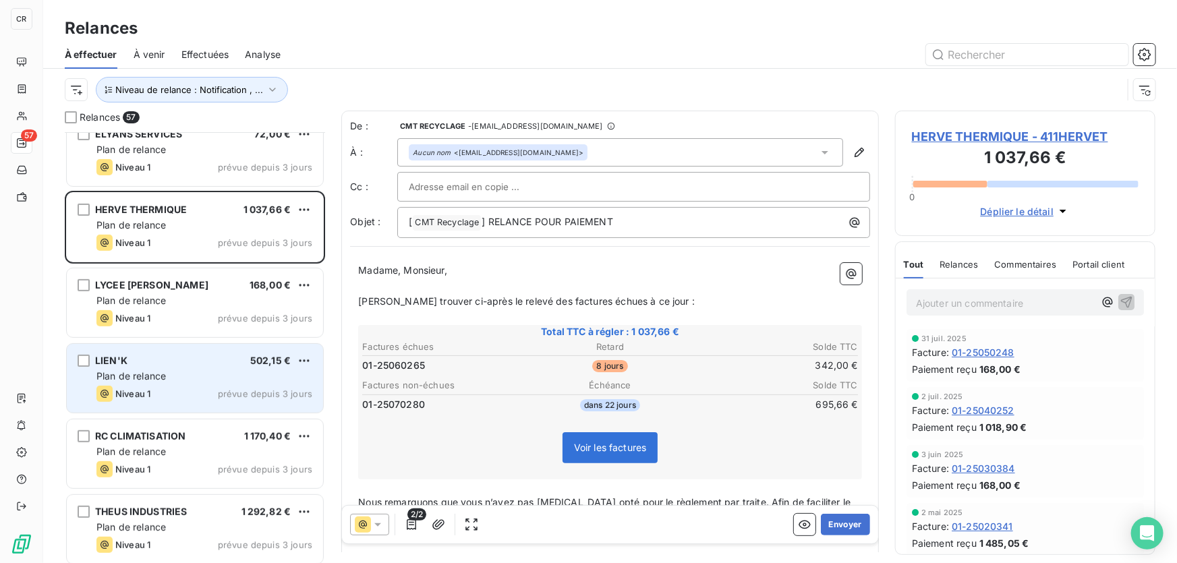
click at [170, 358] on div "LIEN'K 502,15 €" at bounding box center [204, 361] width 216 height 12
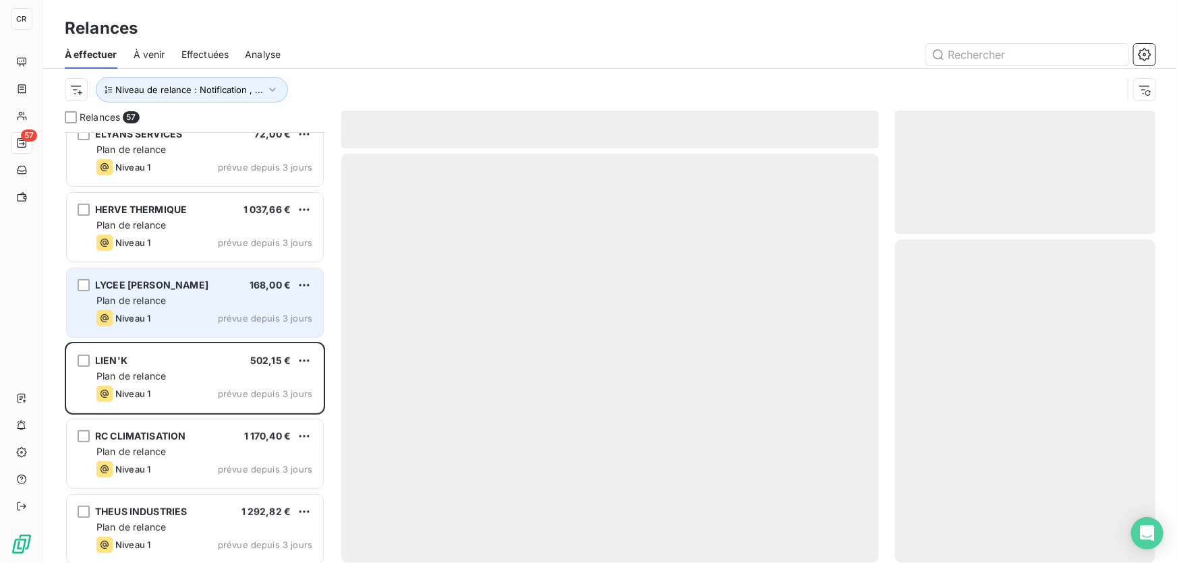
click at [170, 308] on div "LYCEE [PERSON_NAME] 168,00 € Plan de relance Niveau 1 prévue depuis 3 jours" at bounding box center [195, 303] width 256 height 69
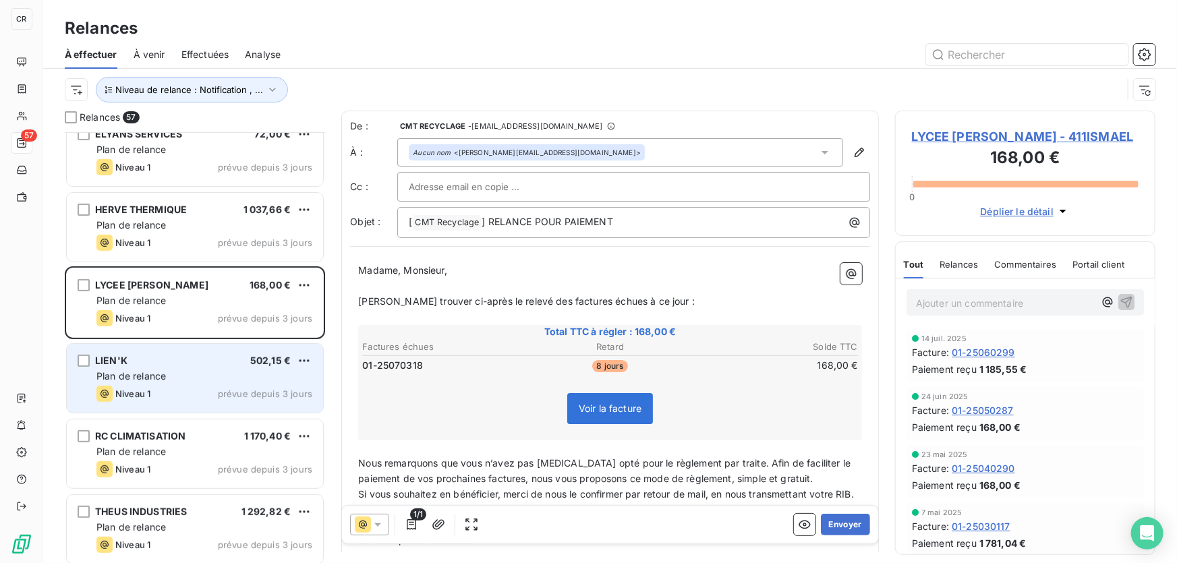
click at [170, 374] on div "Plan de relance" at bounding box center [204, 376] width 216 height 13
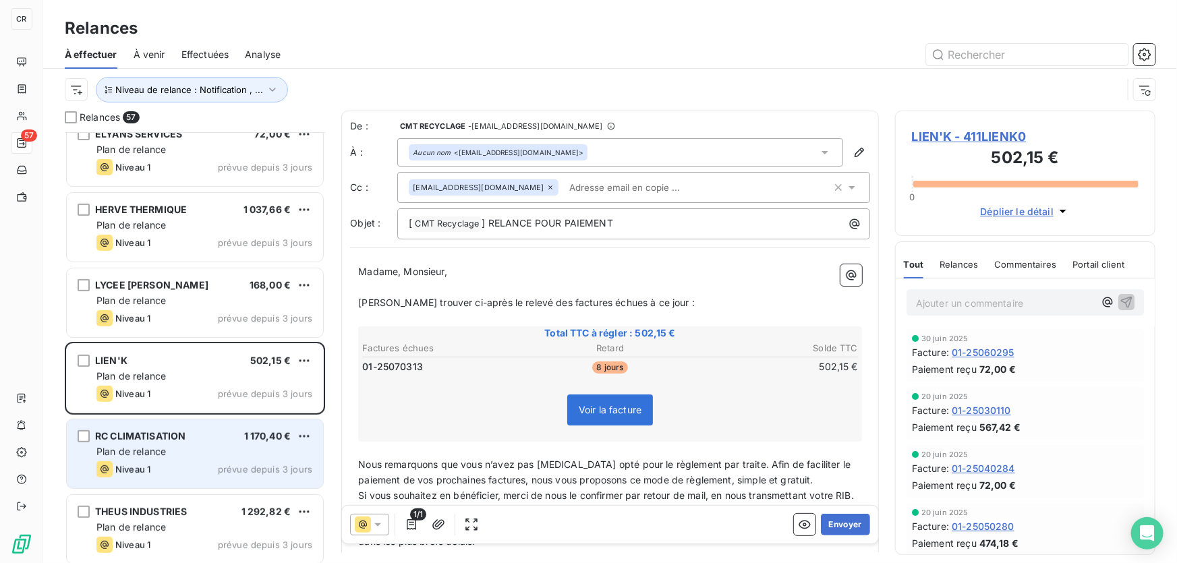
click at [161, 437] on span "RC CLIMATISATION" at bounding box center [140, 435] width 90 height 11
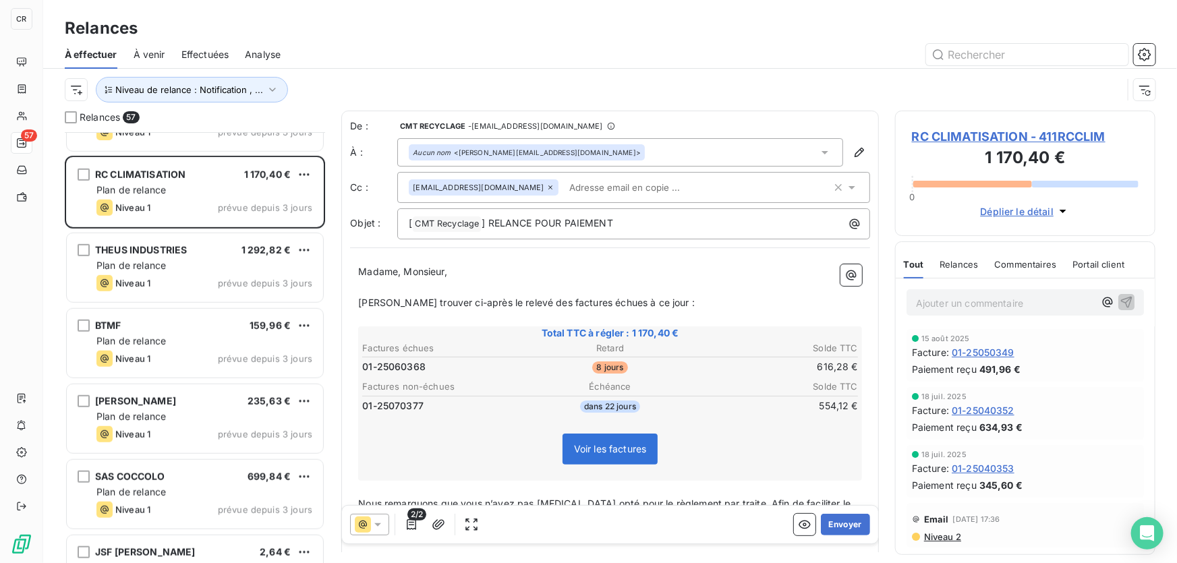
scroll to position [3141, 0]
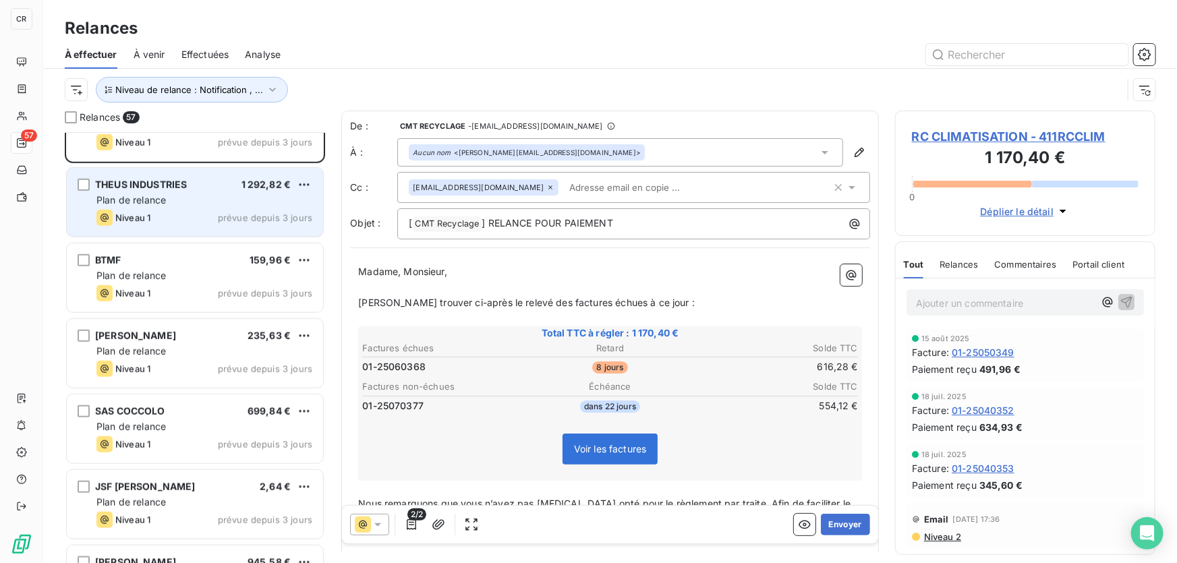
click at [173, 196] on div "Plan de relance" at bounding box center [204, 200] width 216 height 13
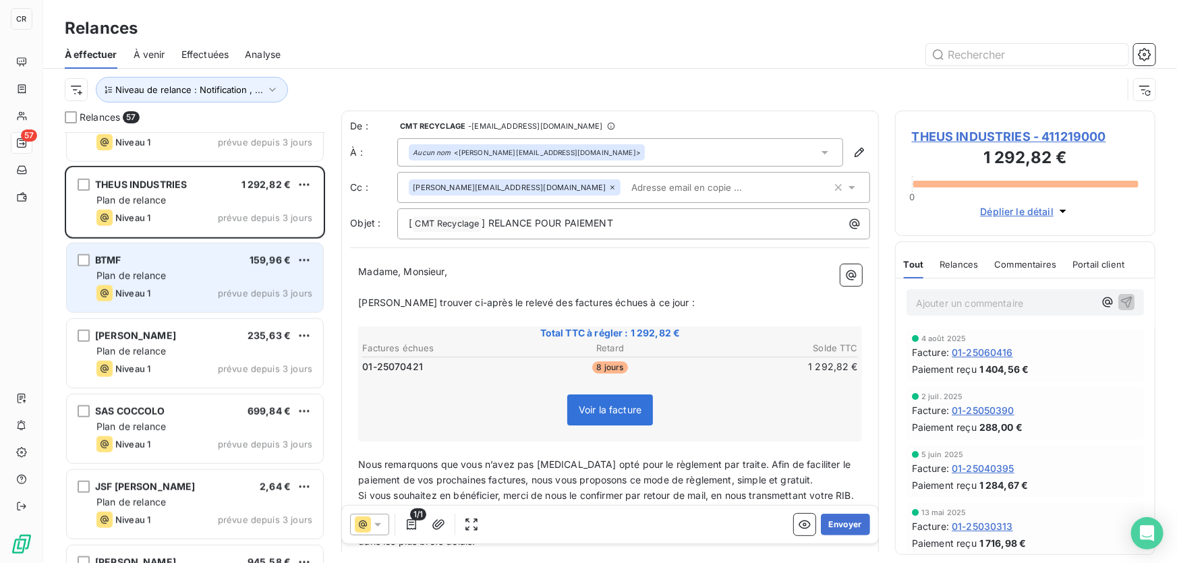
click at [175, 254] on div "BTMF 159,96 €" at bounding box center [204, 260] width 216 height 12
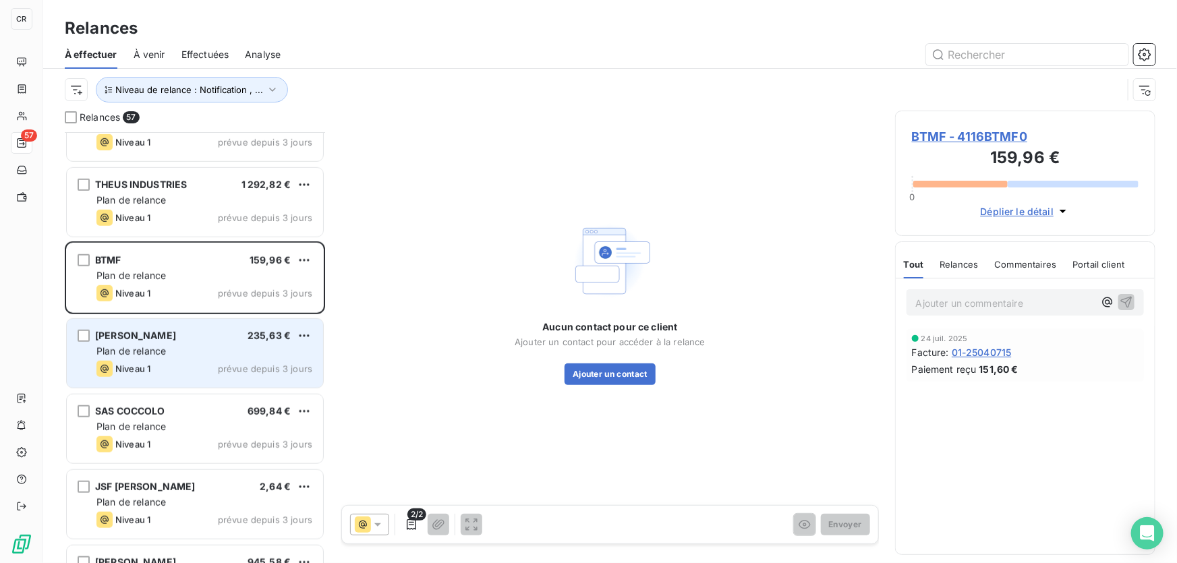
click at [186, 347] on div "Plan de relance" at bounding box center [204, 351] width 216 height 13
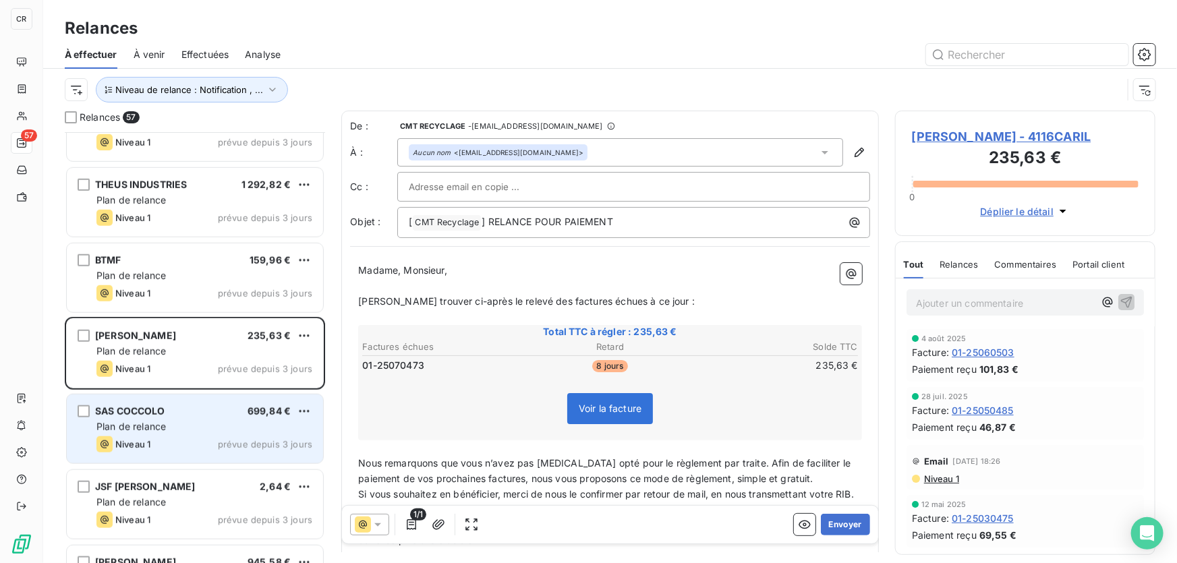
click at [179, 396] on div "SAS COCCOLO 699,84 € Plan de relance Niveau 1 prévue depuis 3 jours" at bounding box center [195, 429] width 256 height 69
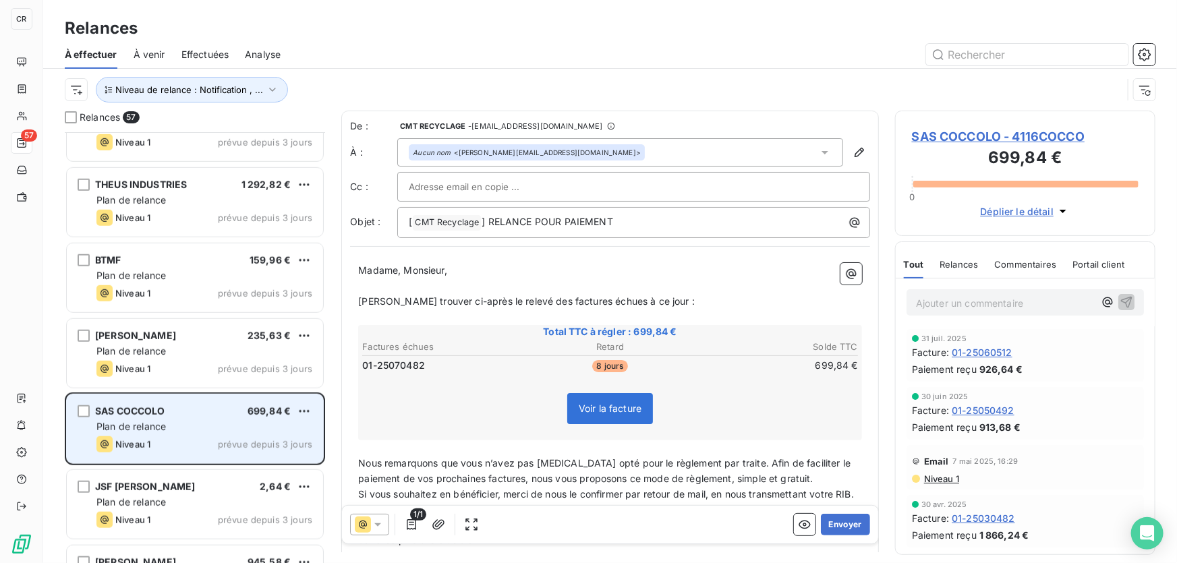
click at [178, 447] on div "Niveau 1 prévue depuis 3 jours" at bounding box center [204, 445] width 216 height 16
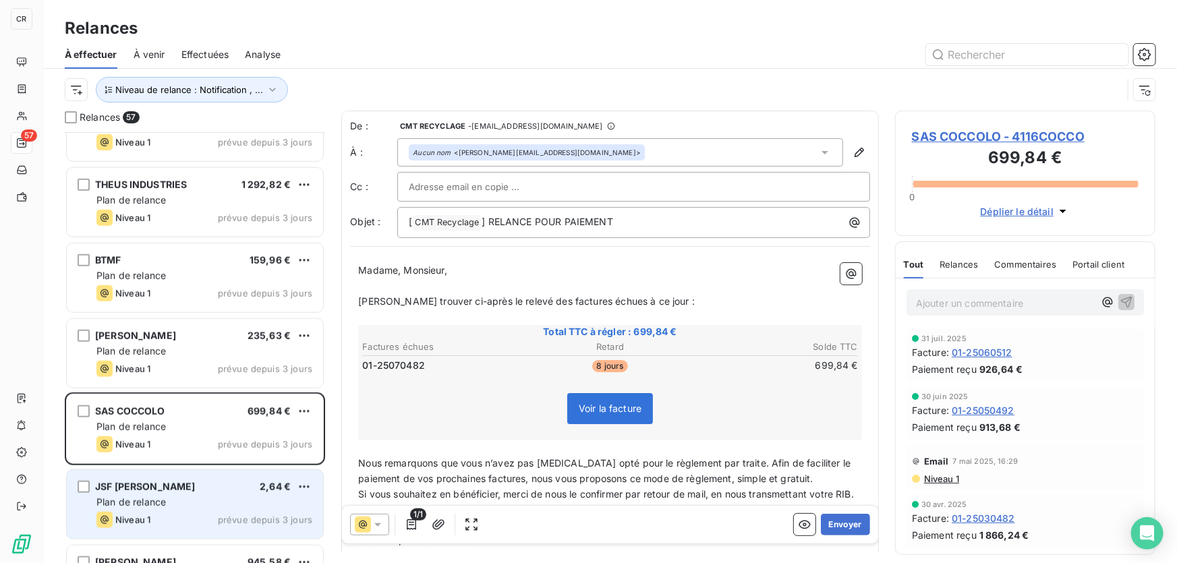
click at [166, 485] on span "JSF [PERSON_NAME]" at bounding box center [145, 486] width 101 height 11
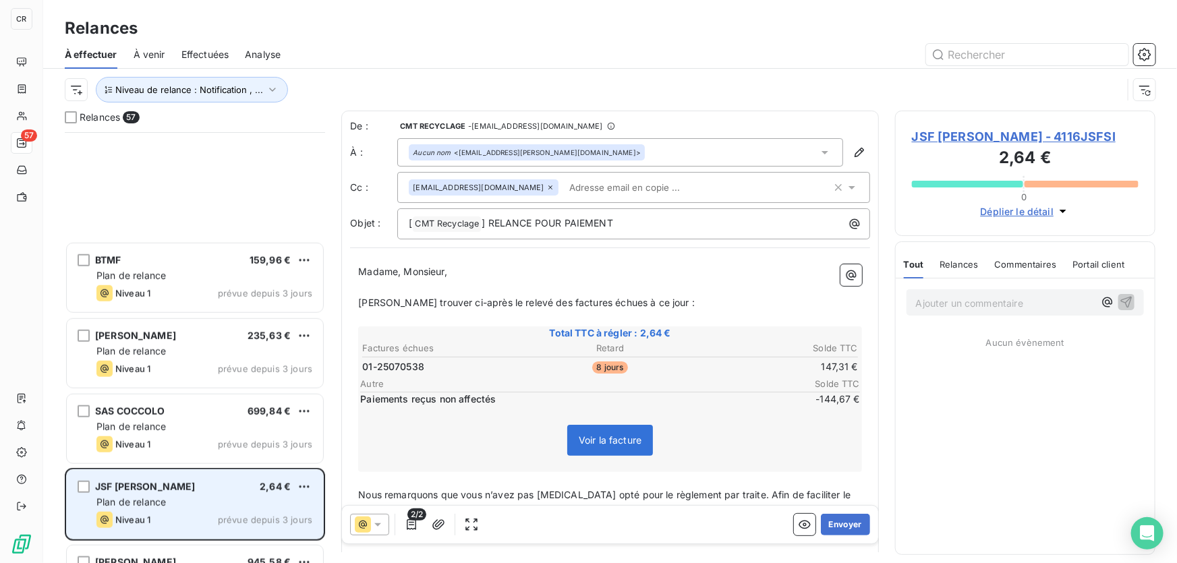
scroll to position [3402, 0]
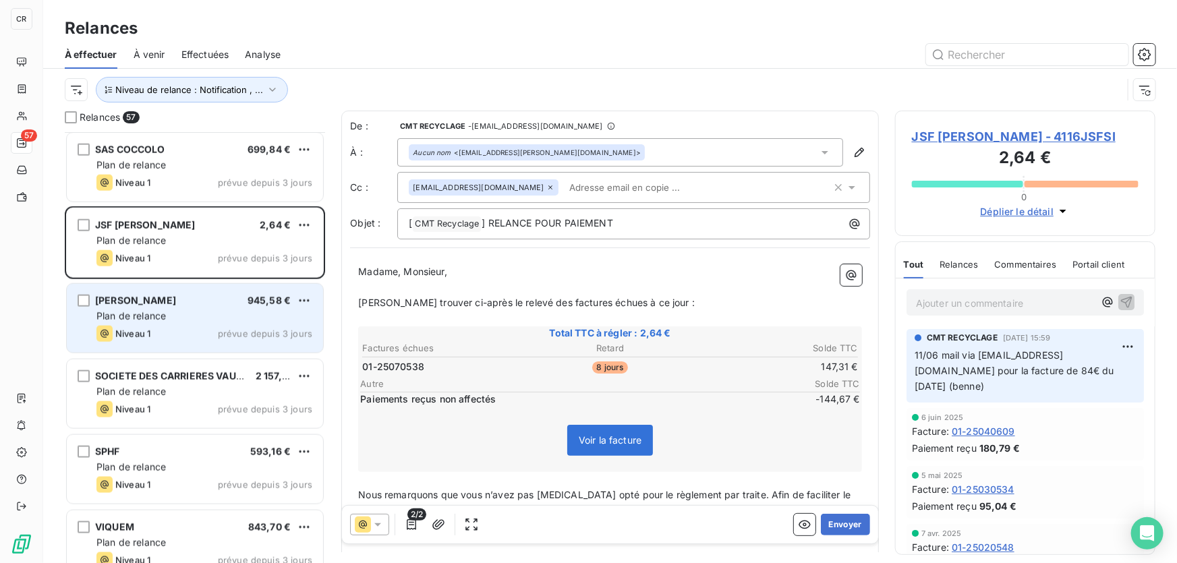
click at [177, 316] on div "Plan de relance" at bounding box center [204, 316] width 216 height 13
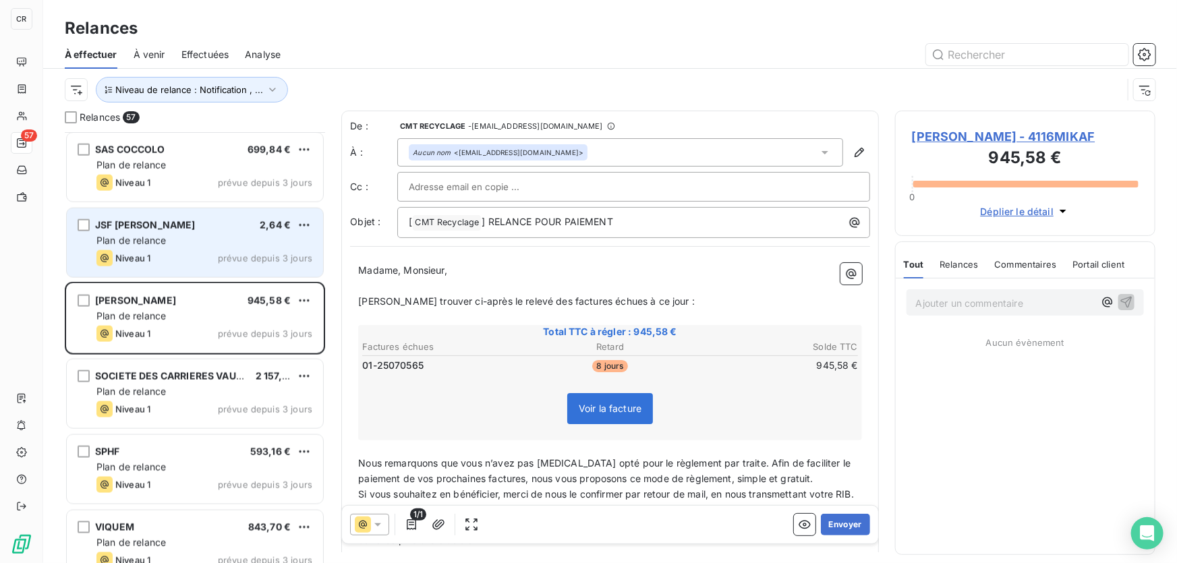
click at [173, 248] on div "JSF [PERSON_NAME] 2,64 € Plan de relance Niveau 1 prévue depuis 3 jours" at bounding box center [195, 242] width 256 height 69
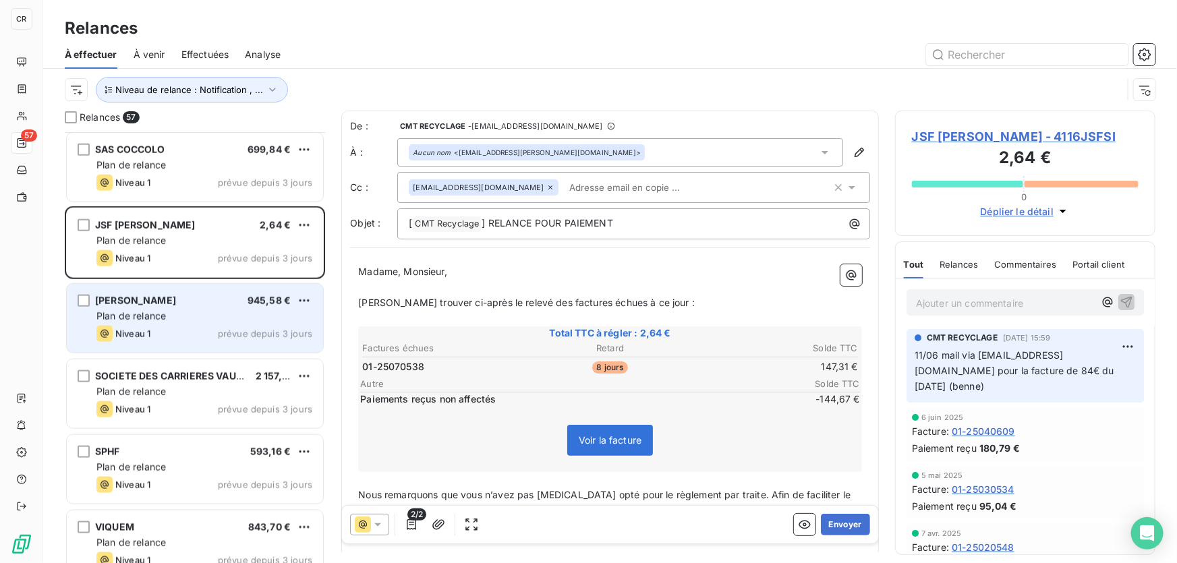
click at [186, 320] on div "Plan de relance" at bounding box center [204, 316] width 216 height 13
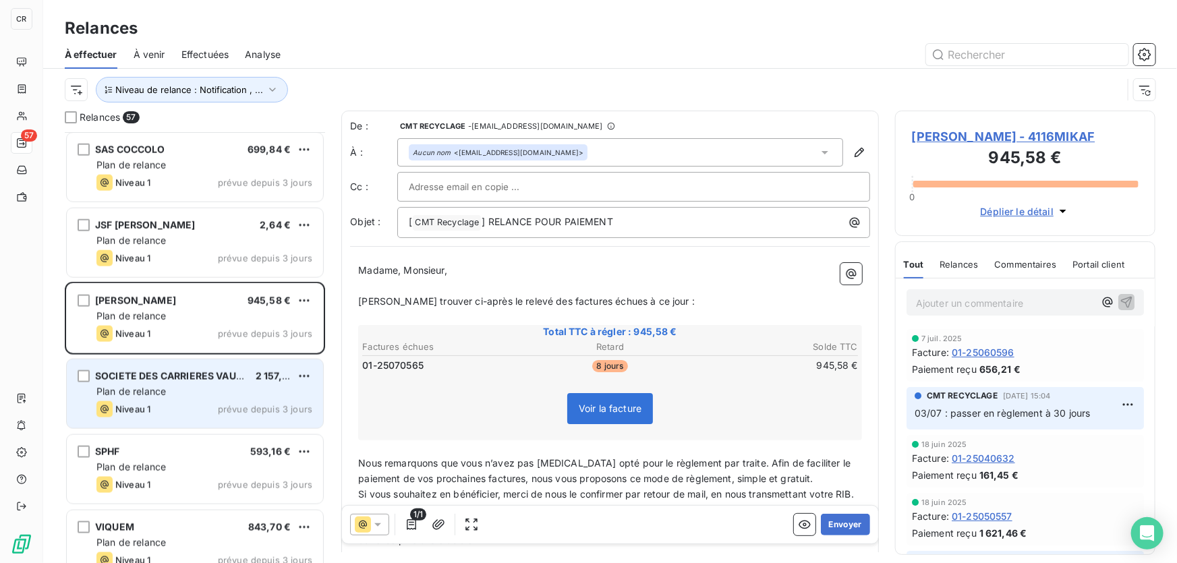
scroll to position [3533, 0]
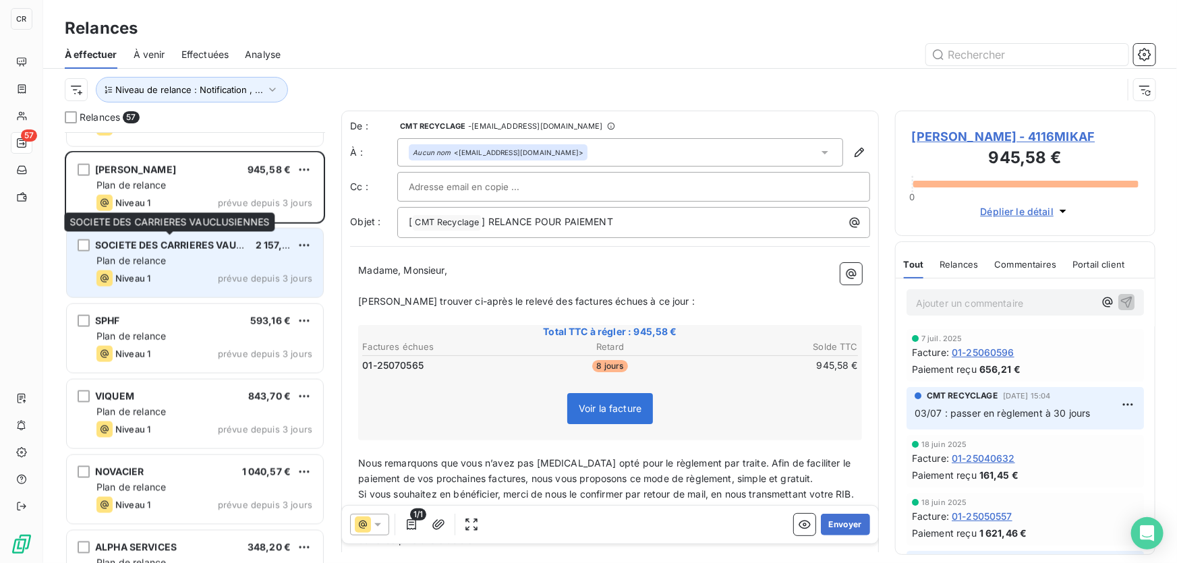
click at [171, 251] on div "SOCIETE DES CARRIERES VAUCLUSIENNES" at bounding box center [170, 245] width 150 height 13
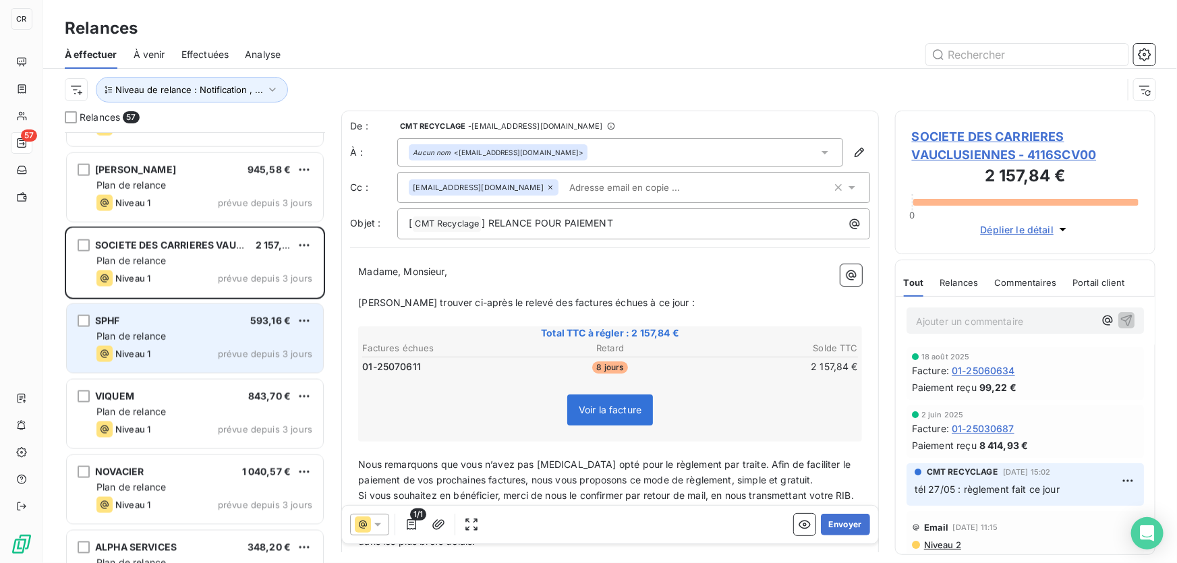
click at [157, 316] on div "SPHF 593,16 €" at bounding box center [204, 321] width 216 height 12
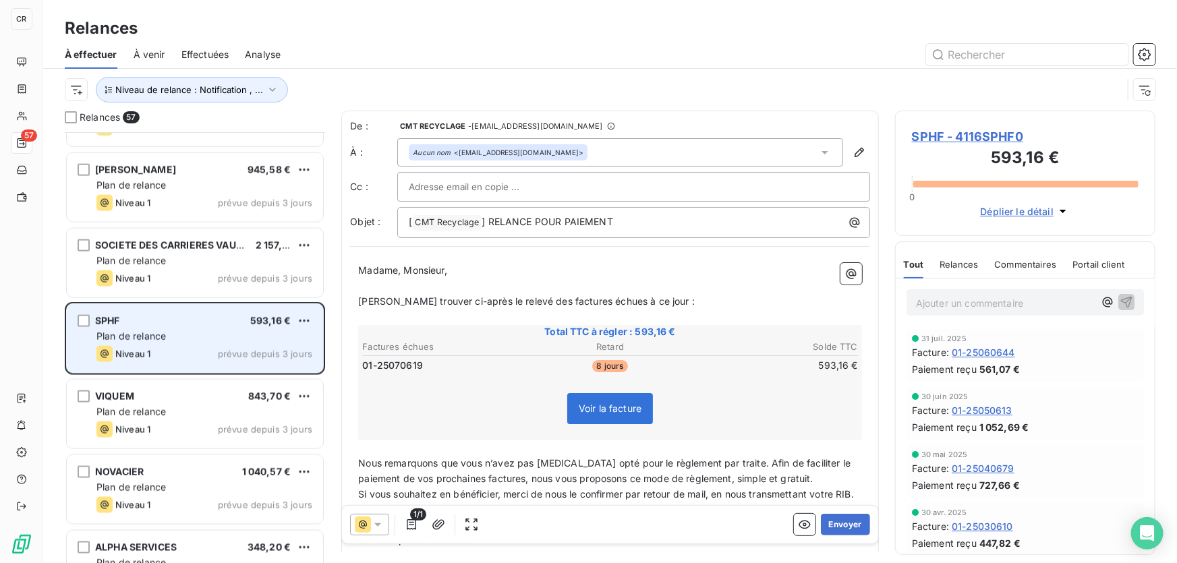
click at [154, 371] on div "SPHF 593,16 € Plan de relance Niveau 1 prévue depuis 3 jours" at bounding box center [195, 338] width 256 height 69
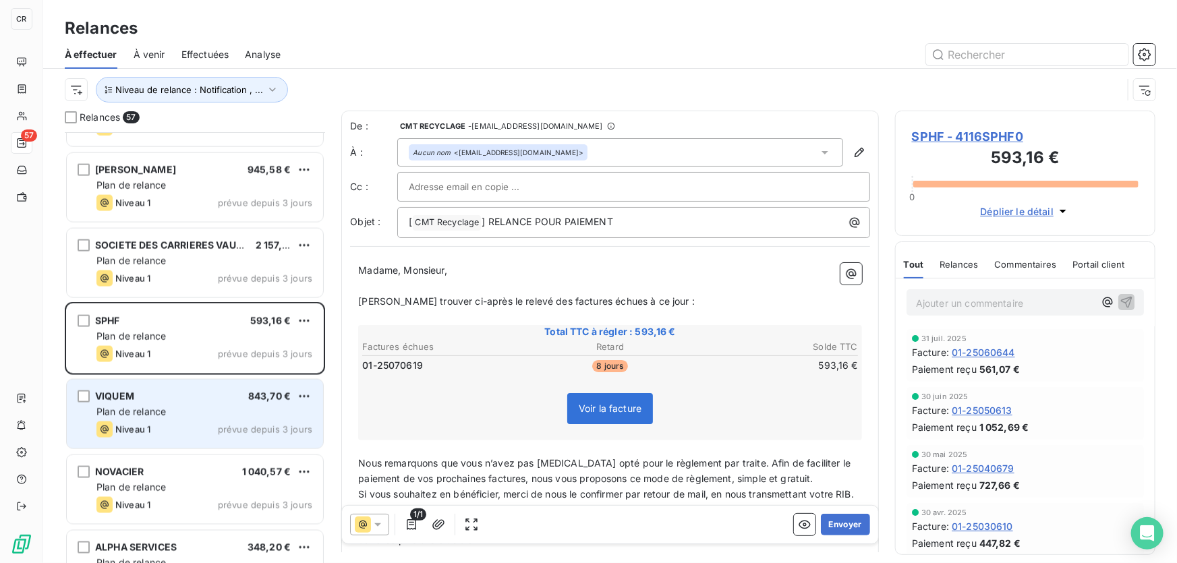
click at [154, 381] on div "VIQUEM 843,70 € Plan de relance Niveau 1 prévue depuis 3 jours" at bounding box center [195, 414] width 256 height 69
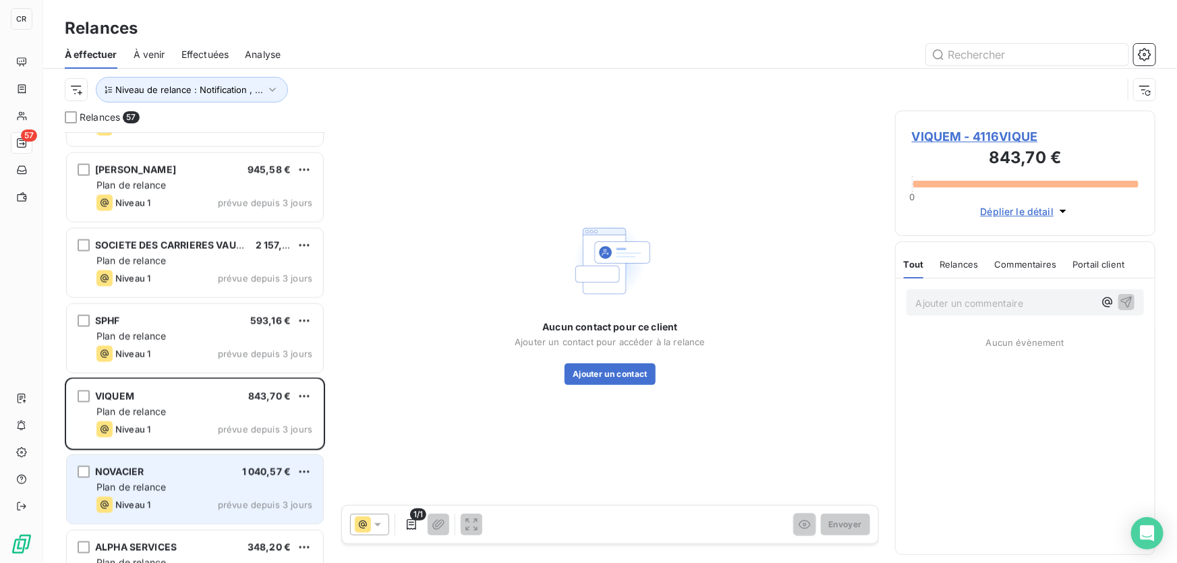
click at [150, 460] on div "NOVACIER 1 040,57 € Plan de relance Niveau 1 prévue depuis 3 jours" at bounding box center [195, 489] width 256 height 69
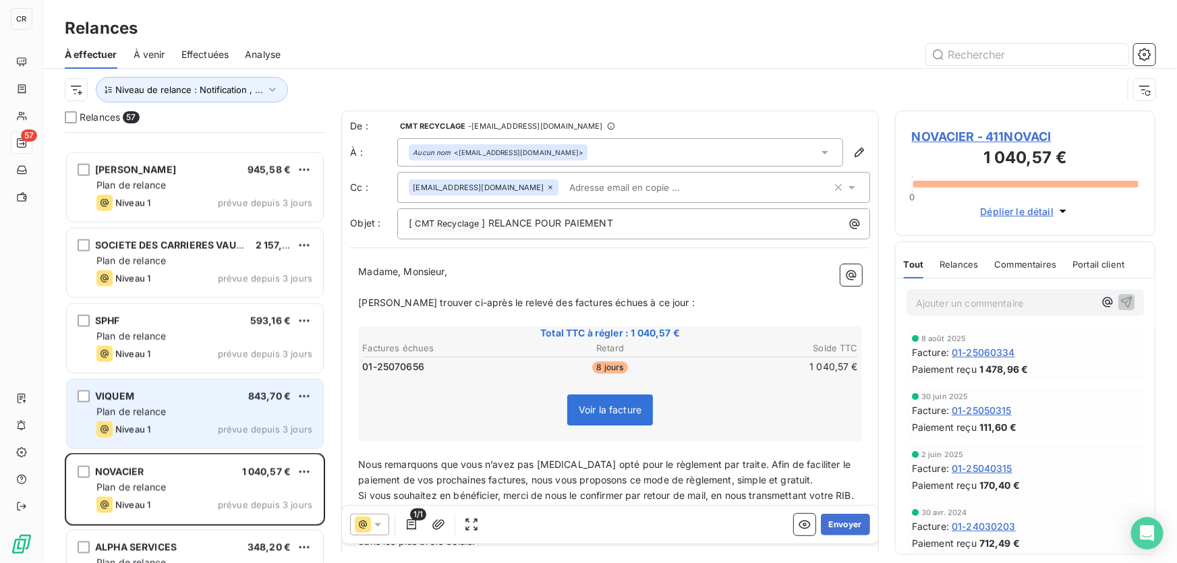
scroll to position [3860, 0]
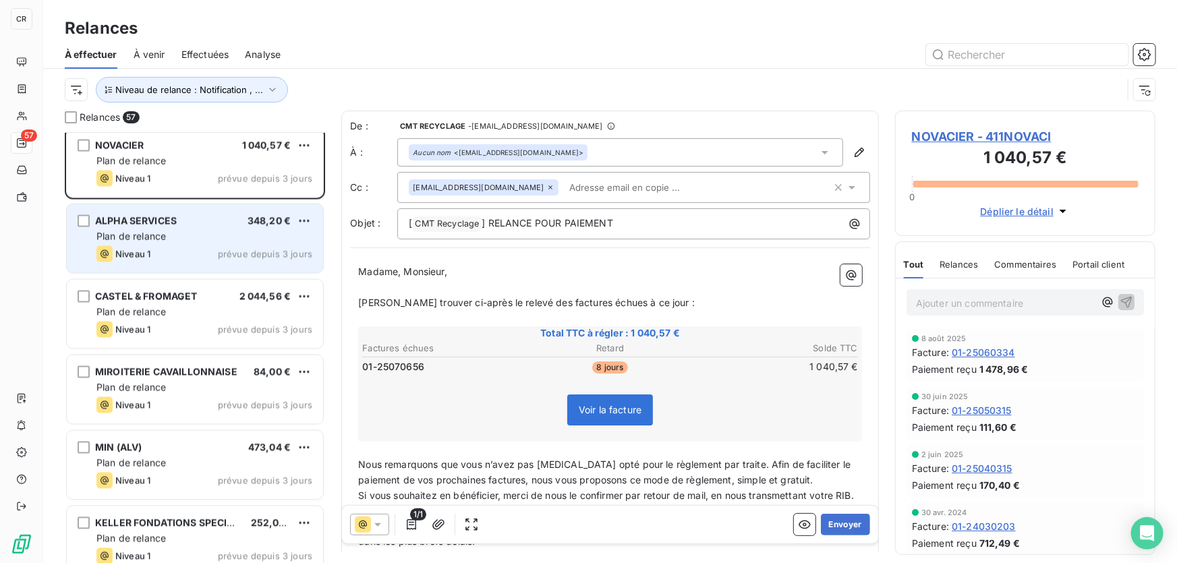
click at [176, 252] on div "Niveau 1 prévue depuis 3 jours" at bounding box center [204, 254] width 216 height 16
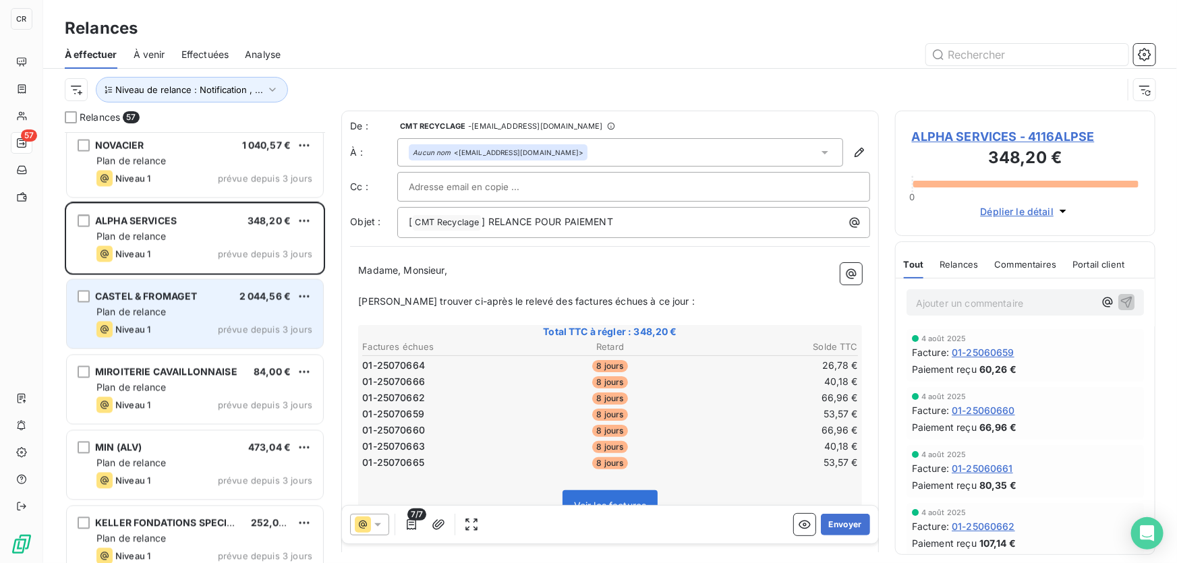
click at [175, 296] on span "CASTEL & FROMAGET" at bounding box center [146, 296] width 103 height 11
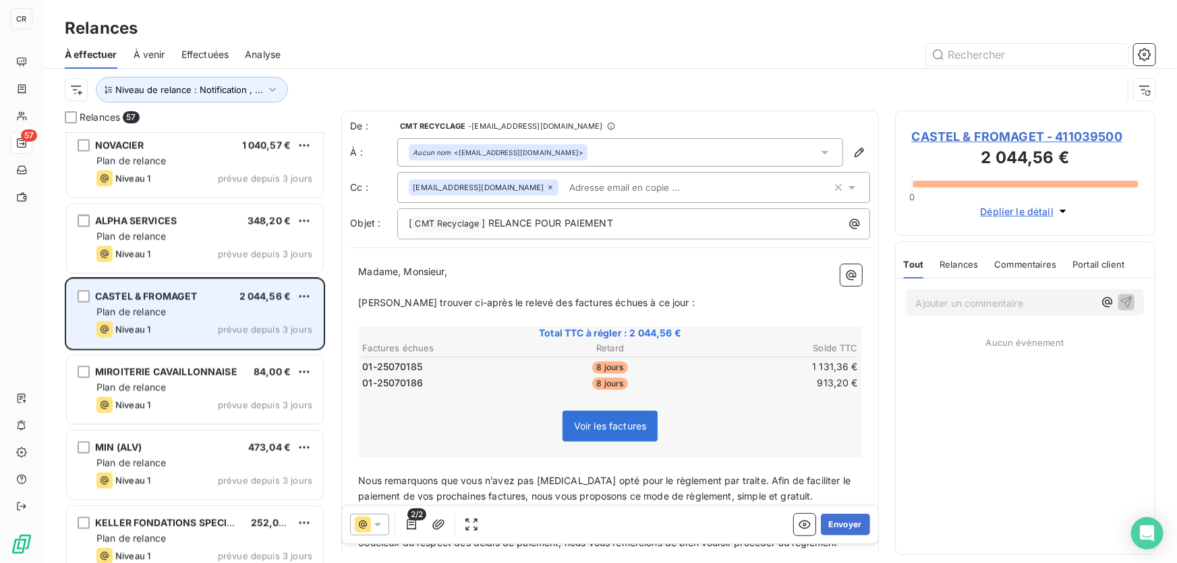
click at [174, 343] on div "CASTEL & FROMAGET 2 044,56 € Plan de relance Niveau 1 prévue depuis 3 jours" at bounding box center [195, 314] width 256 height 69
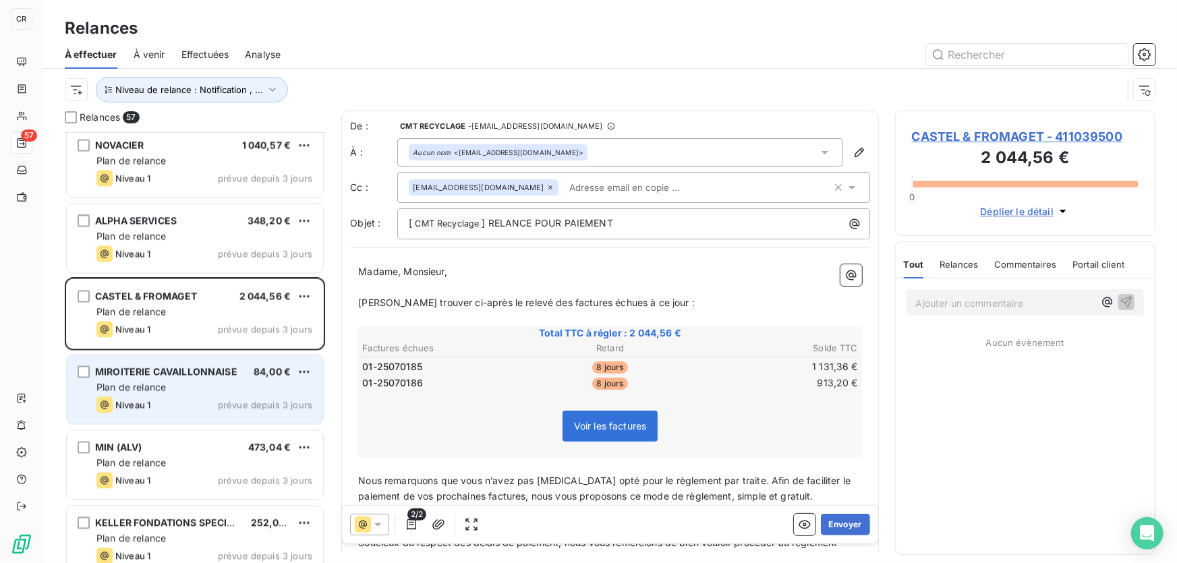
click at [170, 400] on div "Niveau 1 prévue depuis 3 jours" at bounding box center [204, 405] width 216 height 16
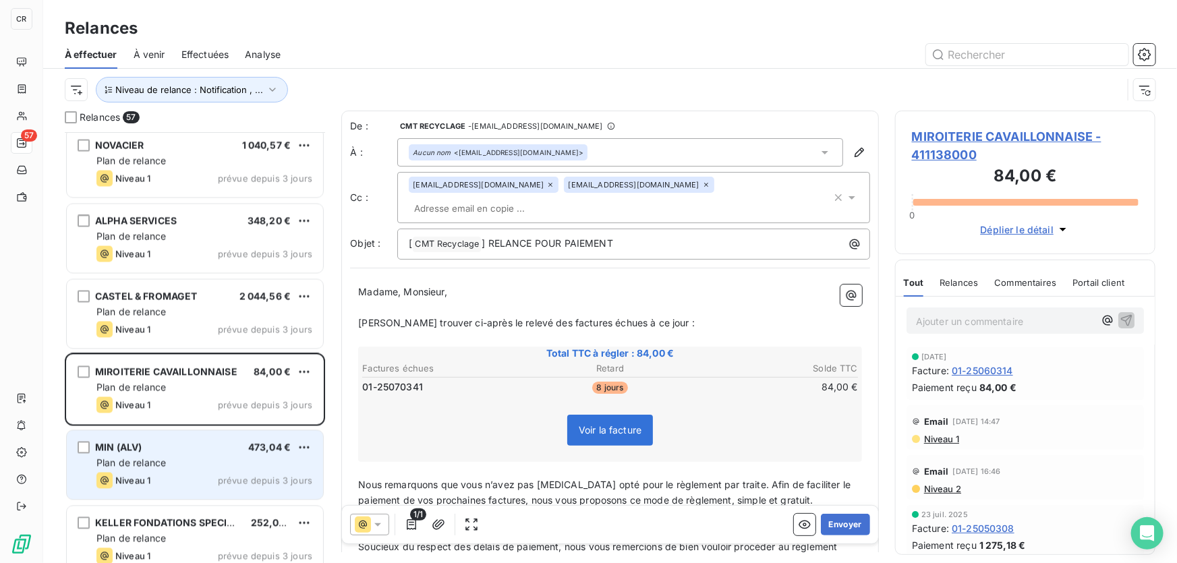
click at [171, 449] on div "MIN (ALV) 473,04 €" at bounding box center [204, 448] width 216 height 12
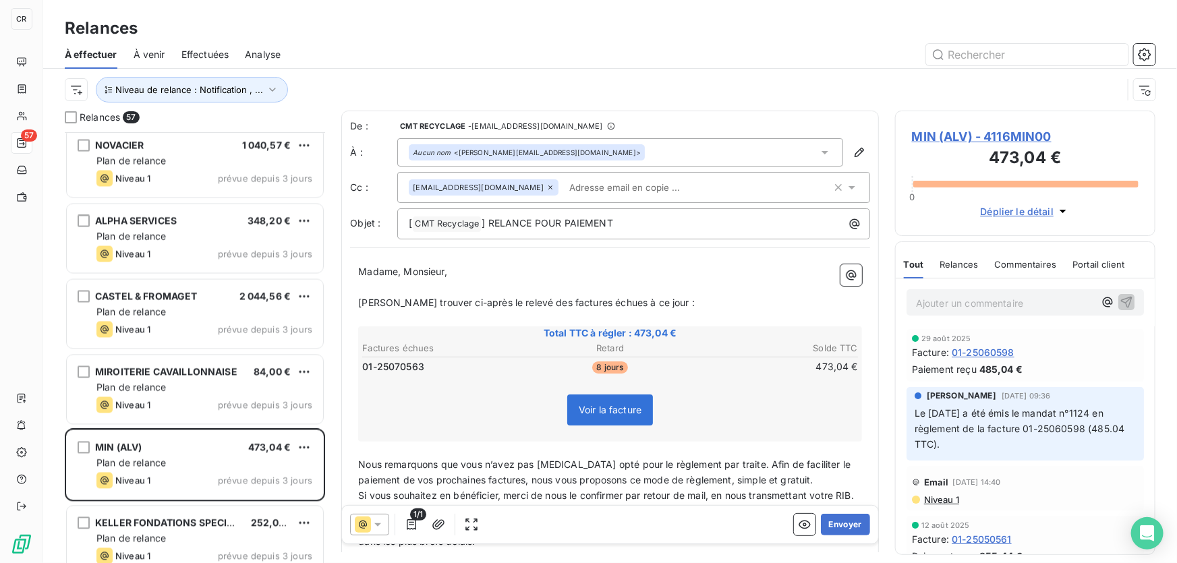
scroll to position [3875, 0]
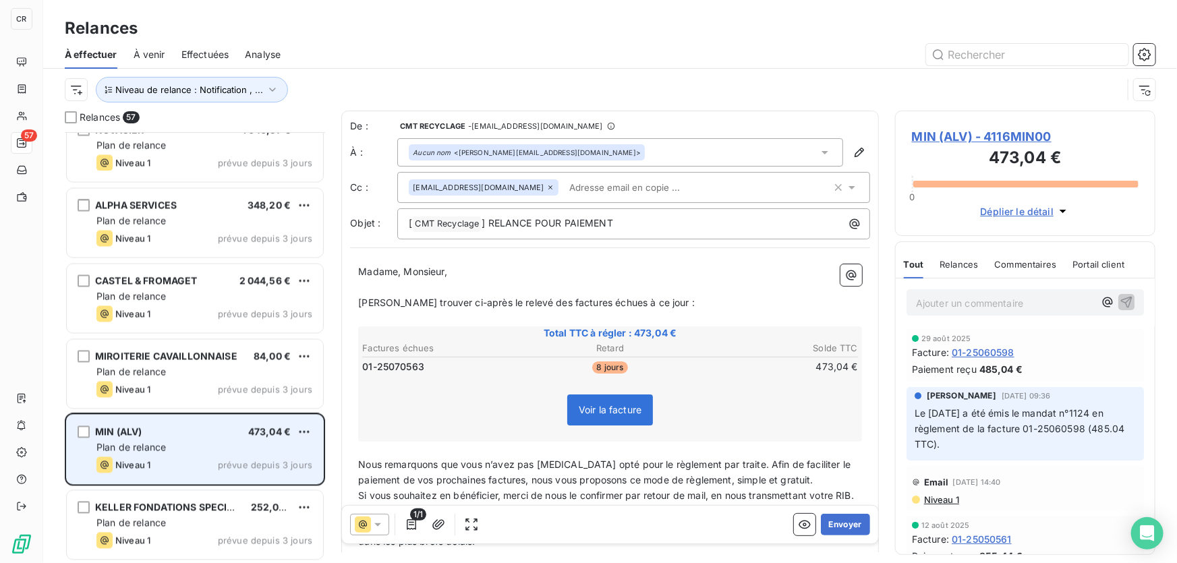
drag, startPoint x: 159, startPoint y: 478, endPoint x: 165, endPoint y: 474, distance: 7.7
click at [160, 476] on div "MIN (ALV) 473,04 € Plan de relance Niveau 1 prévue depuis 3 jours" at bounding box center [195, 450] width 256 height 69
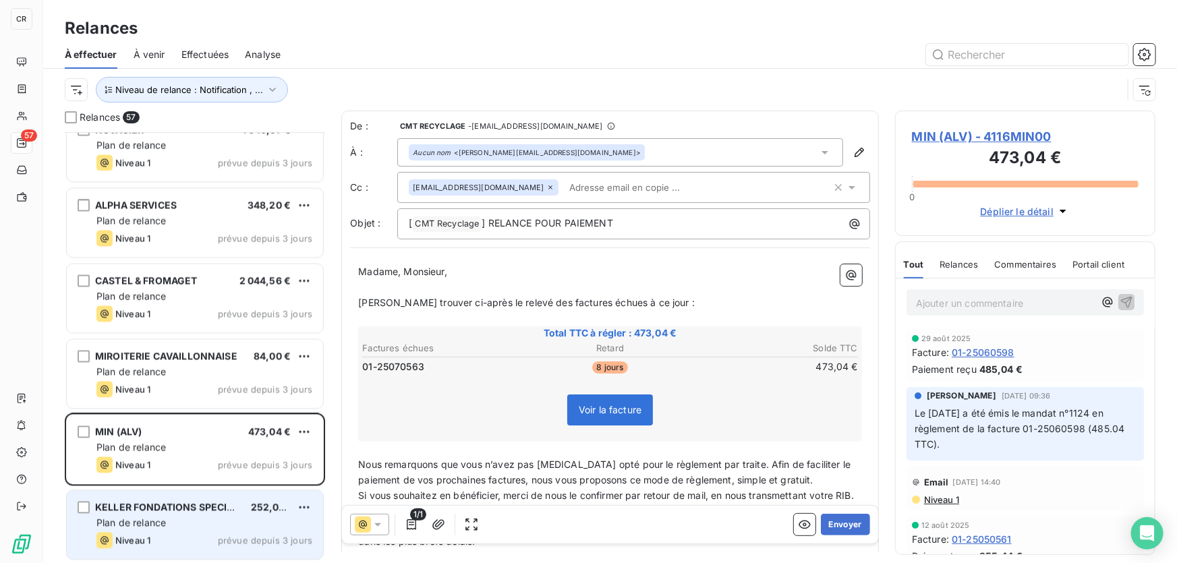
click at [169, 526] on div "Plan de relance" at bounding box center [204, 523] width 216 height 13
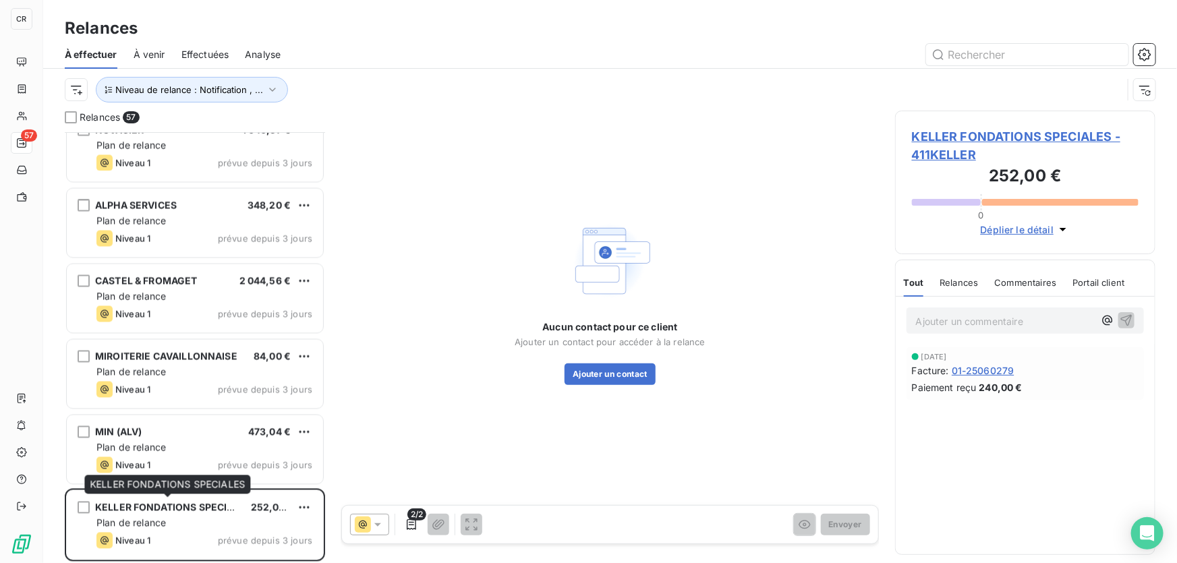
click at [175, 487] on span "KELLER FONDATIONS SPECIALES" at bounding box center [167, 484] width 155 height 11
click at [72, 115] on div at bounding box center [71, 117] width 12 height 12
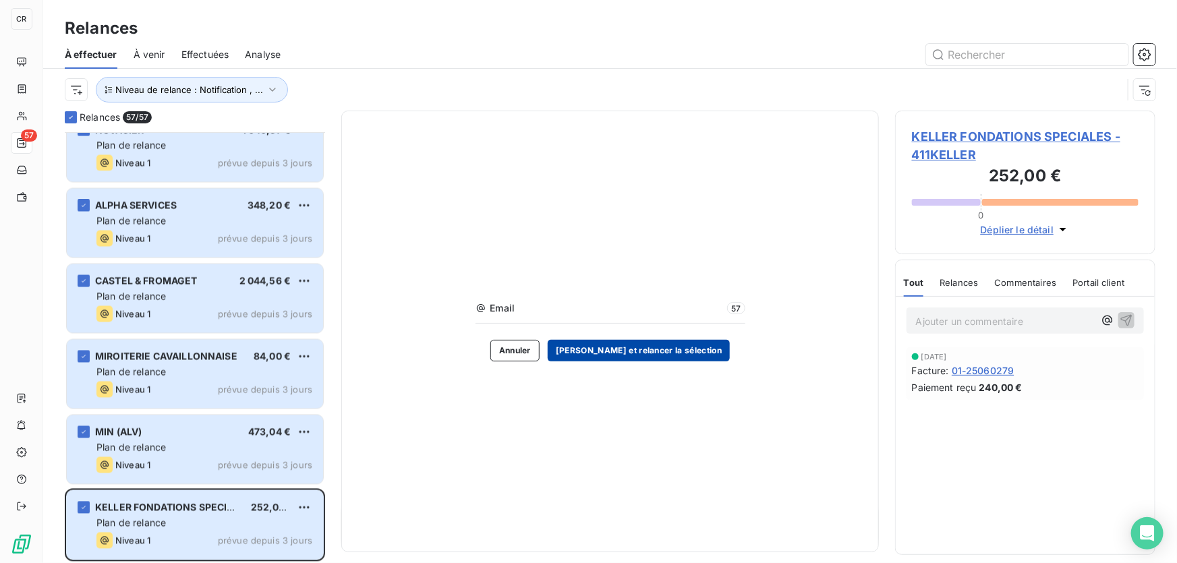
click at [640, 347] on button "[PERSON_NAME] et relancer la sélection" at bounding box center [639, 351] width 182 height 22
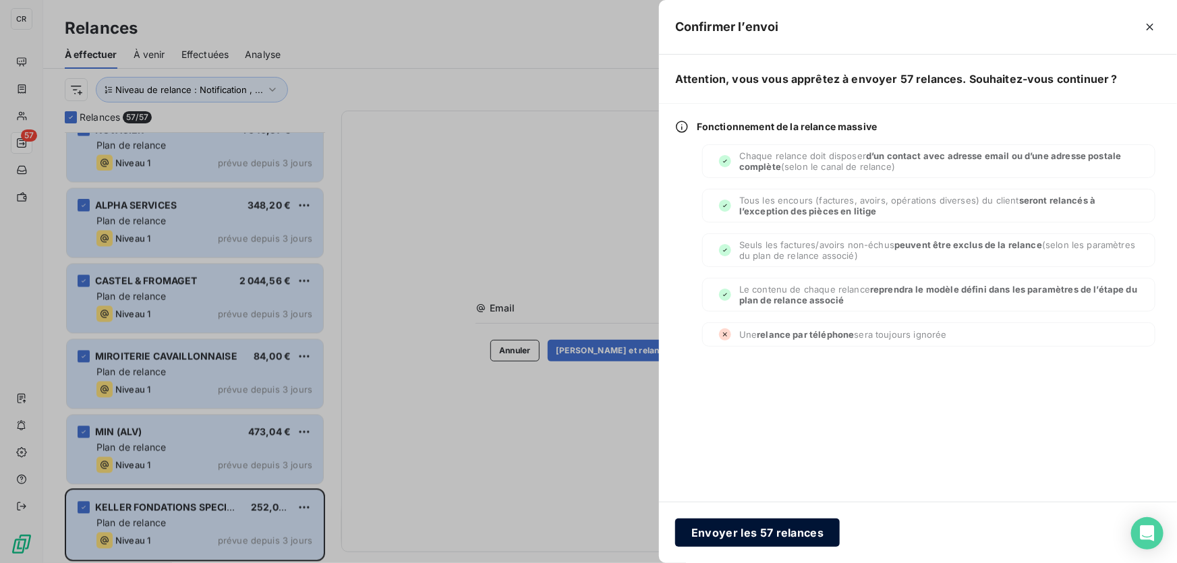
click at [770, 533] on button "Envoyer les 57 relances" at bounding box center [757, 533] width 165 height 28
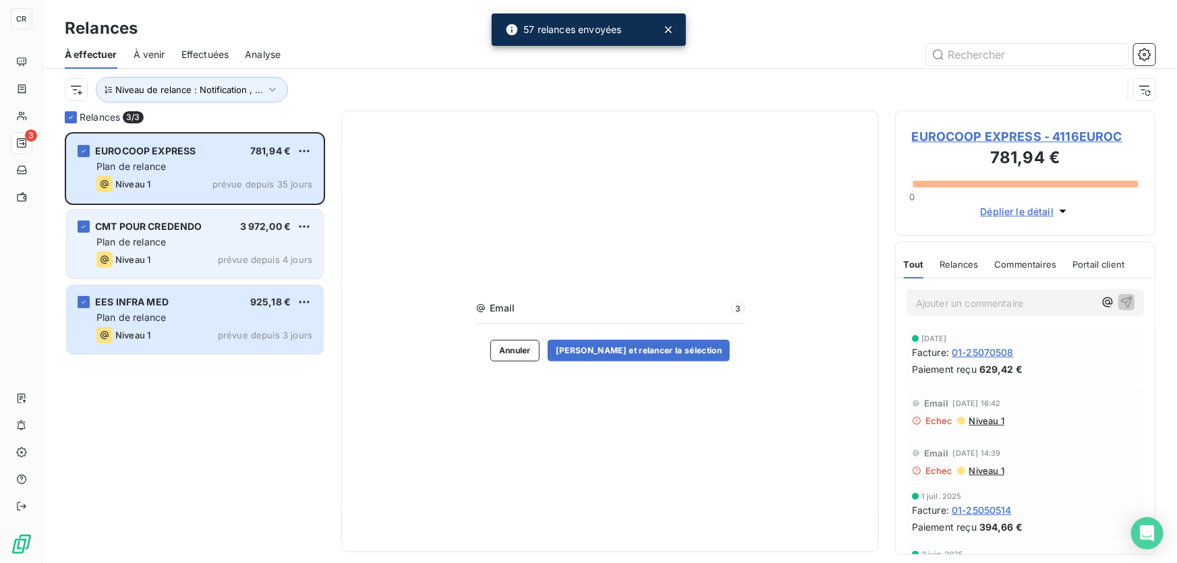
click at [196, 256] on div "Niveau 1 prévue depuis 4 jours" at bounding box center [204, 260] width 216 height 16
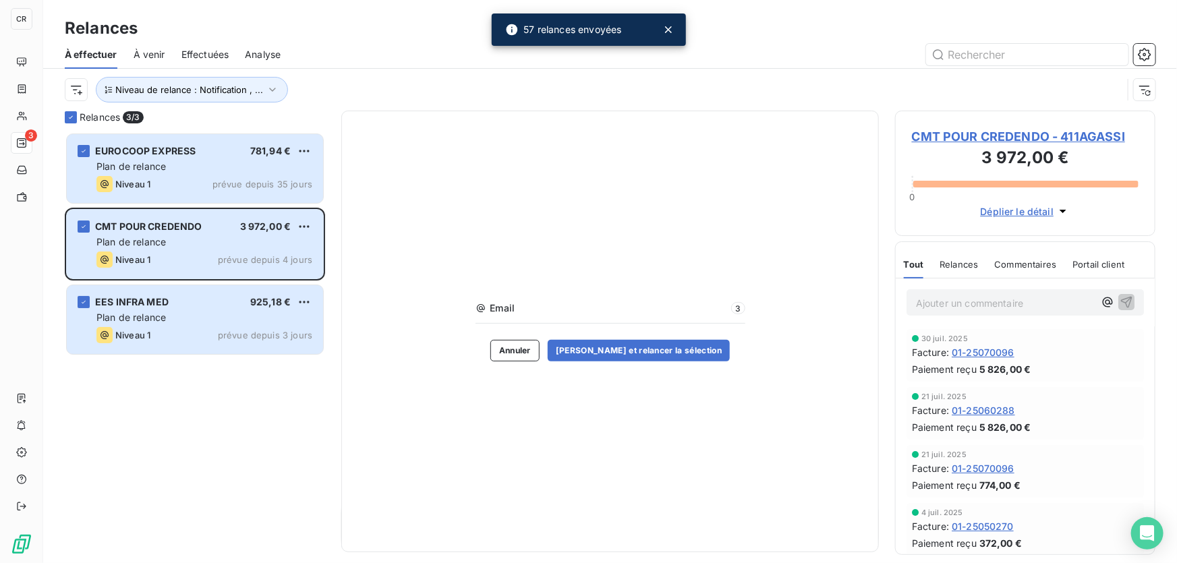
drag, startPoint x: 188, startPoint y: 400, endPoint x: 179, endPoint y: 364, distance: 37.6
click at [188, 399] on div "EUROCOOP EXPRESS 781,94 € Plan de relance Niveau 1 prévue depuis 35 jours CMT P…" at bounding box center [195, 348] width 260 height 432
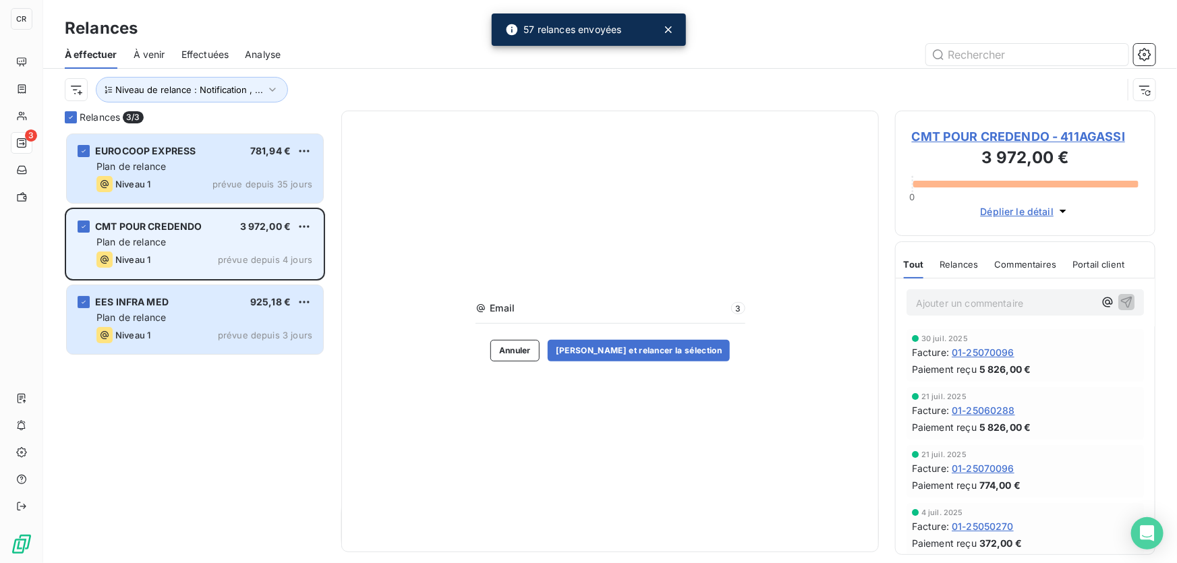
click at [183, 256] on div "Niveau 1 prévue depuis 4 jours" at bounding box center [204, 260] width 216 height 16
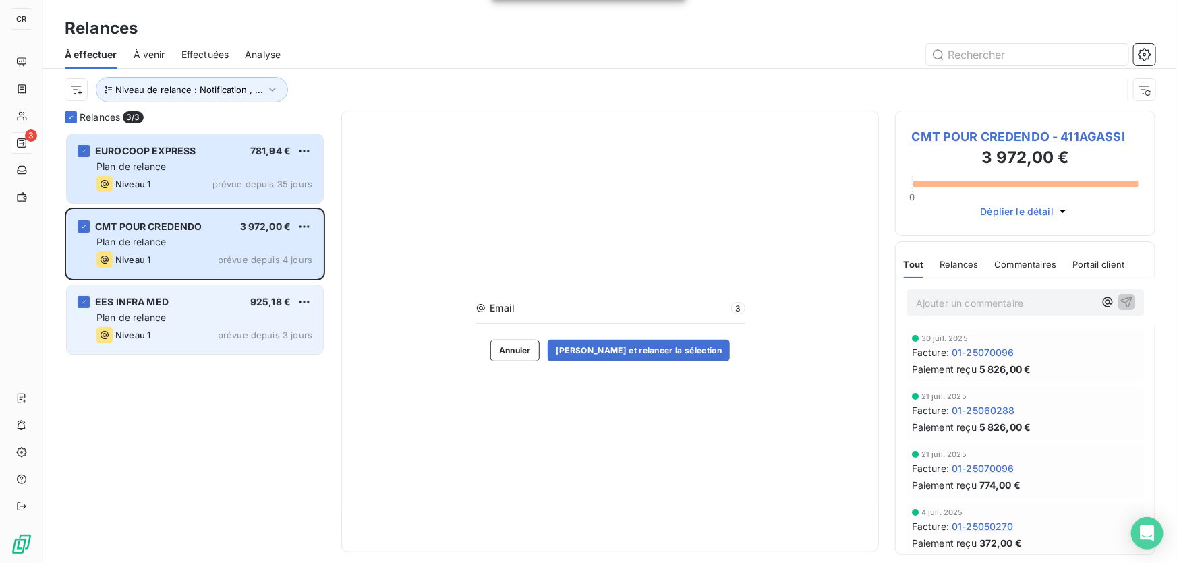
click at [172, 329] on div "Niveau 1 prévue depuis 3 jours" at bounding box center [204, 335] width 216 height 16
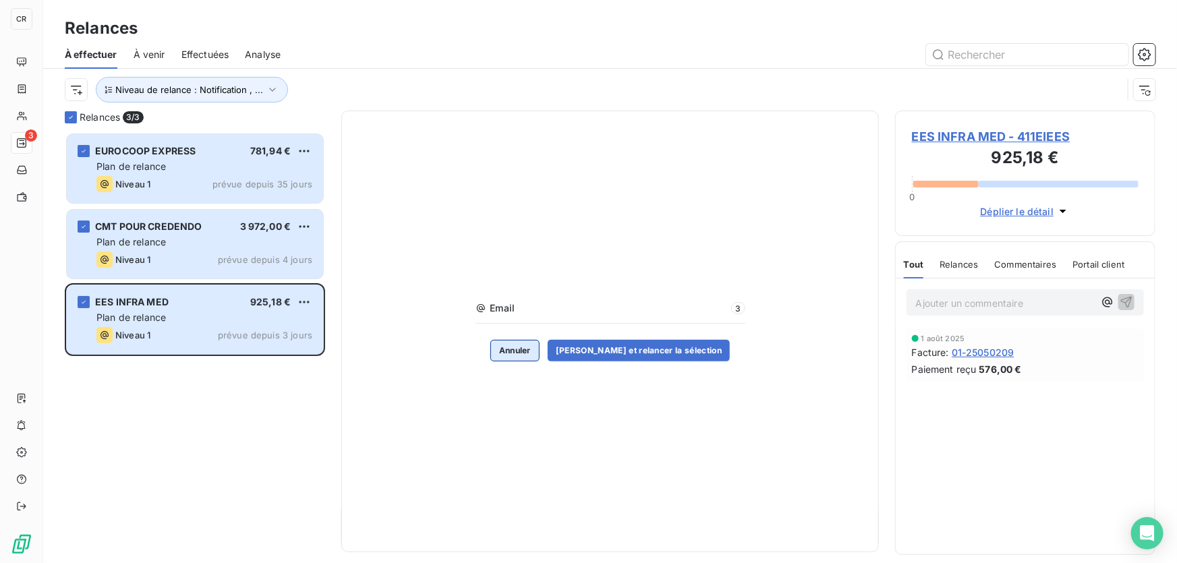
click at [533, 355] on button "Annuler" at bounding box center [514, 351] width 49 height 22
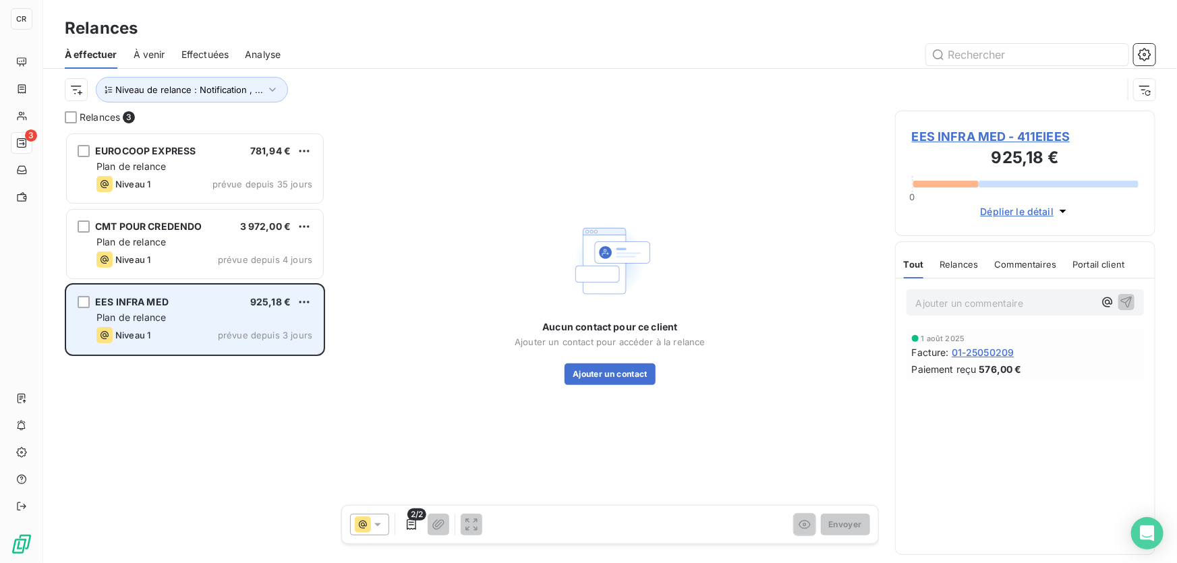
click at [223, 323] on div "Plan de relance" at bounding box center [204, 317] width 216 height 13
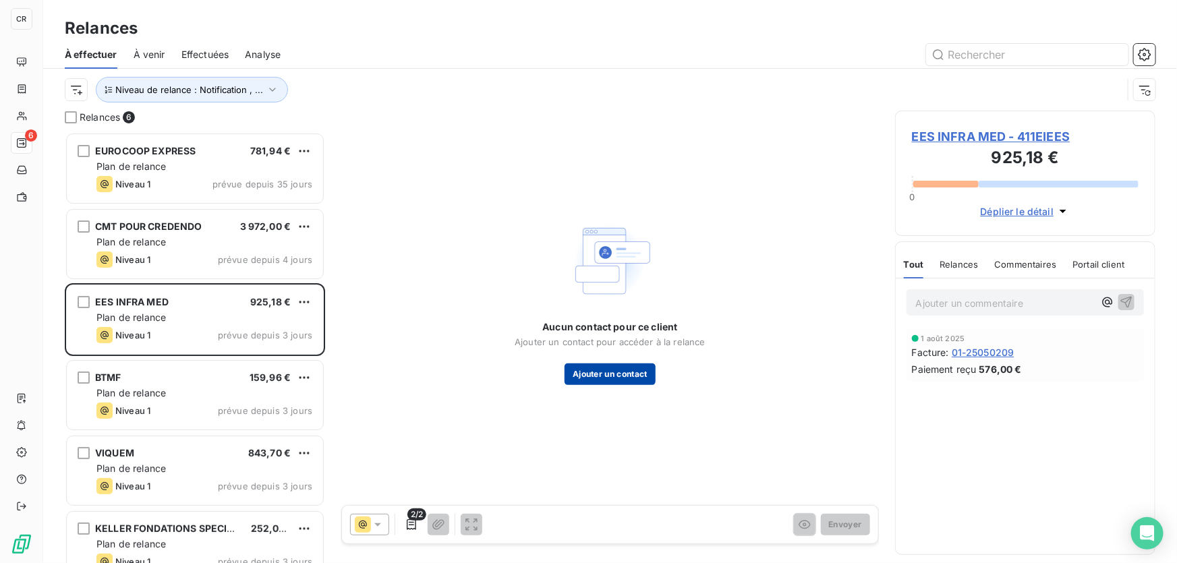
click at [602, 374] on button "Ajouter un contact" at bounding box center [610, 375] width 91 height 22
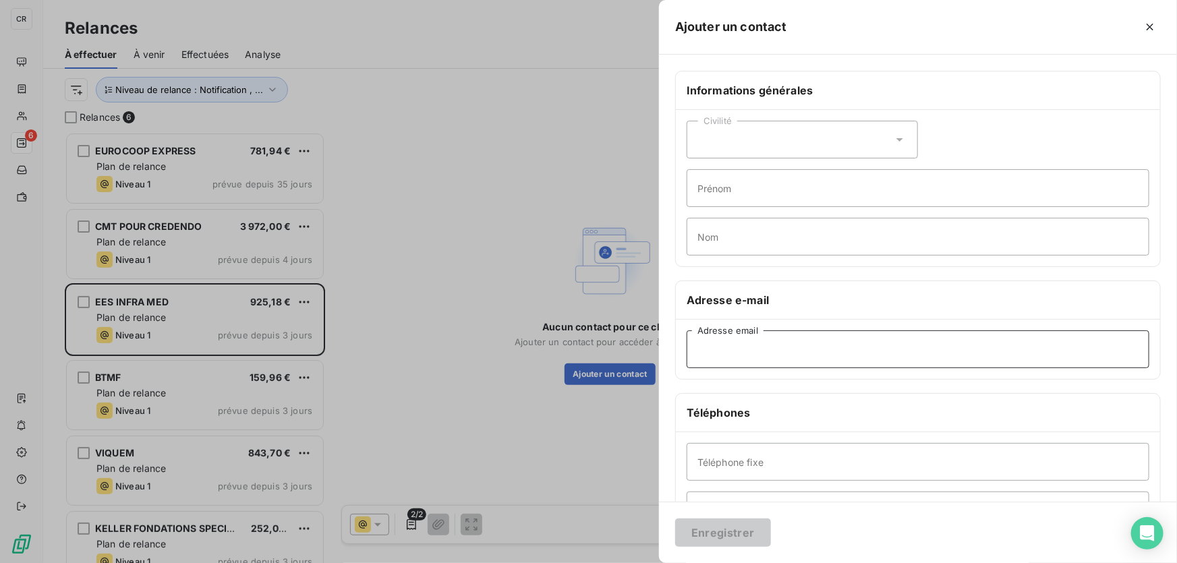
click at [743, 349] on input "Adresse email" at bounding box center [918, 350] width 463 height 38
paste input "[EMAIL_ADDRESS][DOMAIN_NAME]"
type input "[EMAIL_ADDRESS][DOMAIN_NAME]"
click at [713, 513] on div "Enregistrer" at bounding box center [918, 532] width 518 height 61
click at [714, 522] on button "Enregistrer" at bounding box center [723, 533] width 96 height 28
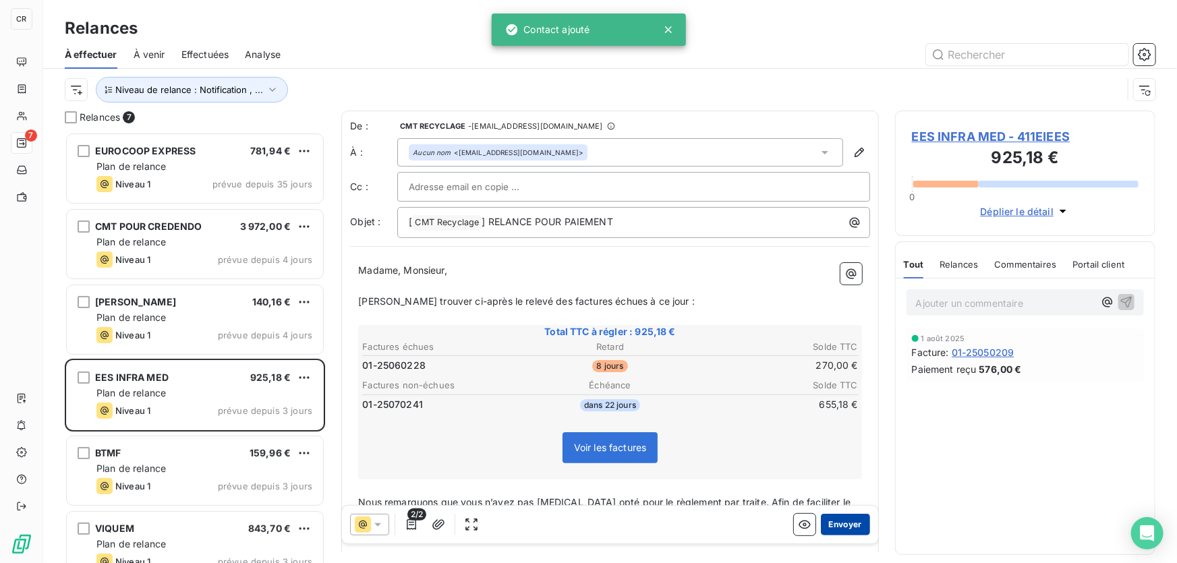
click at [837, 525] on button "Envoyer" at bounding box center [845, 525] width 49 height 22
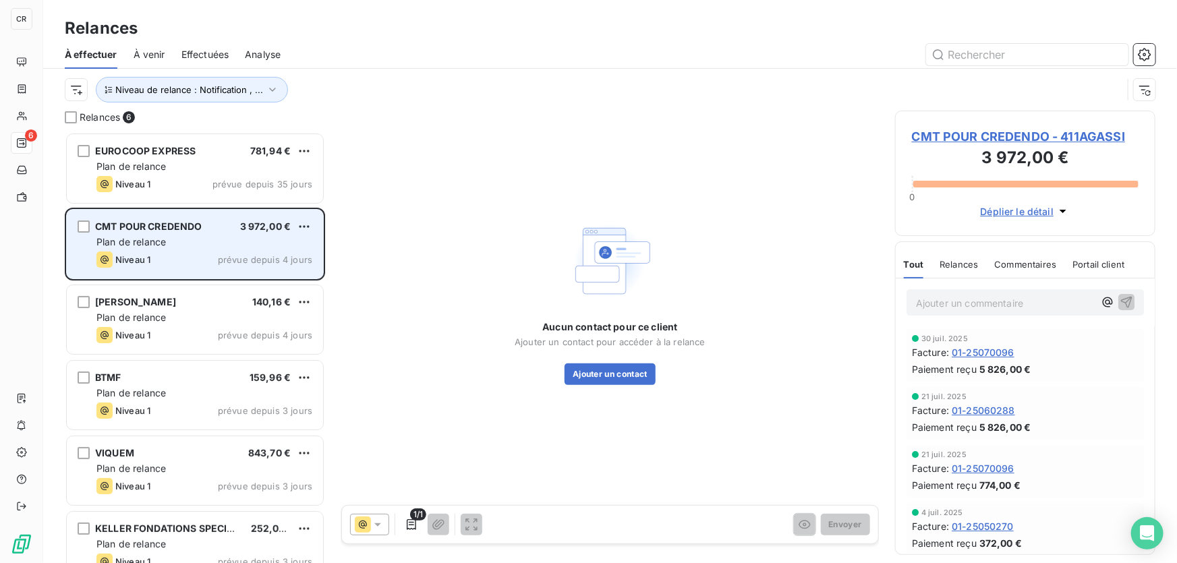
click at [221, 250] on div "CMT POUR CREDENDO 3 972,00 € Plan de relance Niveau 1 prévue depuis 4 jours" at bounding box center [195, 244] width 256 height 69
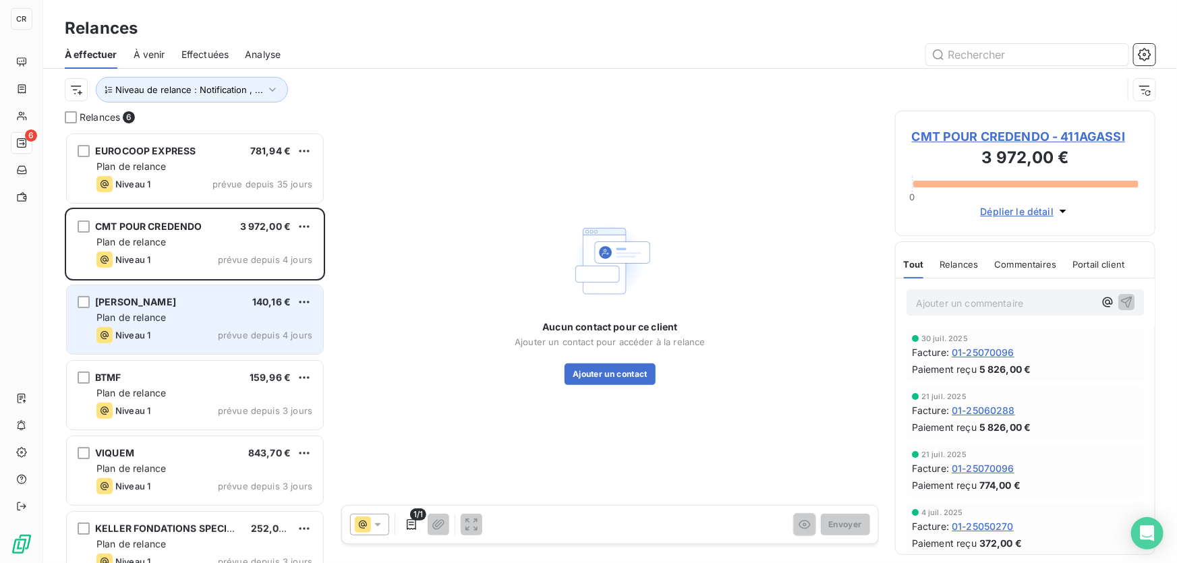
click at [148, 318] on span "Plan de relance" at bounding box center [130, 317] width 69 height 11
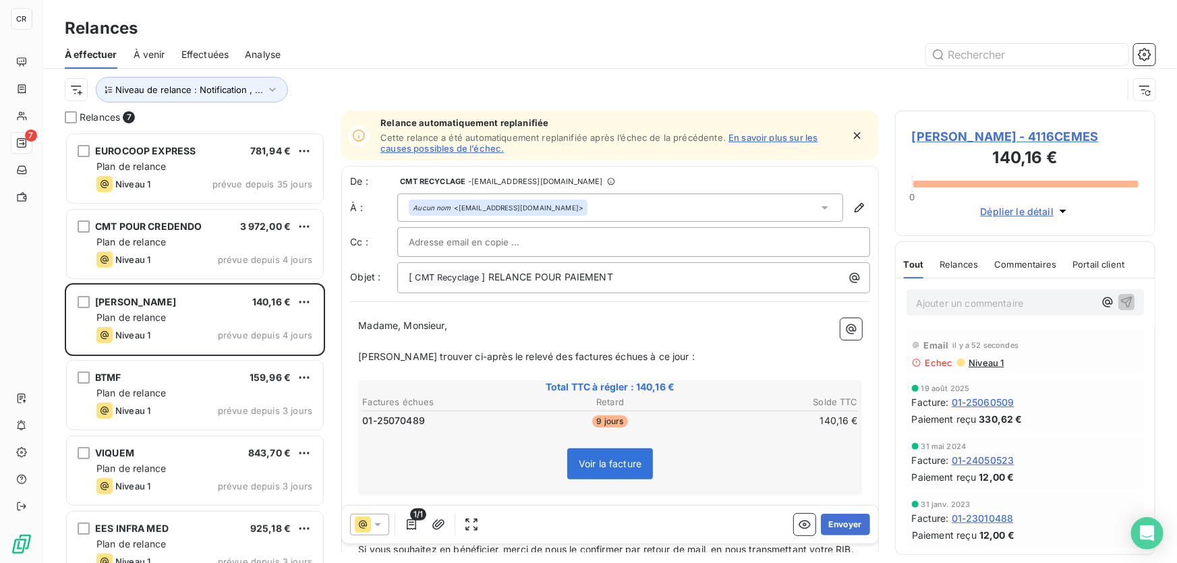
click at [579, 458] on span "Voir la facture" at bounding box center [610, 463] width 63 height 11
click at [857, 206] on button "button" at bounding box center [860, 208] width 22 height 22
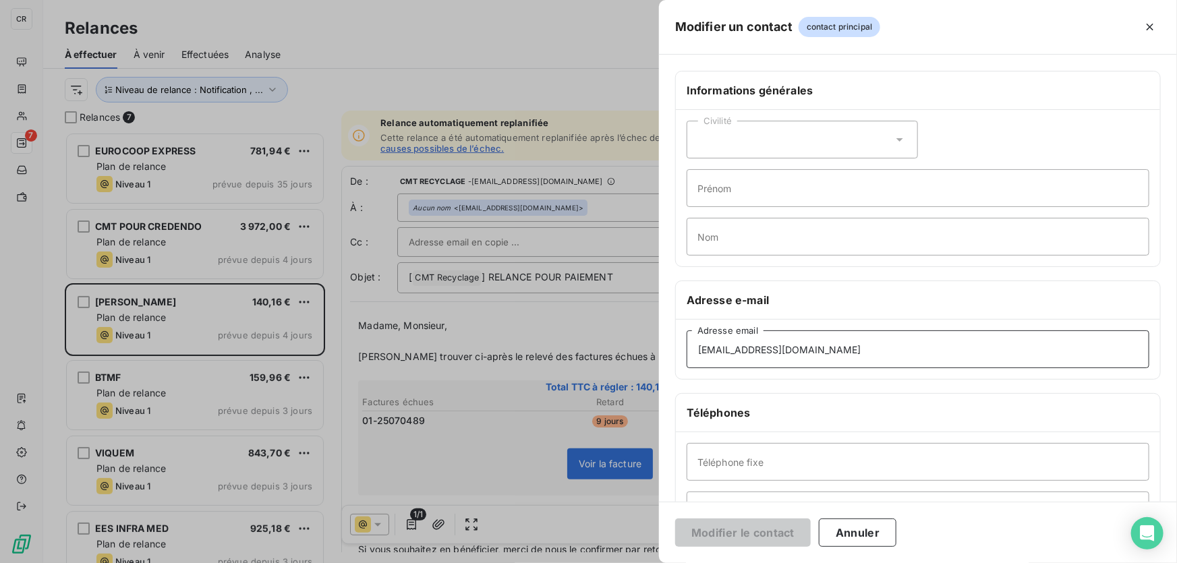
drag, startPoint x: 848, startPoint y: 349, endPoint x: 587, endPoint y: 343, distance: 261.2
click at [587, 563] on div "Modifier un contact contact principal Informations générales Civilité Prénom No…" at bounding box center [588, 563] width 1177 height 0
paste input "sotrelec"
type input "[EMAIL_ADDRESS][DOMAIN_NAME]"
click at [776, 533] on button "Modifier le contact" at bounding box center [743, 533] width 136 height 28
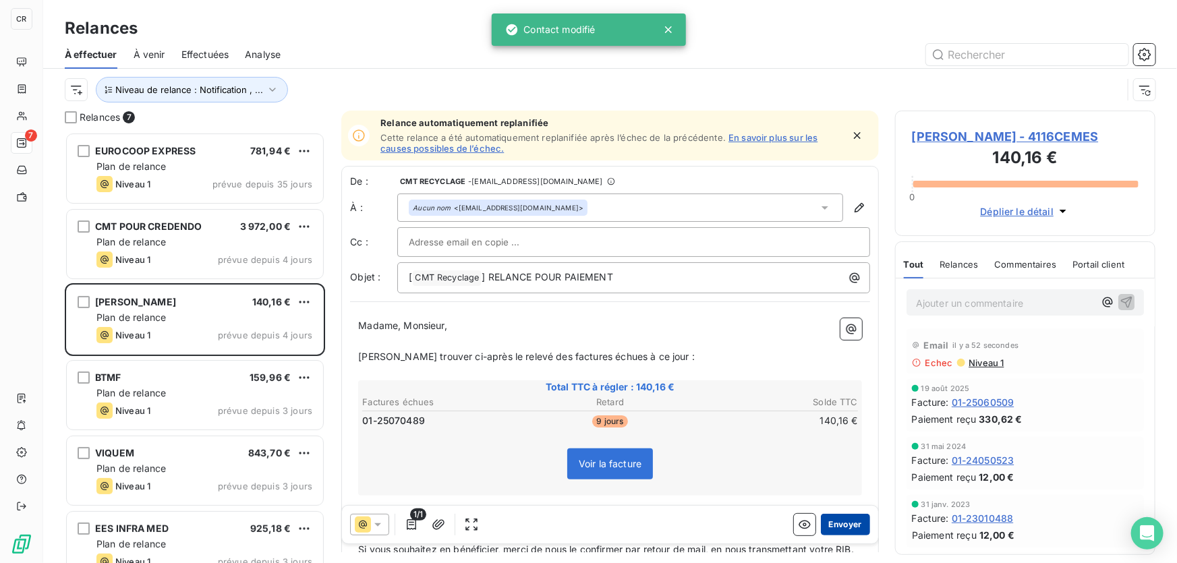
click at [841, 526] on button "Envoyer" at bounding box center [845, 525] width 49 height 22
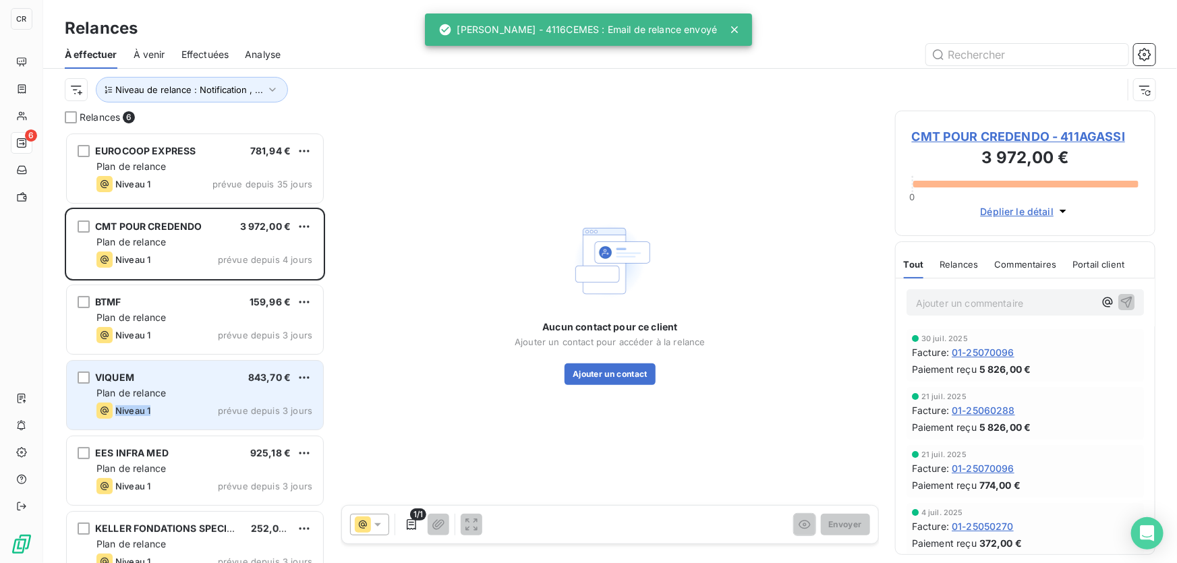
click at [184, 404] on div "VIQUEM 843,70 € Plan de relance Niveau 1 prévue depuis 3 jours" at bounding box center [195, 395] width 256 height 69
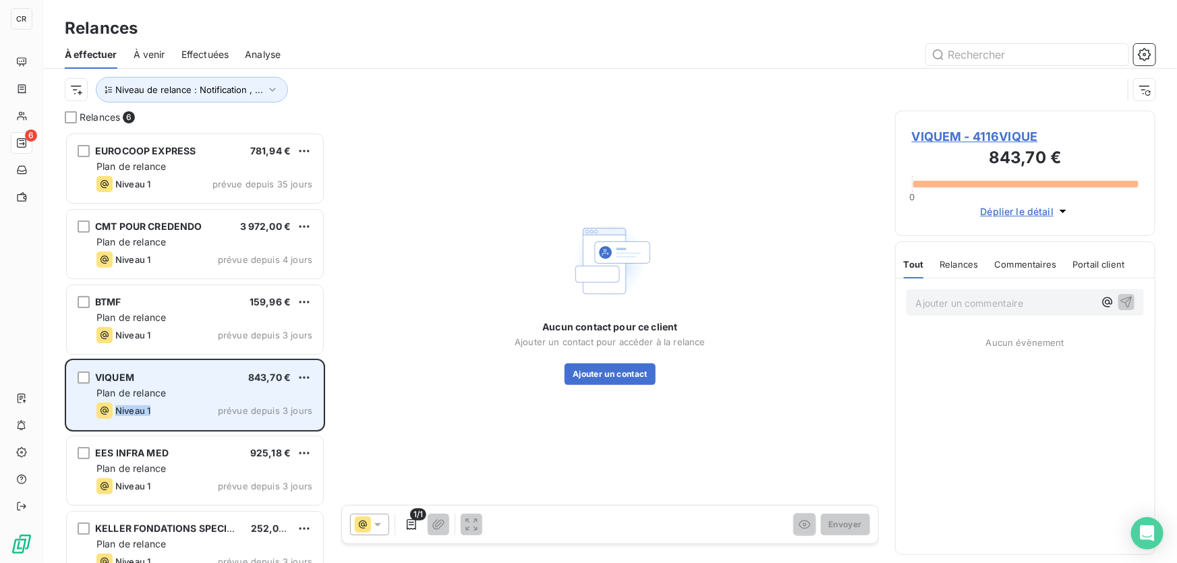
click at [175, 392] on div "Plan de relance" at bounding box center [204, 393] width 216 height 13
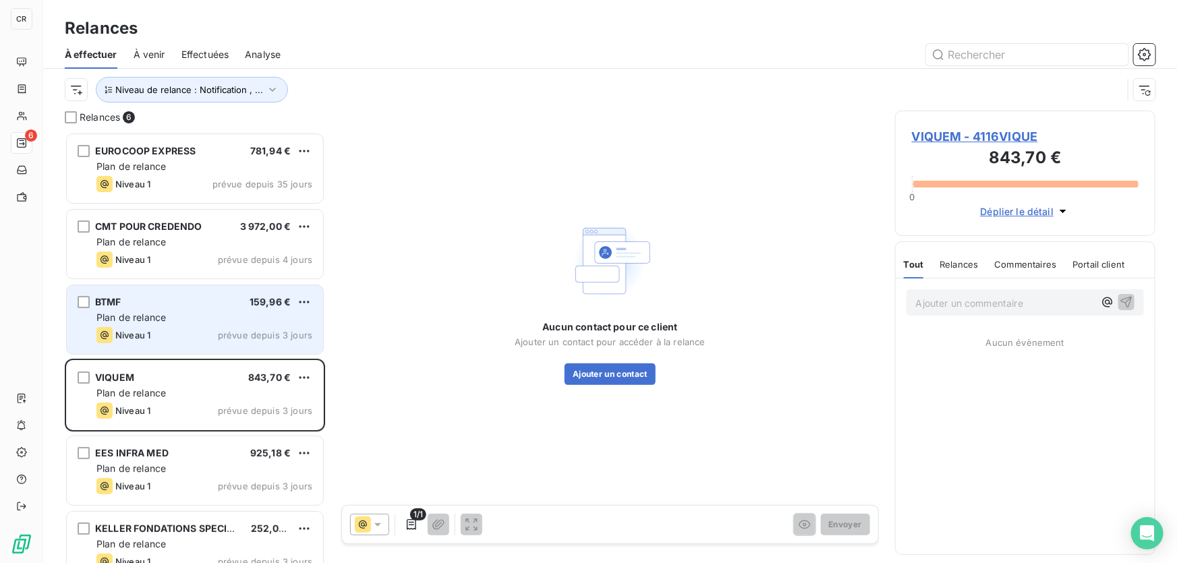
click at [160, 296] on div "BTMF 159,96 € Plan de relance Niveau 1 prévue depuis 3 jours" at bounding box center [195, 319] width 256 height 69
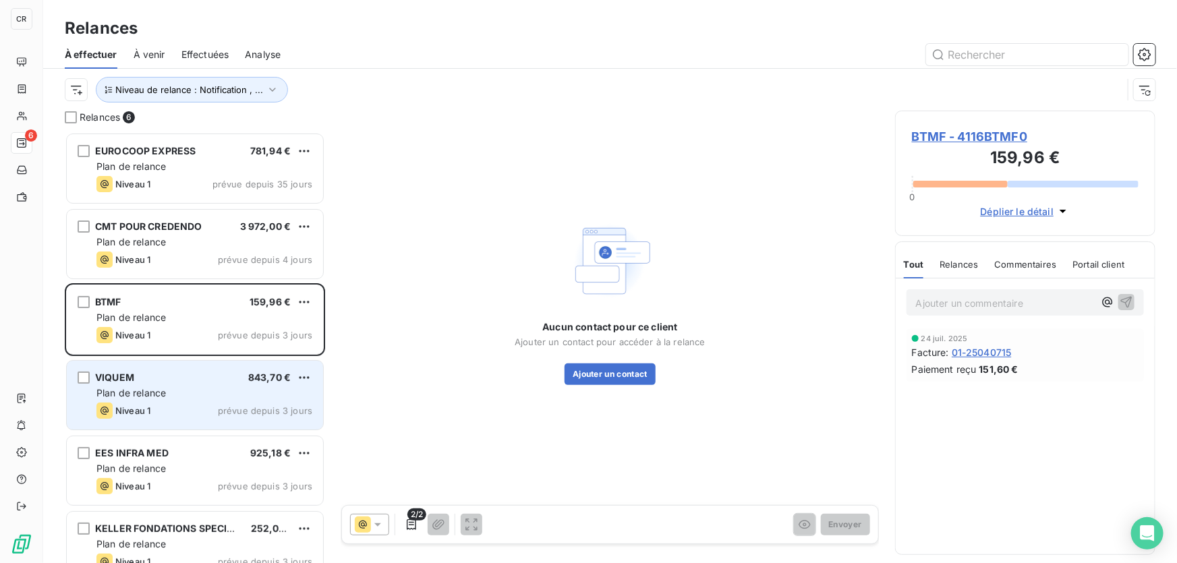
scroll to position [22, 0]
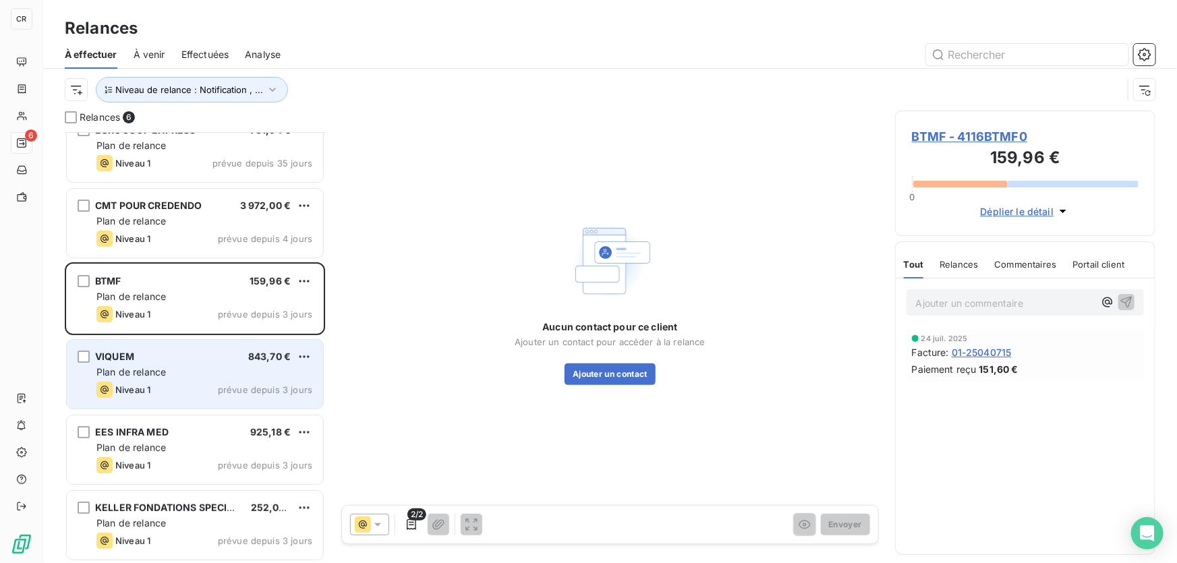
click at [169, 391] on div "Niveau 1 prévue depuis 3 jours" at bounding box center [204, 390] width 216 height 16
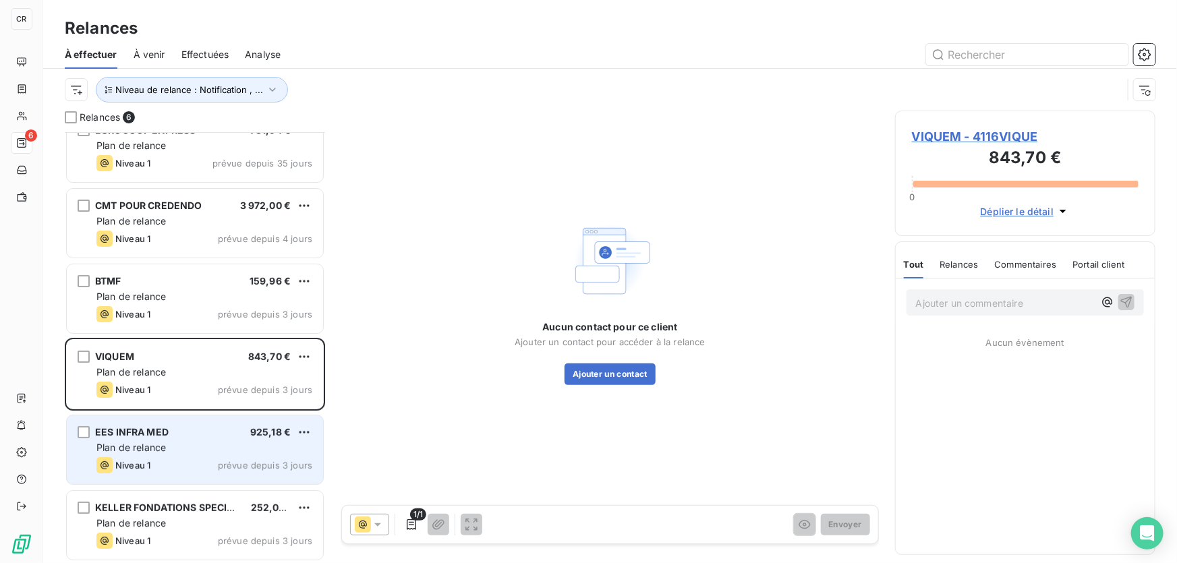
click at [167, 428] on span "EES INFRA MED" at bounding box center [132, 431] width 74 height 11
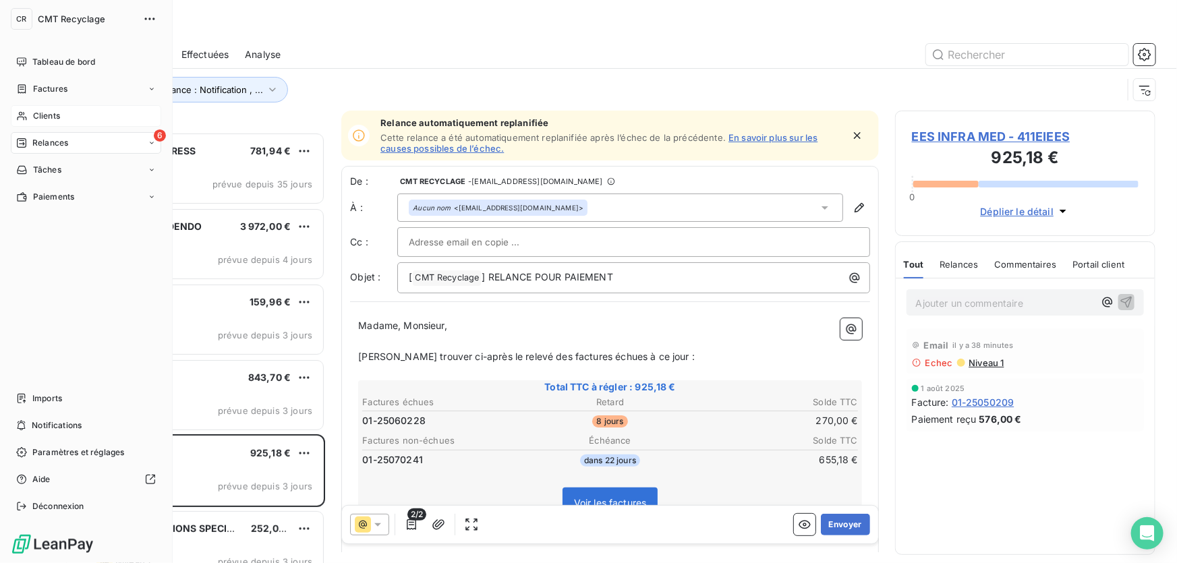
click at [16, 125] on div "Clients" at bounding box center [86, 116] width 150 height 22
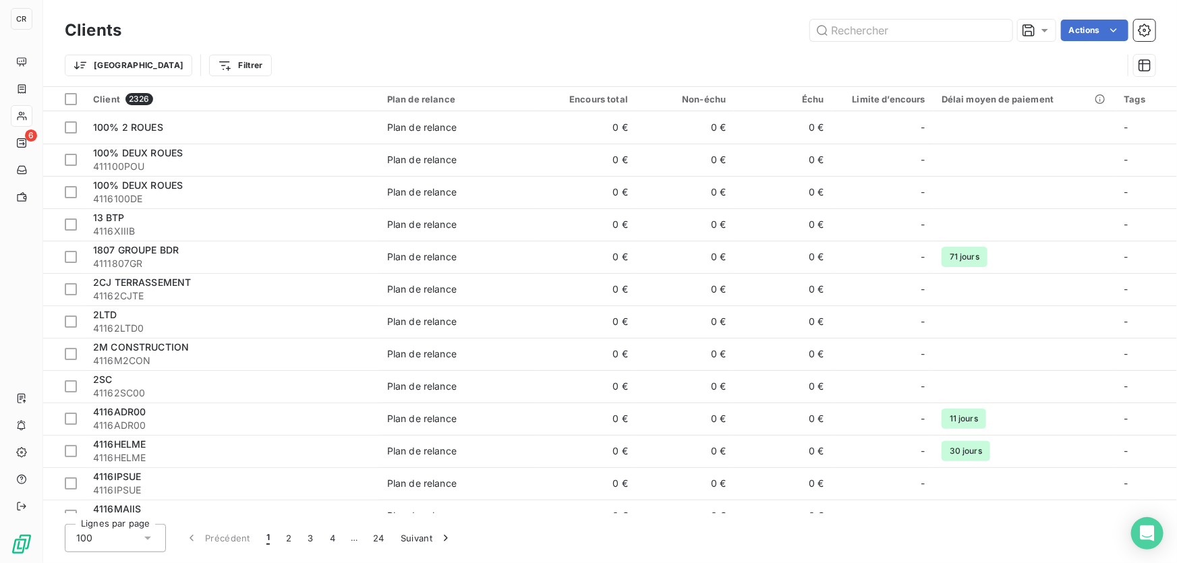
click at [251, 67] on div "Trier Filtrer" at bounding box center [594, 66] width 1058 height 26
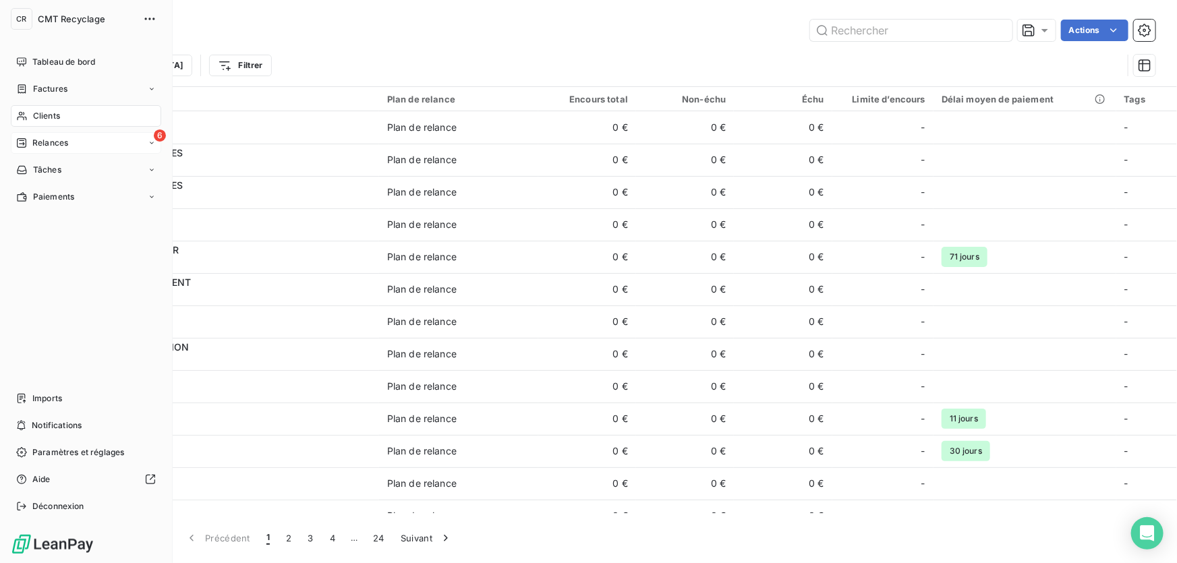
drag, startPoint x: 27, startPoint y: 136, endPoint x: 43, endPoint y: 119, distance: 23.9
click at [27, 136] on div "6 Relances" at bounding box center [86, 143] width 150 height 22
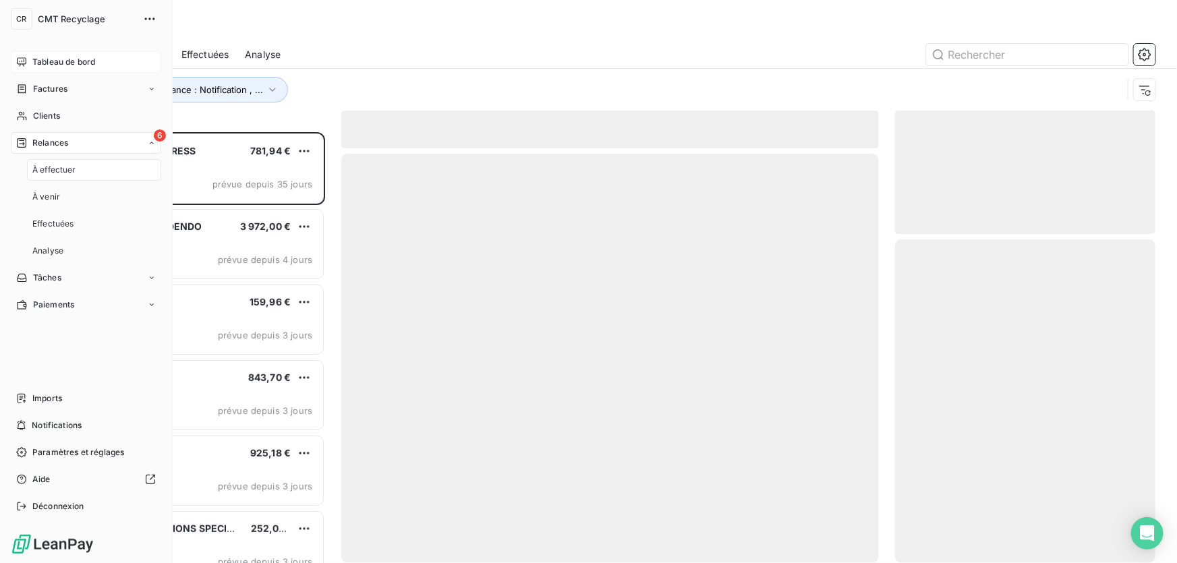
scroll to position [422, 251]
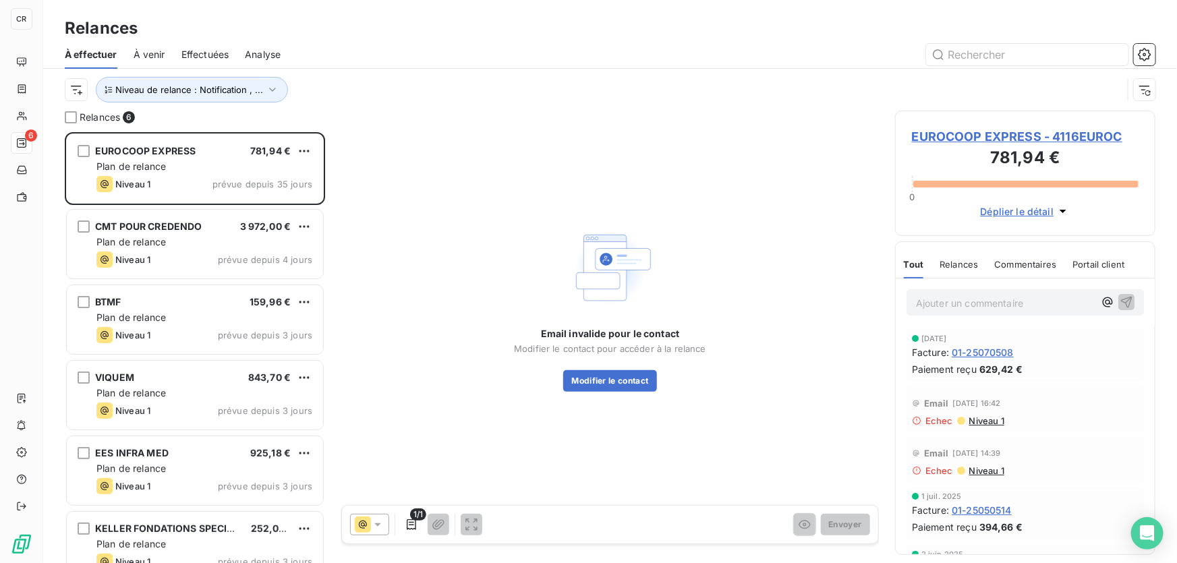
click at [345, 76] on div "Niveau de relance : Notification , ..." at bounding box center [610, 90] width 1091 height 42
click at [135, 86] on span "Niveau de relance : Notification , ..." at bounding box center [189, 89] width 148 height 11
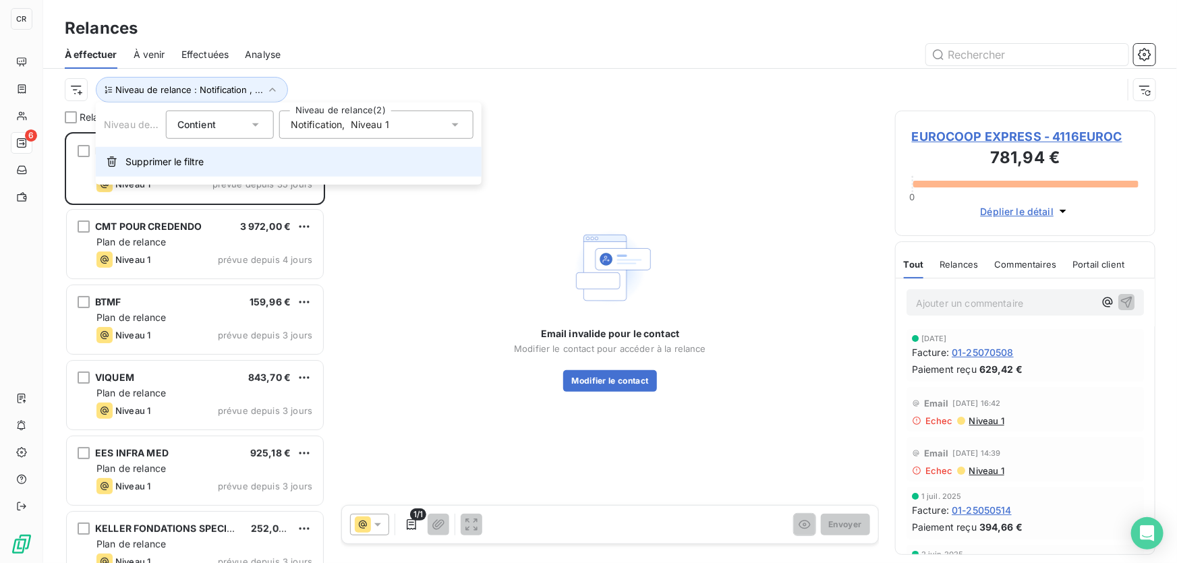
click at [207, 165] on button "Supprimer le filtre" at bounding box center [289, 162] width 386 height 30
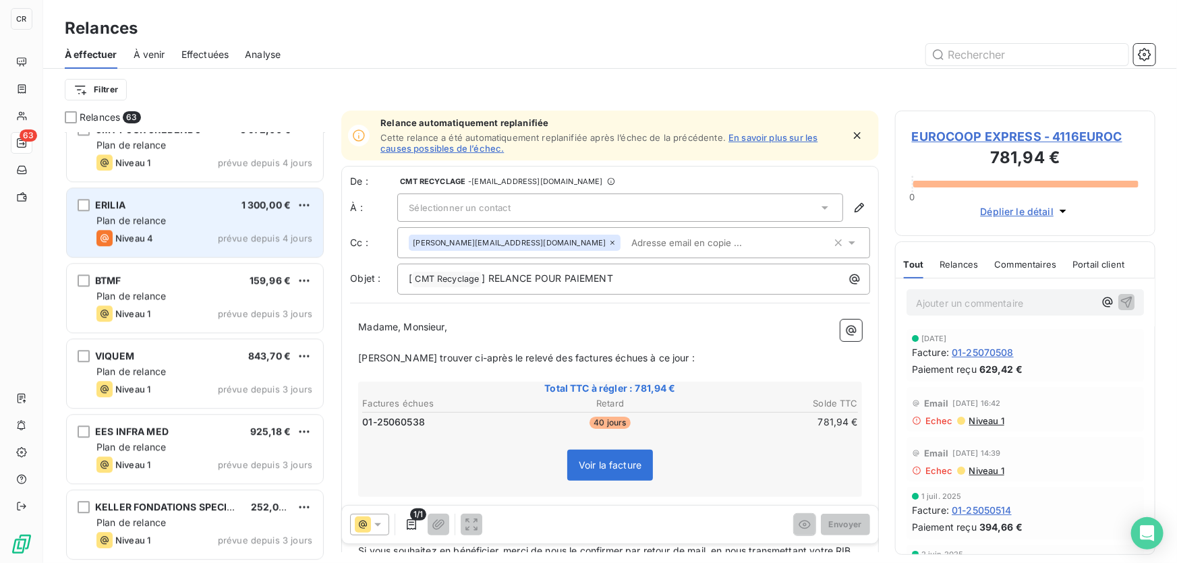
scroll to position [0, 0]
